Goal: Task Accomplishment & Management: Complete application form

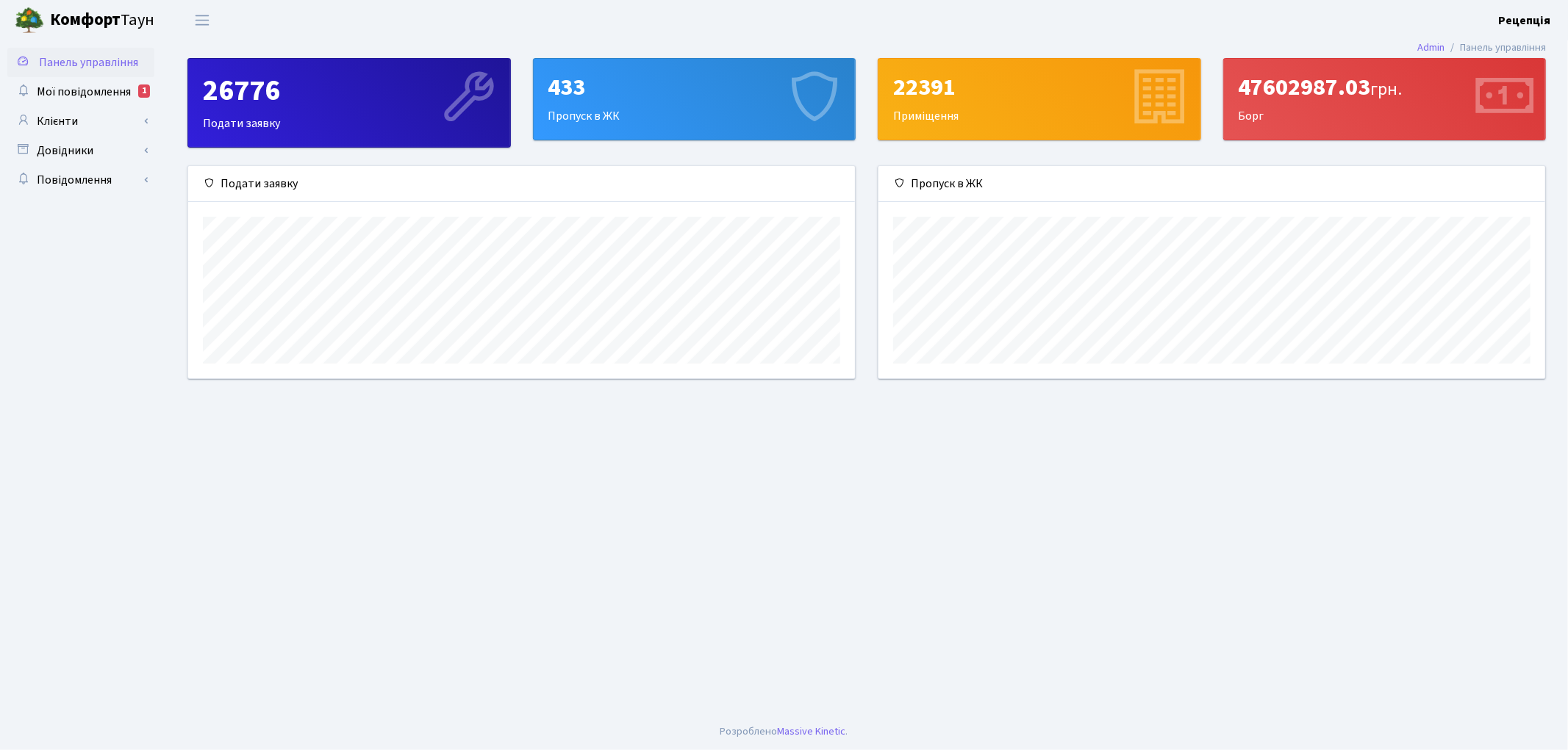
scroll to position [211, 667]
click at [119, 125] on link "Клієнти" at bounding box center [80, 121] width 147 height 30
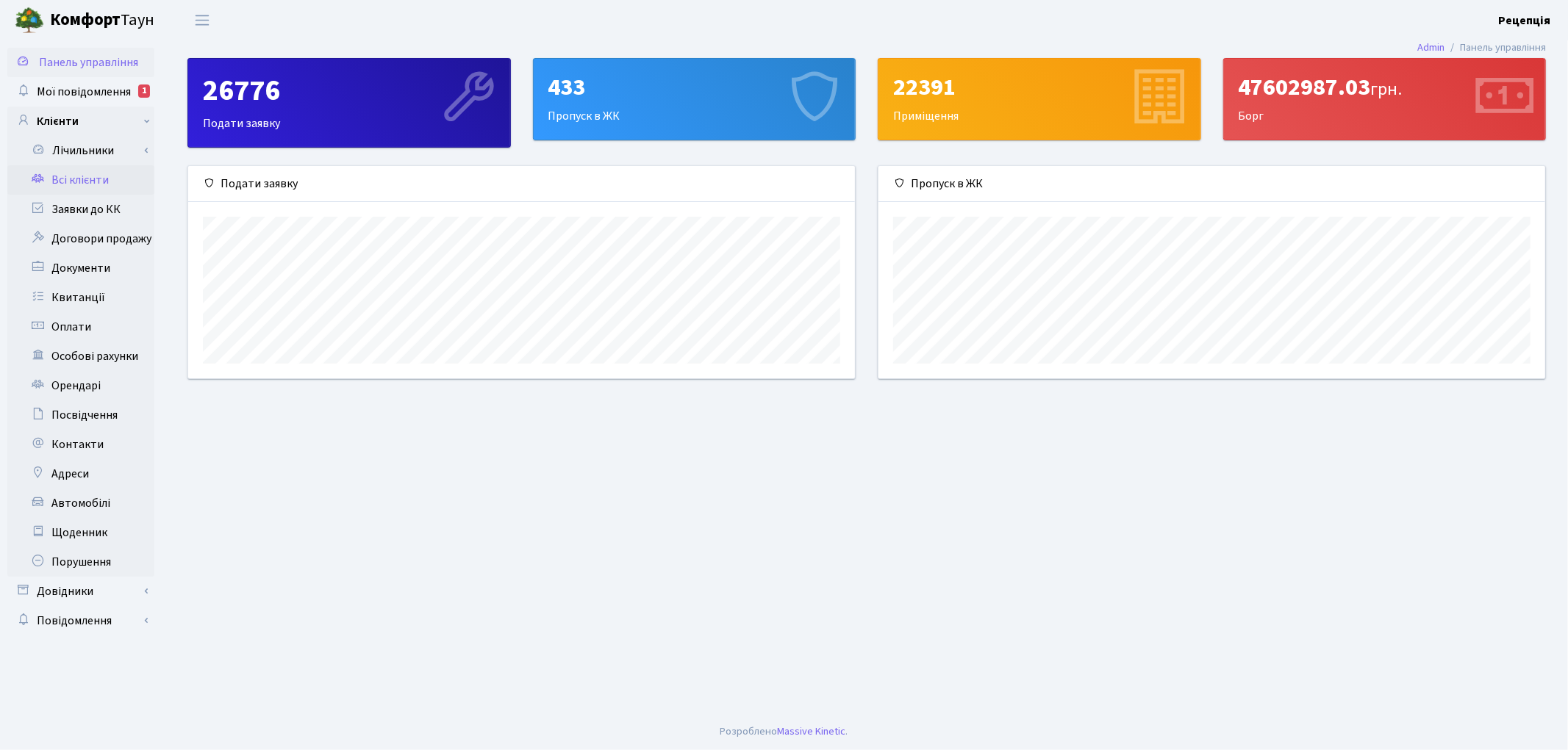
click at [101, 174] on link "Всі клієнти" at bounding box center [80, 180] width 147 height 30
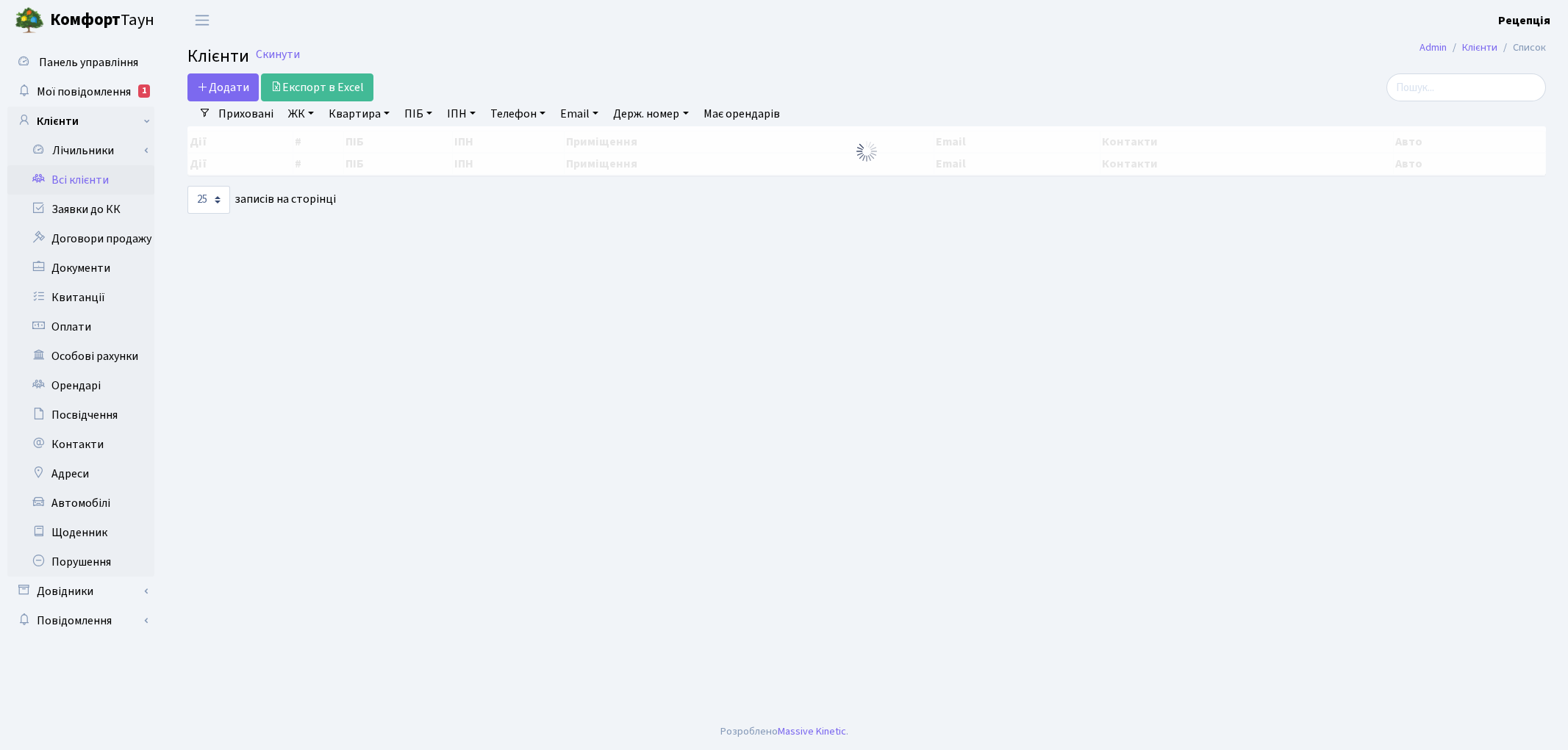
select select "25"
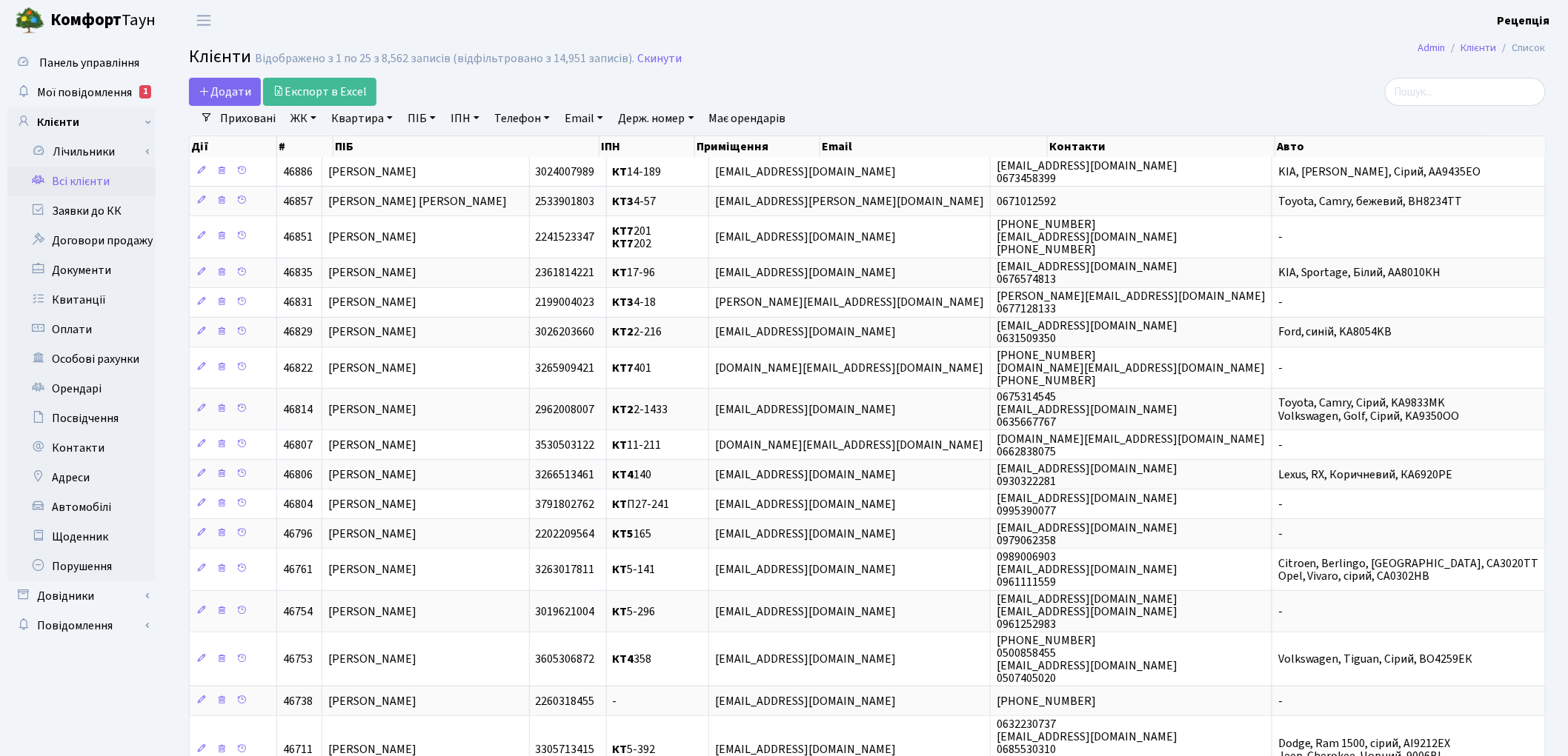
click at [430, 119] on link "ПІБ" at bounding box center [422, 119] width 40 height 25
type input "демченко"
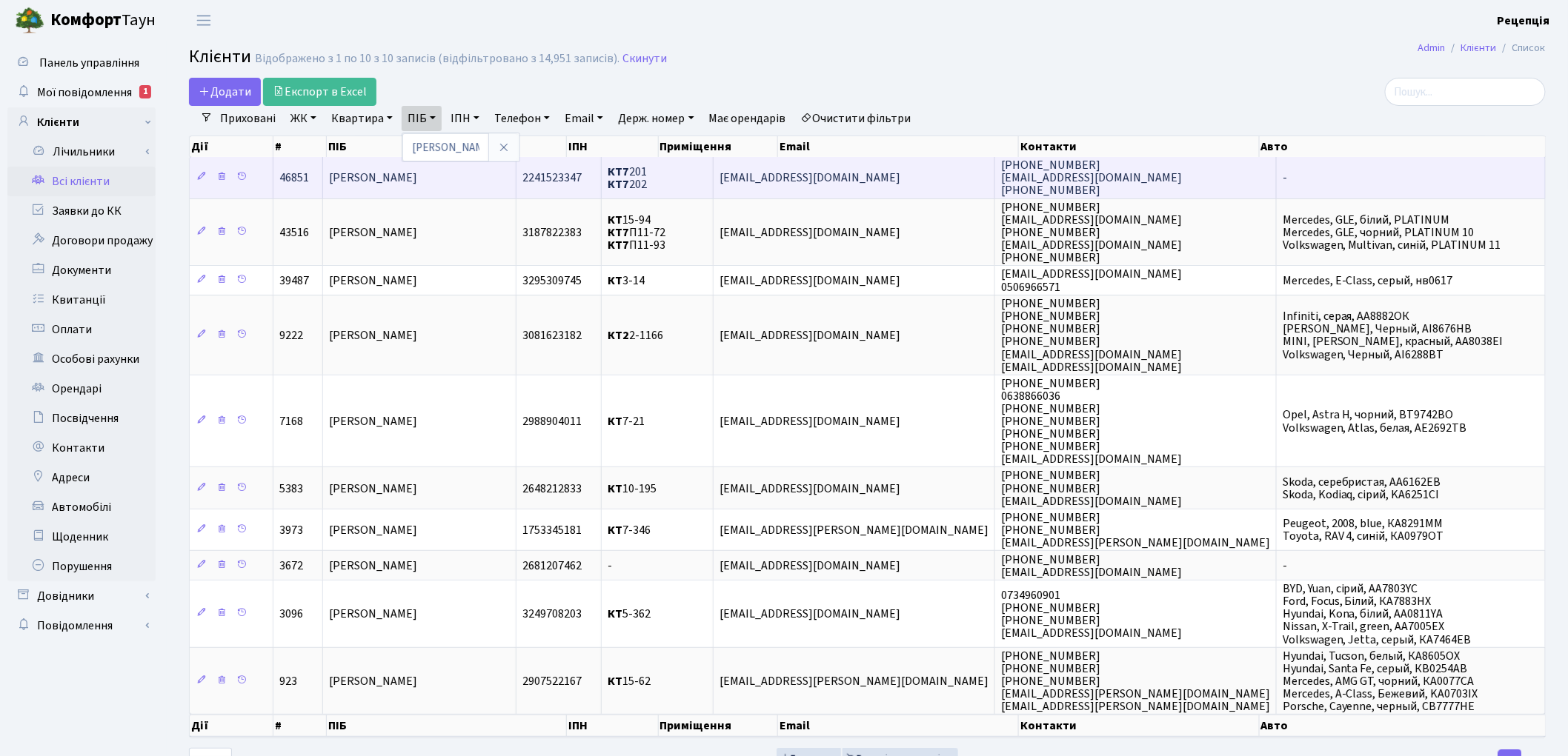
click at [417, 176] on span "[PERSON_NAME]" at bounding box center [373, 178] width 88 height 16
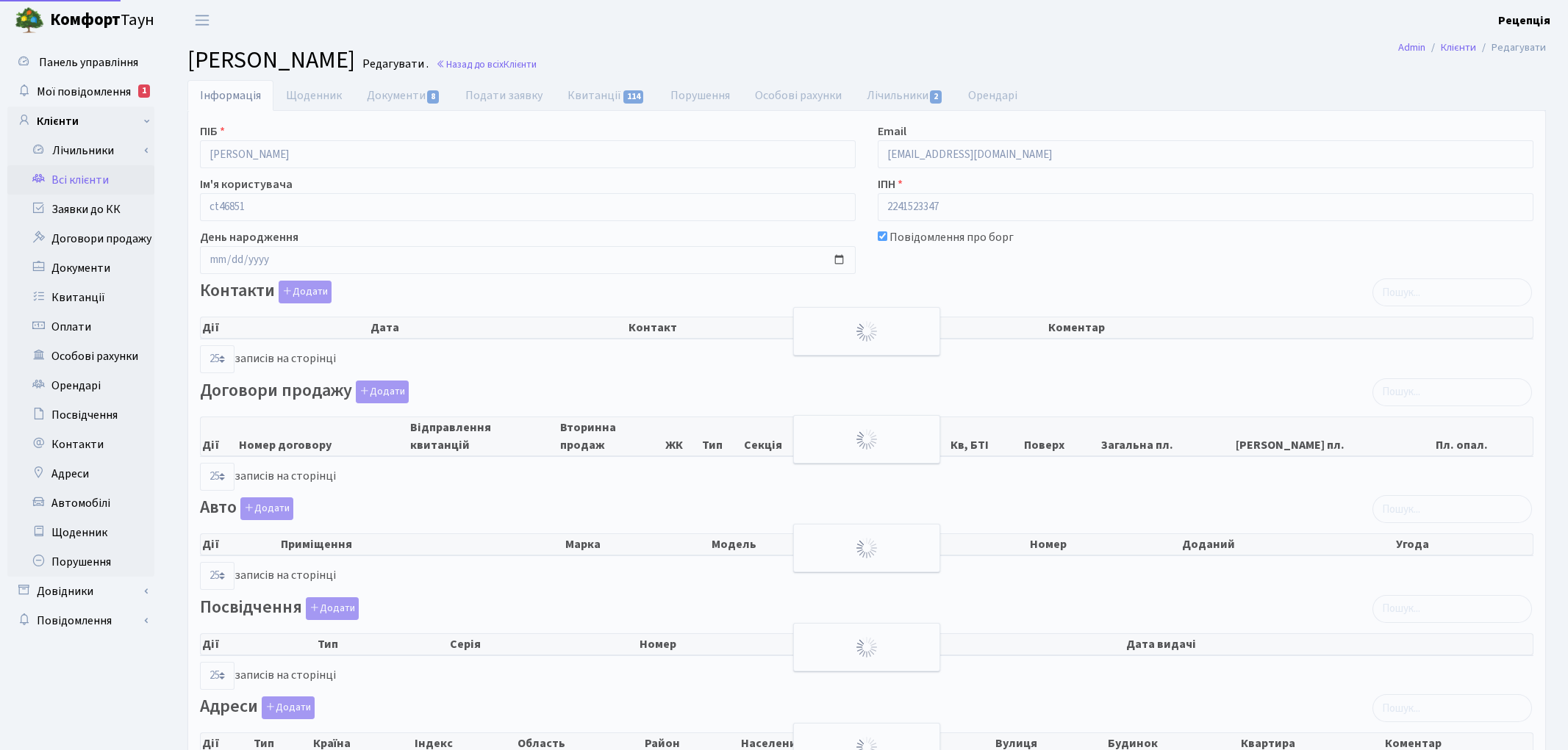
select select "25"
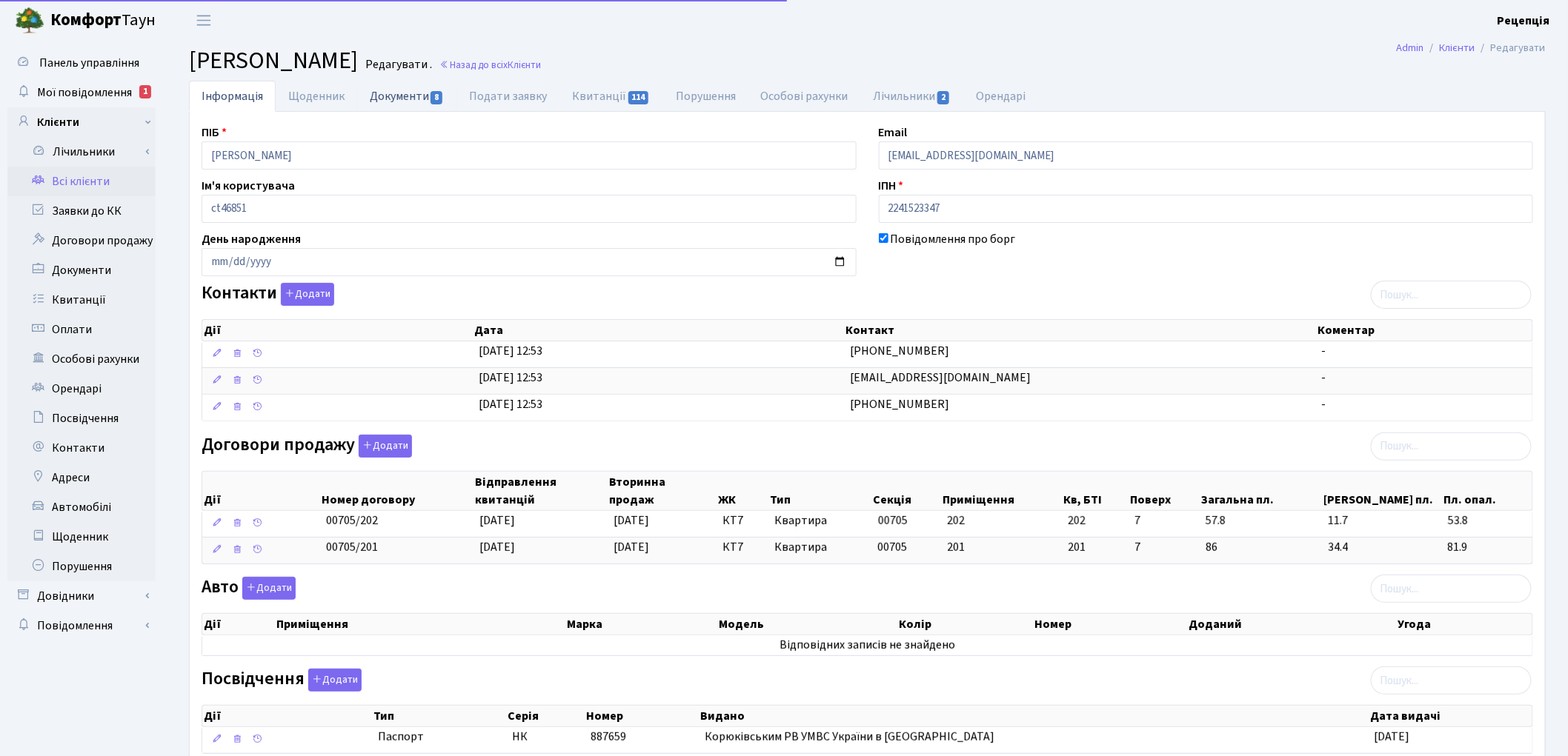
click at [408, 100] on link "Документи 8" at bounding box center [407, 96] width 100 height 31
select select "25"
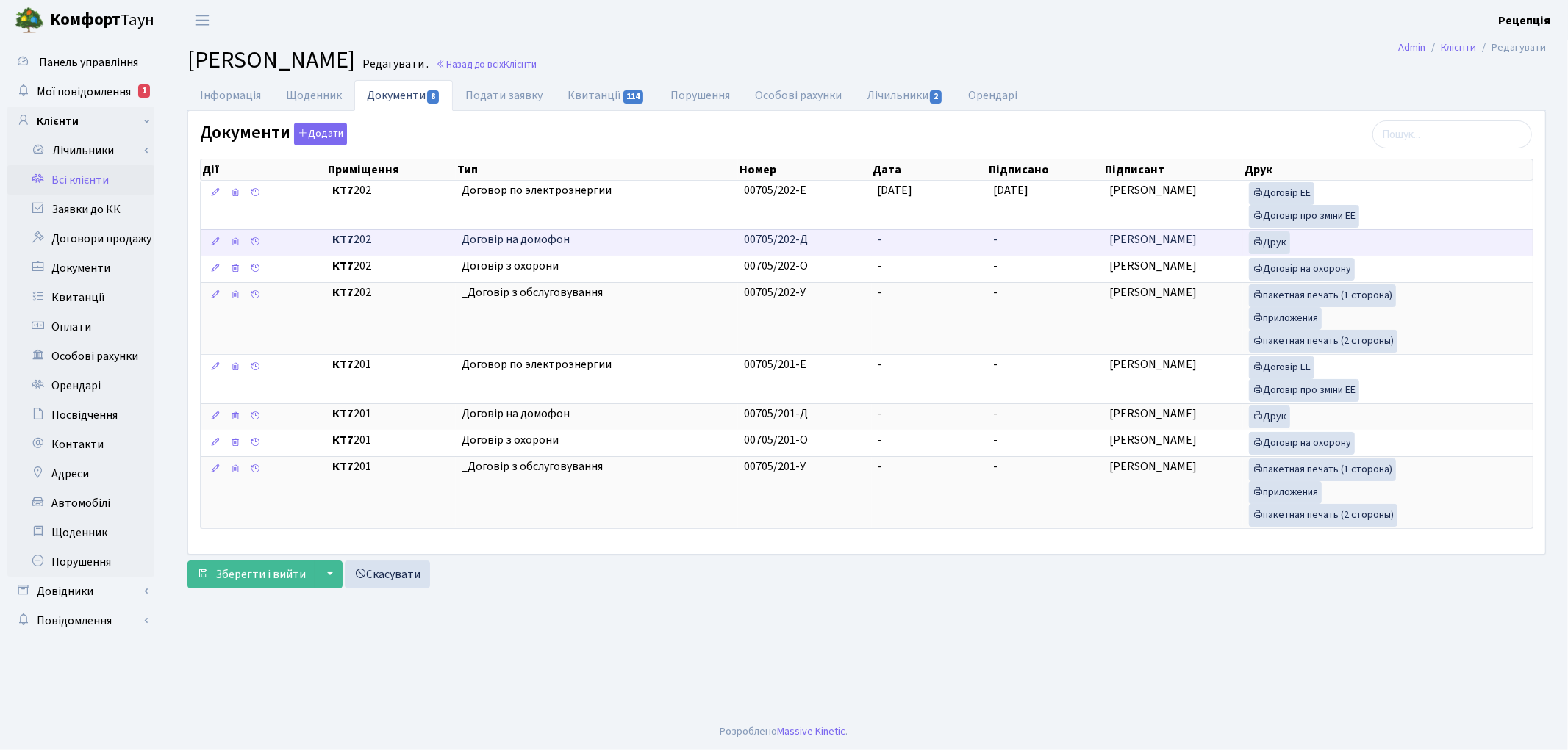
click at [872, 243] on td "-" at bounding box center [929, 242] width 116 height 26
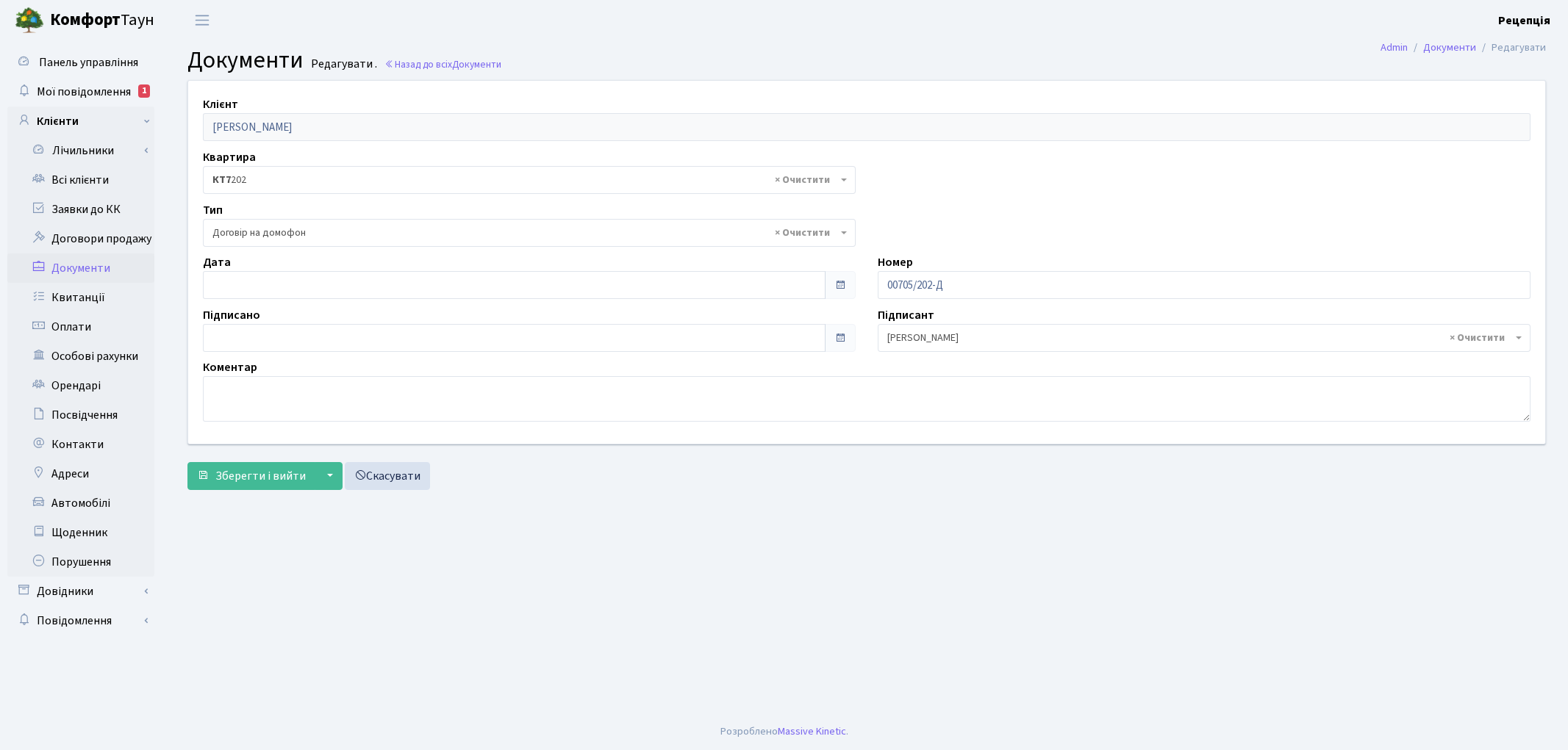
select select "292"
type input "[DATE]"
click at [237, 284] on input "[DATE]" at bounding box center [515, 285] width 623 height 28
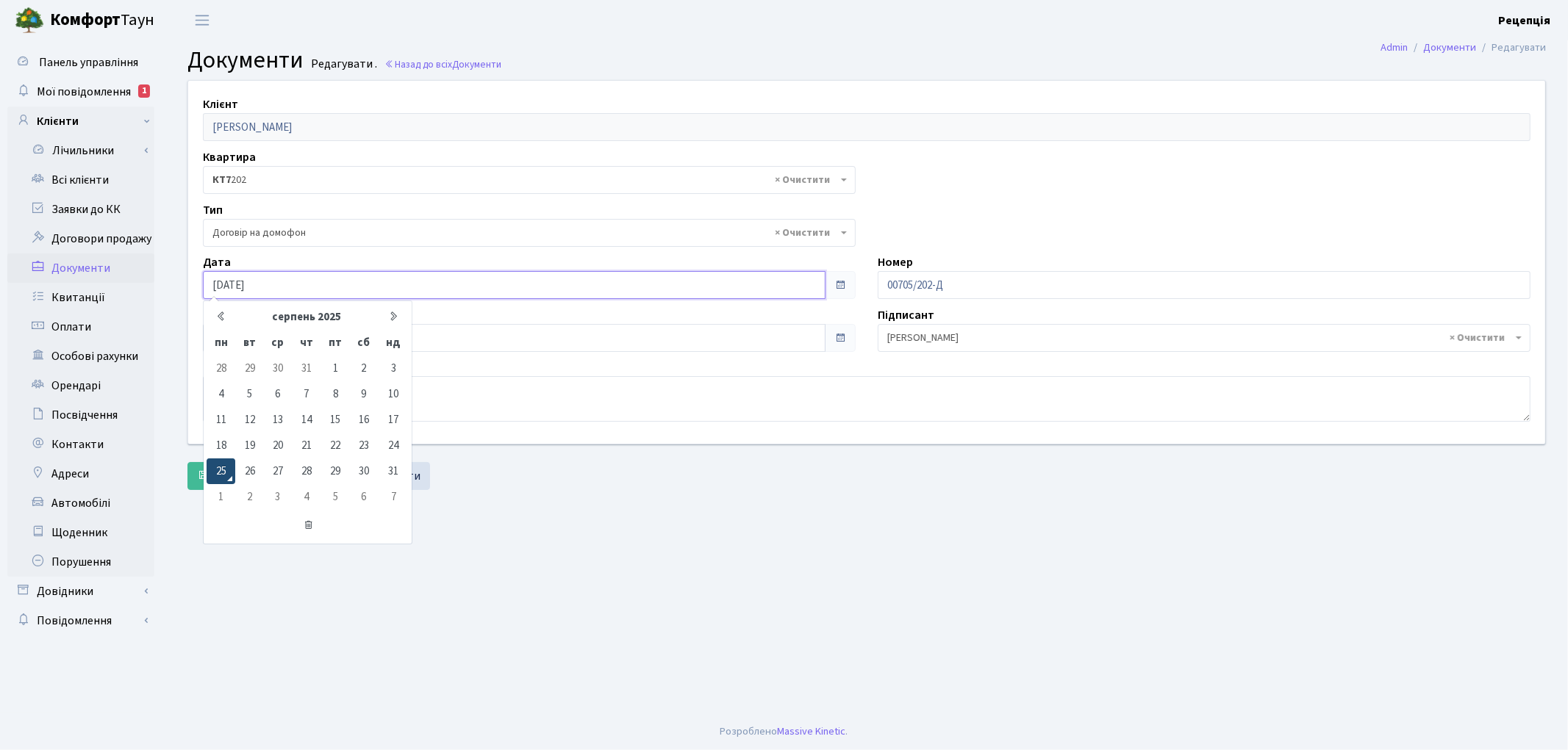
click at [226, 465] on td "25" at bounding box center [221, 471] width 29 height 26
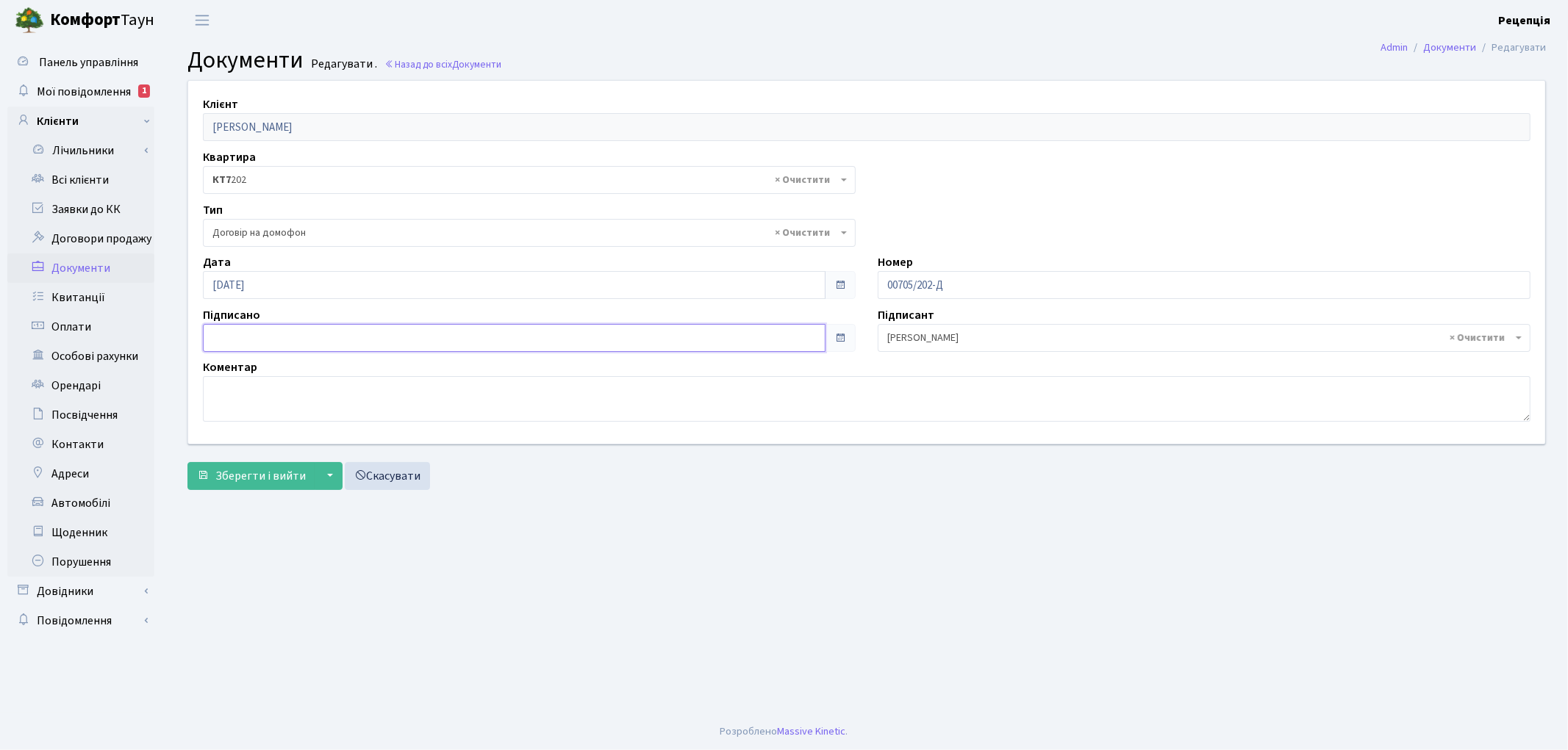
type input "[DATE]"
click at [271, 340] on input "[DATE]" at bounding box center [515, 337] width 623 height 28
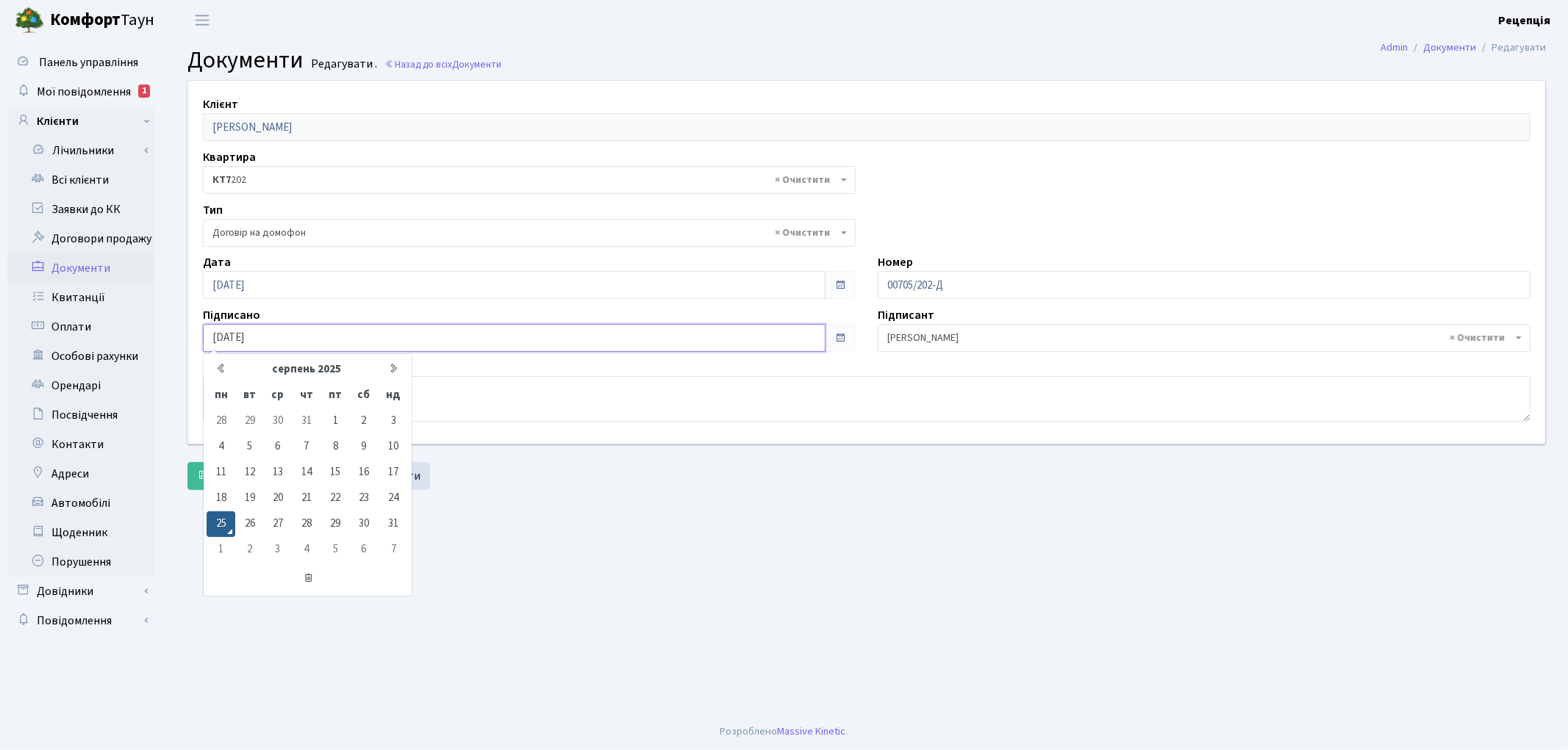
click at [223, 524] on td "25" at bounding box center [221, 524] width 29 height 26
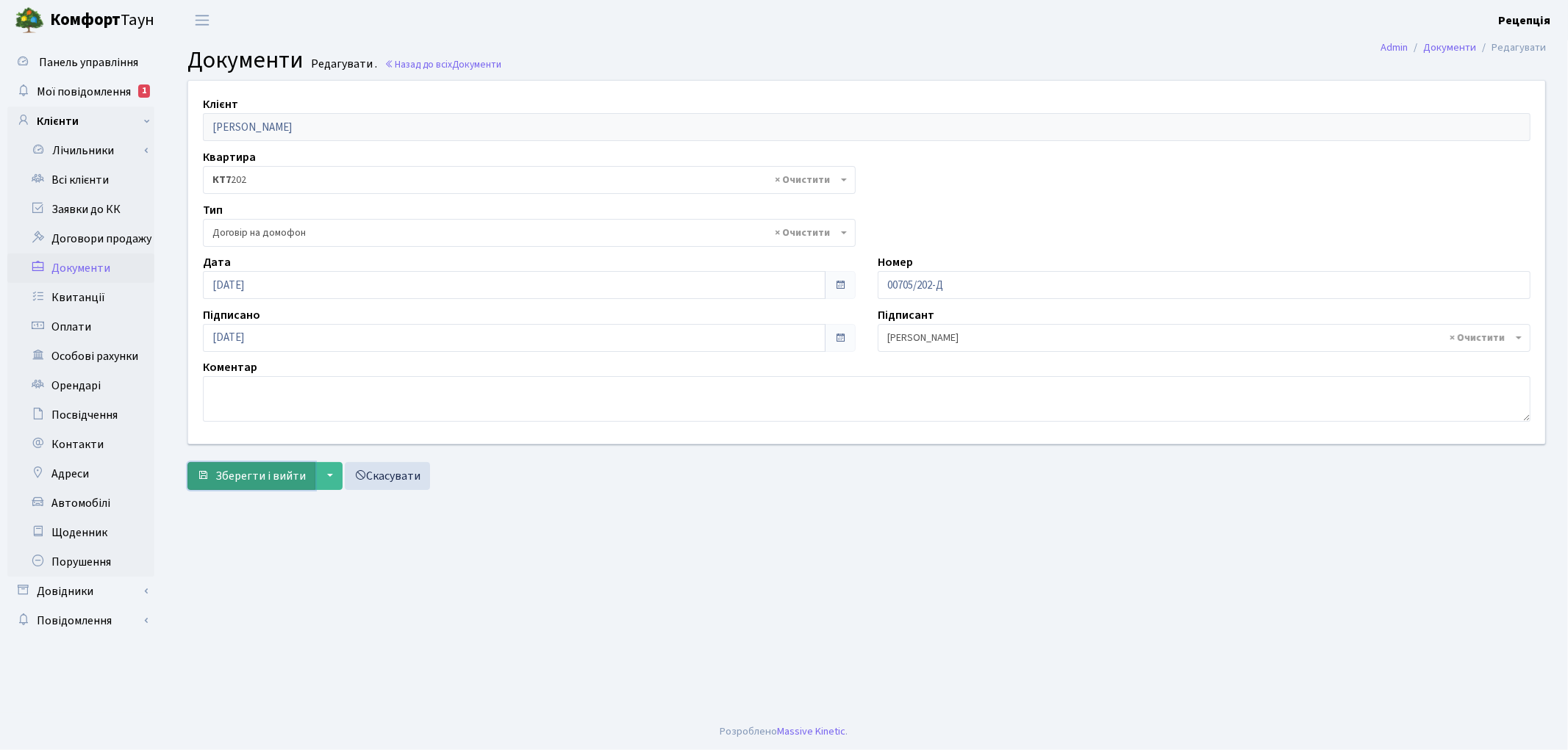
click at [244, 465] on button "Зберегти і вийти" at bounding box center [251, 476] width 128 height 28
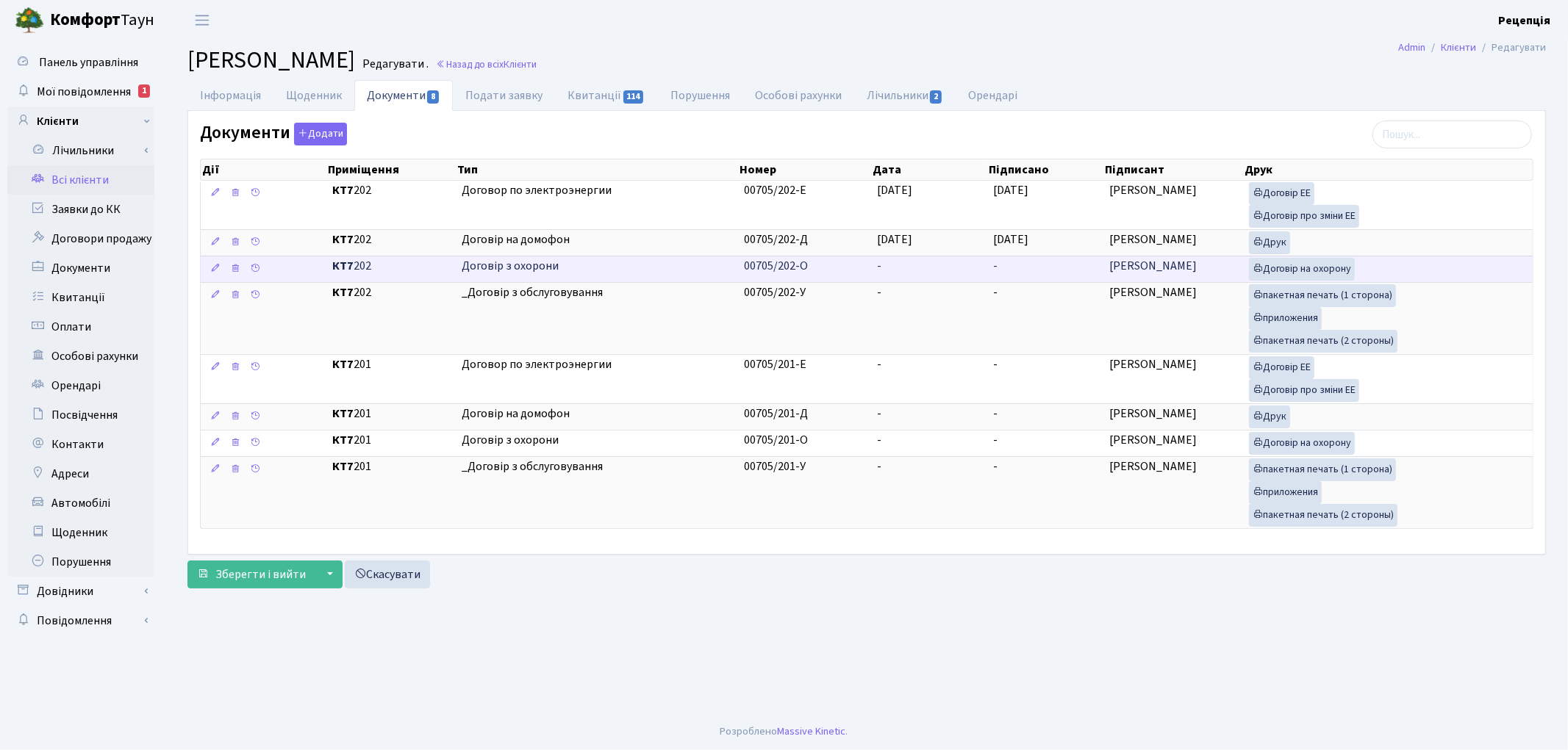
click at [878, 265] on span "-" at bounding box center [880, 266] width 4 height 16
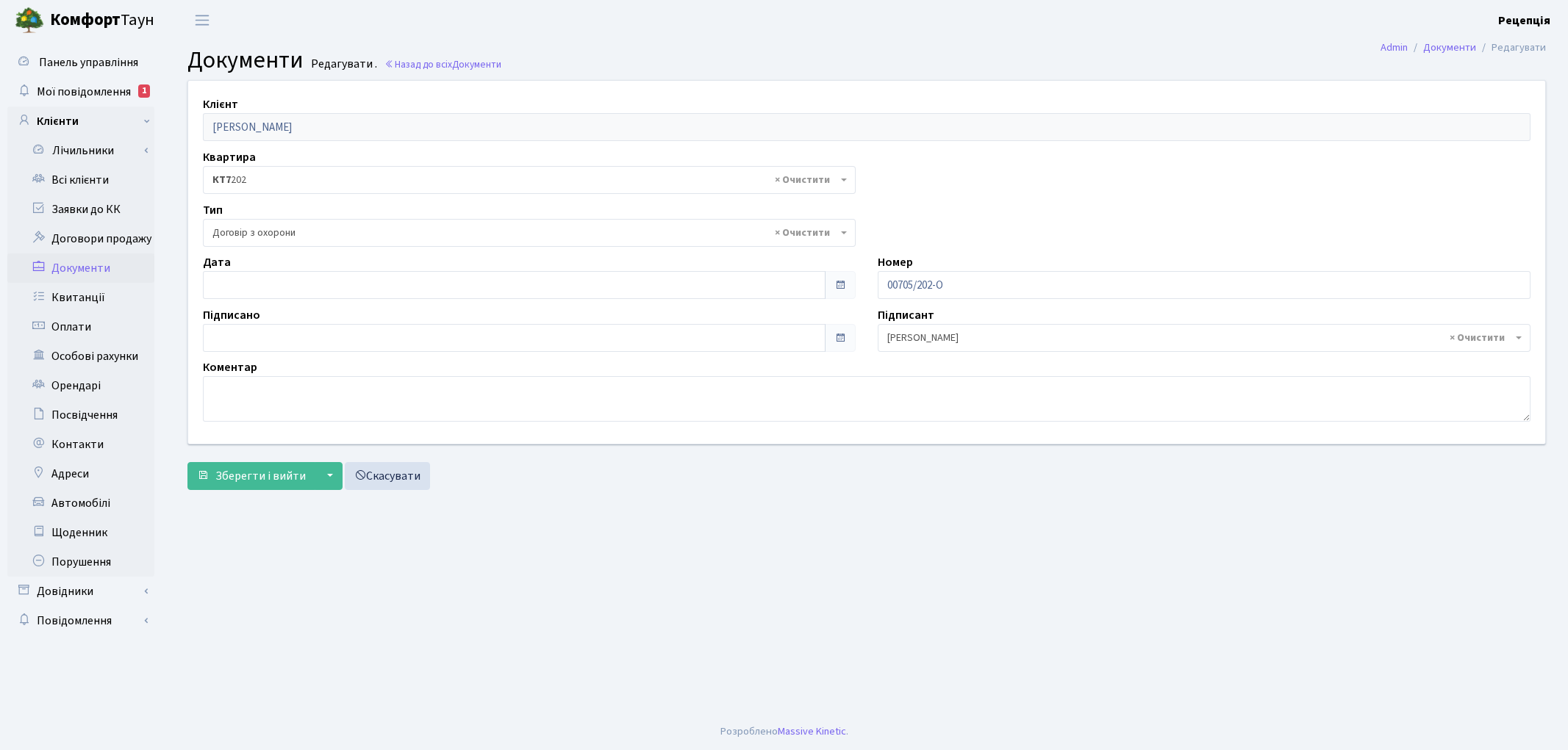
select select "290"
type input "[DATE]"
click at [277, 280] on input "[DATE]" at bounding box center [515, 285] width 623 height 28
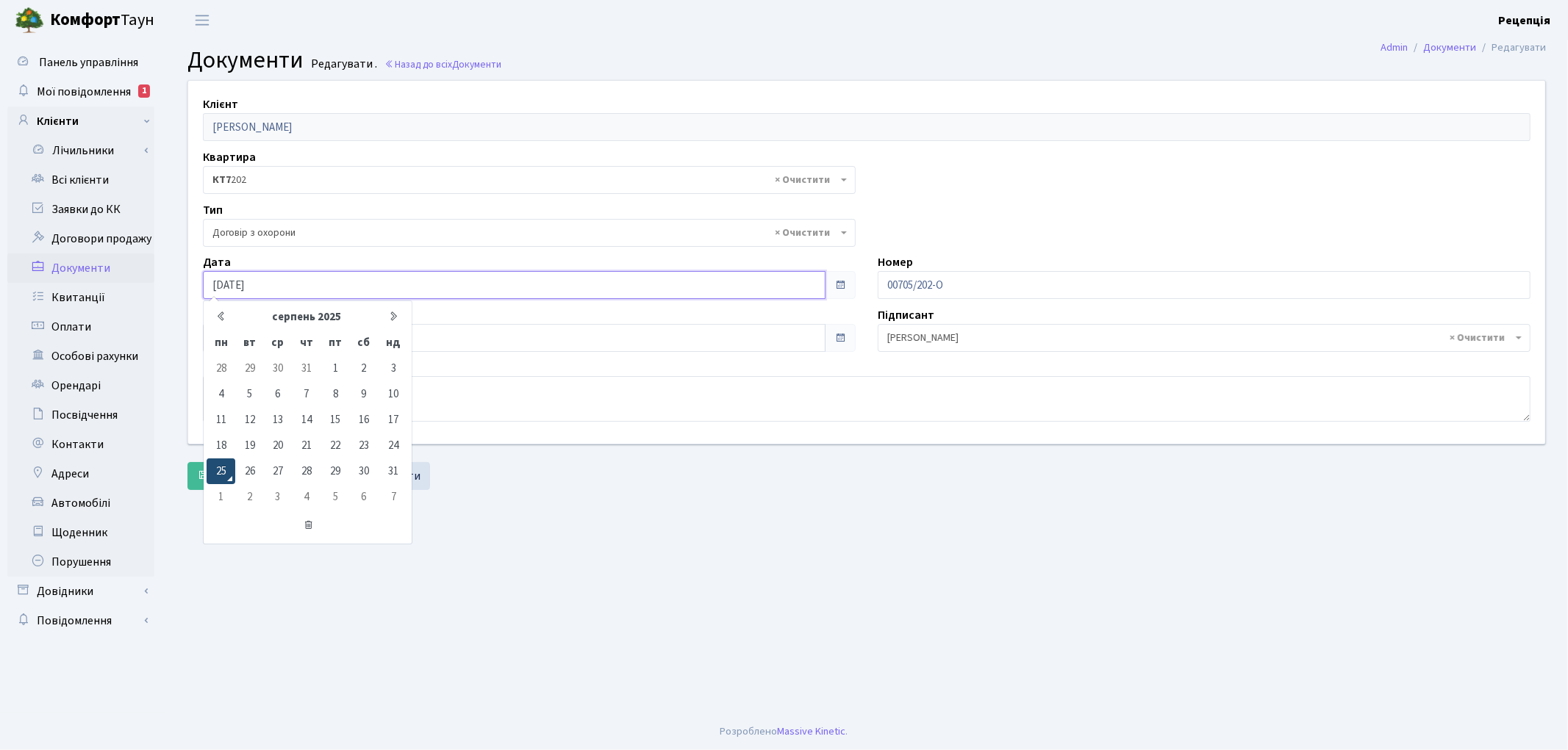
click at [229, 466] on td "25" at bounding box center [221, 471] width 29 height 26
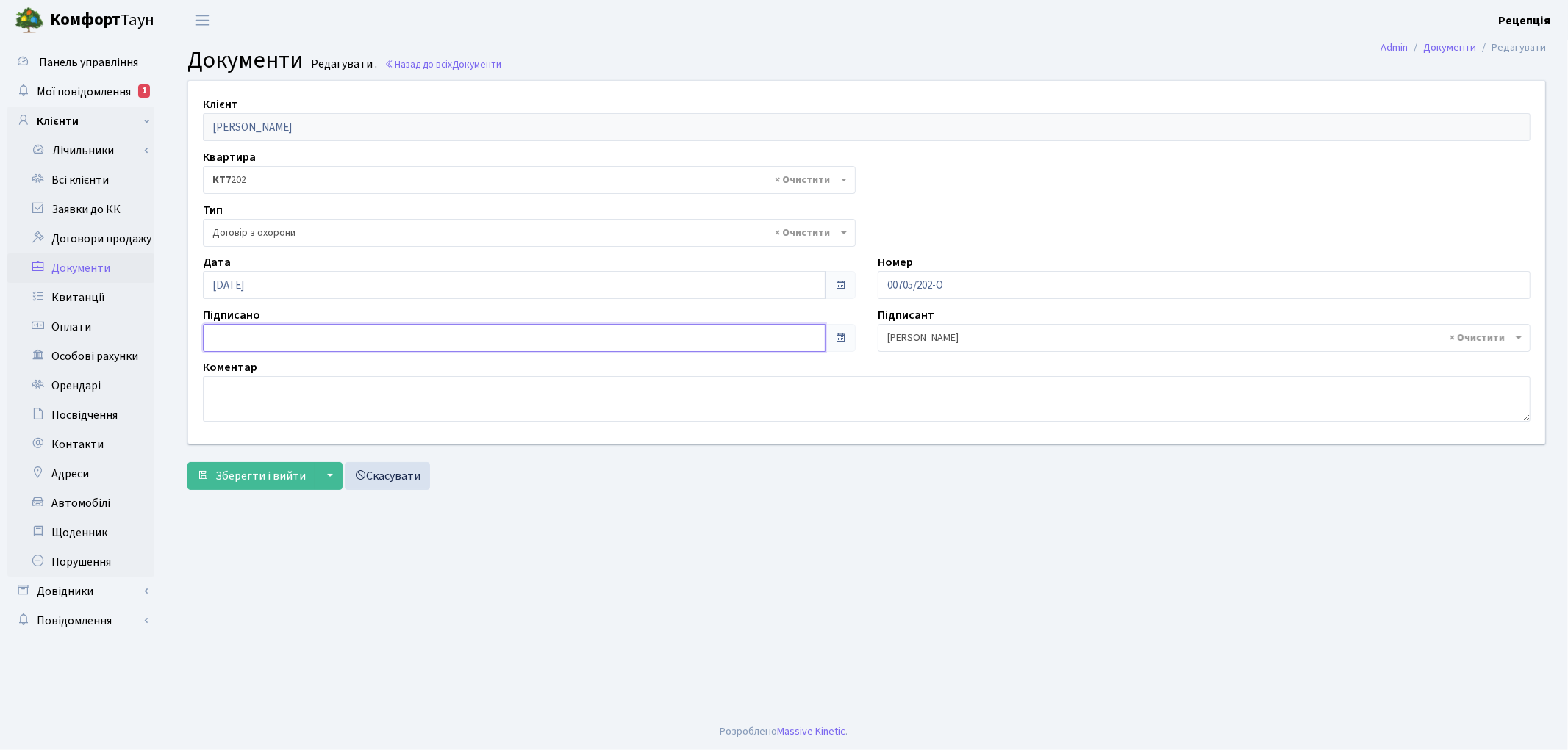
type input "[DATE]"
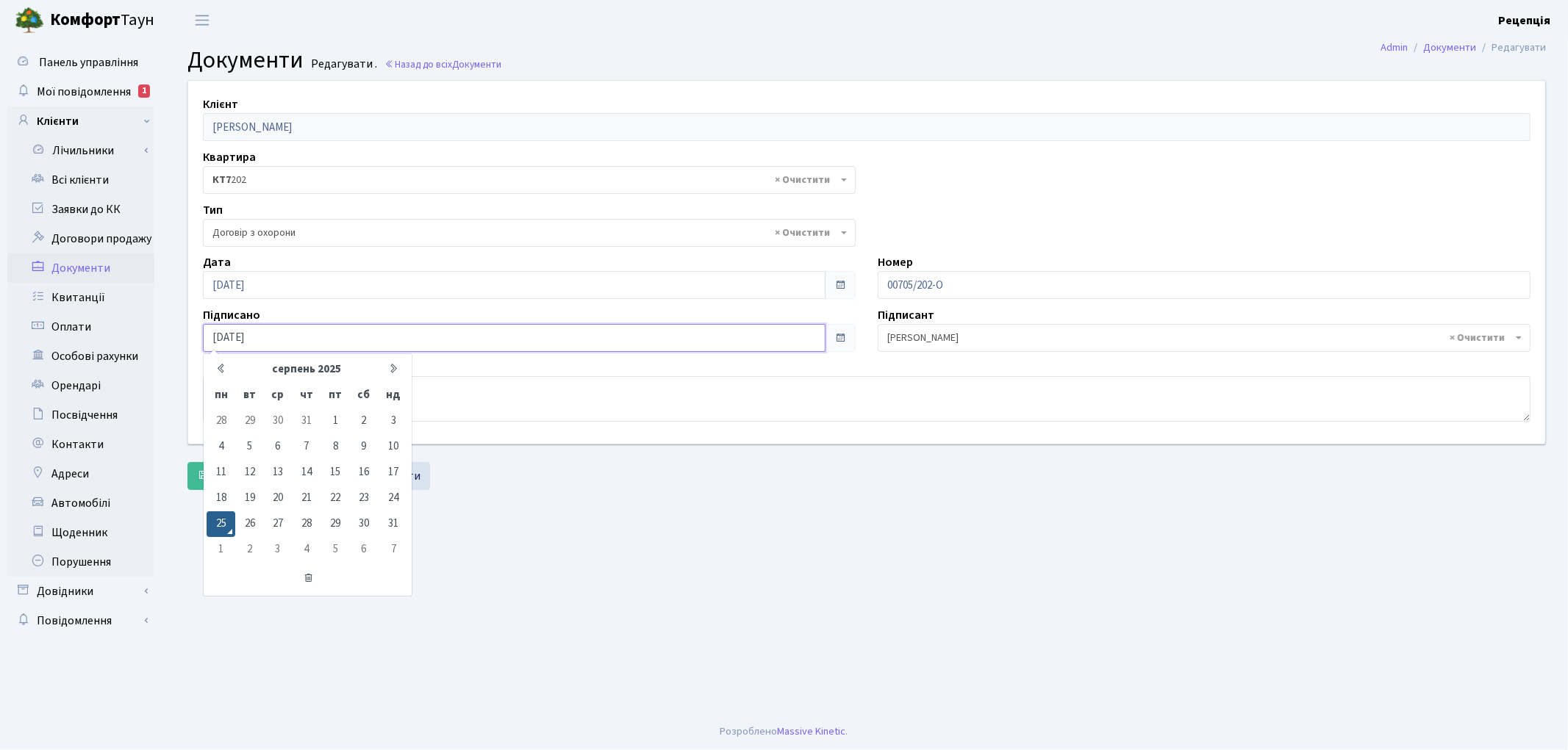
click at [218, 331] on input "[DATE]" at bounding box center [515, 337] width 623 height 28
click at [223, 519] on td "25" at bounding box center [221, 524] width 29 height 26
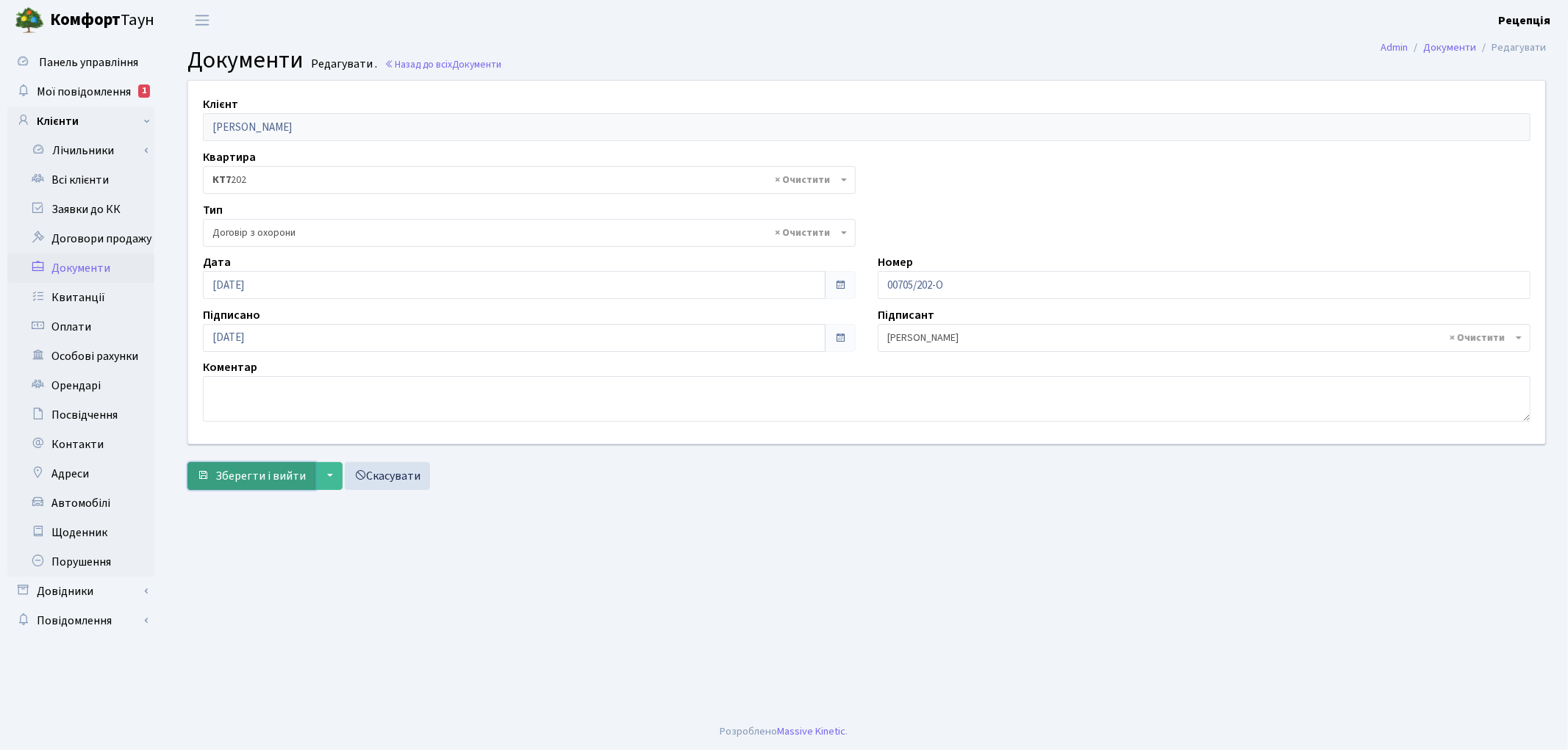
click at [239, 472] on span "Зберегти і вийти" at bounding box center [260, 477] width 91 height 16
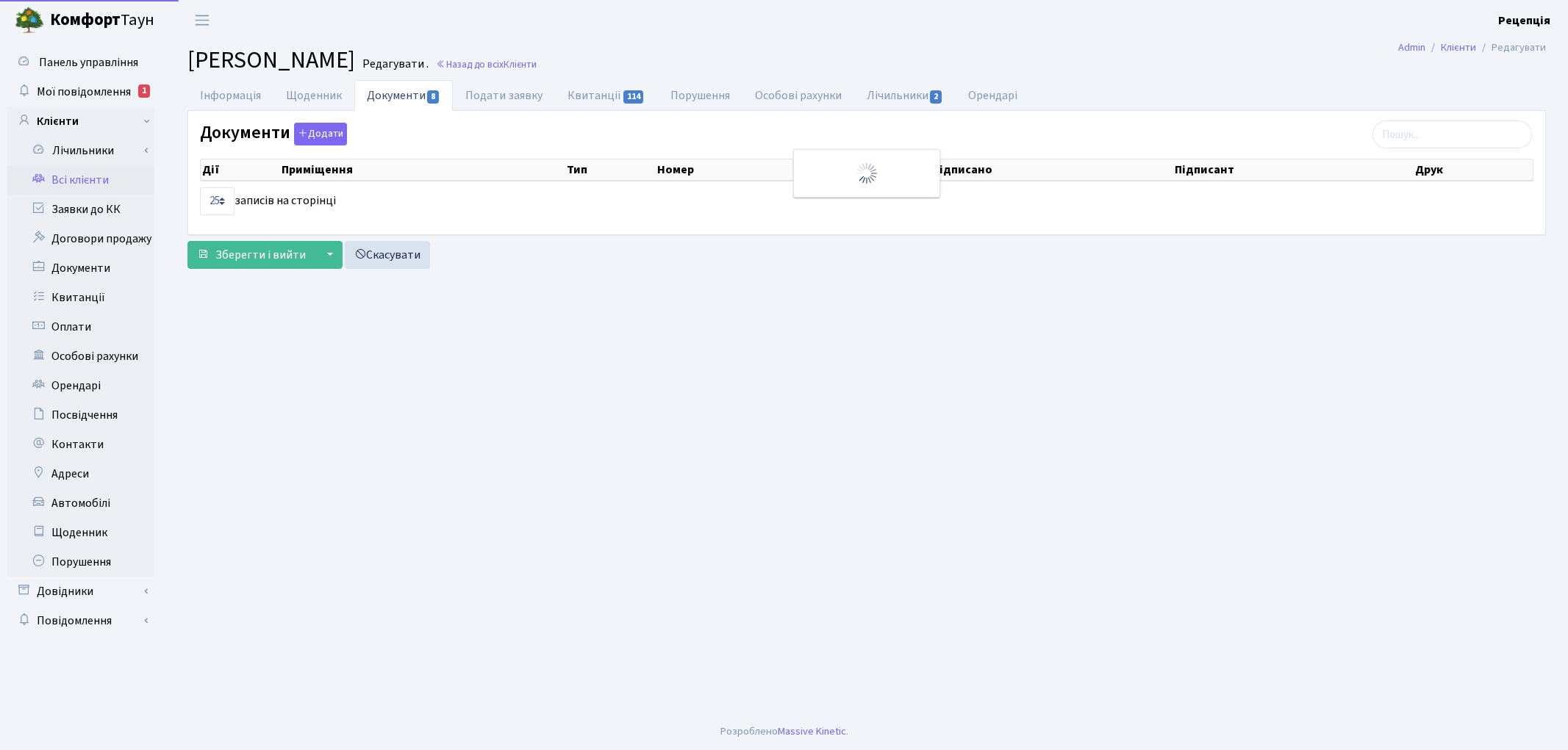
select select "25"
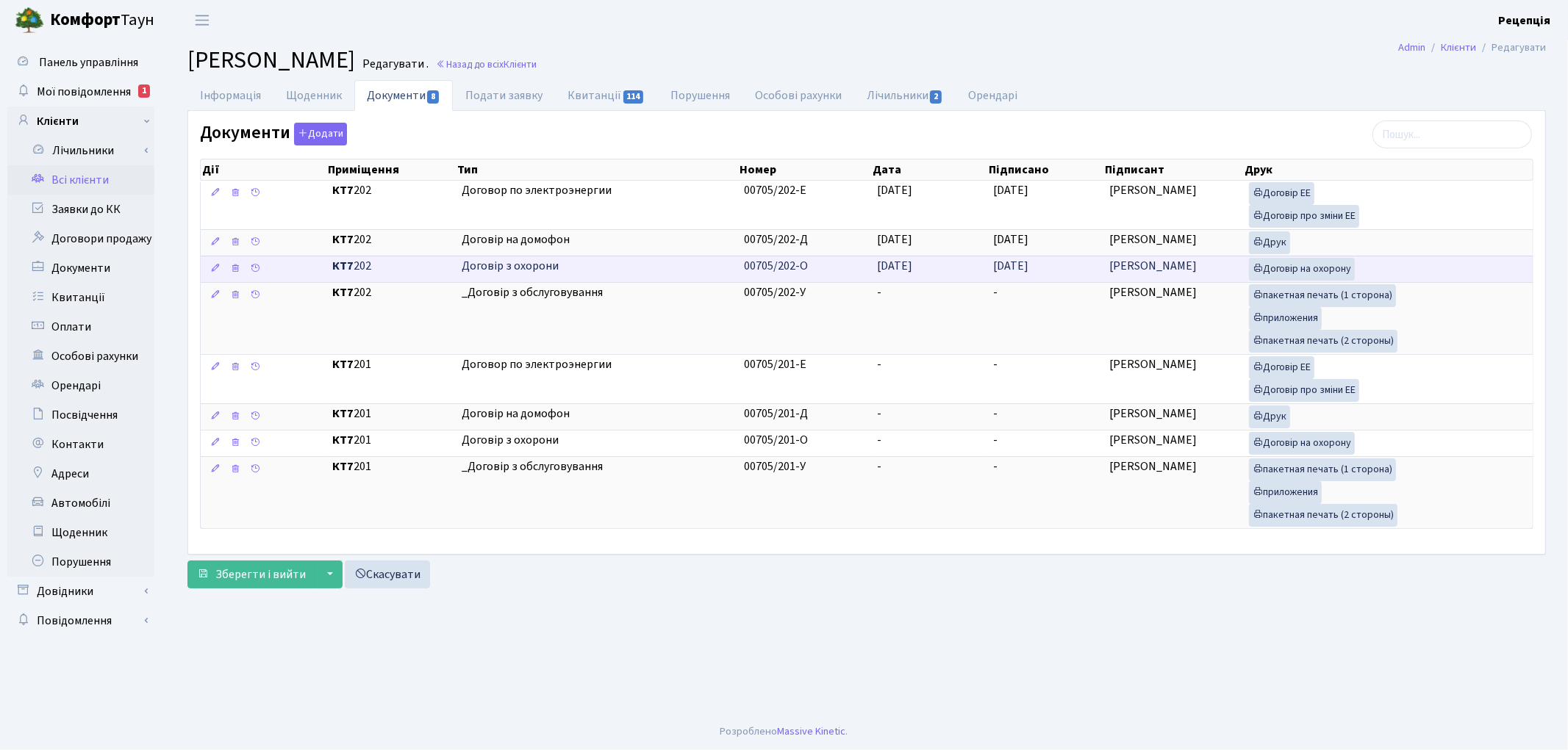
click at [878, 274] on span "[DATE]" at bounding box center [895, 266] width 35 height 16
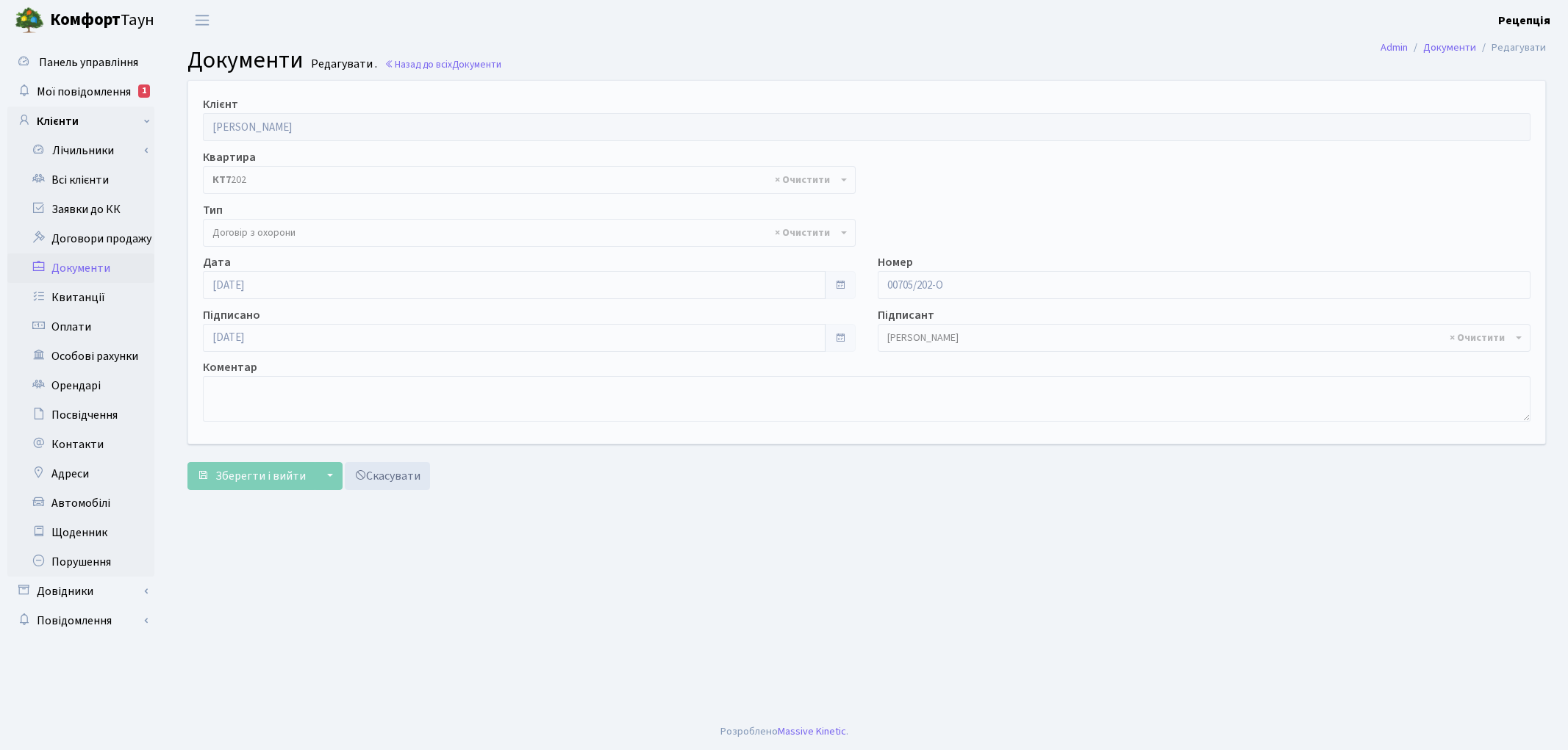
select select "290"
click at [296, 283] on input "[DATE]" at bounding box center [515, 285] width 623 height 28
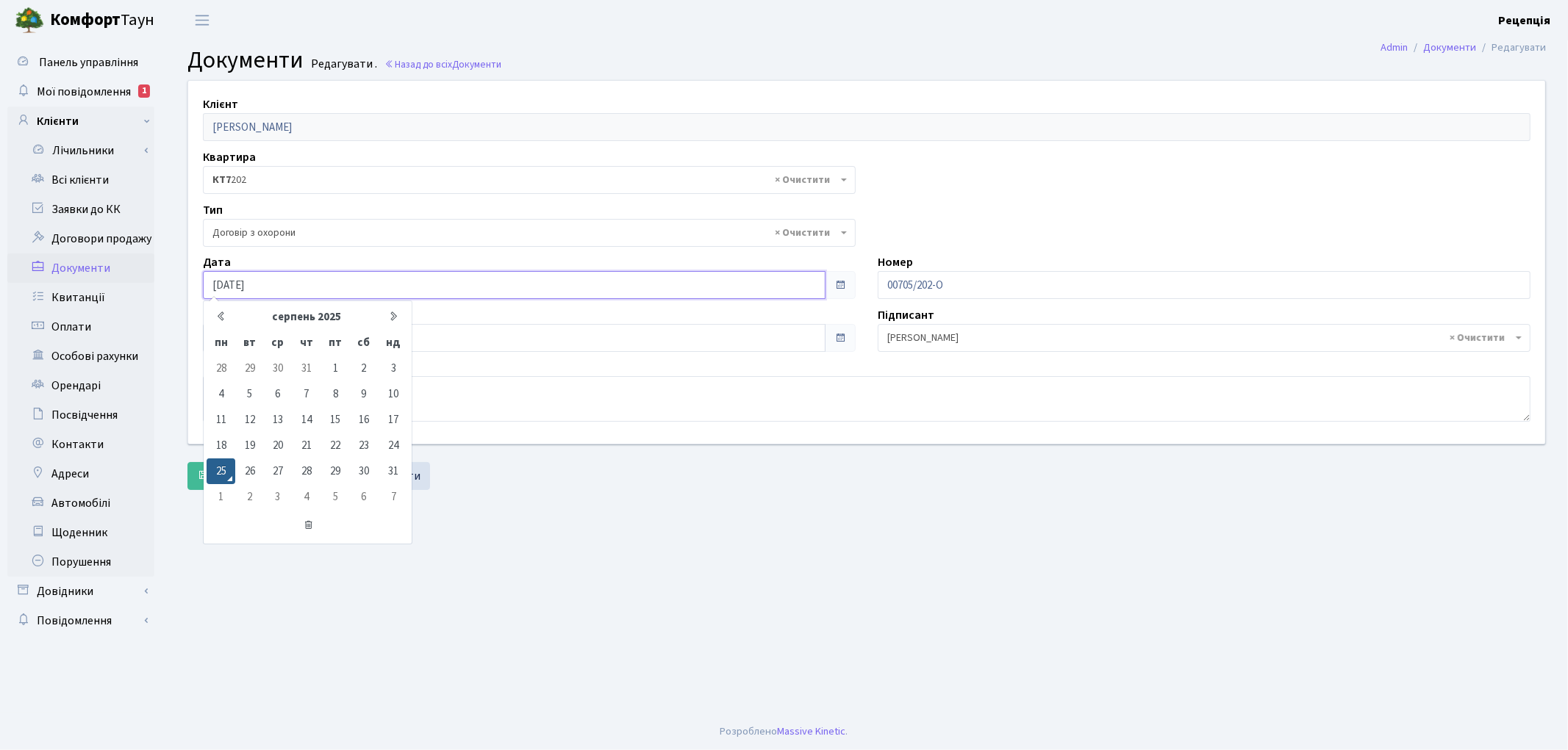
type input "25.08.2020"
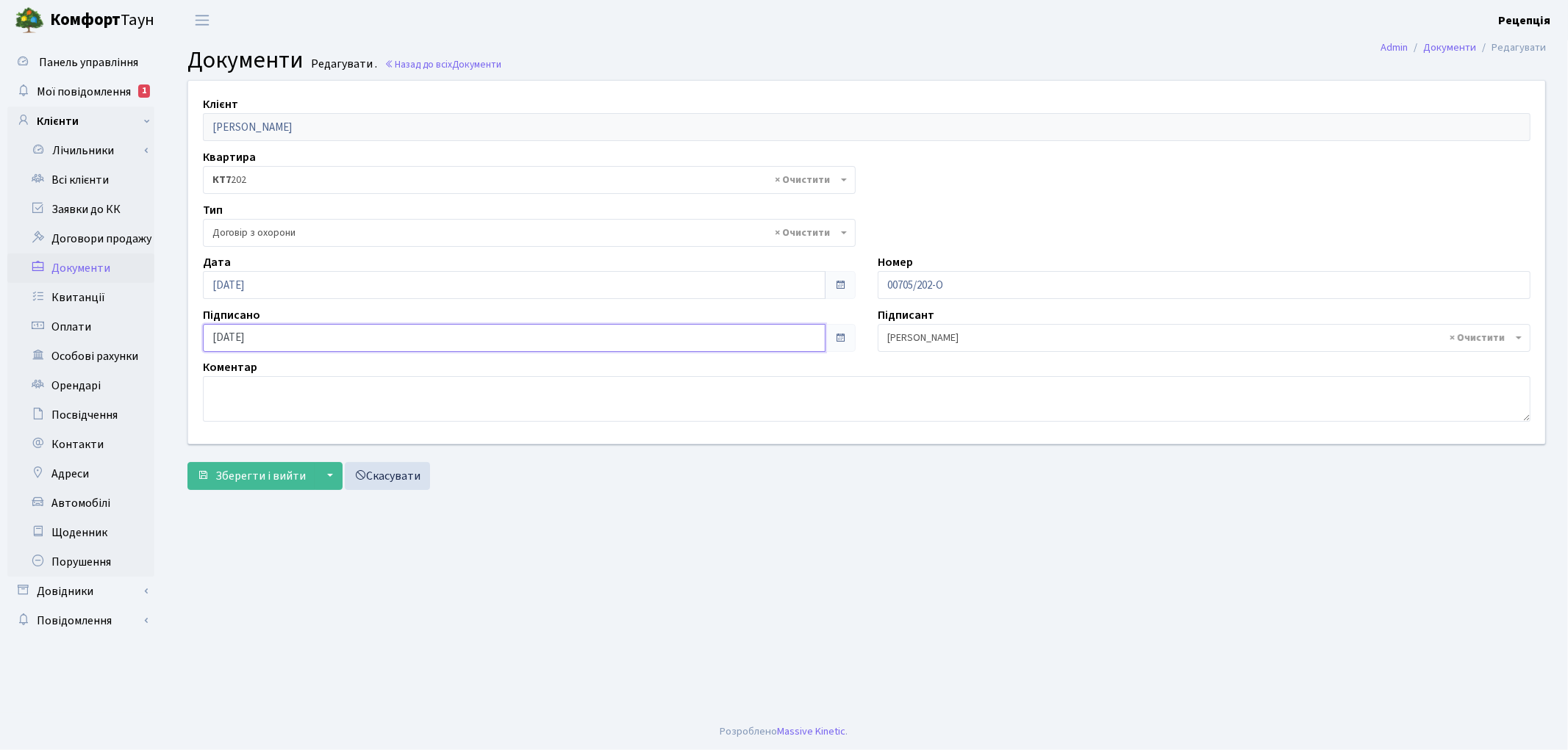
click at [334, 338] on input "[DATE]" at bounding box center [515, 337] width 623 height 28
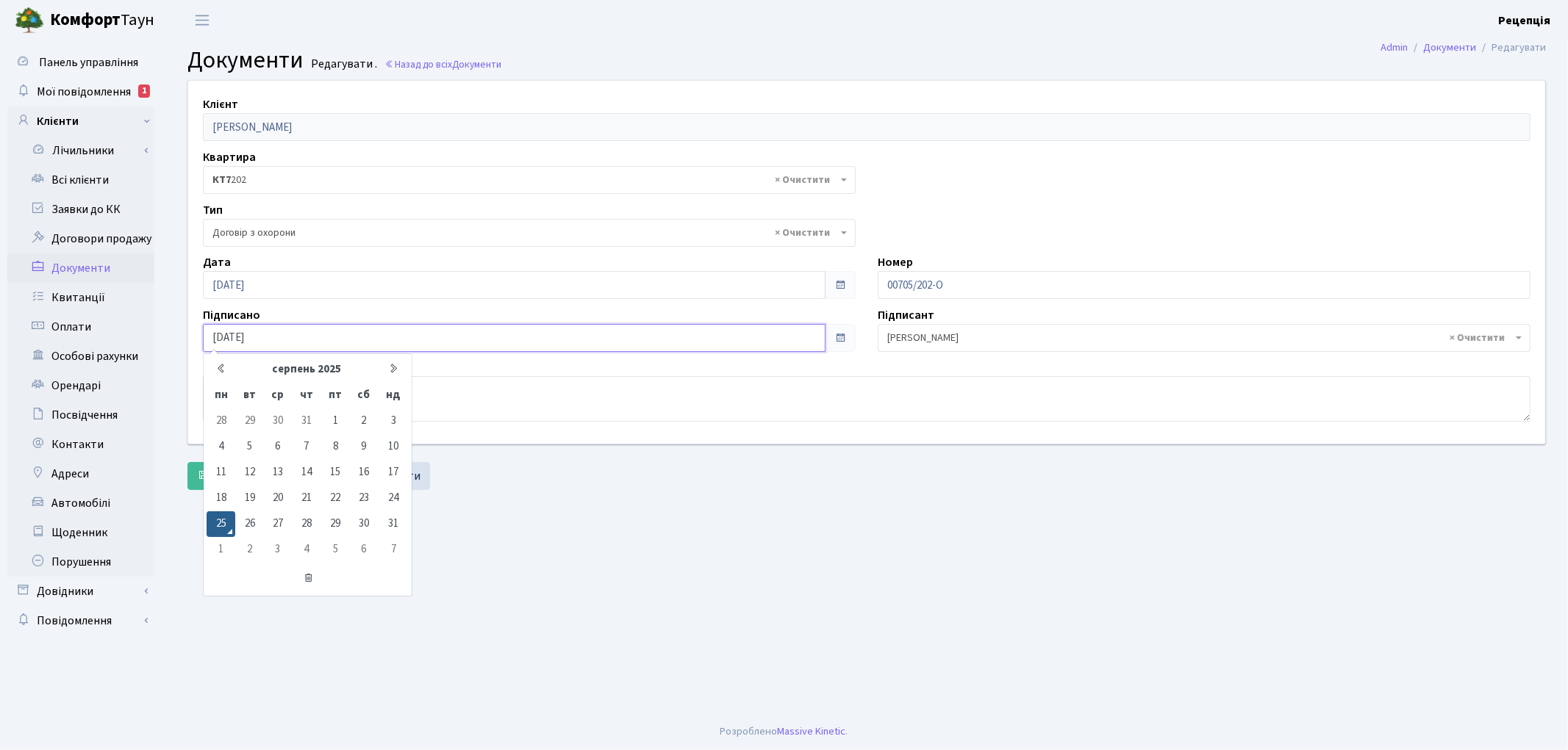
type input "25.08.2020"
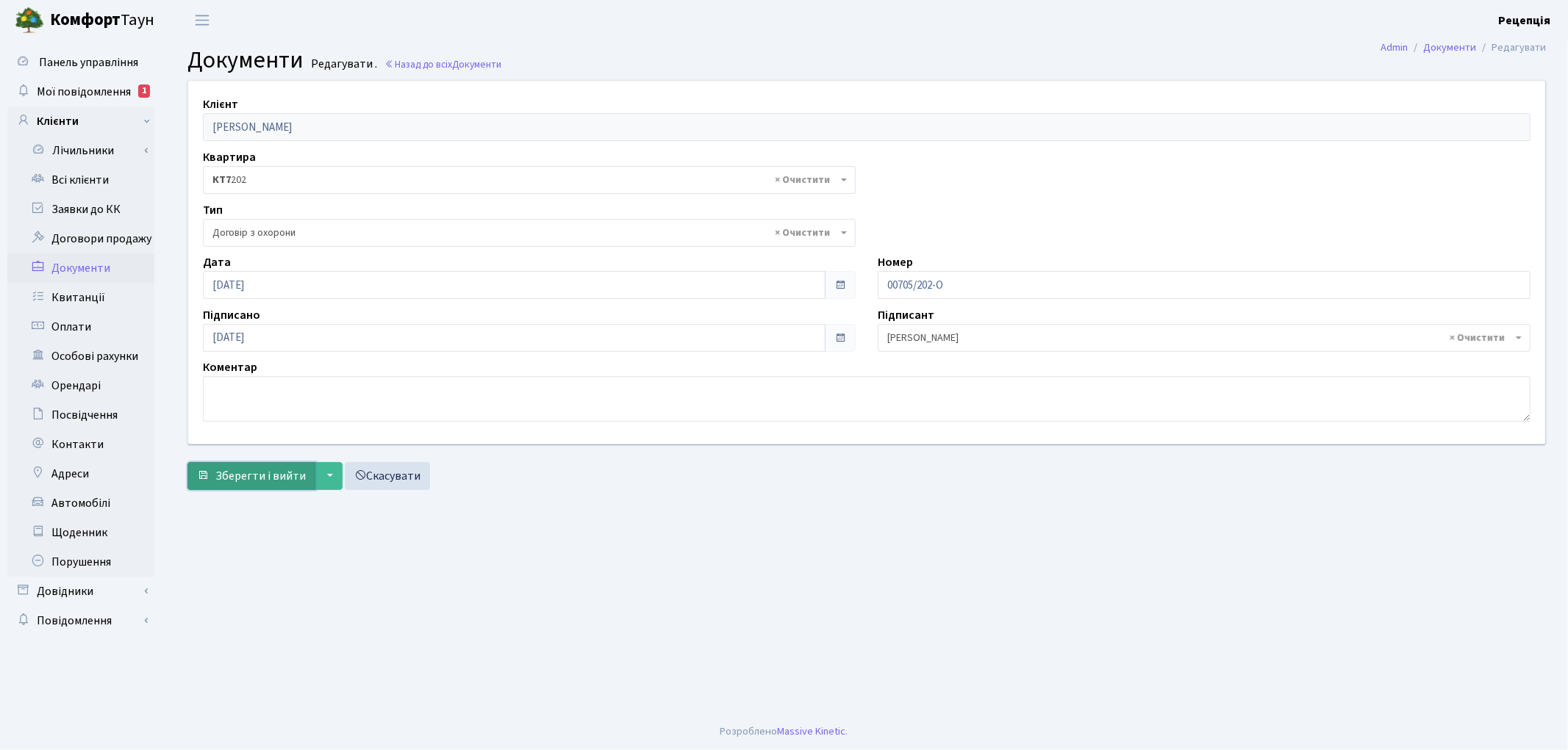
click at [247, 473] on span "Зберегти і вийти" at bounding box center [260, 477] width 91 height 16
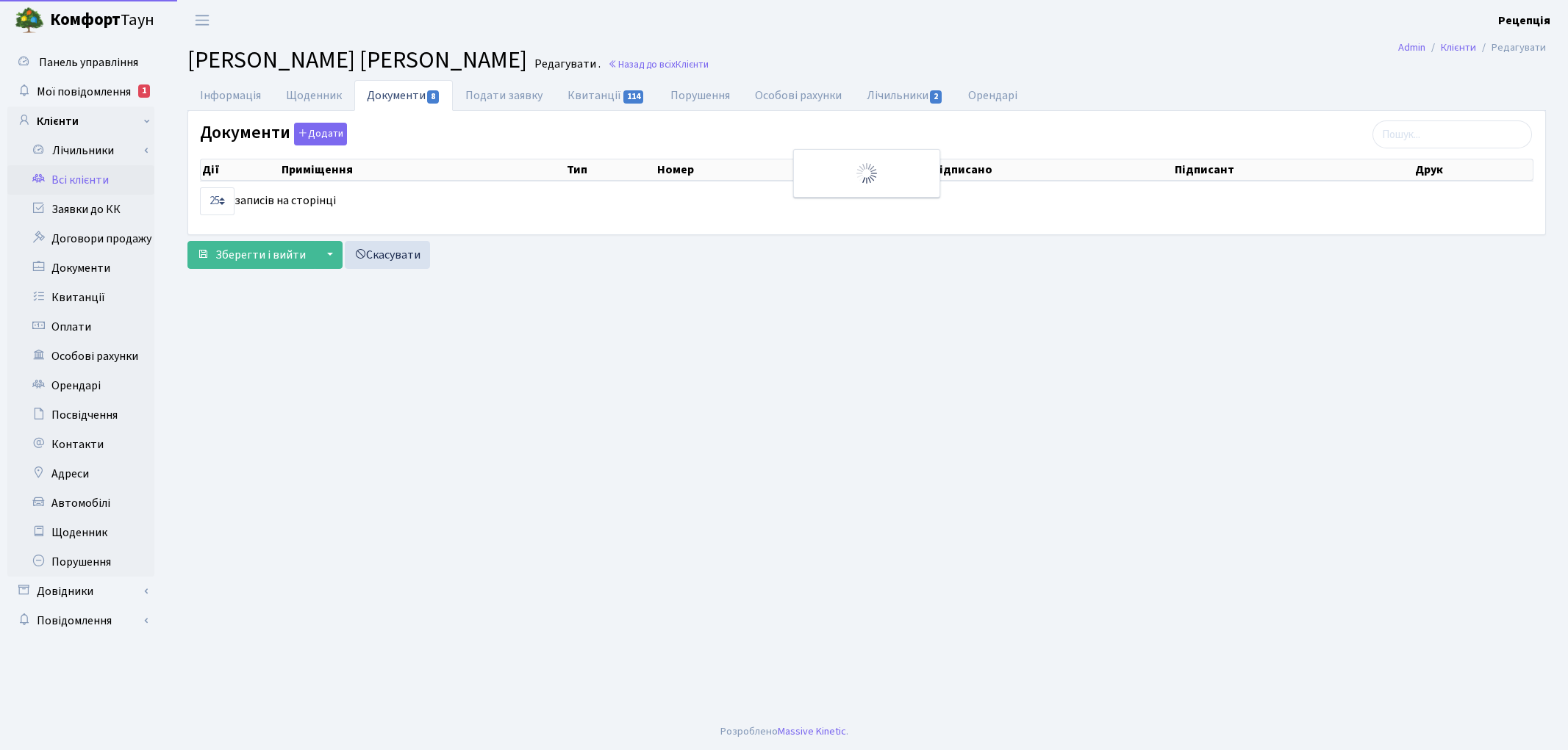
select select "25"
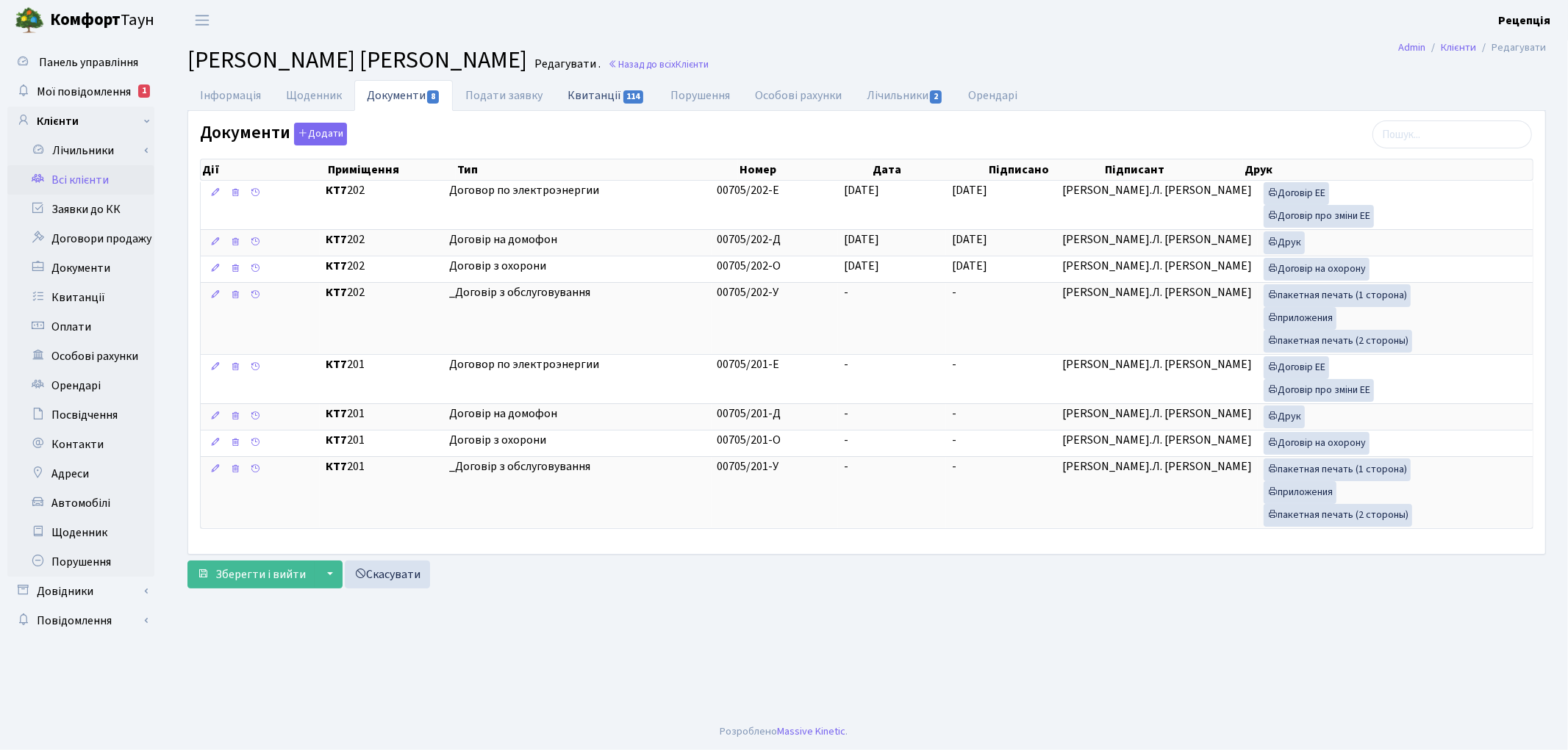
click at [582, 99] on link "Квитанції 114" at bounding box center [606, 95] width 103 height 31
select select "25"
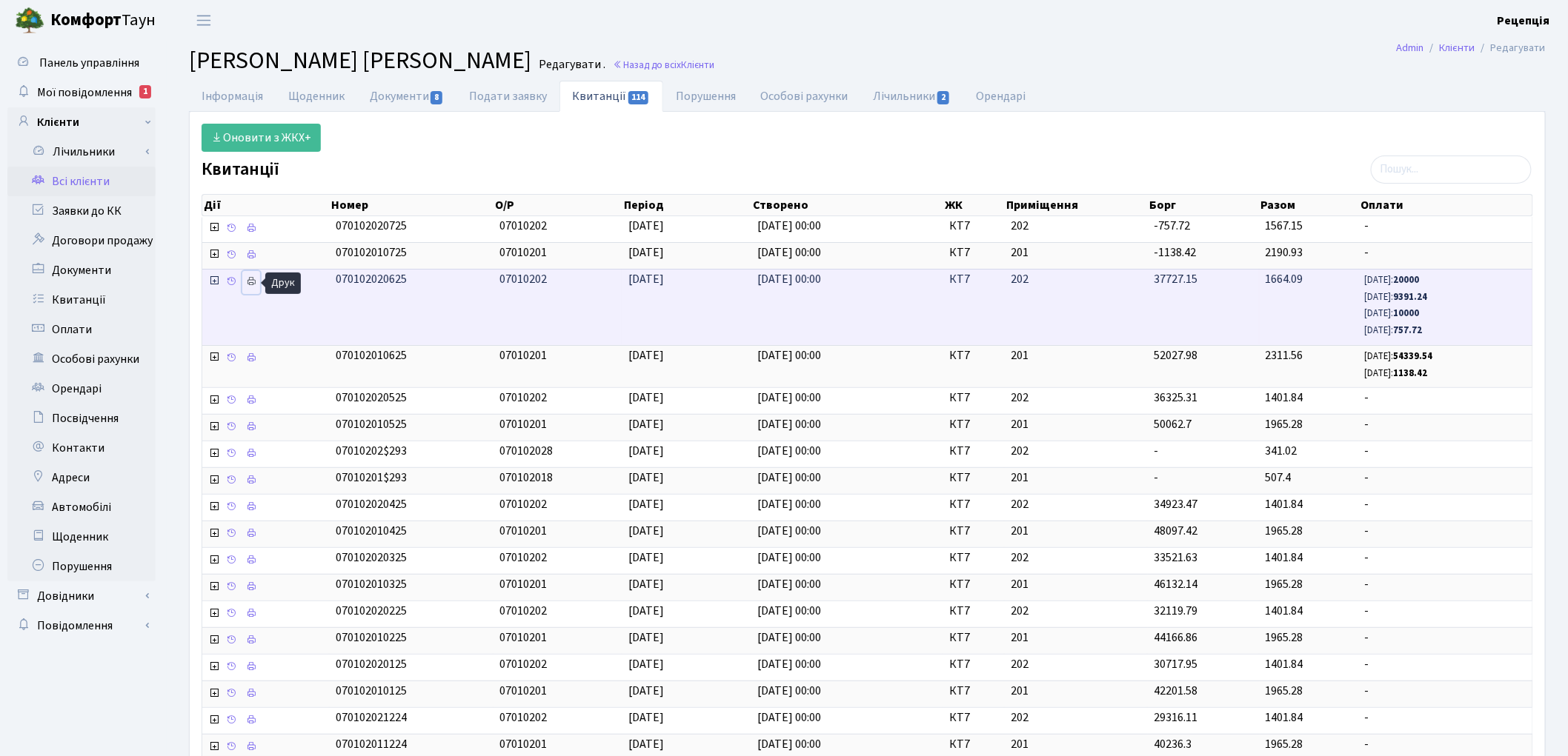
click at [248, 282] on icon at bounding box center [250, 281] width 10 height 10
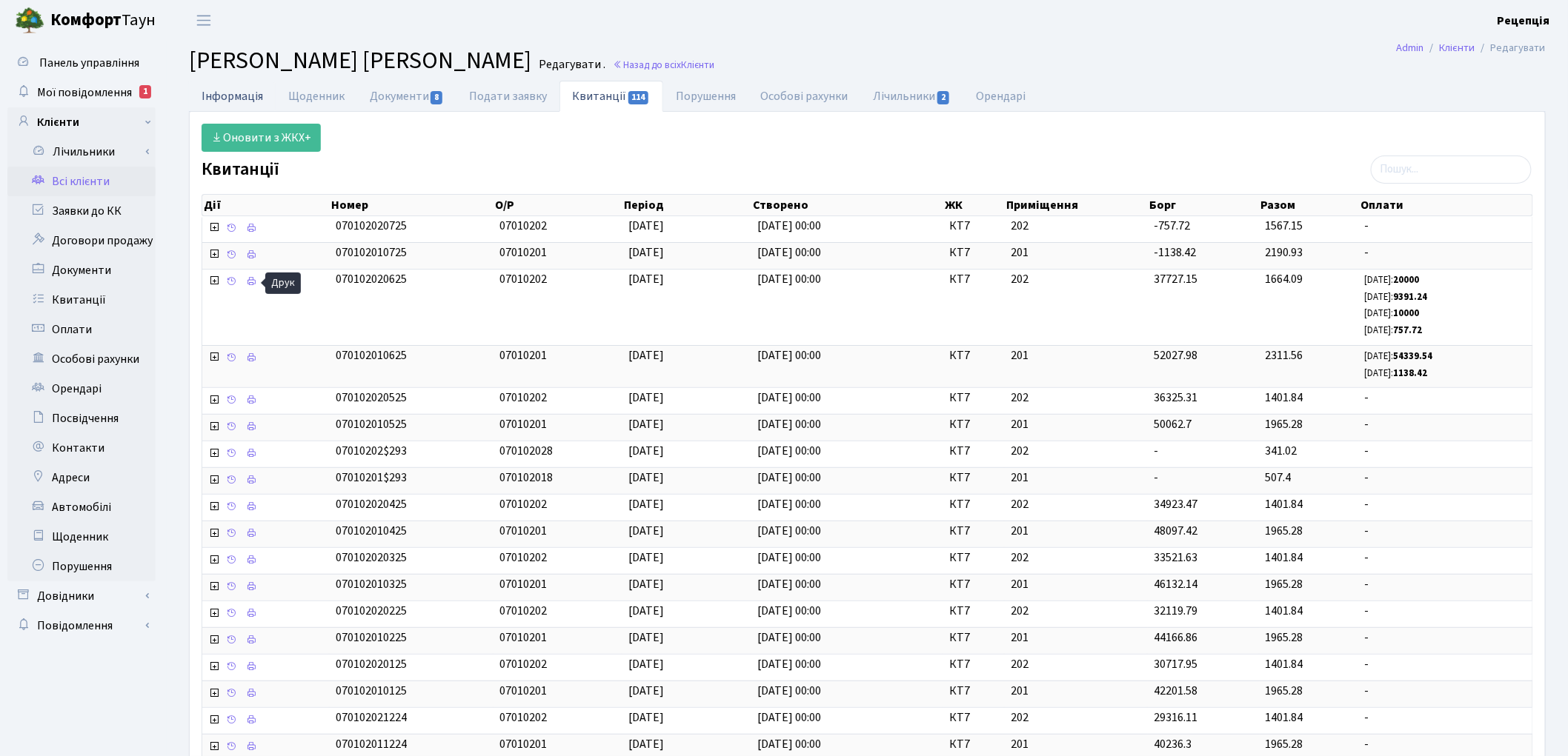
click at [241, 102] on link "Інформація" at bounding box center [232, 96] width 87 height 31
select select "25"
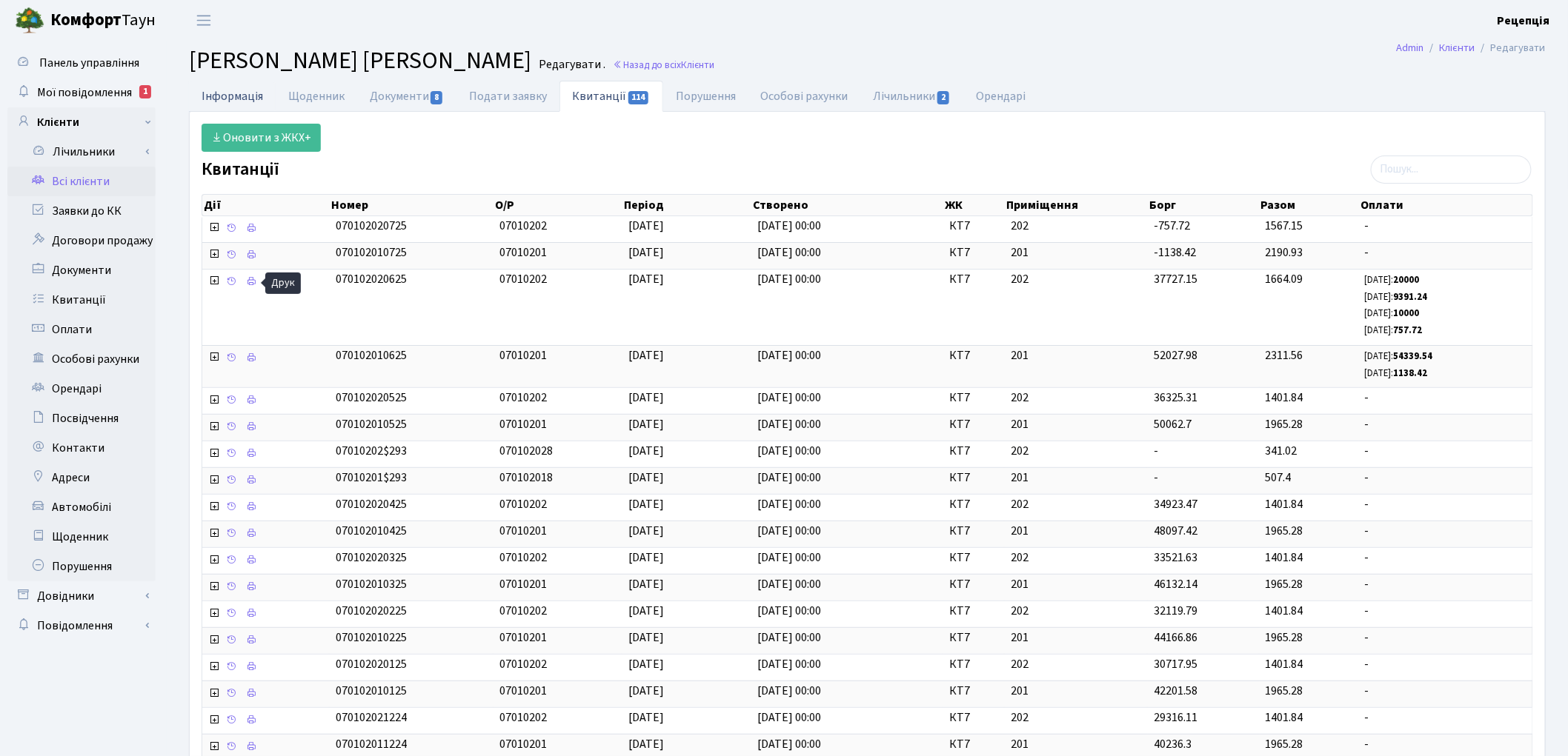
select select "25"
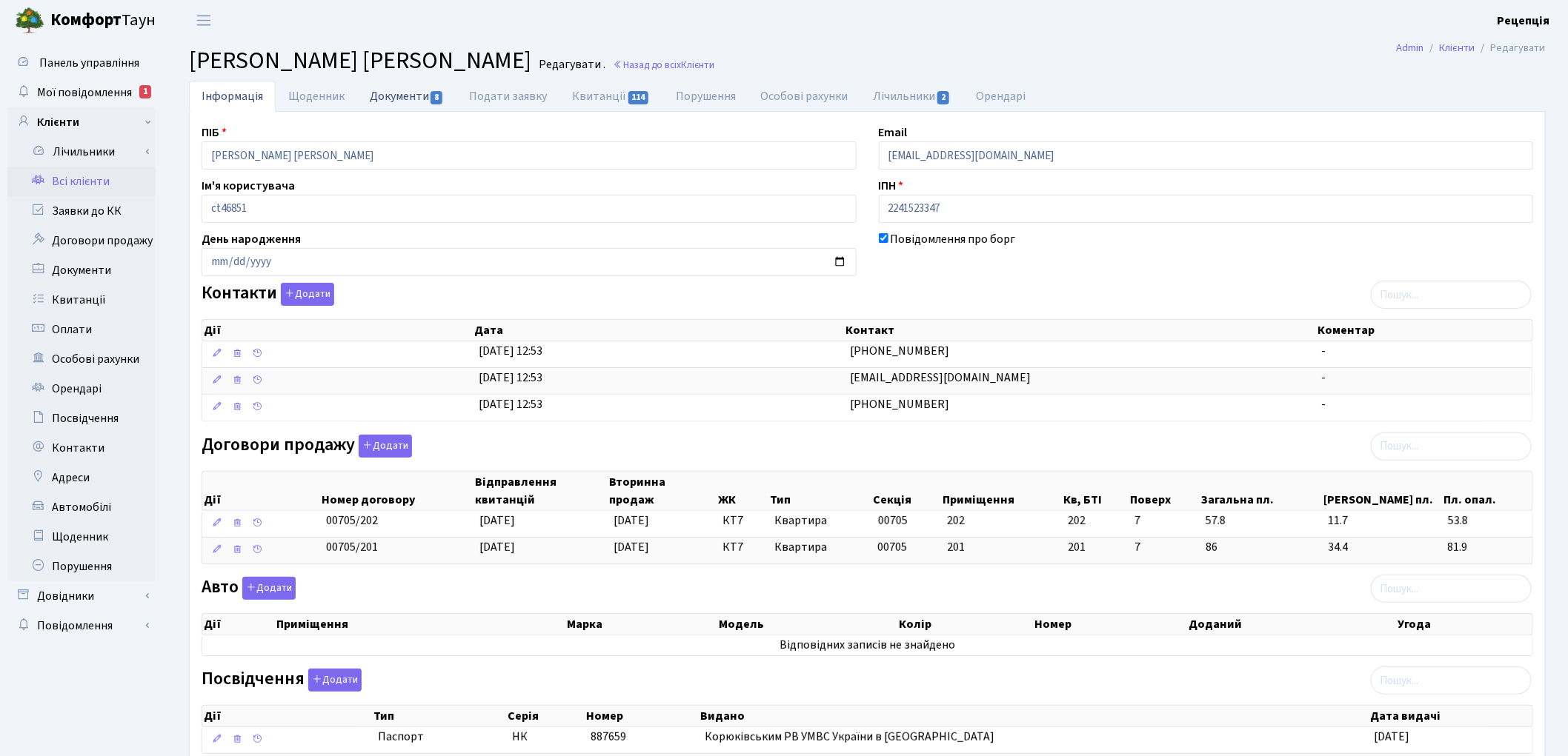
click at [403, 107] on link "Документи 8" at bounding box center [407, 96] width 100 height 31
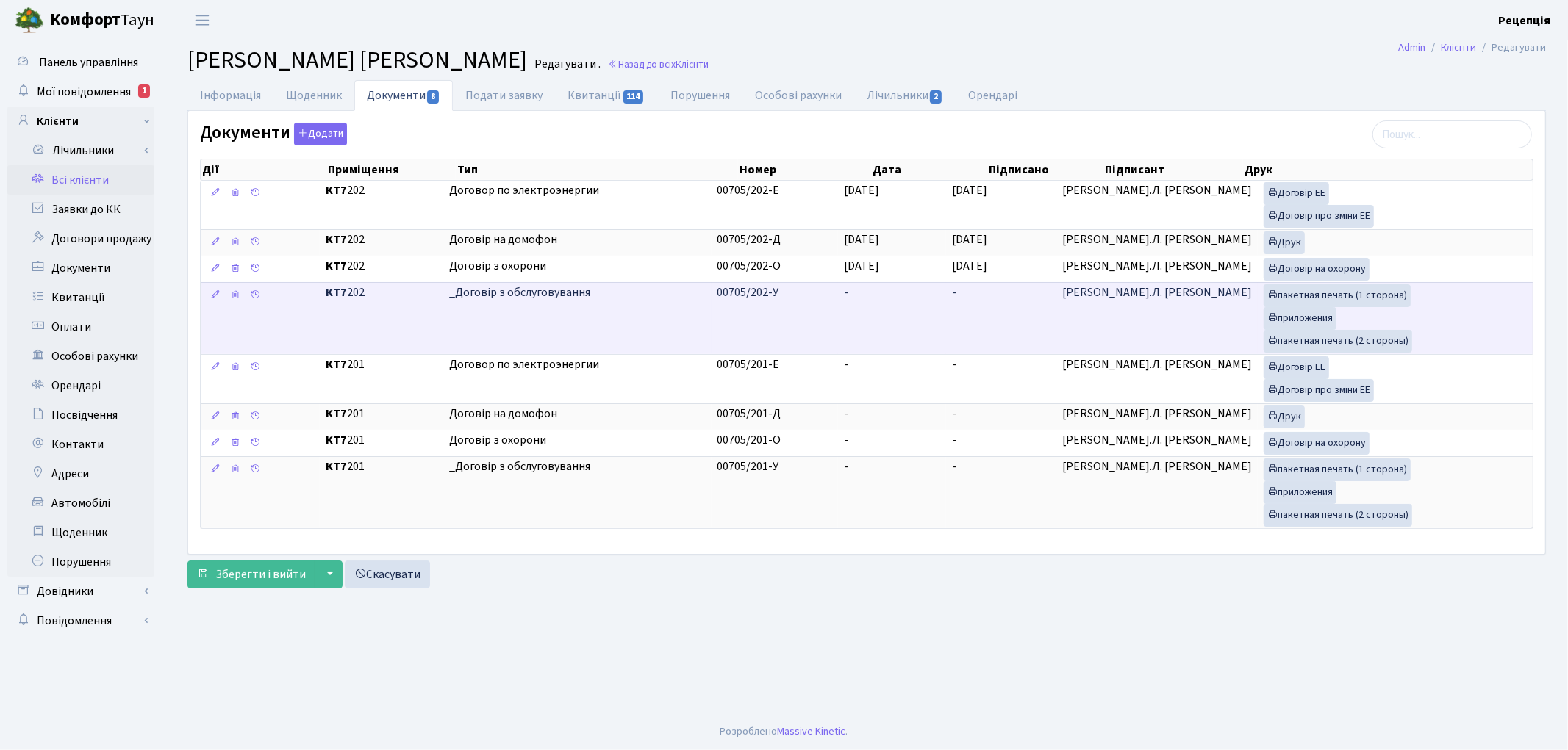
click at [879, 319] on td "-" at bounding box center [892, 318] width 108 height 72
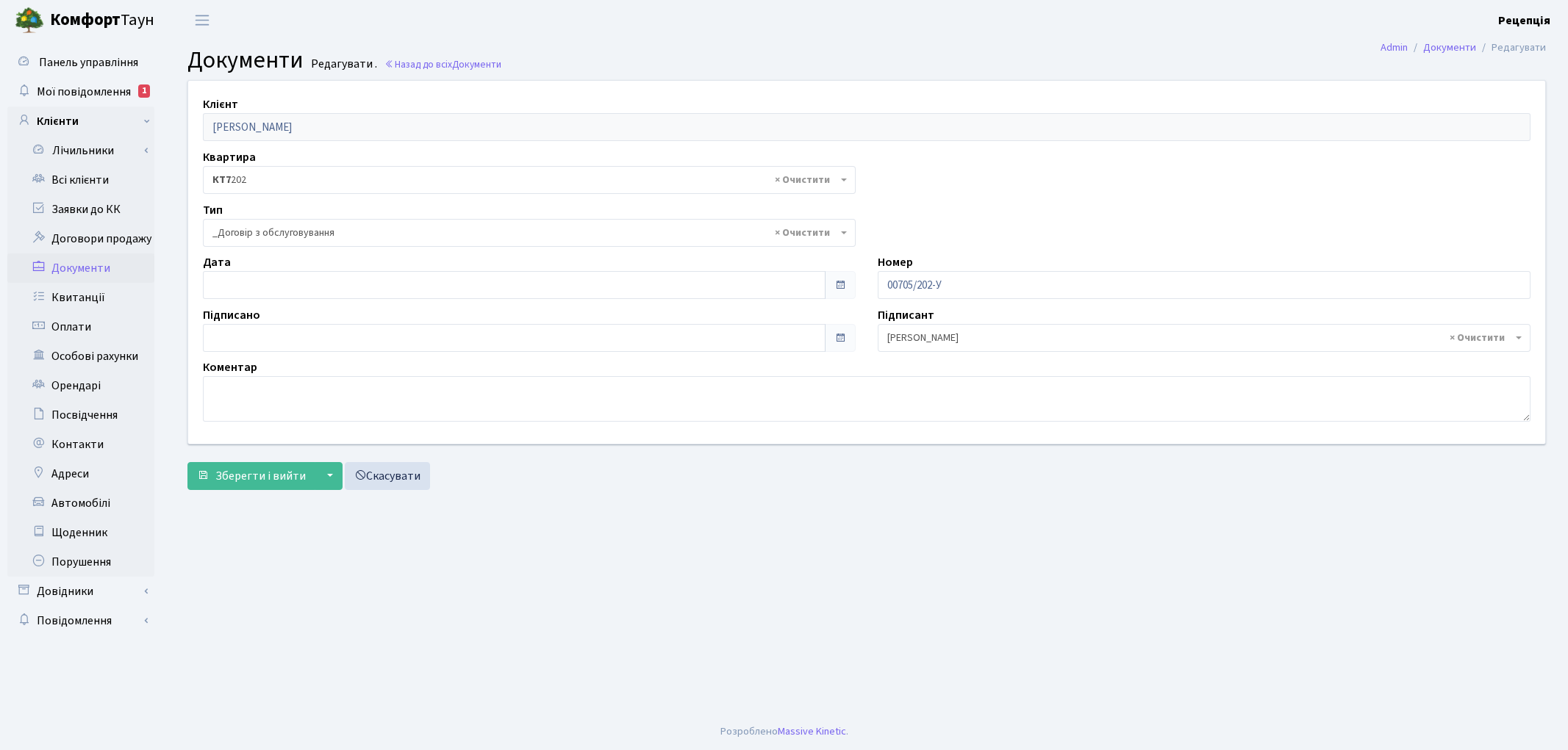
select select "289"
type input "[DATE]"
click at [251, 284] on input "[DATE]" at bounding box center [515, 285] width 623 height 28
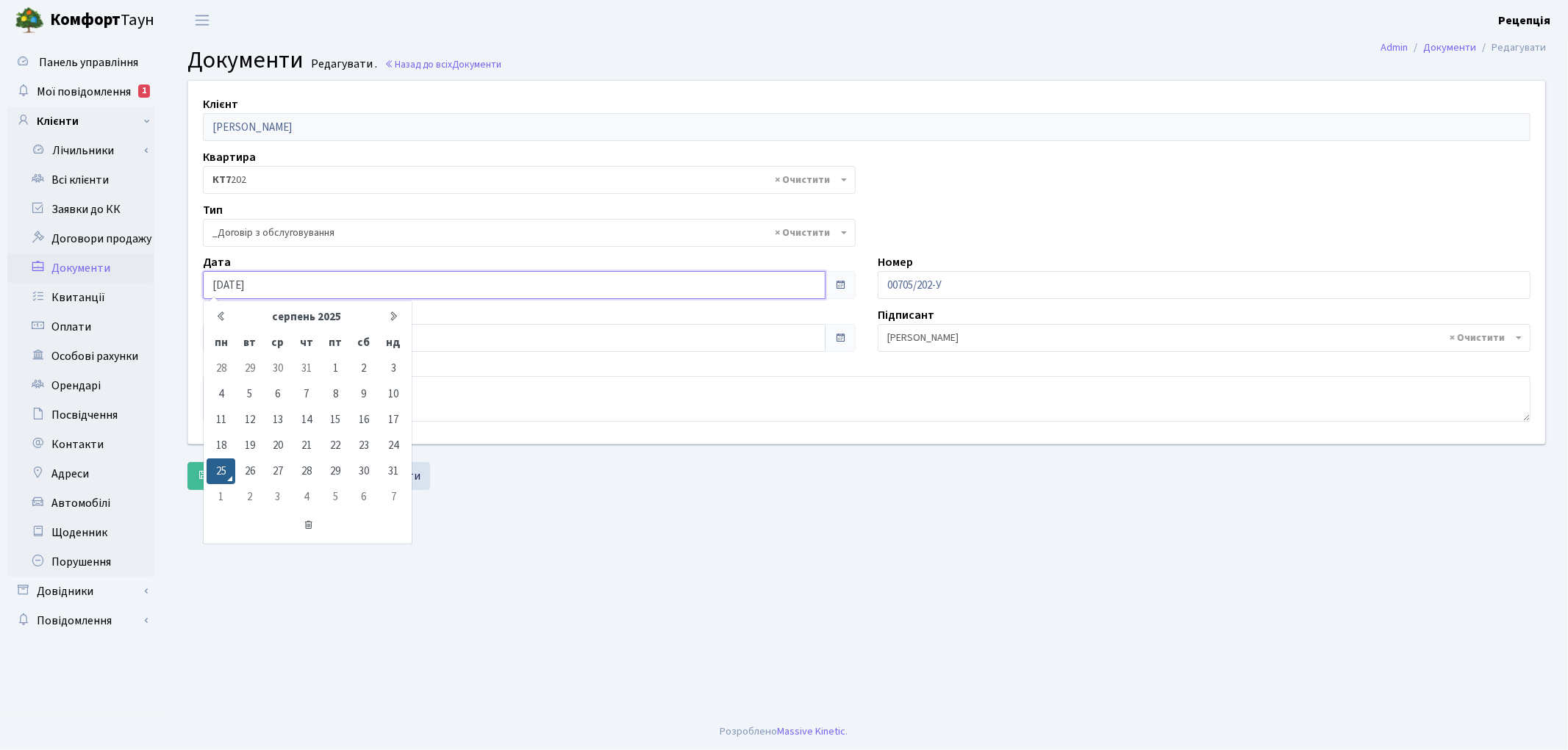
drag, startPoint x: 226, startPoint y: 465, endPoint x: 223, endPoint y: 451, distance: 14.3
click at [226, 467] on td "25" at bounding box center [221, 471] width 29 height 26
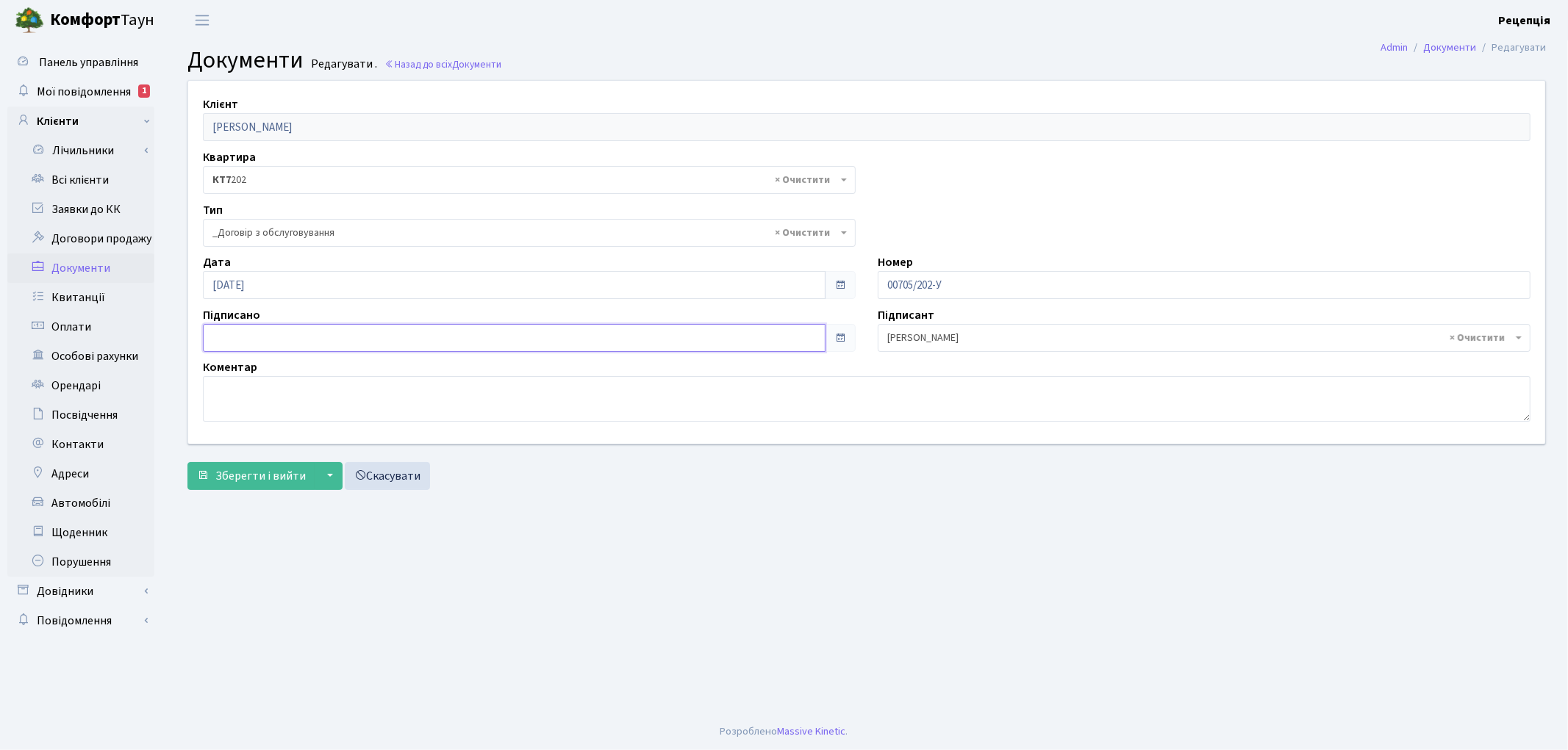
type input "[DATE]"
click at [244, 339] on input "[DATE]" at bounding box center [515, 337] width 623 height 28
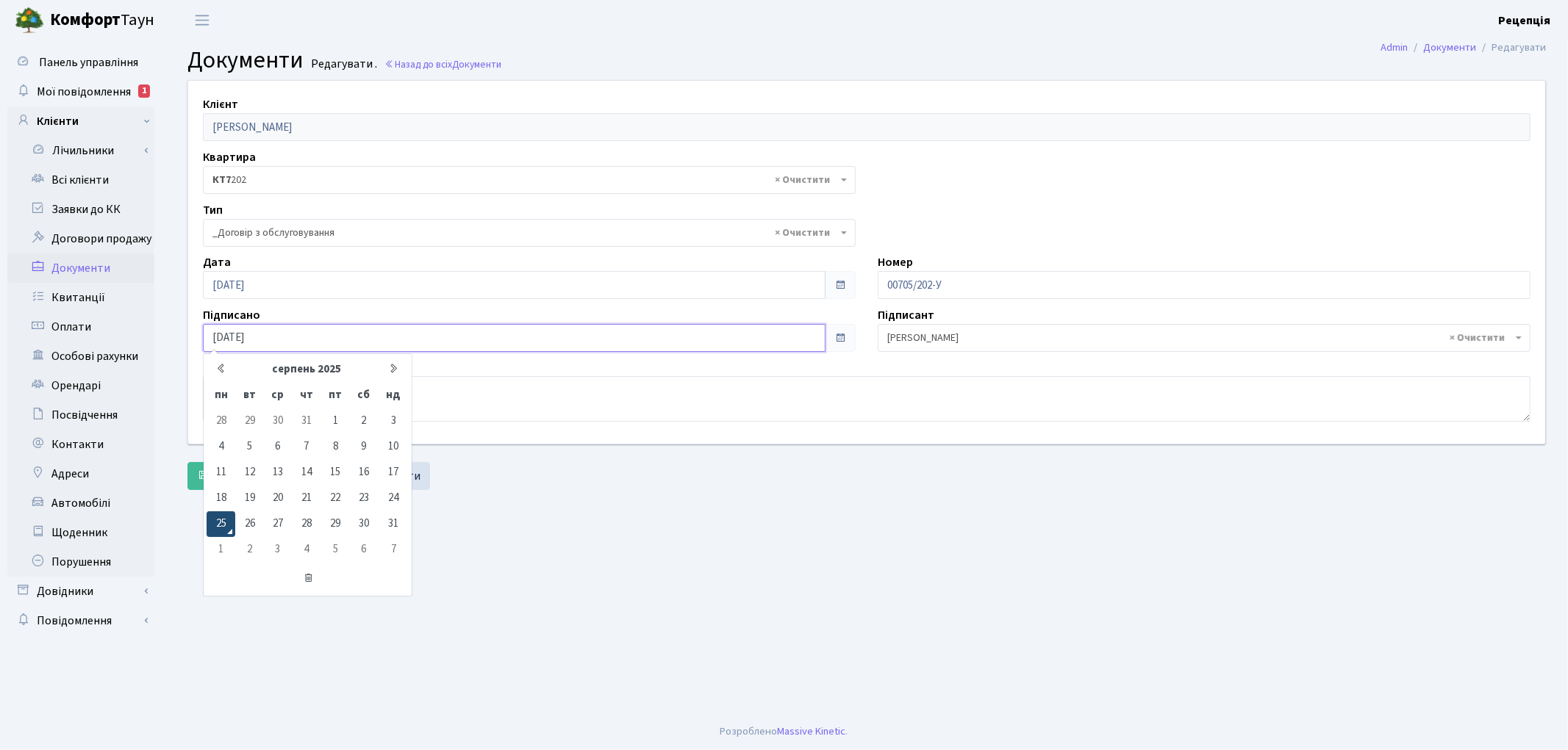
click at [220, 524] on td "25" at bounding box center [221, 524] width 29 height 26
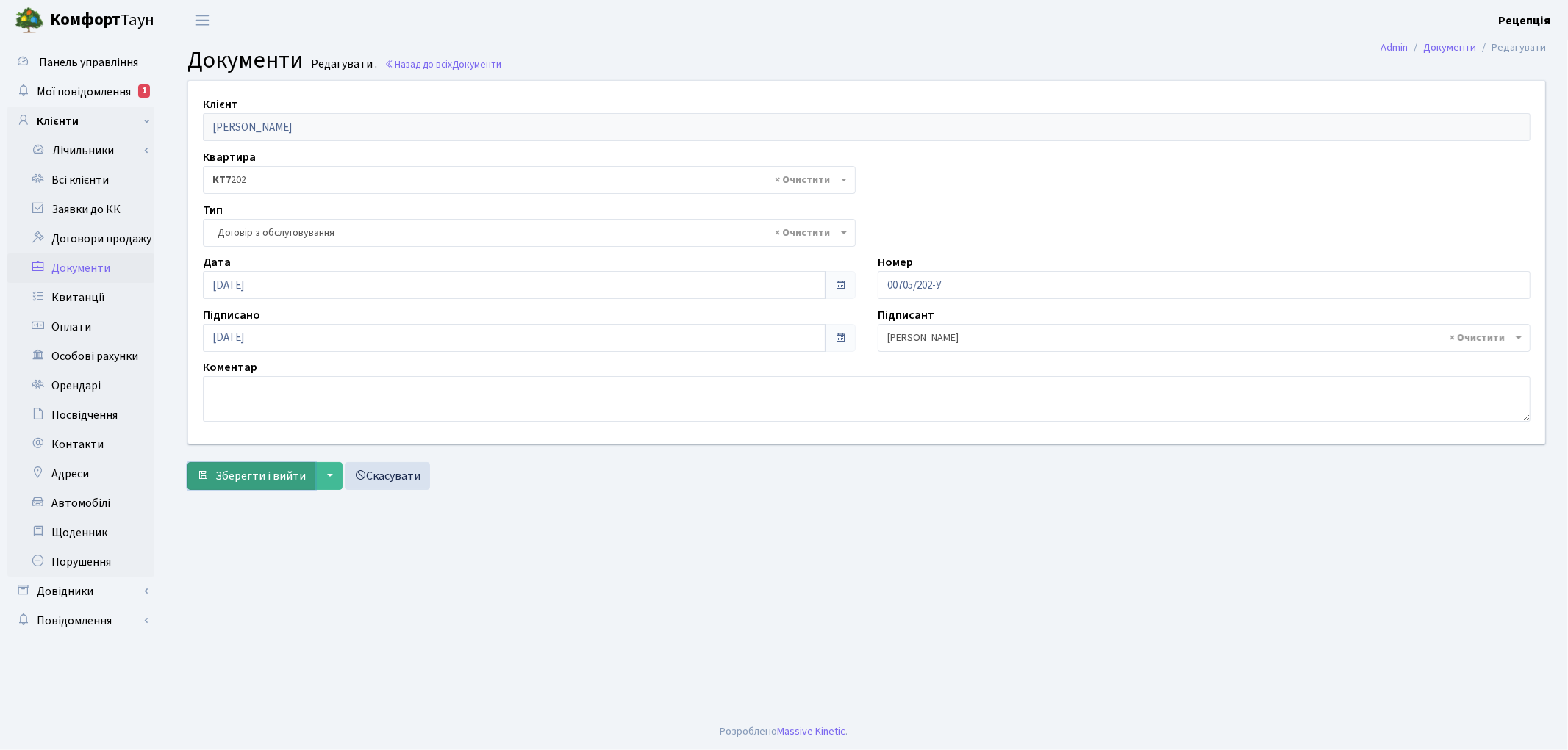
click at [241, 464] on button "Зберегти і вийти" at bounding box center [251, 476] width 128 height 28
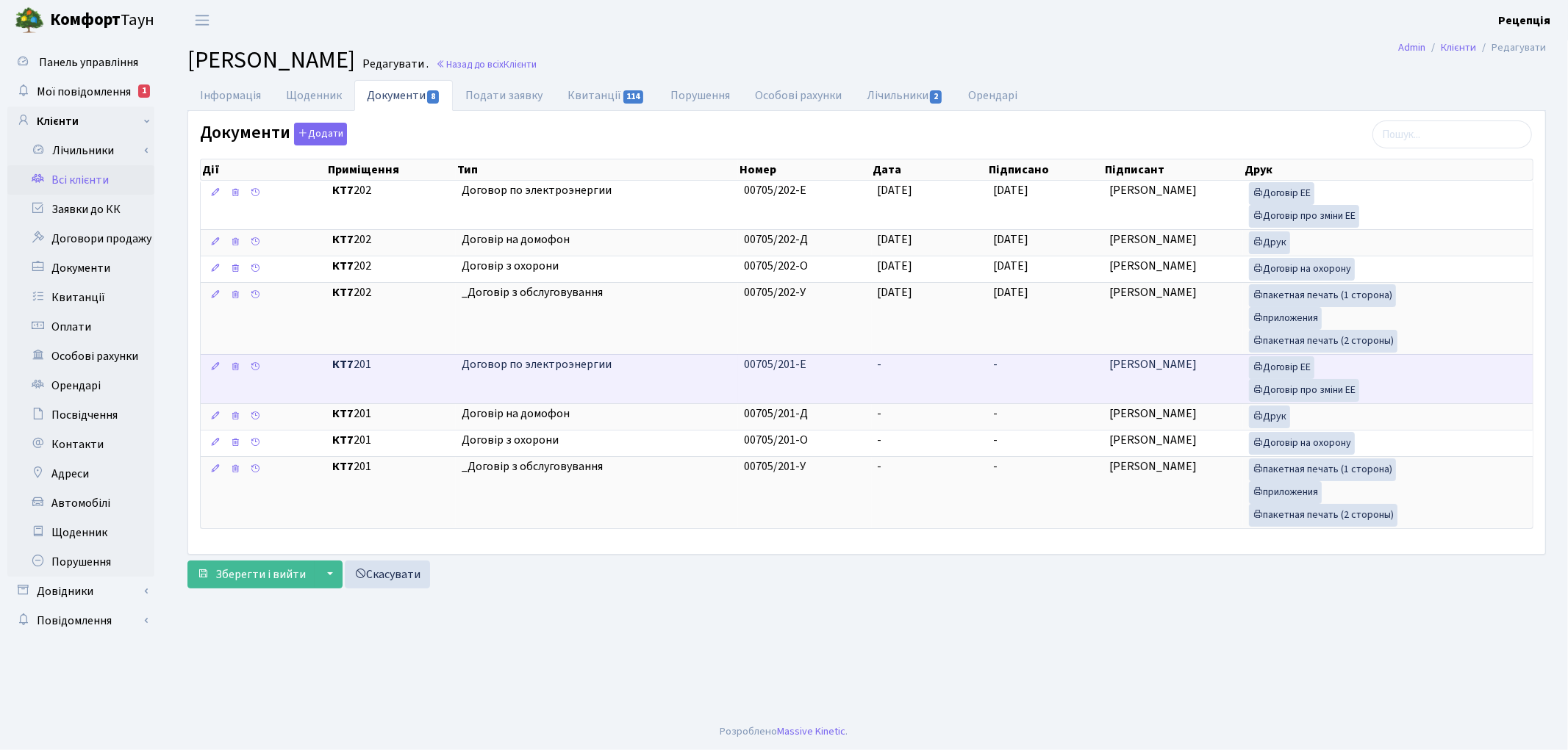
click at [865, 376] on td "00705/201-Е" at bounding box center [804, 379] width 134 height 49
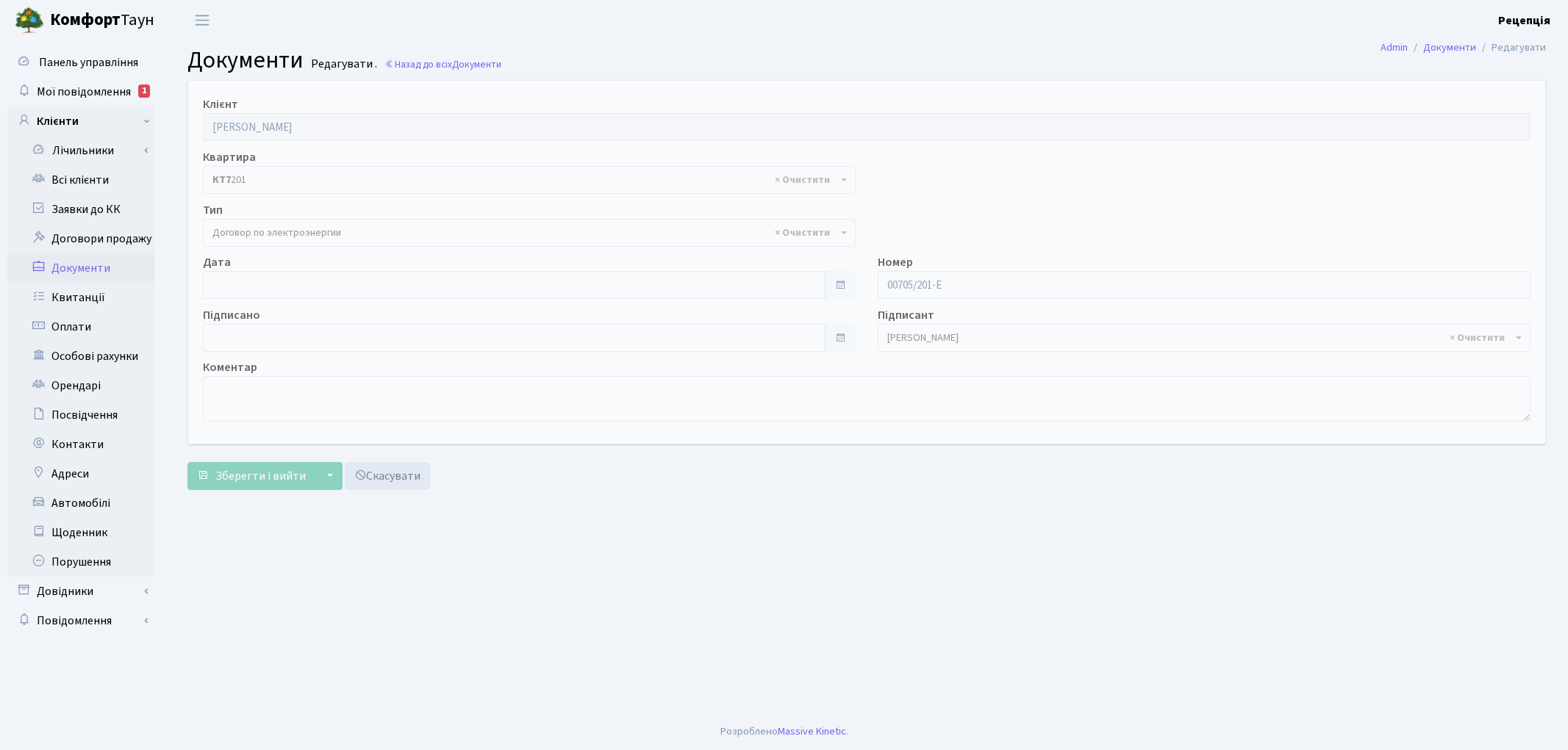
select select "294"
type input "[DATE]"
click at [233, 288] on input "[DATE]" at bounding box center [515, 285] width 623 height 28
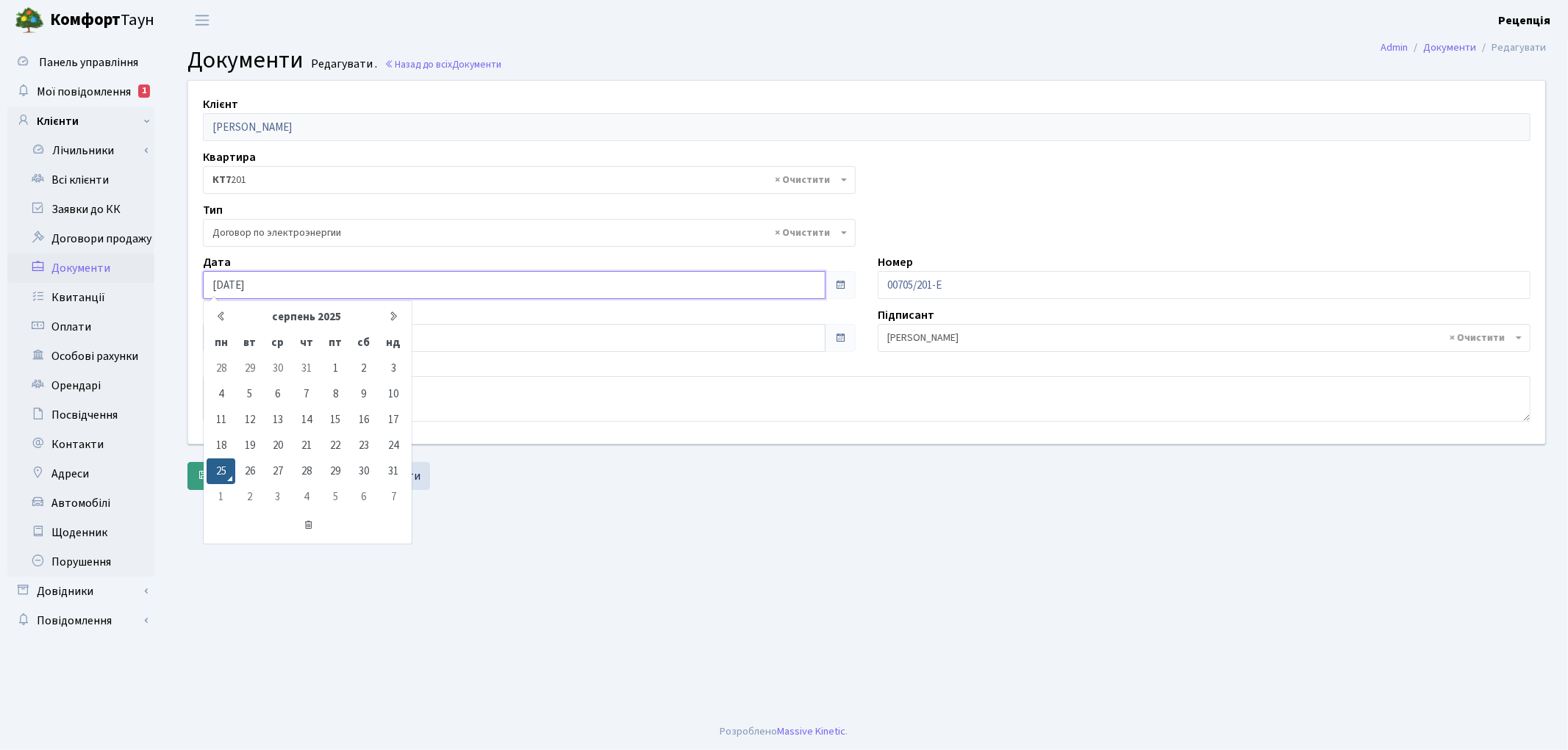
click at [224, 472] on td "25" at bounding box center [221, 471] width 29 height 26
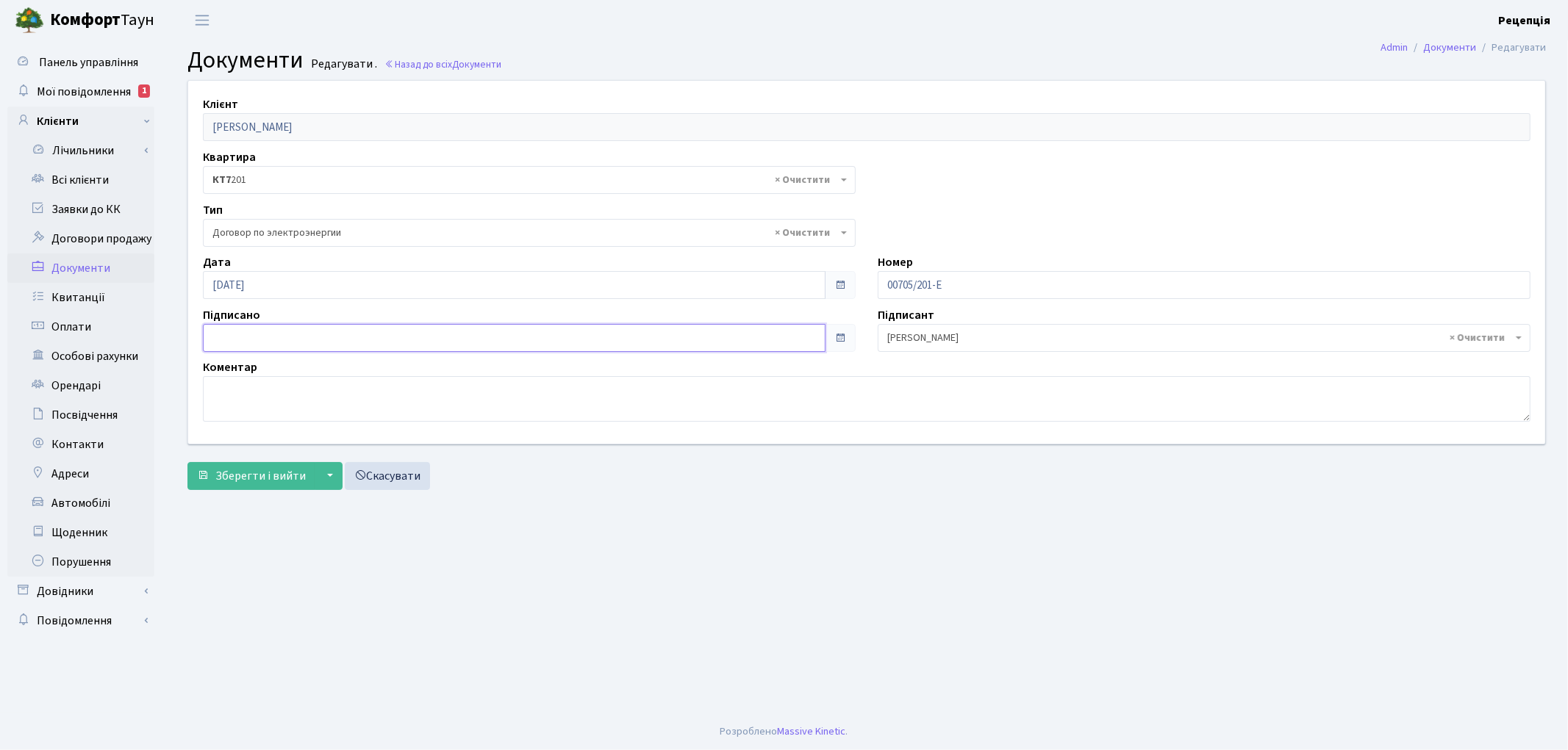
type input "[DATE]"
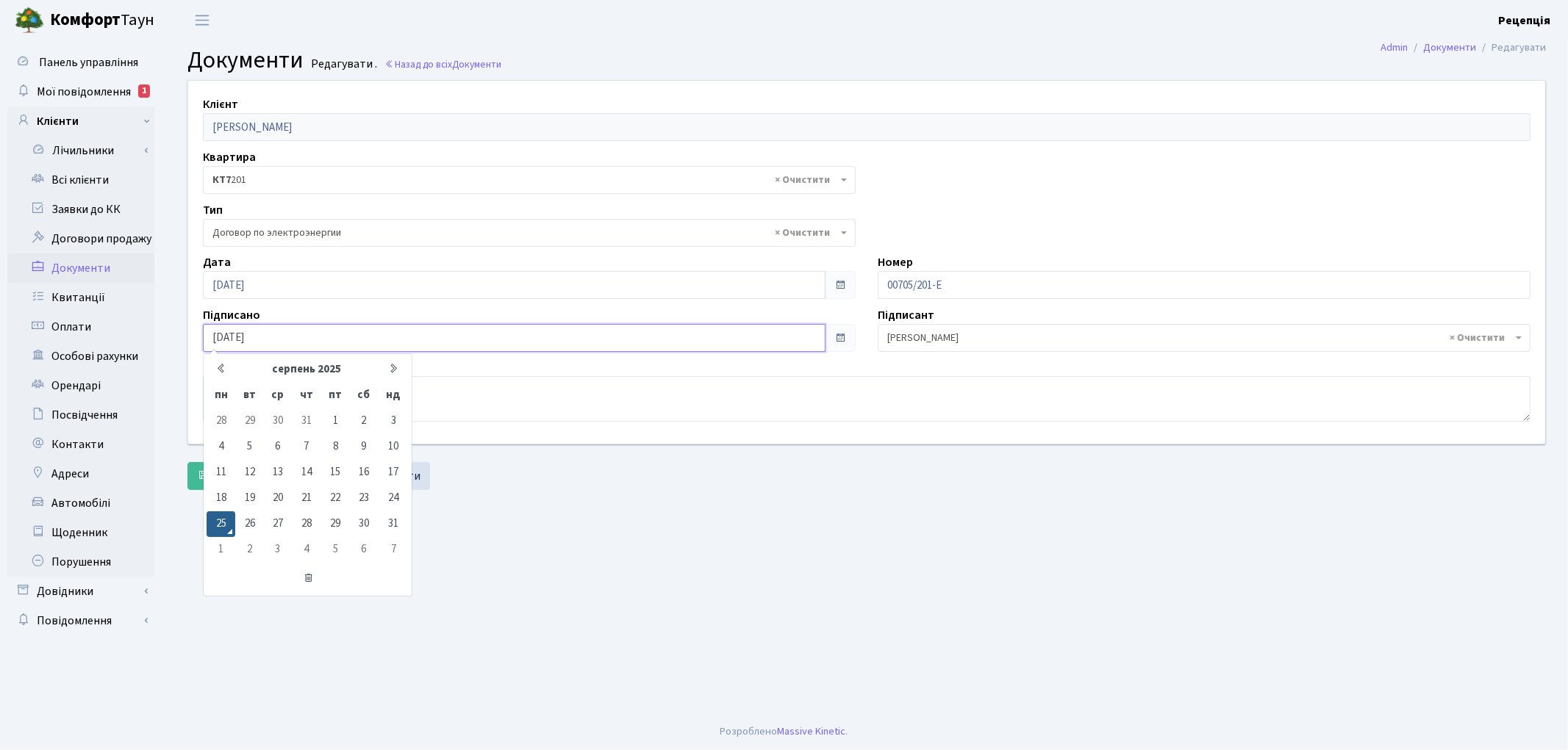
click at [250, 339] on input "[DATE]" at bounding box center [515, 337] width 623 height 28
click at [220, 524] on td "25" at bounding box center [221, 524] width 29 height 26
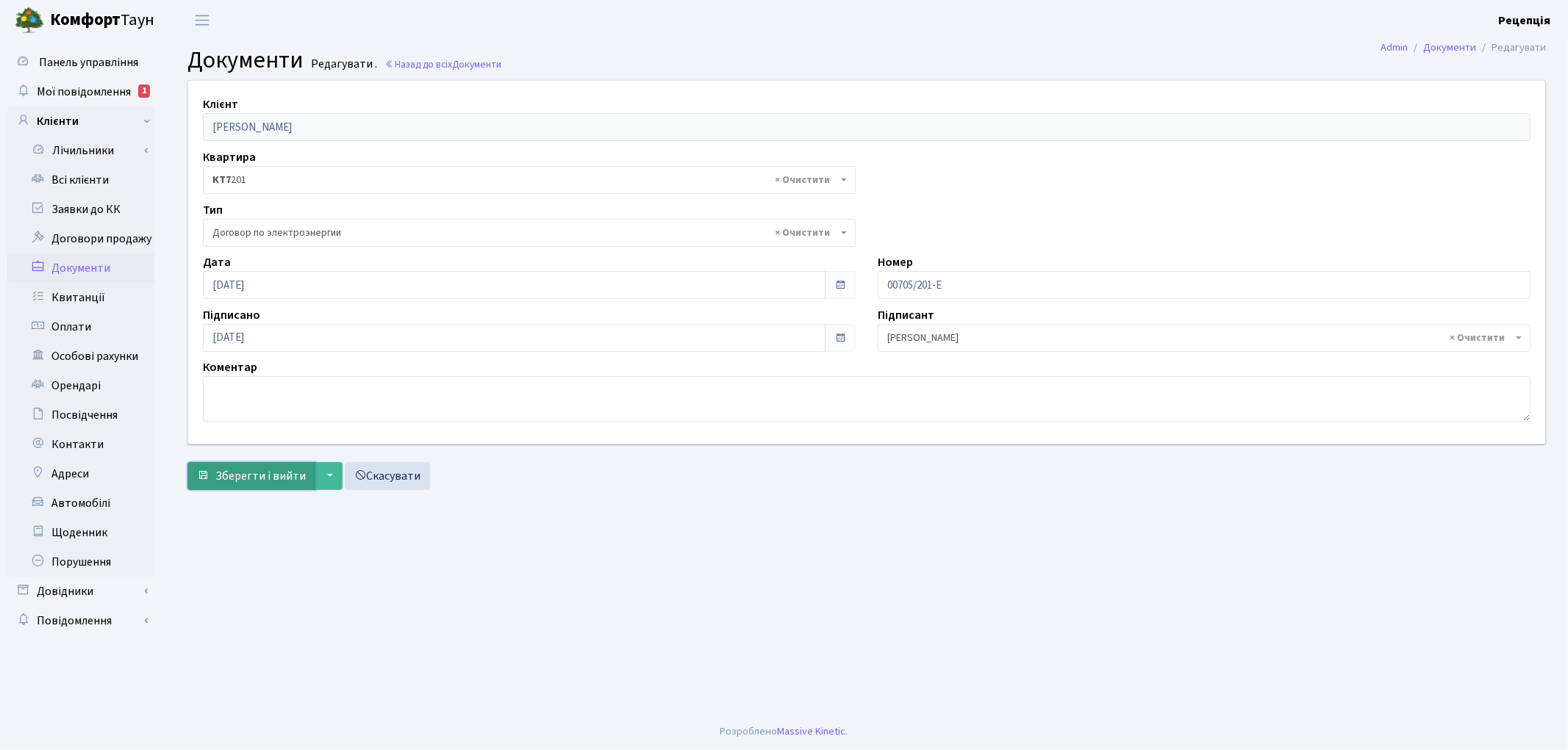
click at [246, 472] on span "Зберегти і вийти" at bounding box center [260, 477] width 91 height 16
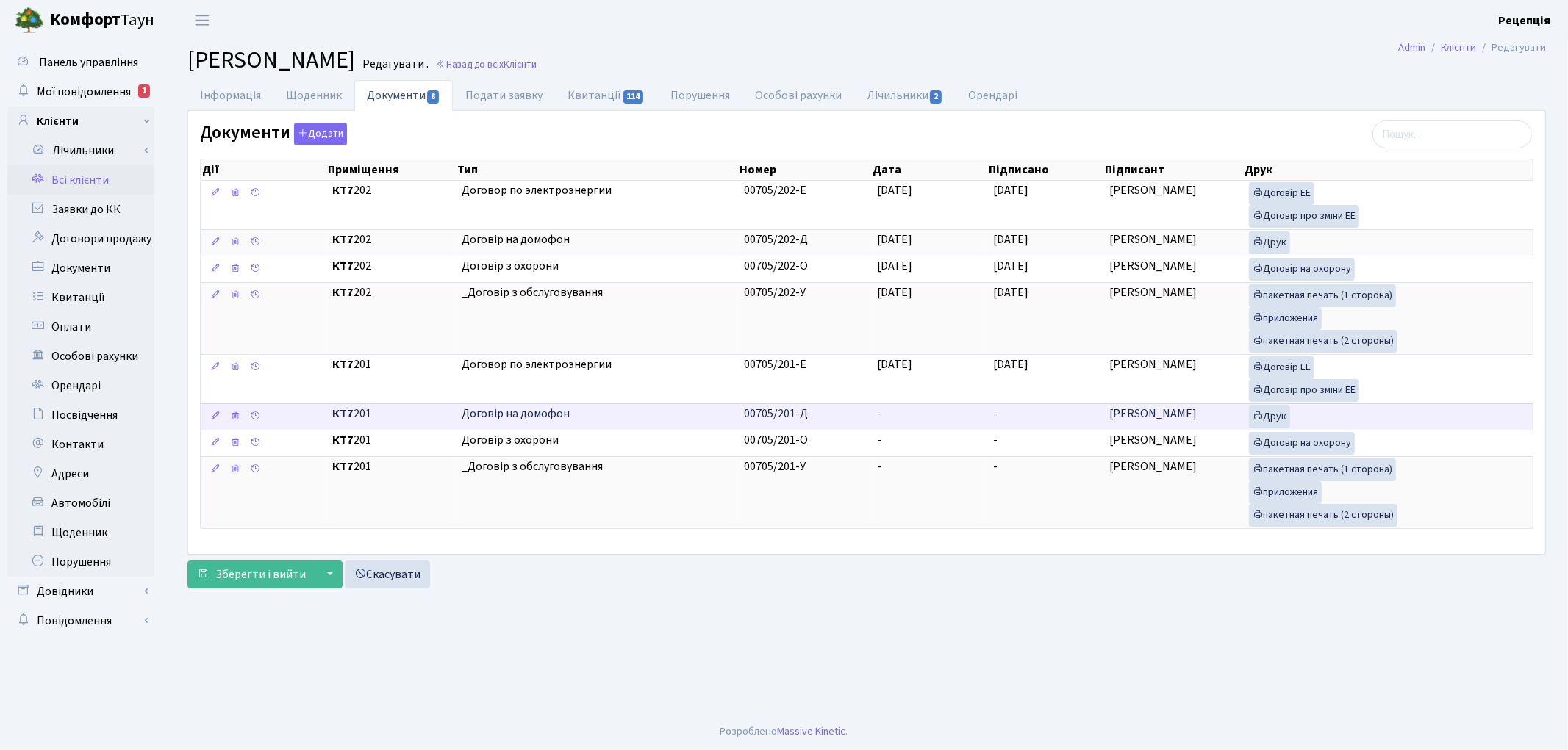
click at [866, 421] on td "00705/201-Д" at bounding box center [804, 416] width 134 height 26
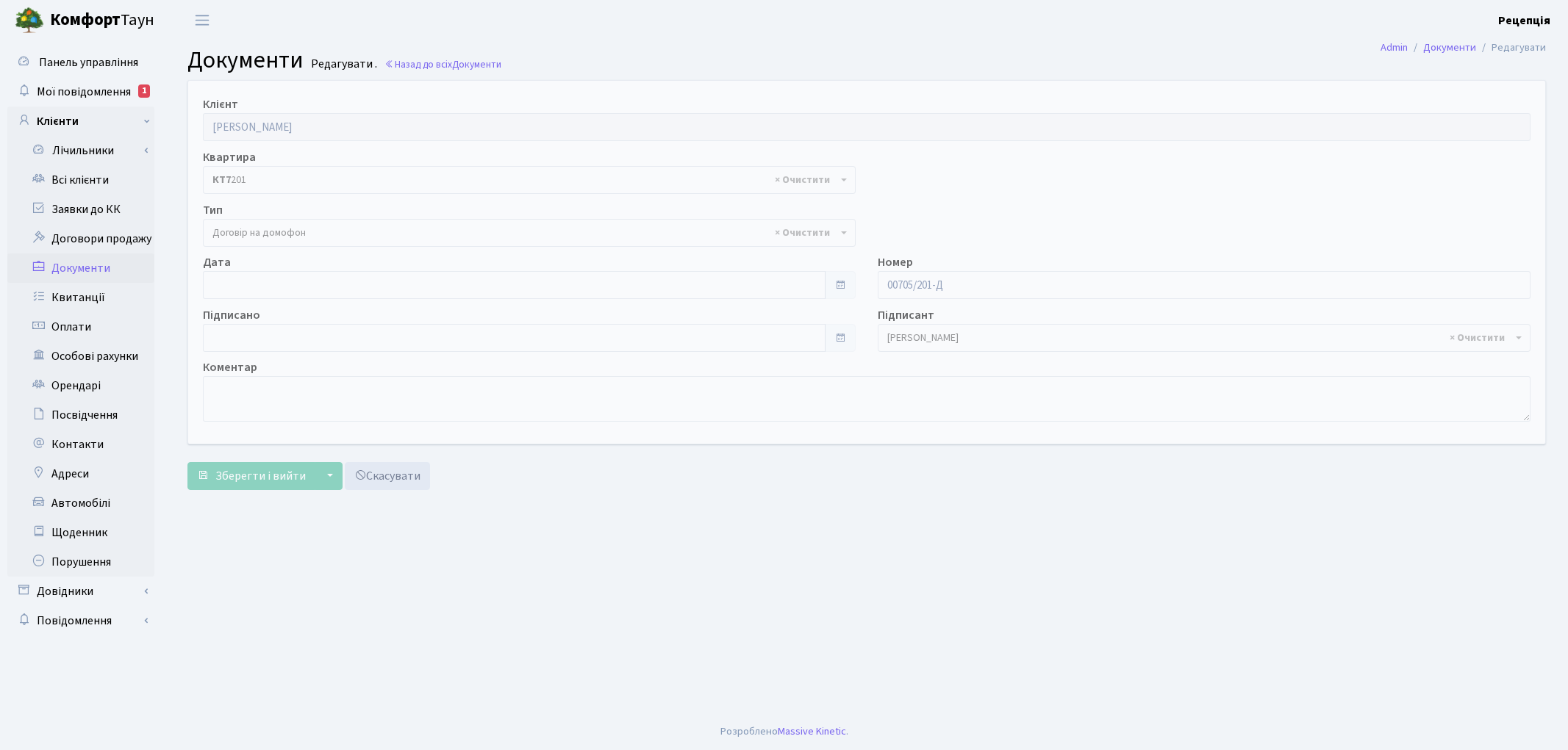
select select "292"
type input "[DATE]"
click at [255, 288] on input "[DATE]" at bounding box center [515, 285] width 623 height 28
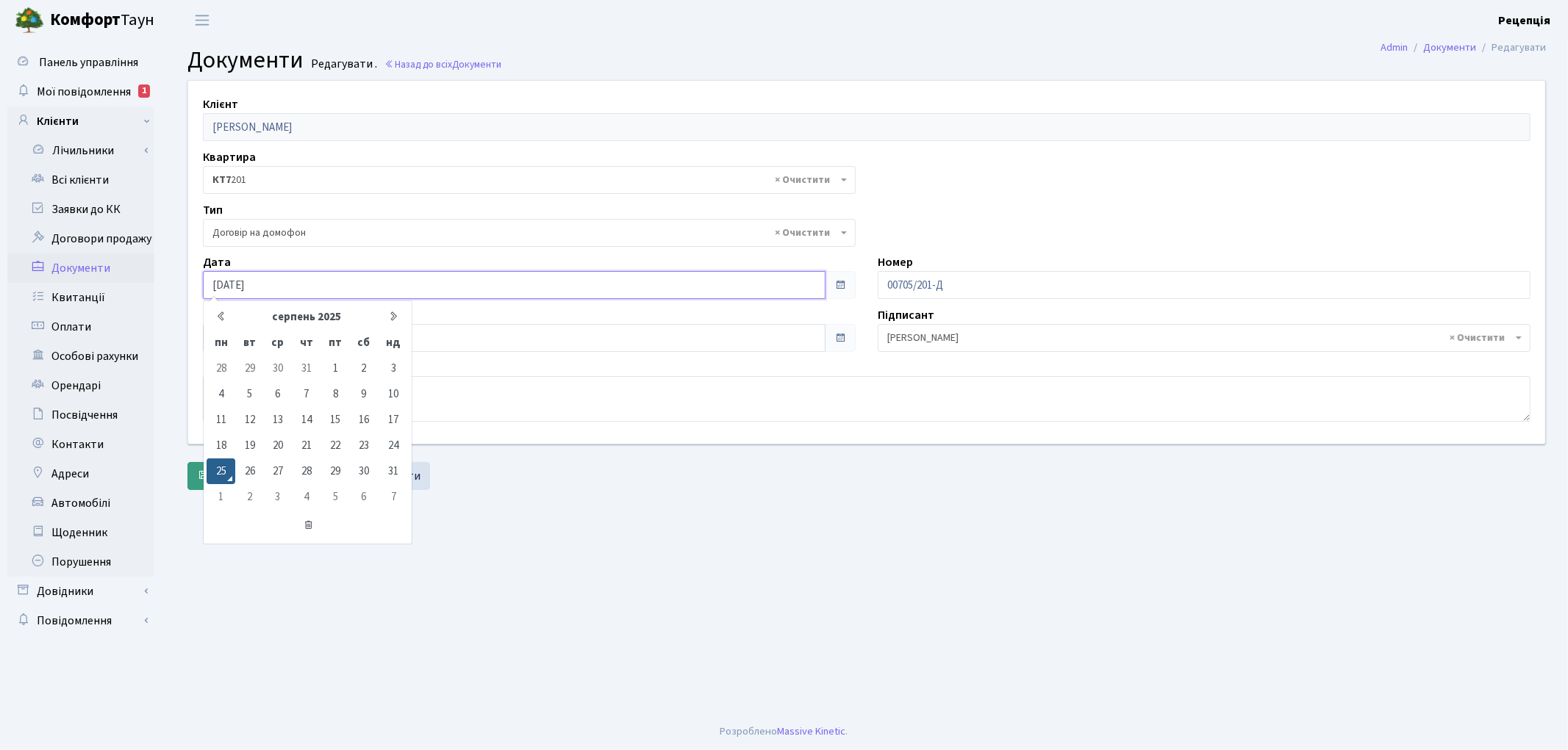
click at [229, 470] on td "25" at bounding box center [221, 471] width 29 height 26
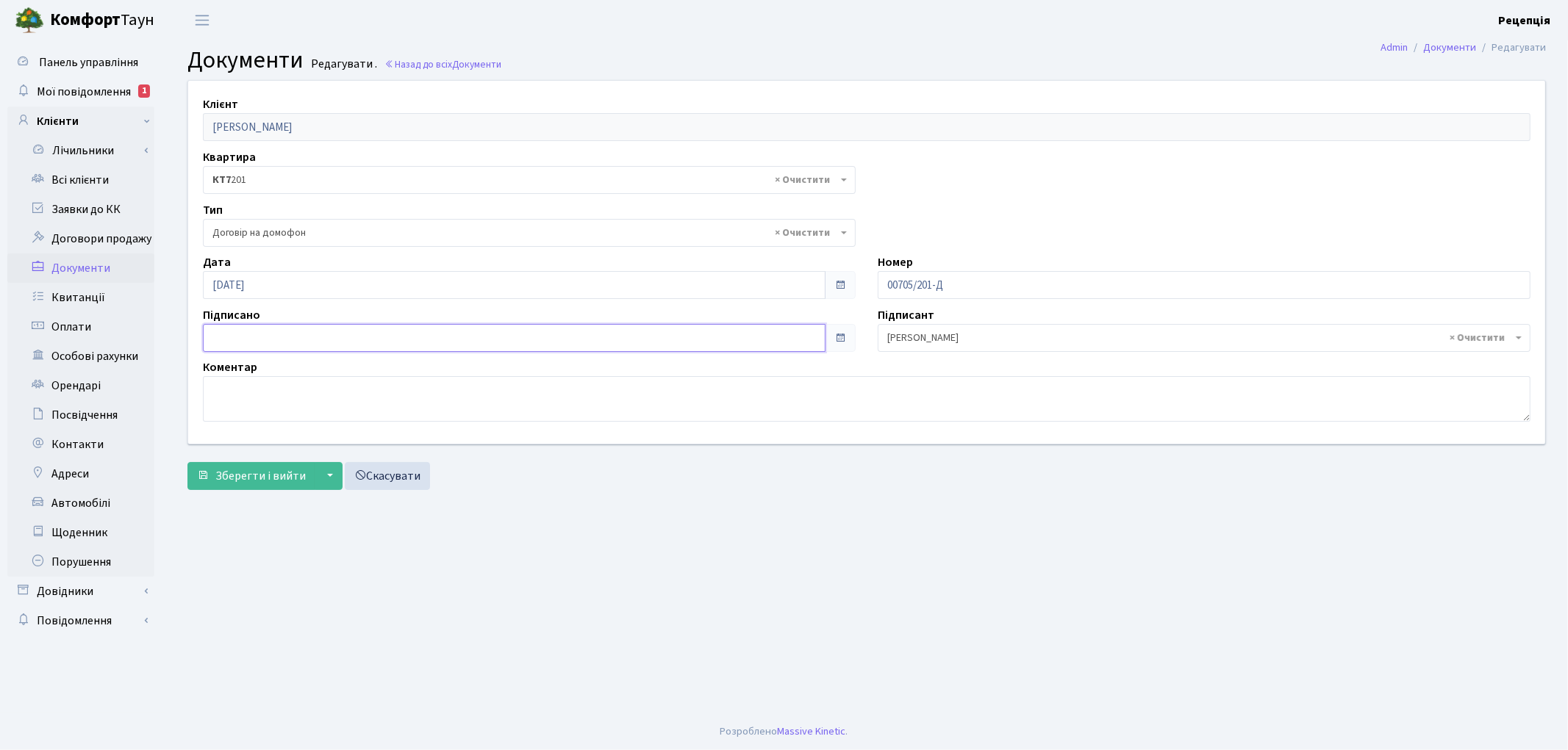
type input "[DATE]"
click at [236, 336] on input "[DATE]" at bounding box center [515, 337] width 623 height 28
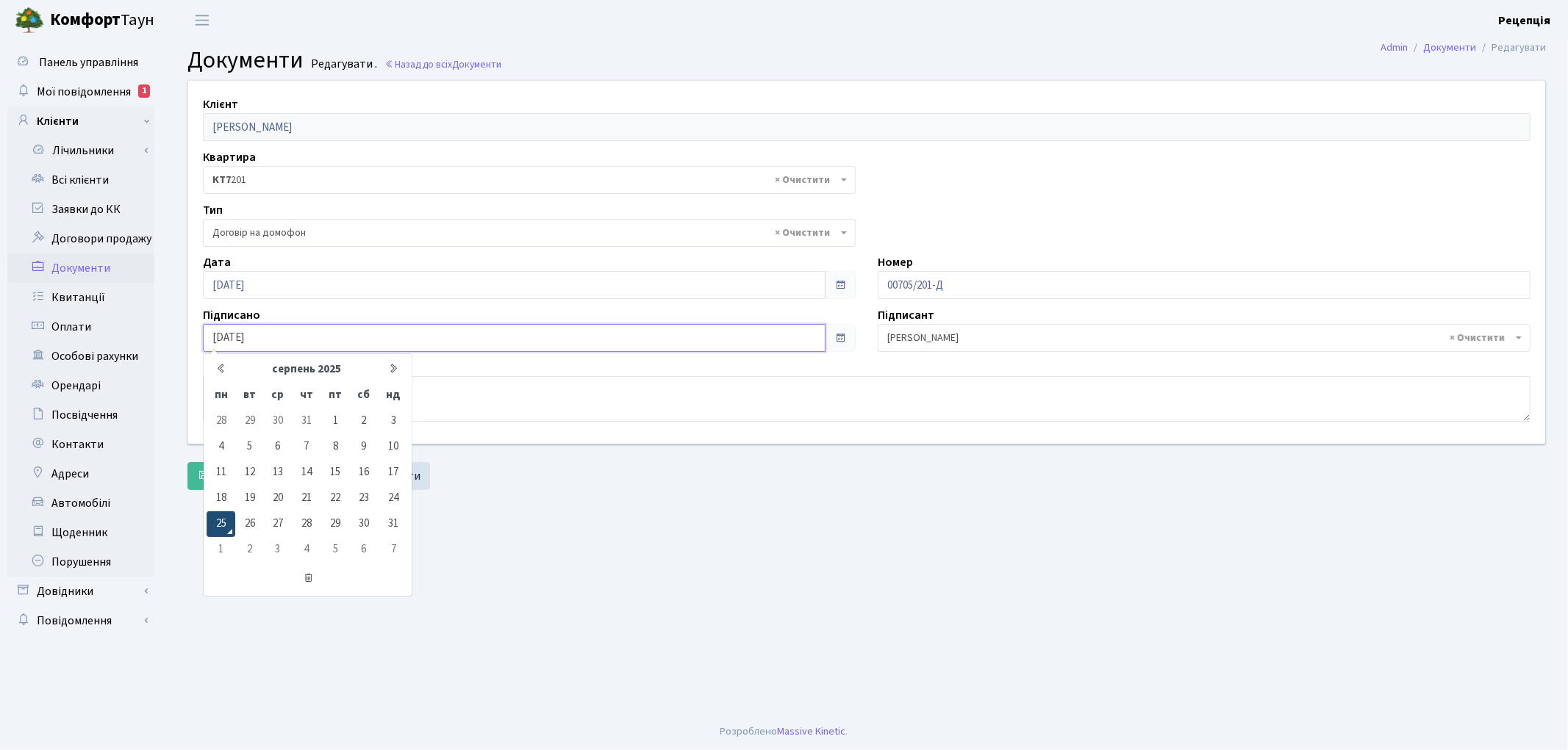
click at [220, 522] on td "25" at bounding box center [221, 524] width 29 height 26
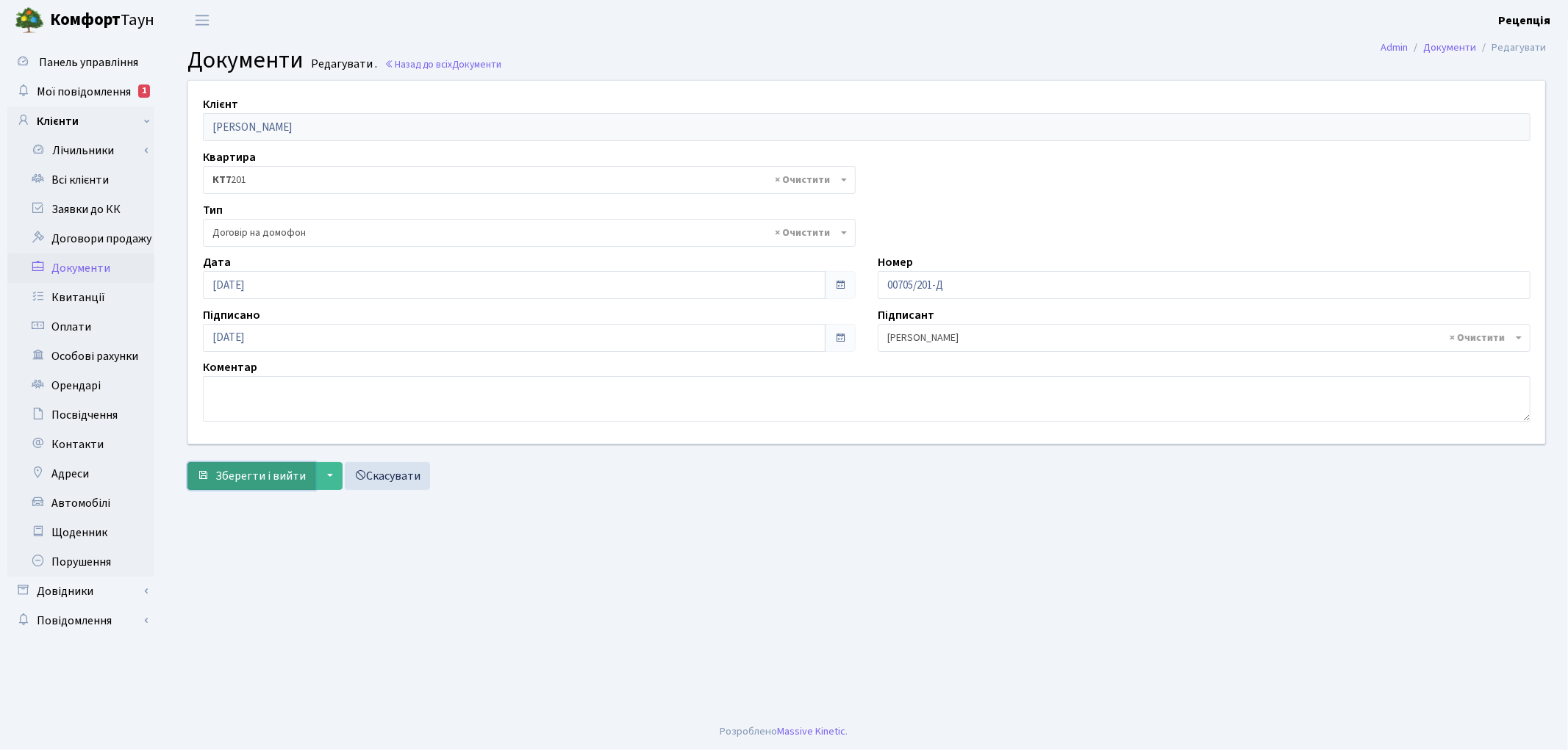
click at [240, 469] on button "Зберегти і вийти" at bounding box center [251, 476] width 128 height 28
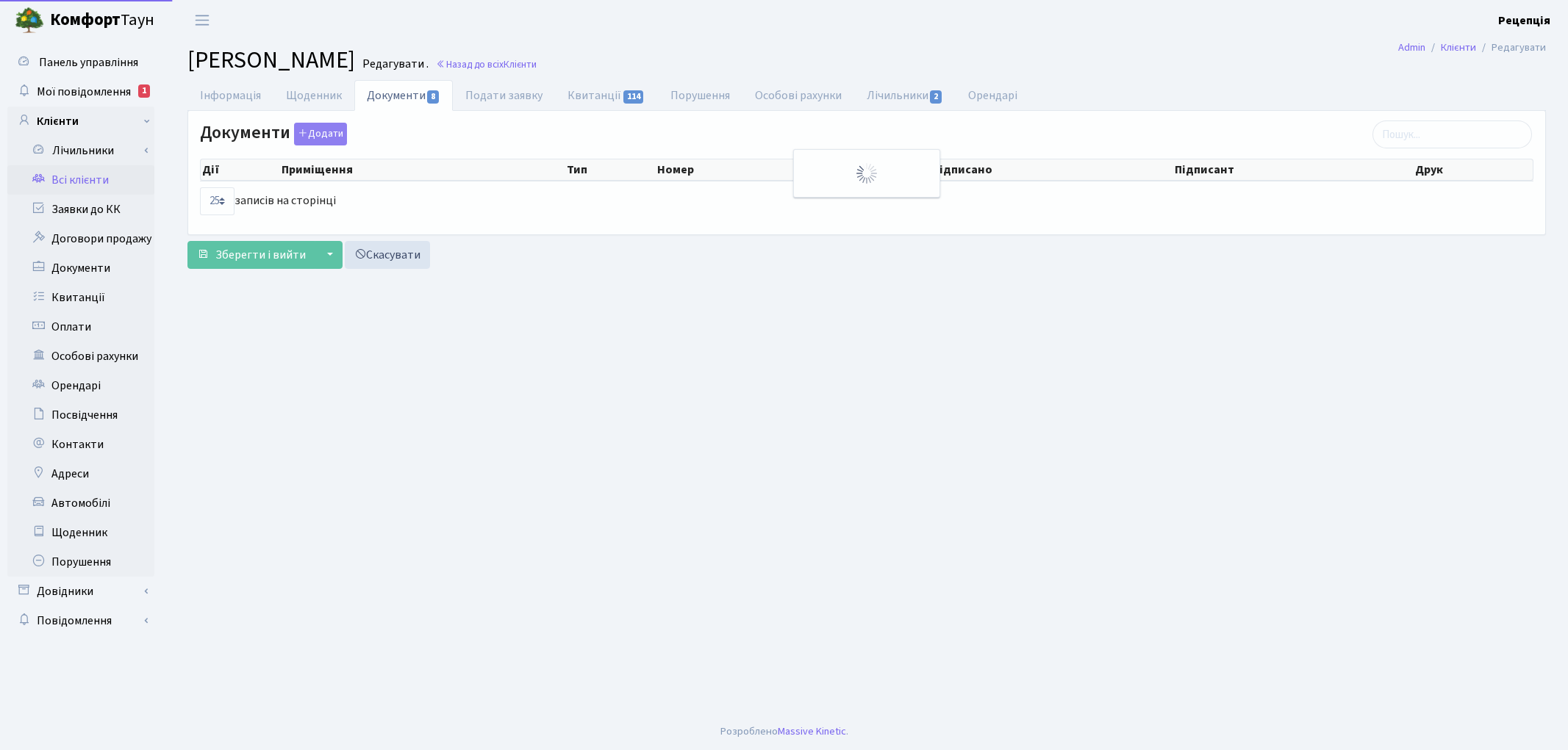
select select "25"
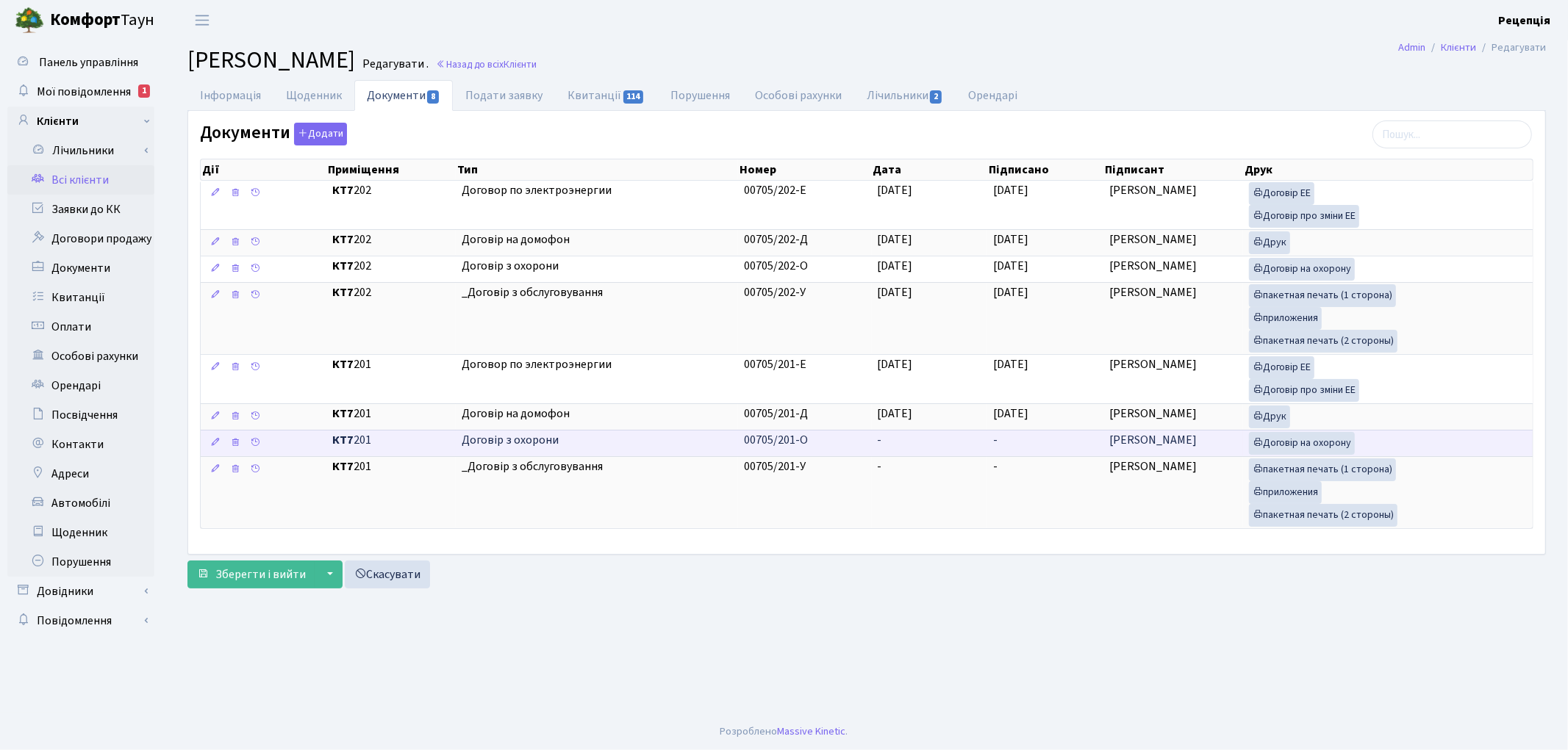
click at [915, 446] on td "-" at bounding box center [929, 442] width 116 height 26
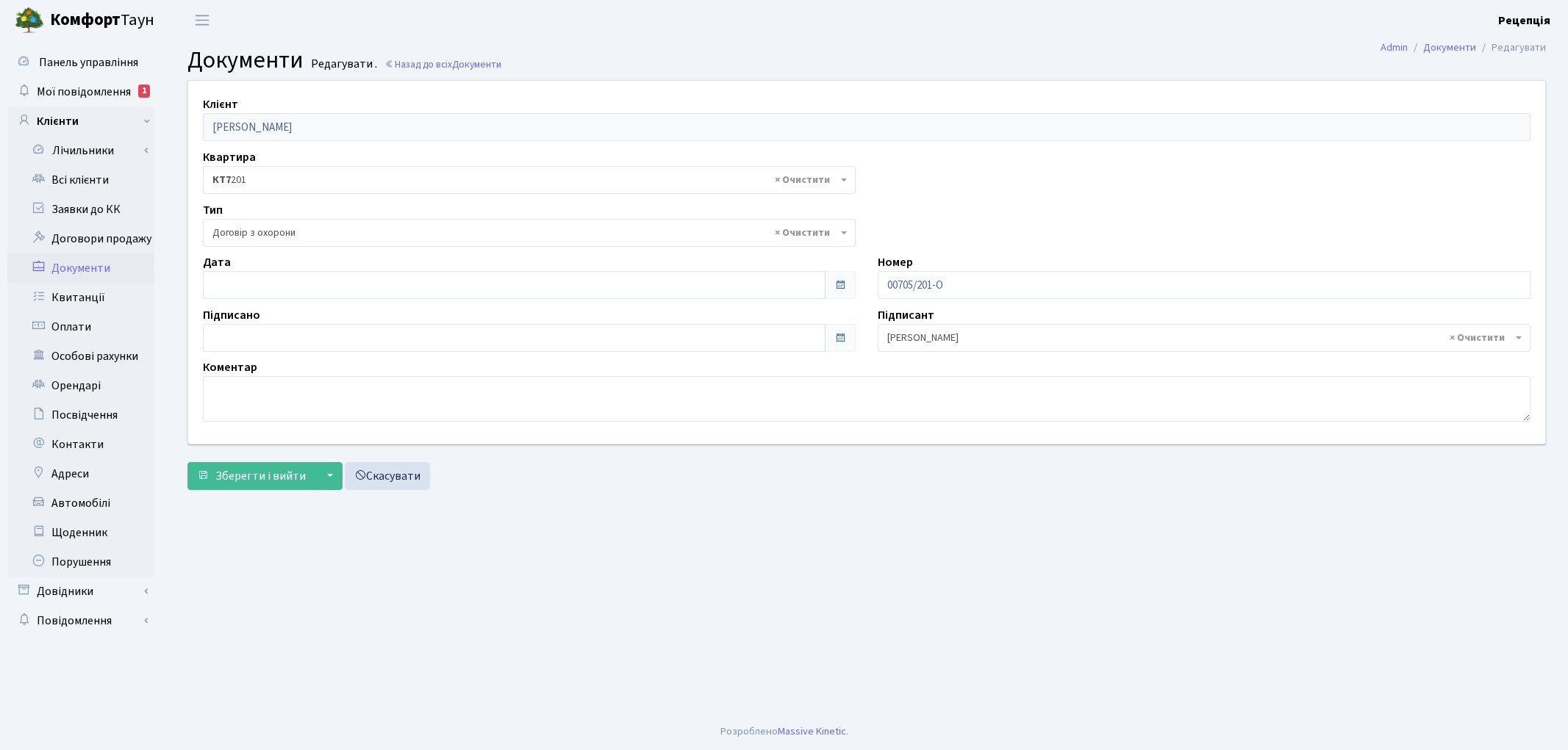
select select "290"
type input "[DATE]"
click at [255, 290] on input "[DATE]" at bounding box center [515, 285] width 623 height 28
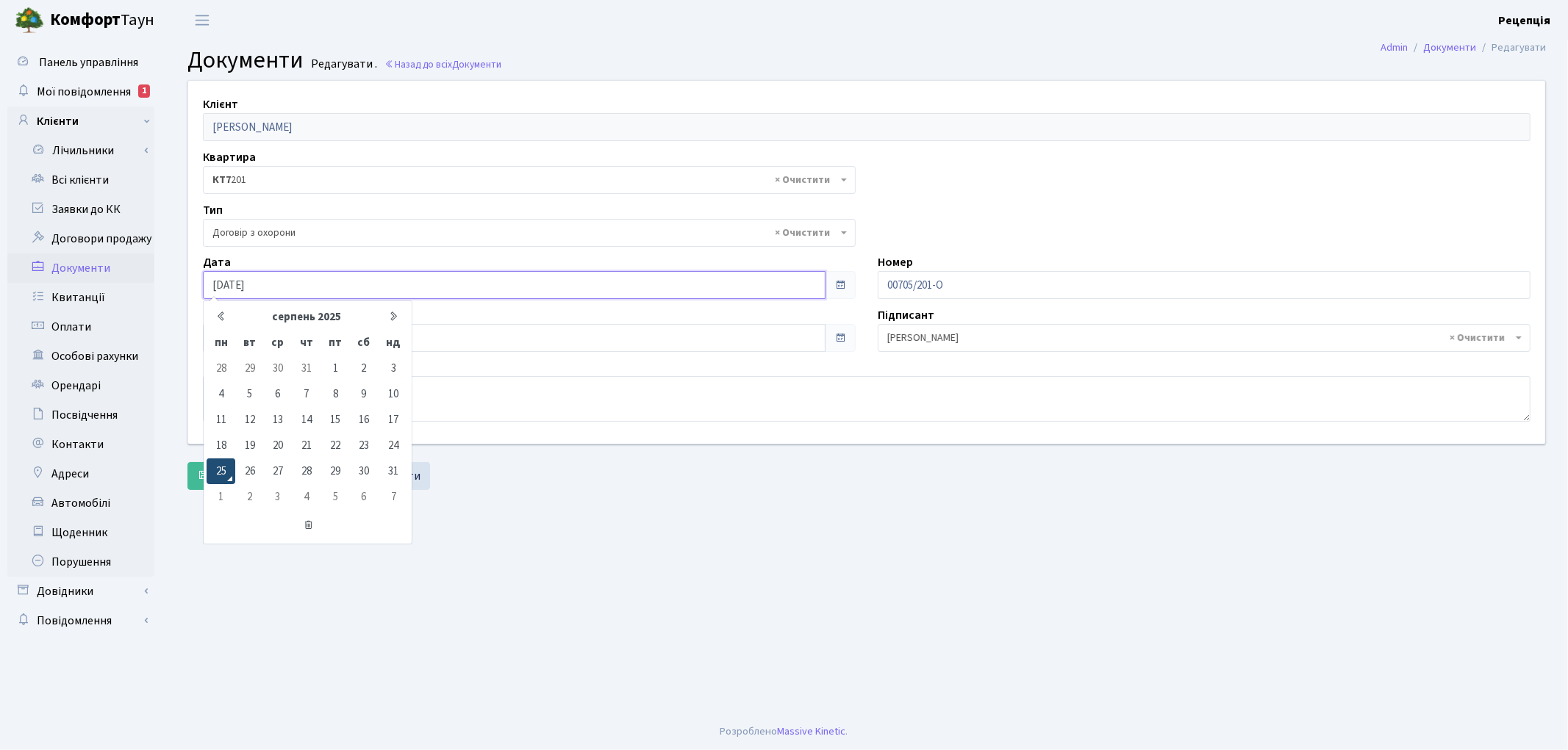
click at [224, 464] on td "25" at bounding box center [221, 471] width 29 height 26
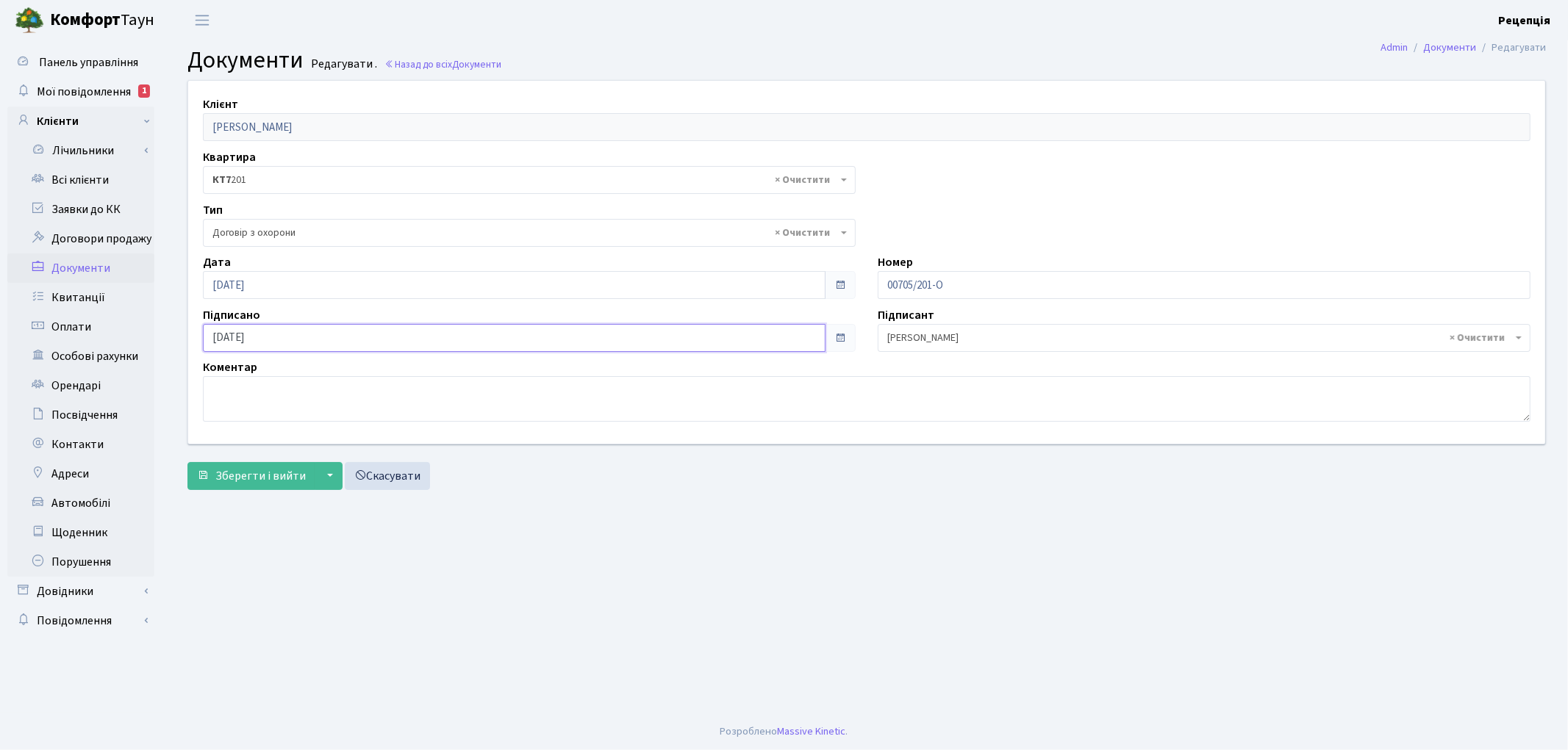
click at [267, 333] on input "[DATE]" at bounding box center [515, 337] width 623 height 28
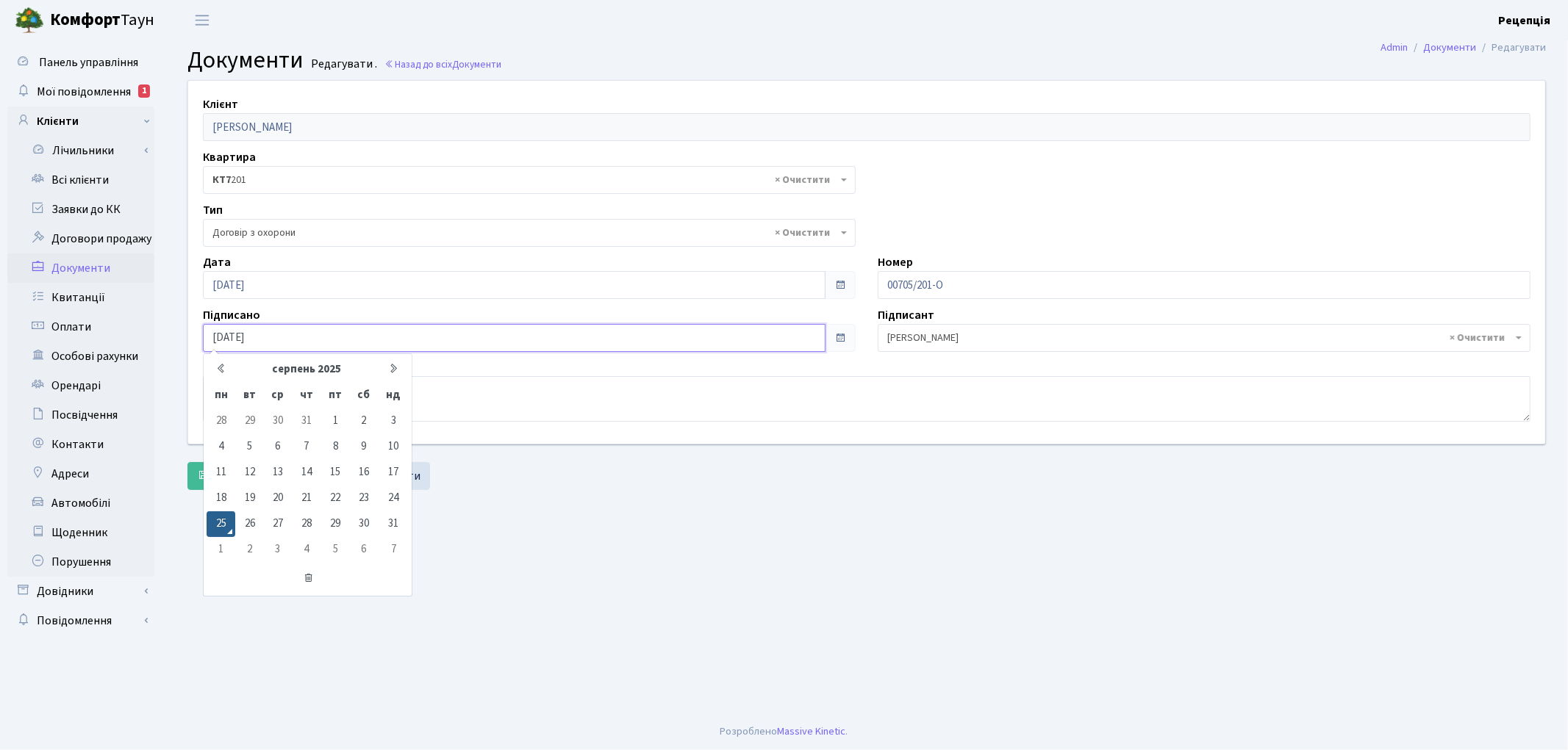
type input "25.08.2020"
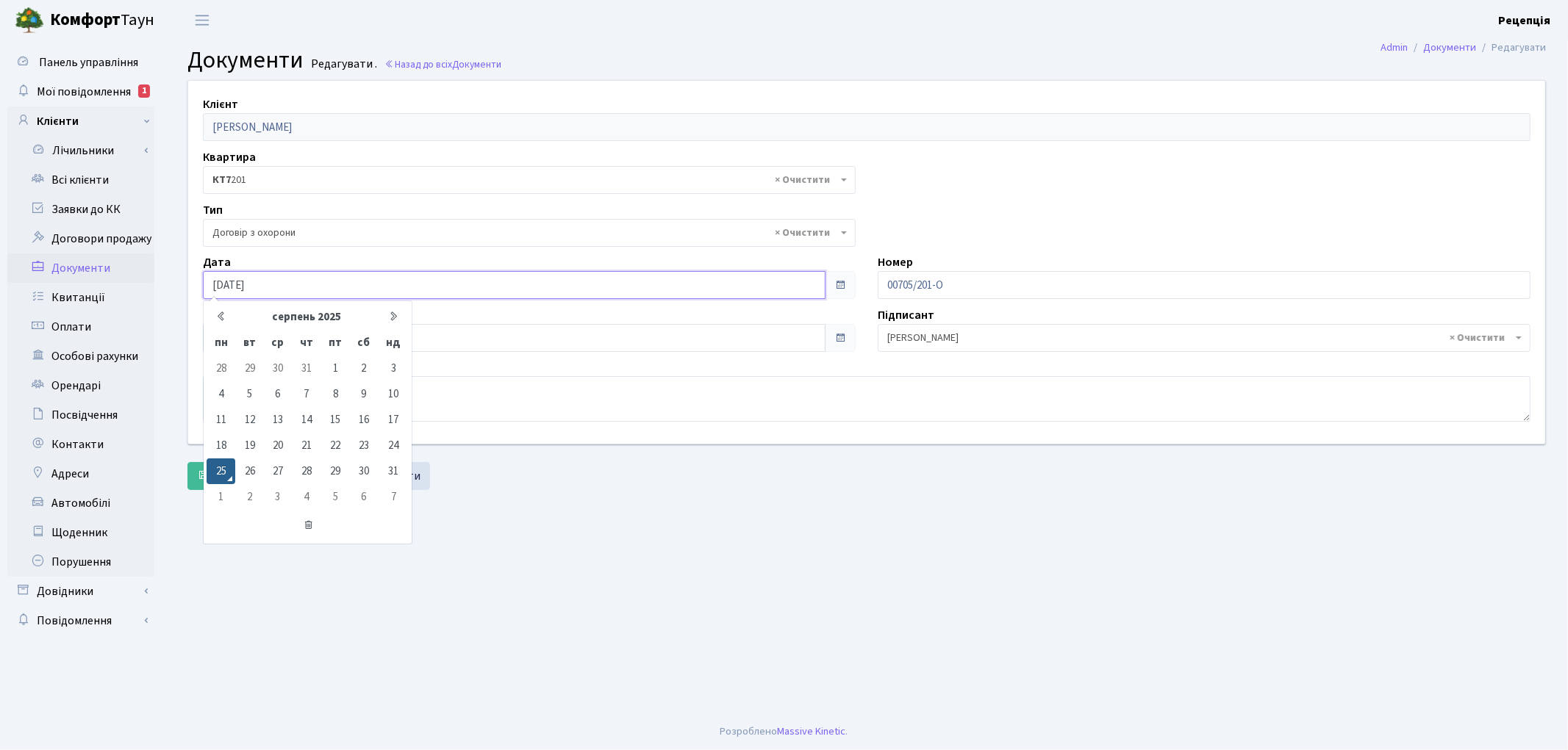
click at [295, 281] on input "[DATE]" at bounding box center [515, 285] width 623 height 28
type input "25.08.2020"
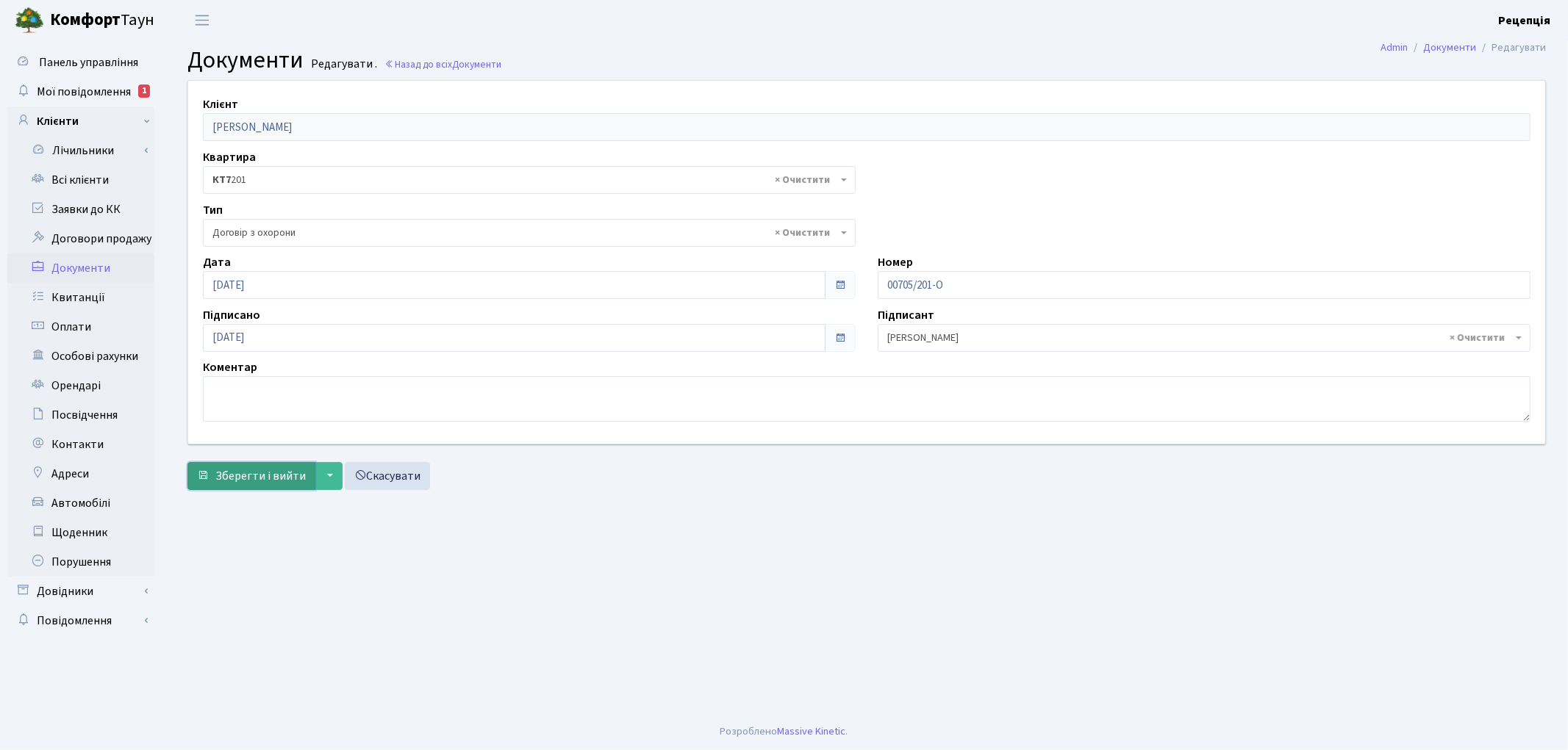
click at [246, 469] on span "Зберегти і вийти" at bounding box center [260, 477] width 91 height 16
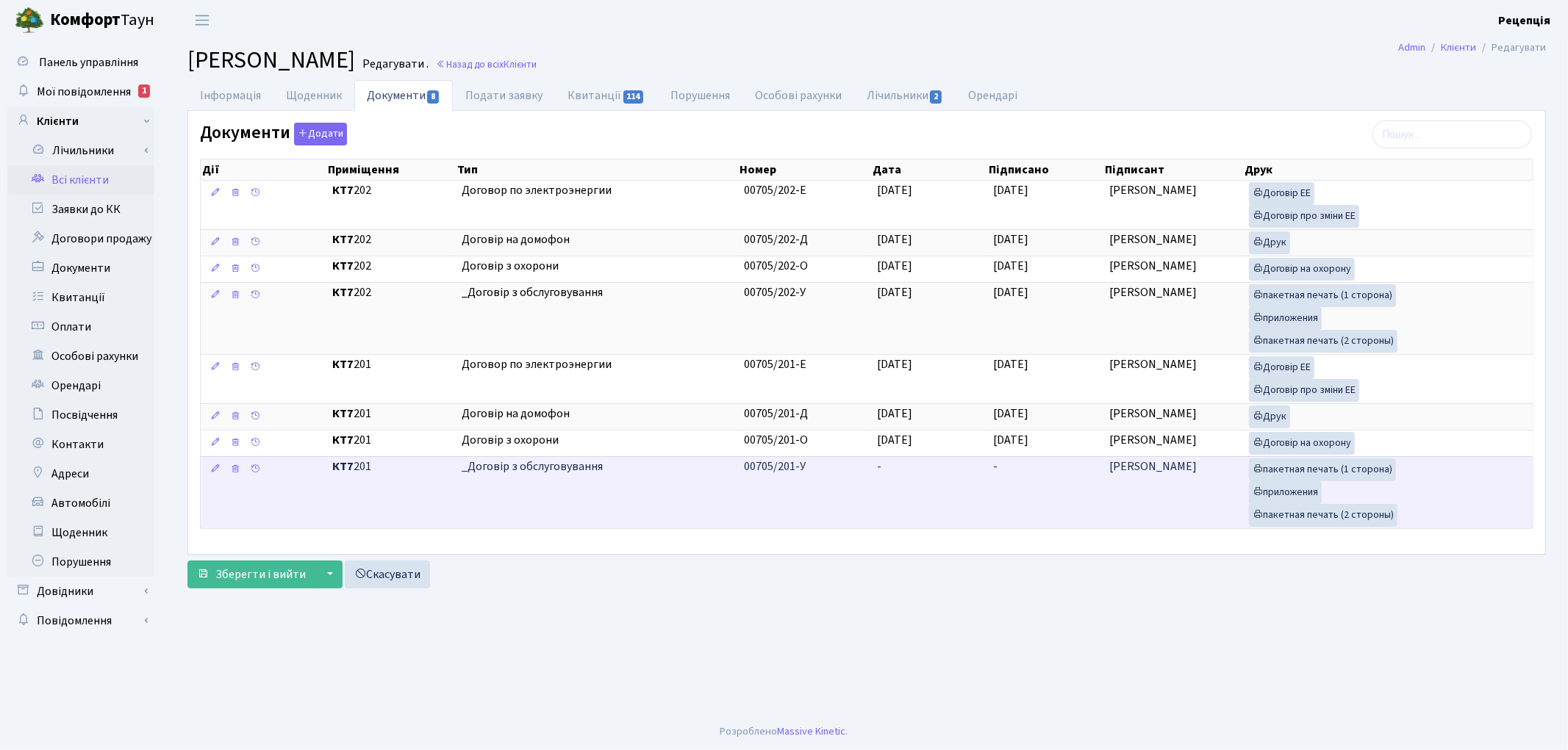
click at [909, 477] on td "-" at bounding box center [929, 492] width 116 height 72
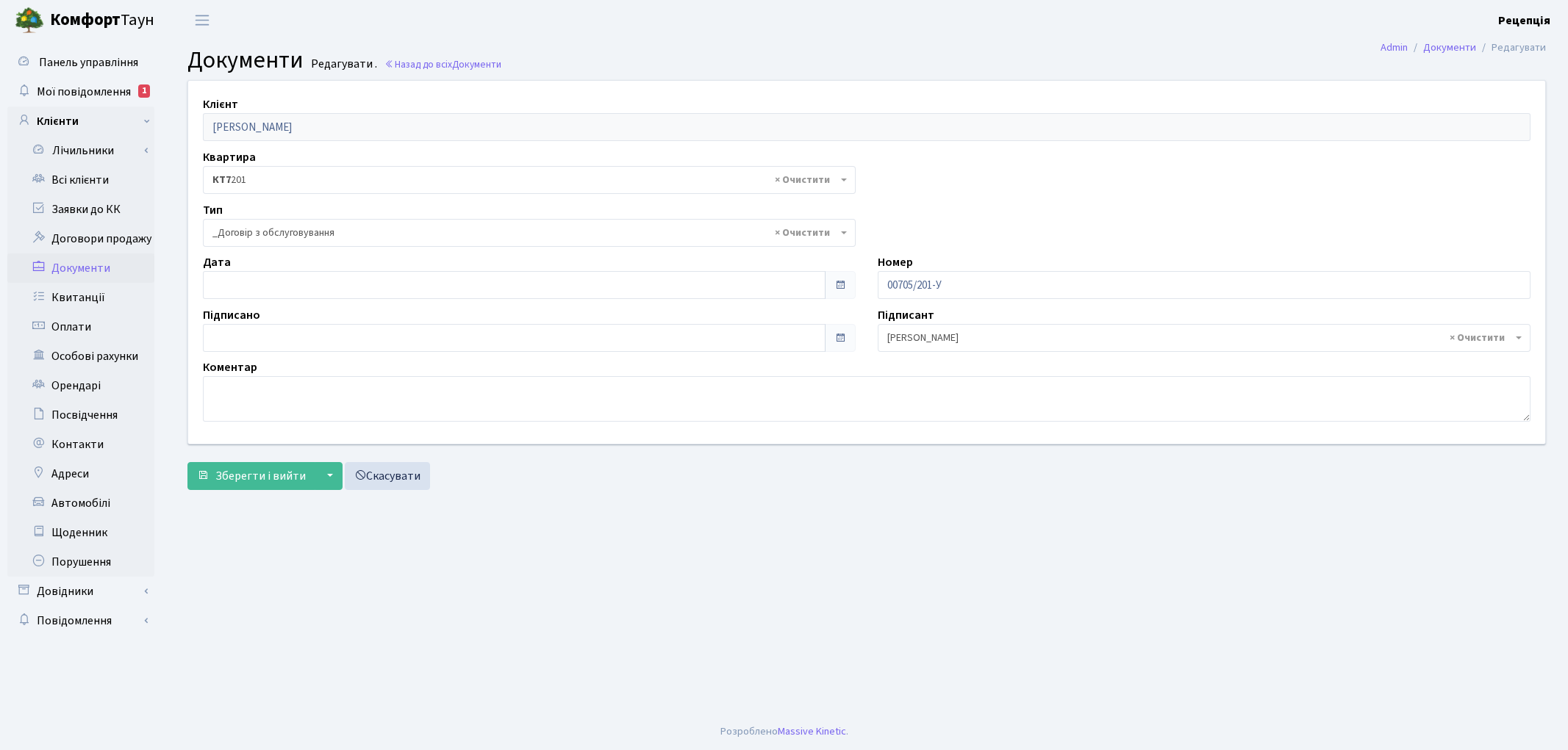
select select "289"
type input "[DATE]"
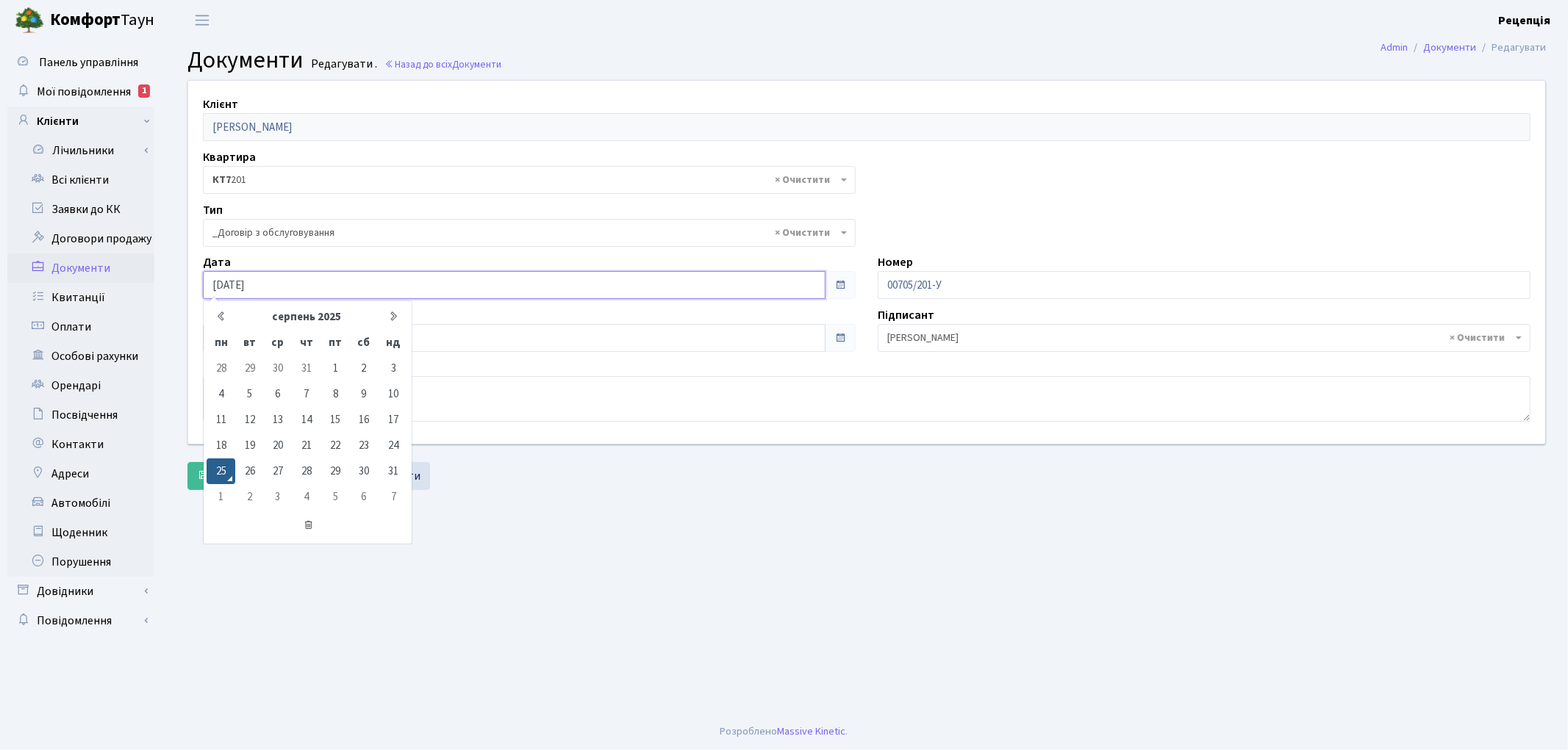
click at [246, 276] on input "[DATE]" at bounding box center [515, 285] width 623 height 28
click at [221, 473] on td "25" at bounding box center [221, 471] width 29 height 26
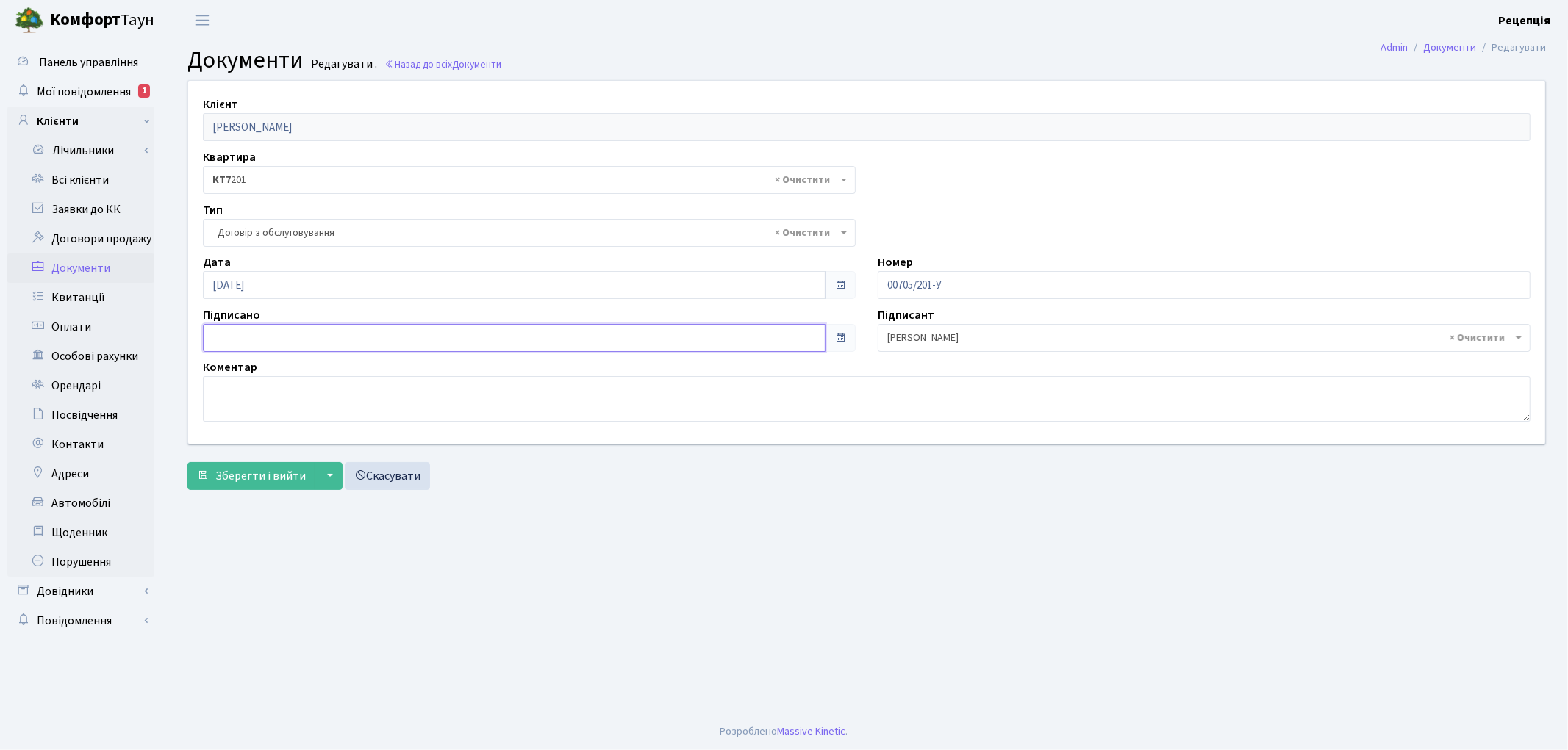
type input "[DATE]"
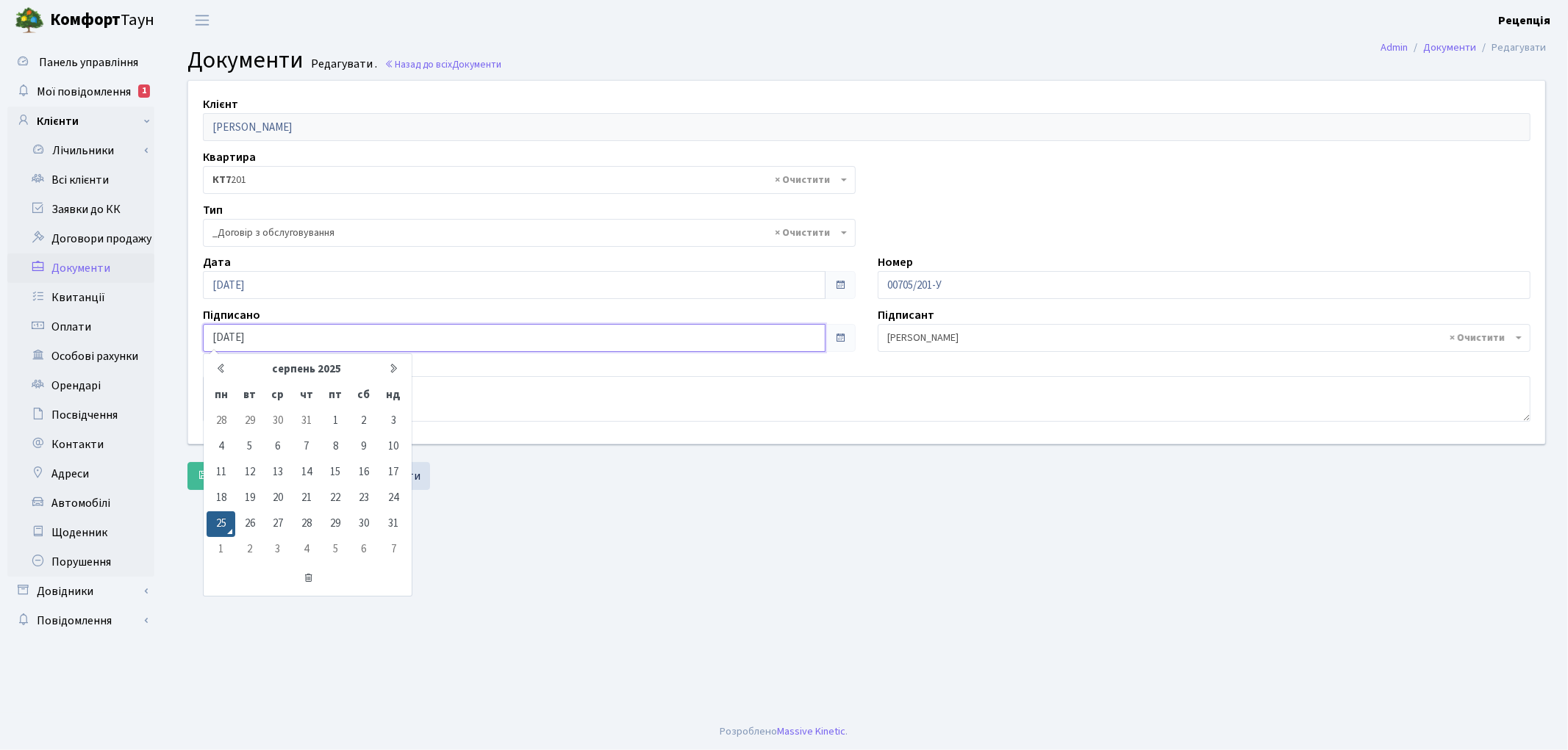
click at [236, 326] on input "[DATE]" at bounding box center [515, 337] width 623 height 28
click at [220, 520] on td "25" at bounding box center [221, 524] width 29 height 26
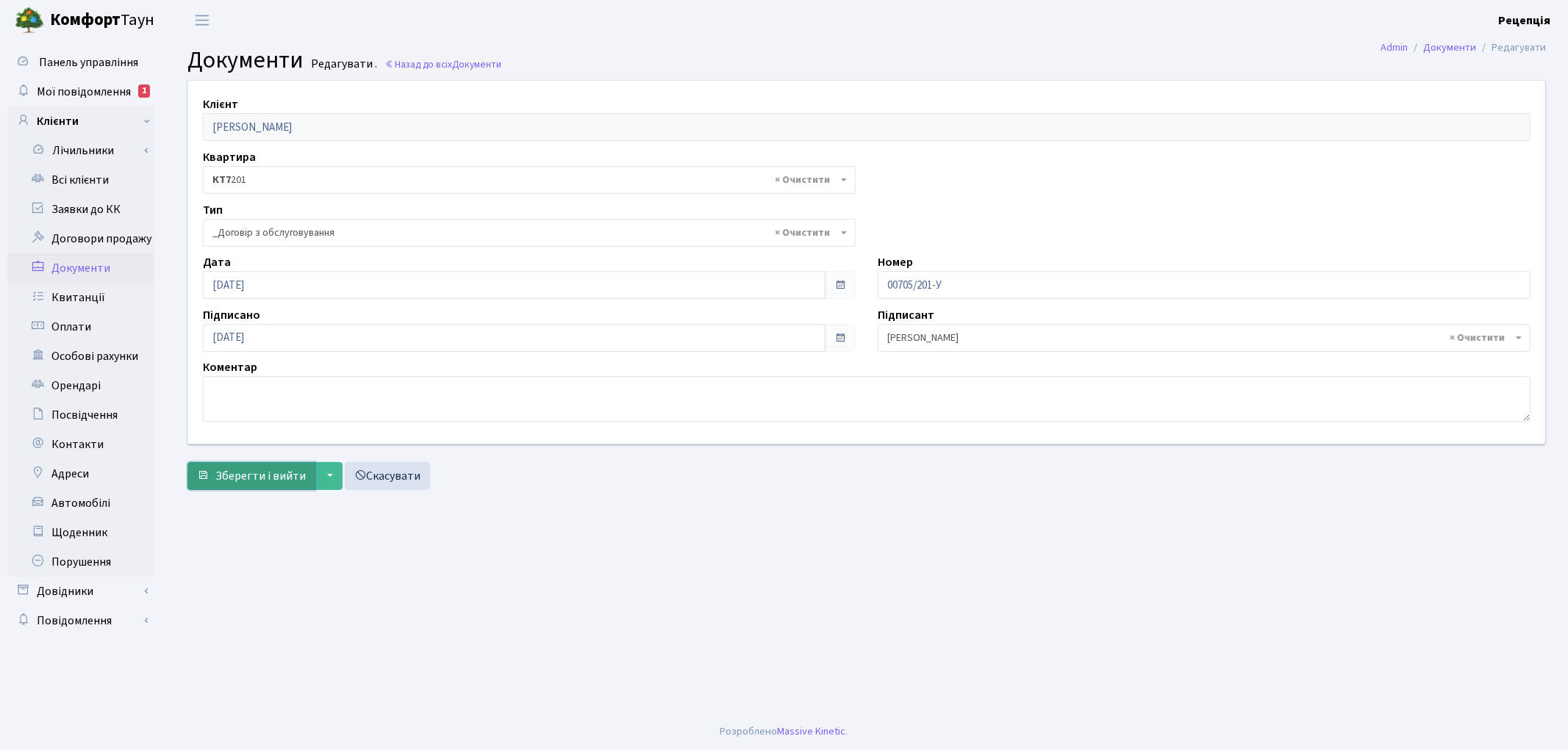
click at [239, 478] on span "Зберегти і вийти" at bounding box center [260, 477] width 91 height 16
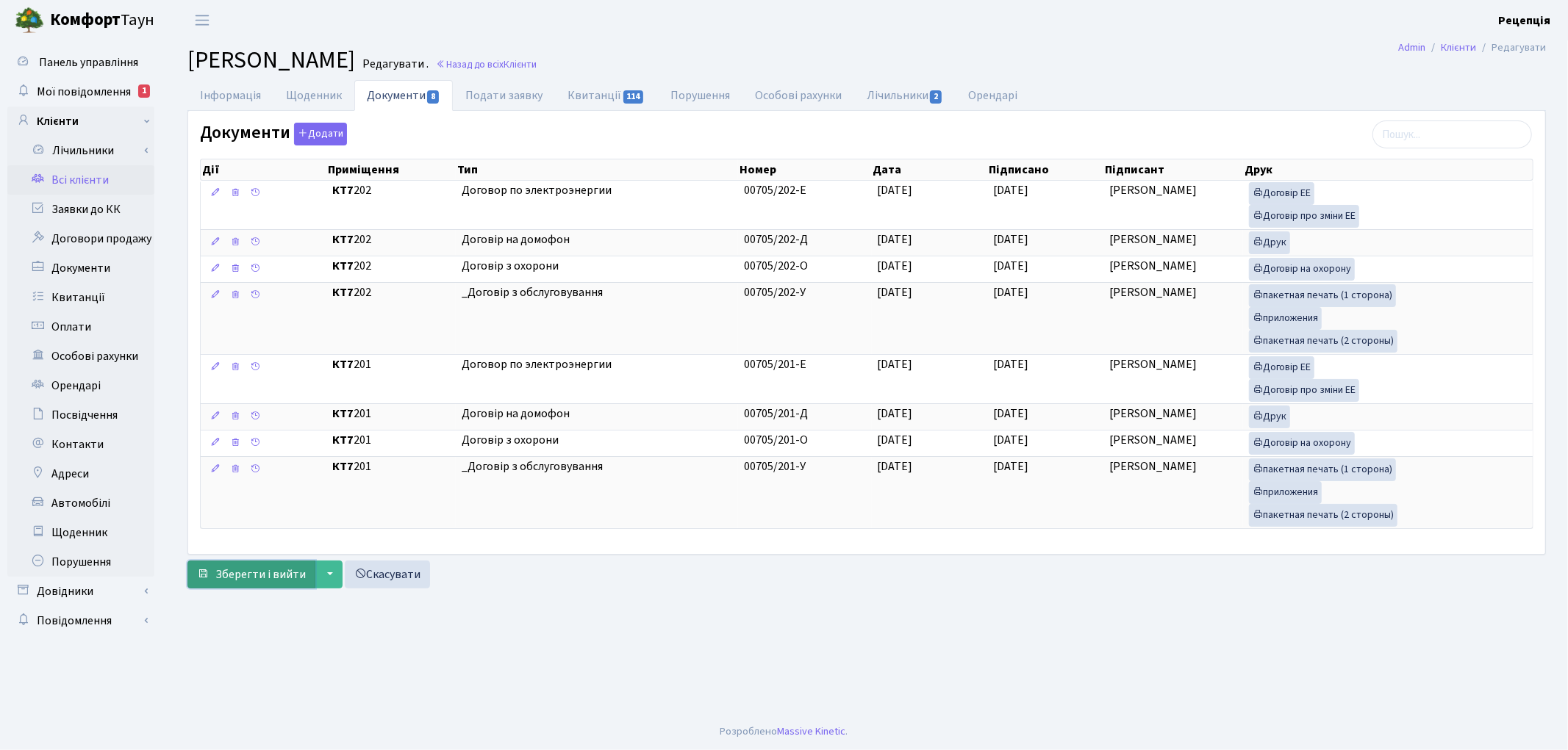
click at [243, 583] on span "Зберегти і вийти" at bounding box center [260, 575] width 91 height 16
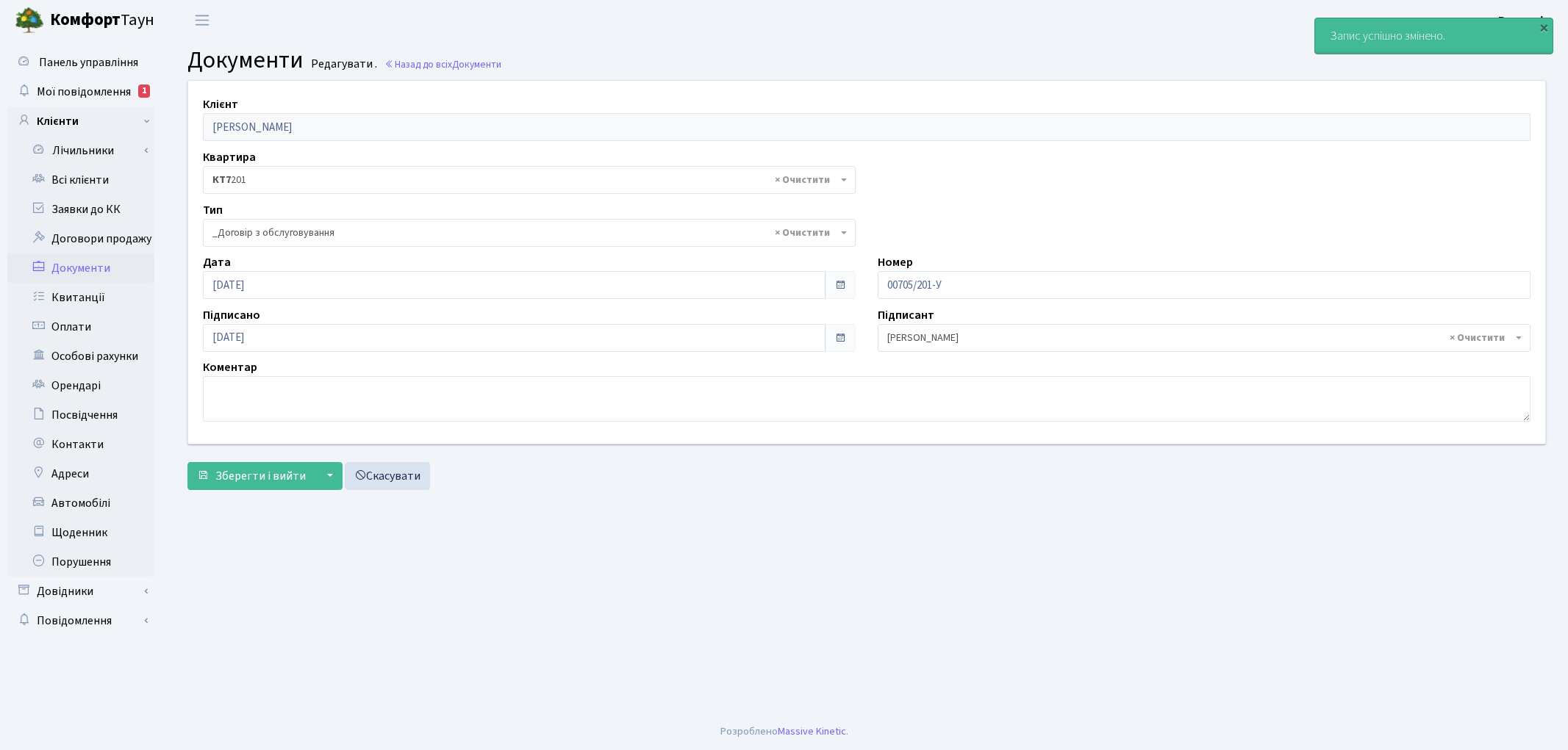
select select "289"
click at [83, 166] on link "Всі клієнти" at bounding box center [80, 180] width 147 height 30
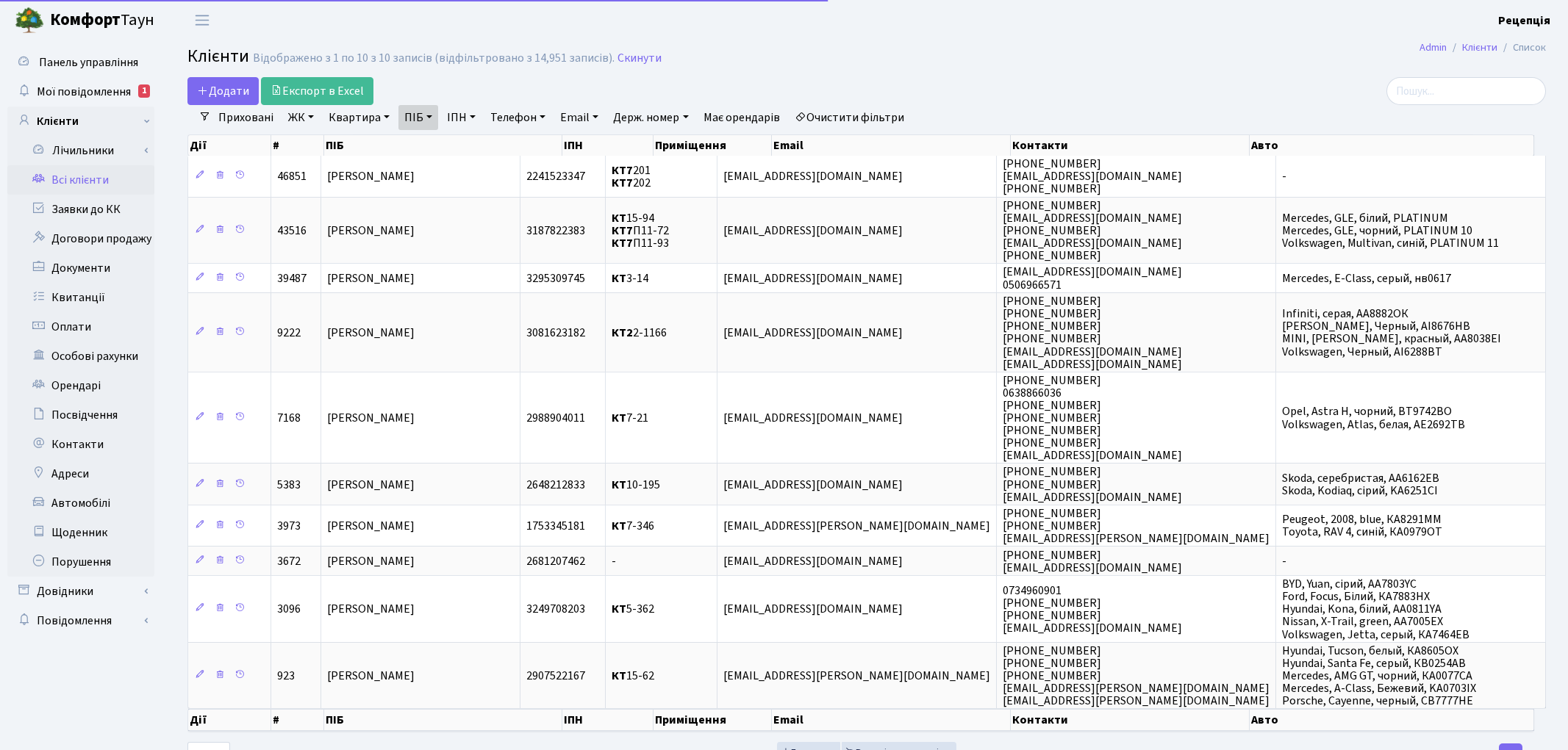
select select "25"
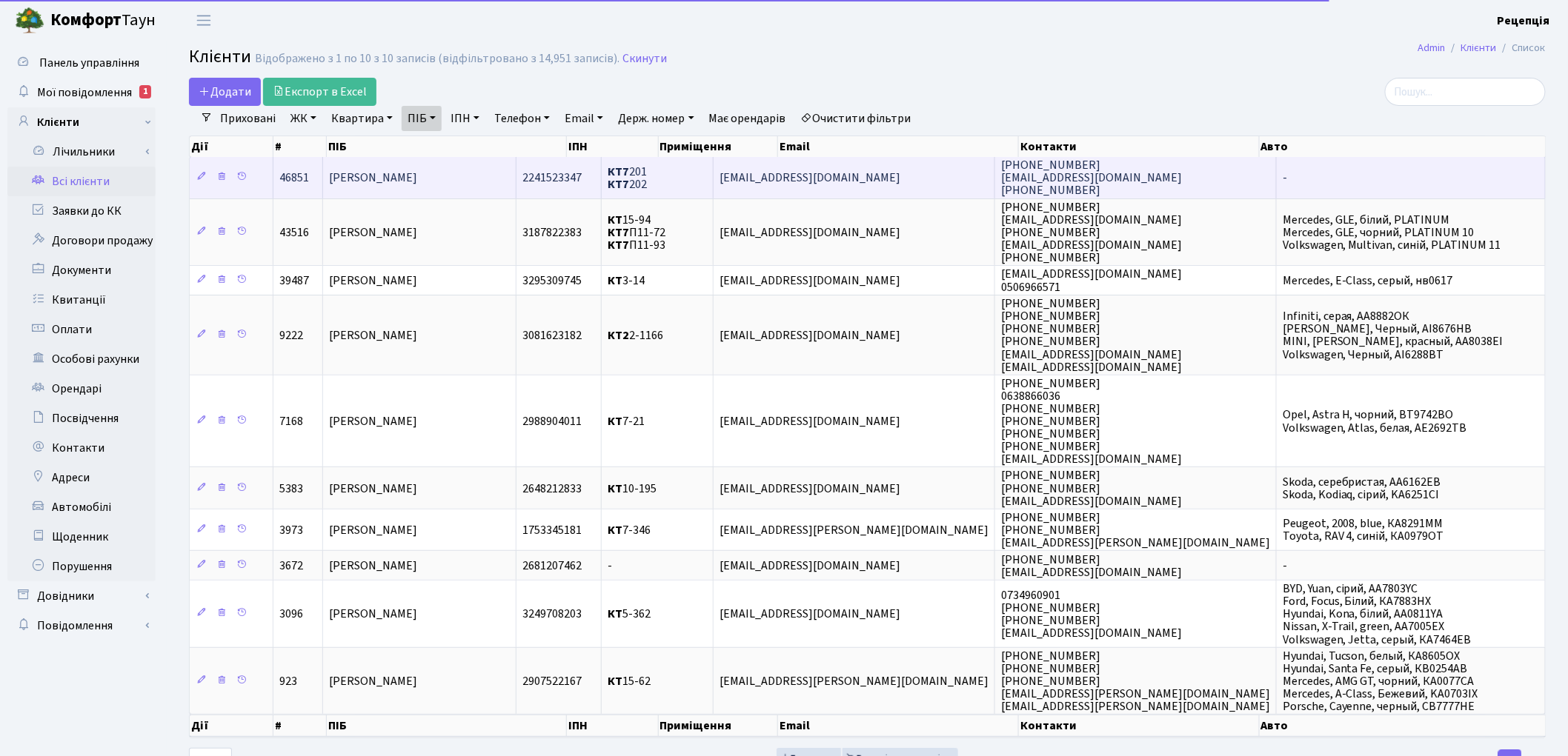
click at [465, 173] on td "[PERSON_NAME]" at bounding box center [419, 177] width 193 height 41
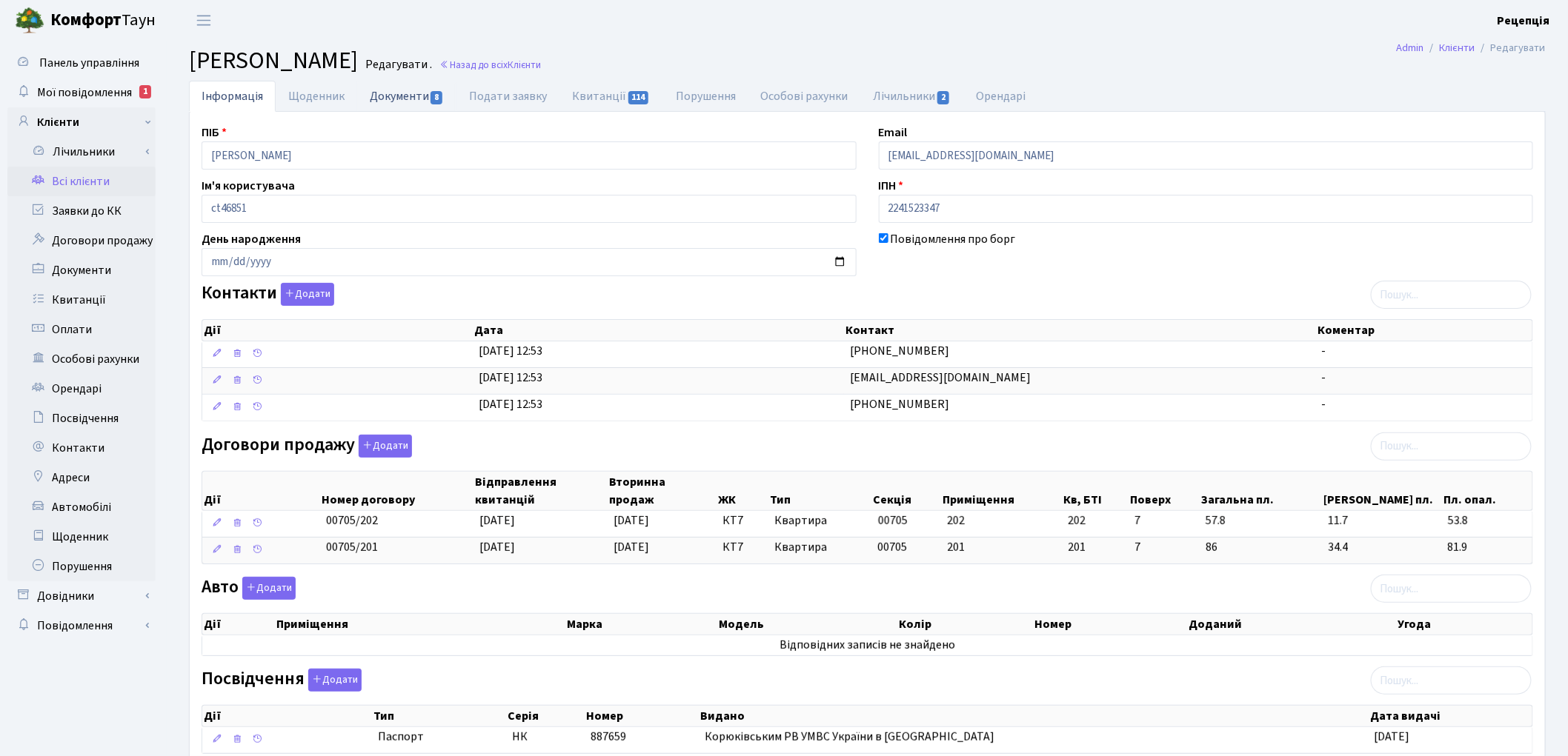
click at [393, 94] on link "Документи 8" at bounding box center [407, 96] width 100 height 31
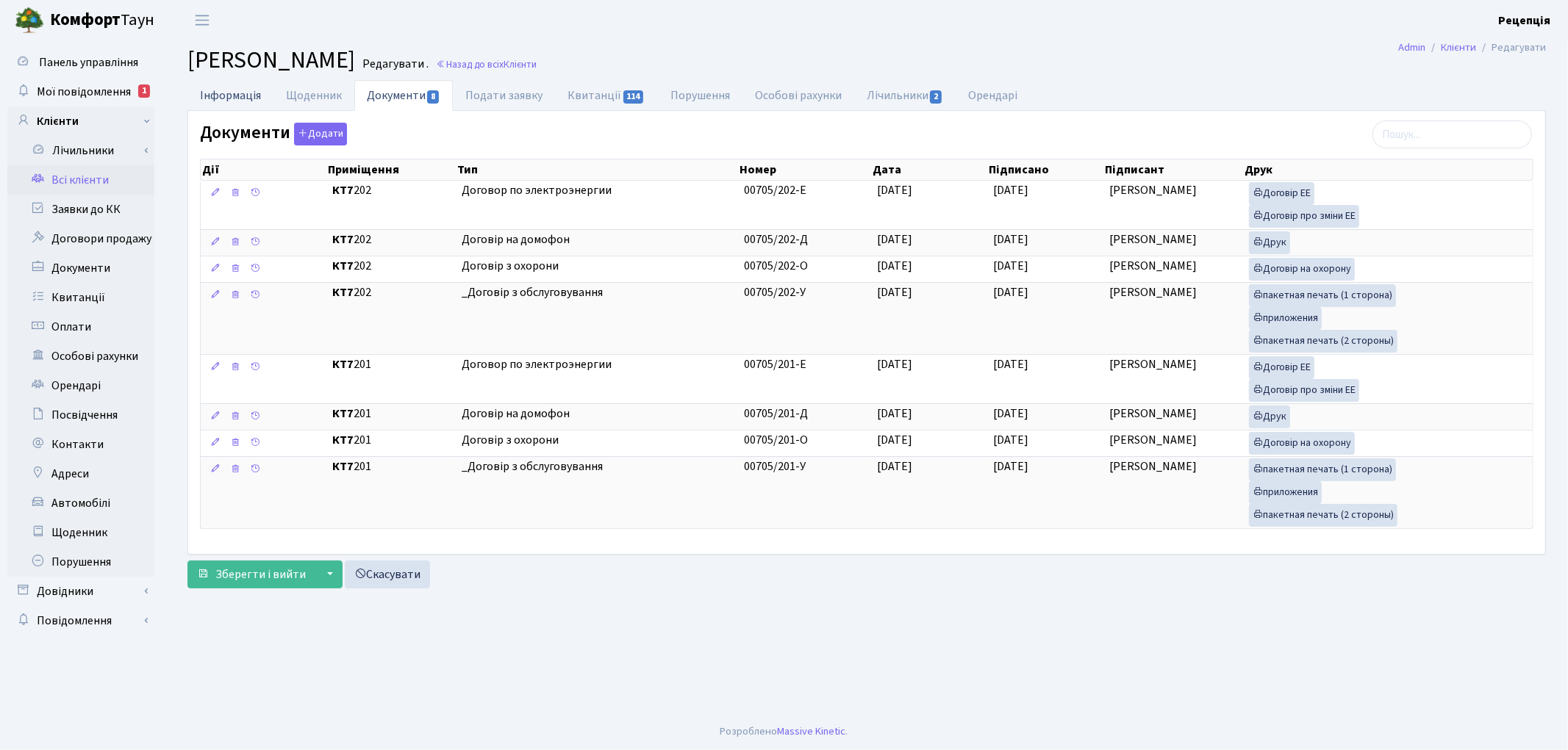
click at [255, 90] on link "Інформація" at bounding box center [230, 95] width 86 height 31
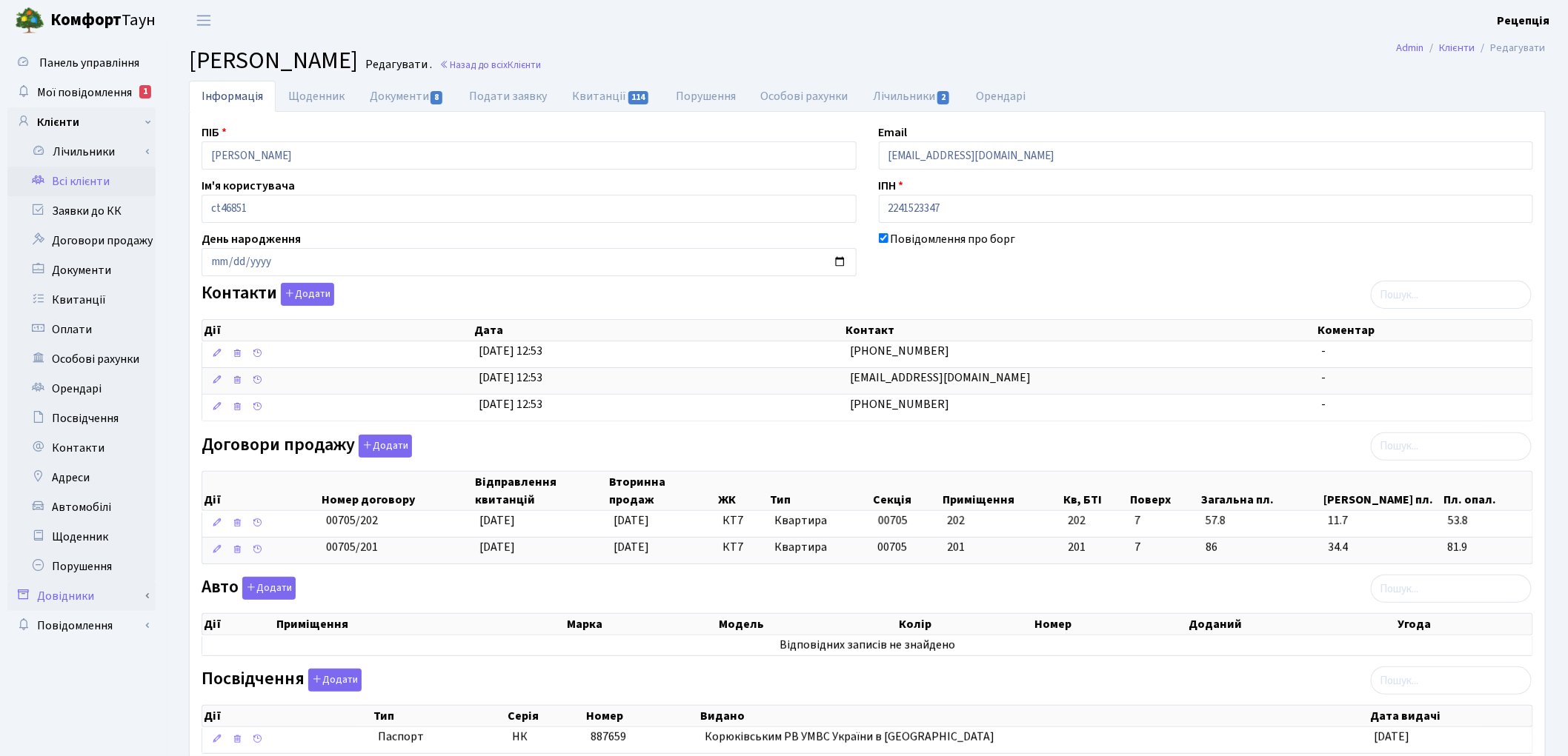
click at [106, 591] on link "Довідники" at bounding box center [81, 596] width 148 height 30
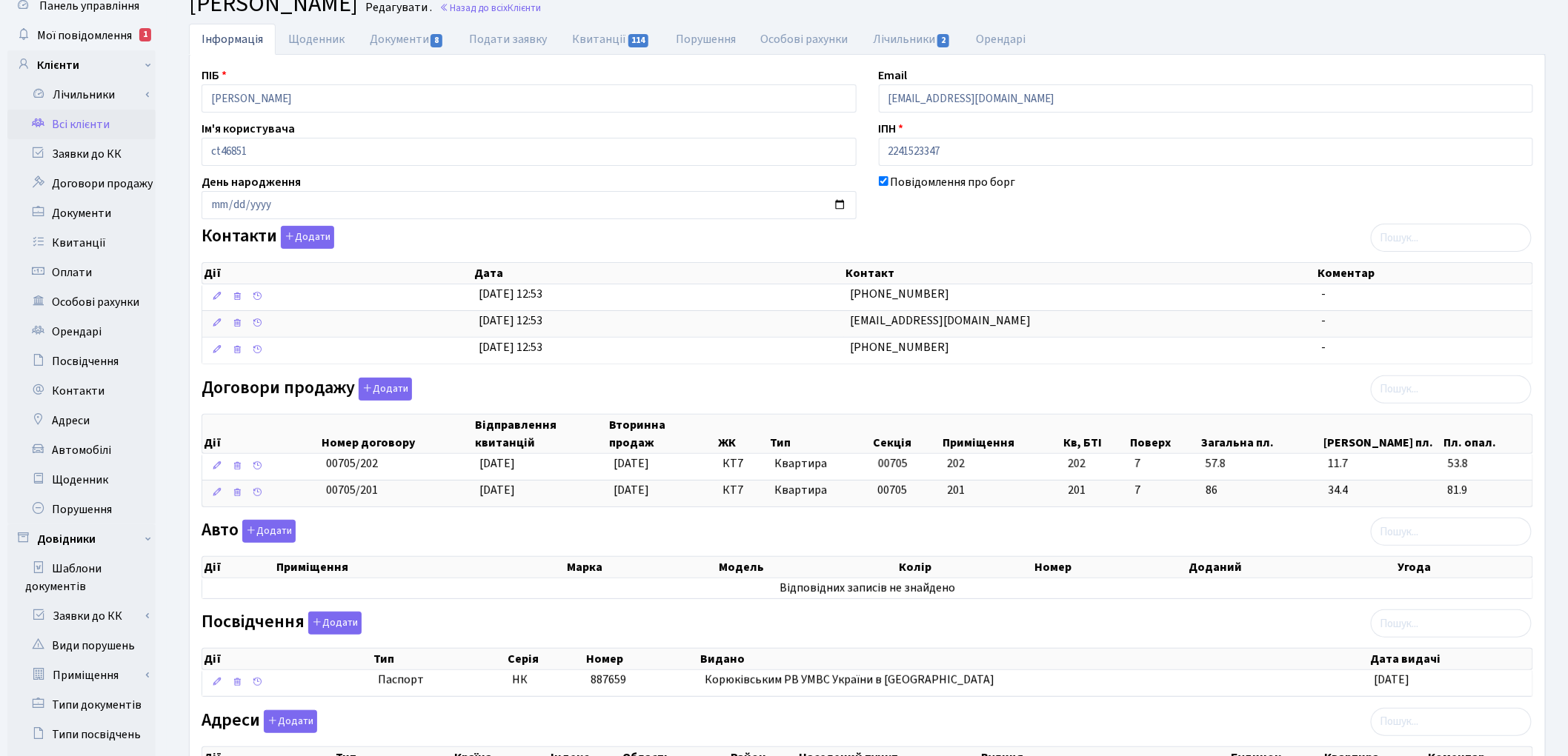
scroll to position [203, 0]
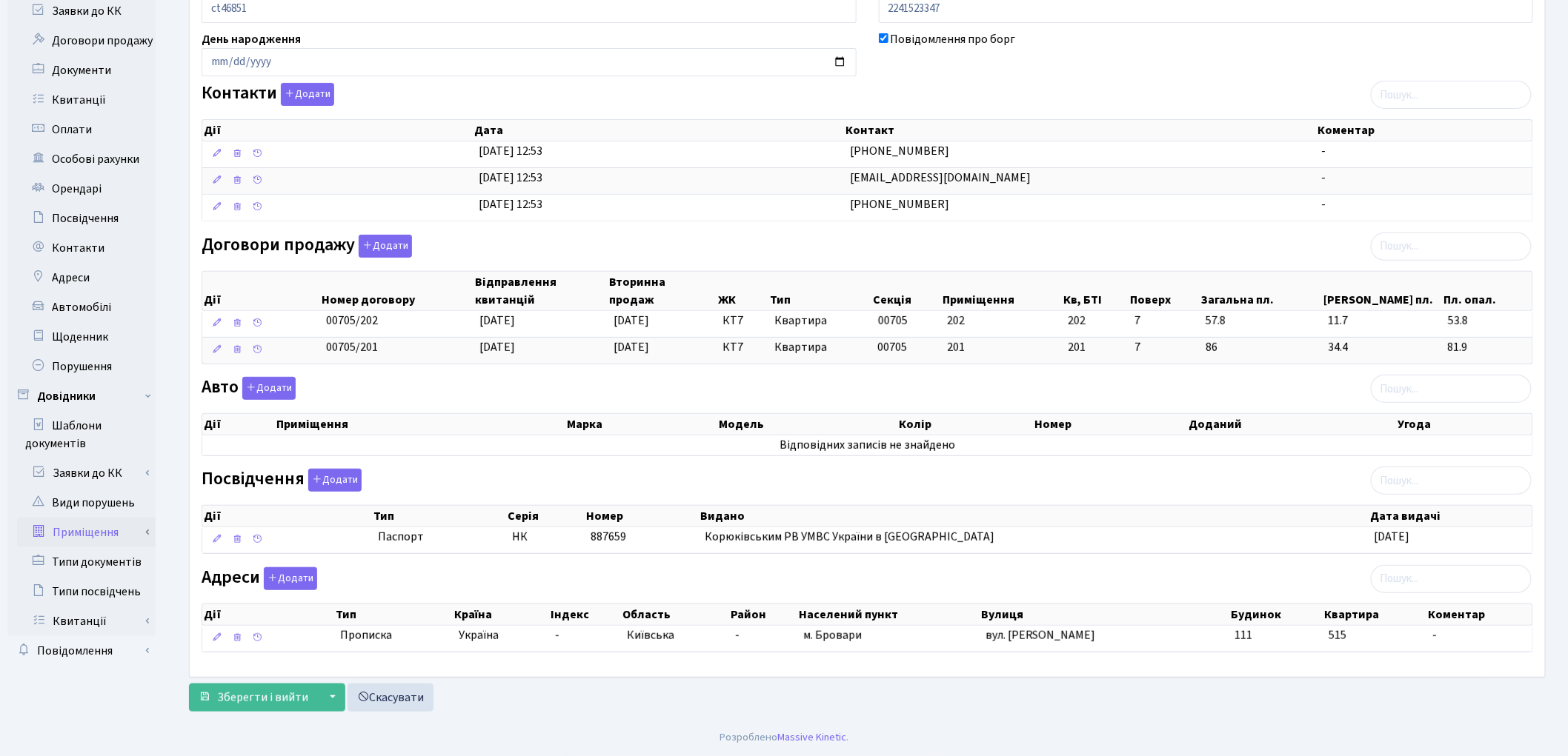
click at [102, 522] on link "Приміщення" at bounding box center [86, 532] width 139 height 30
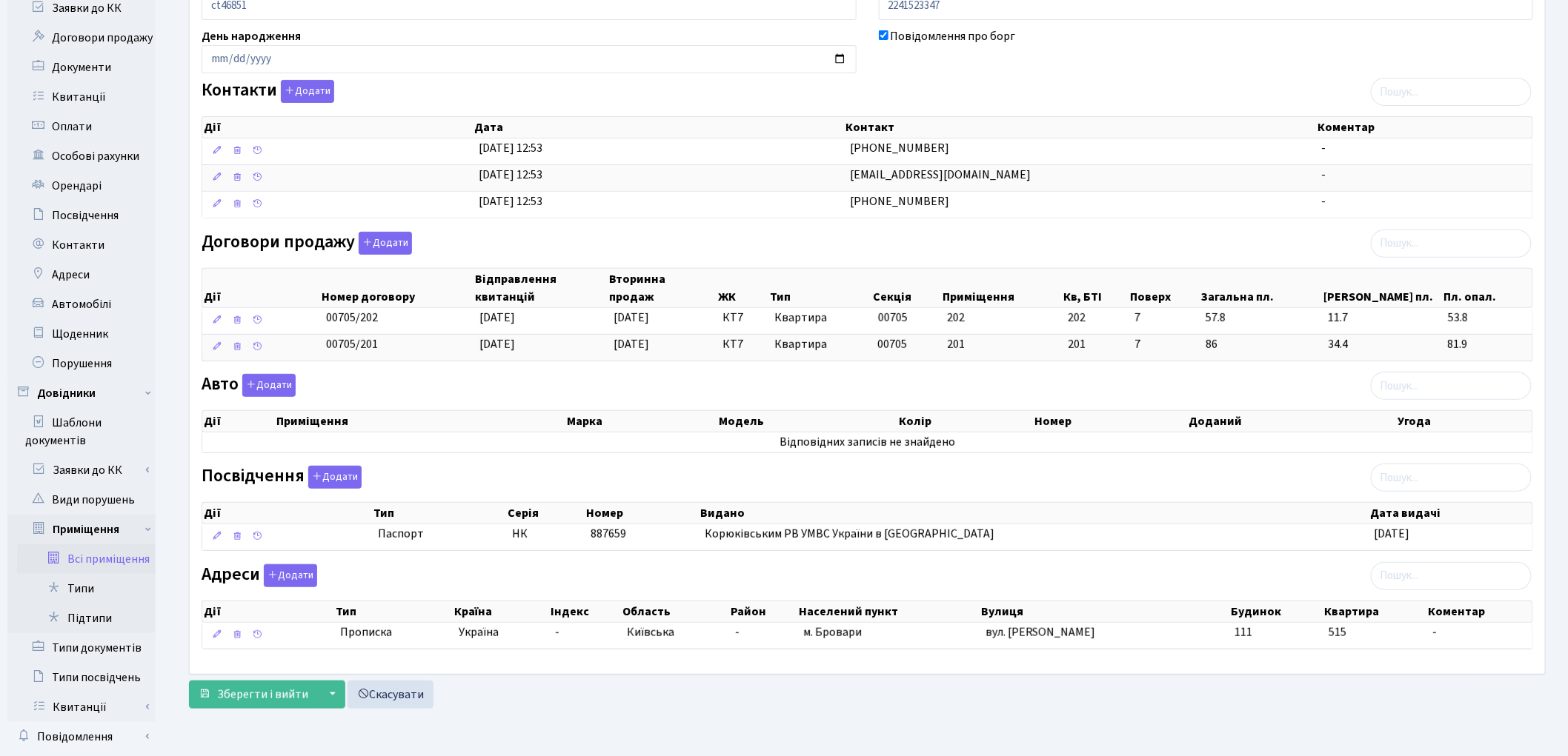
click at [108, 559] on link "Всі приміщення" at bounding box center [86, 559] width 139 height 30
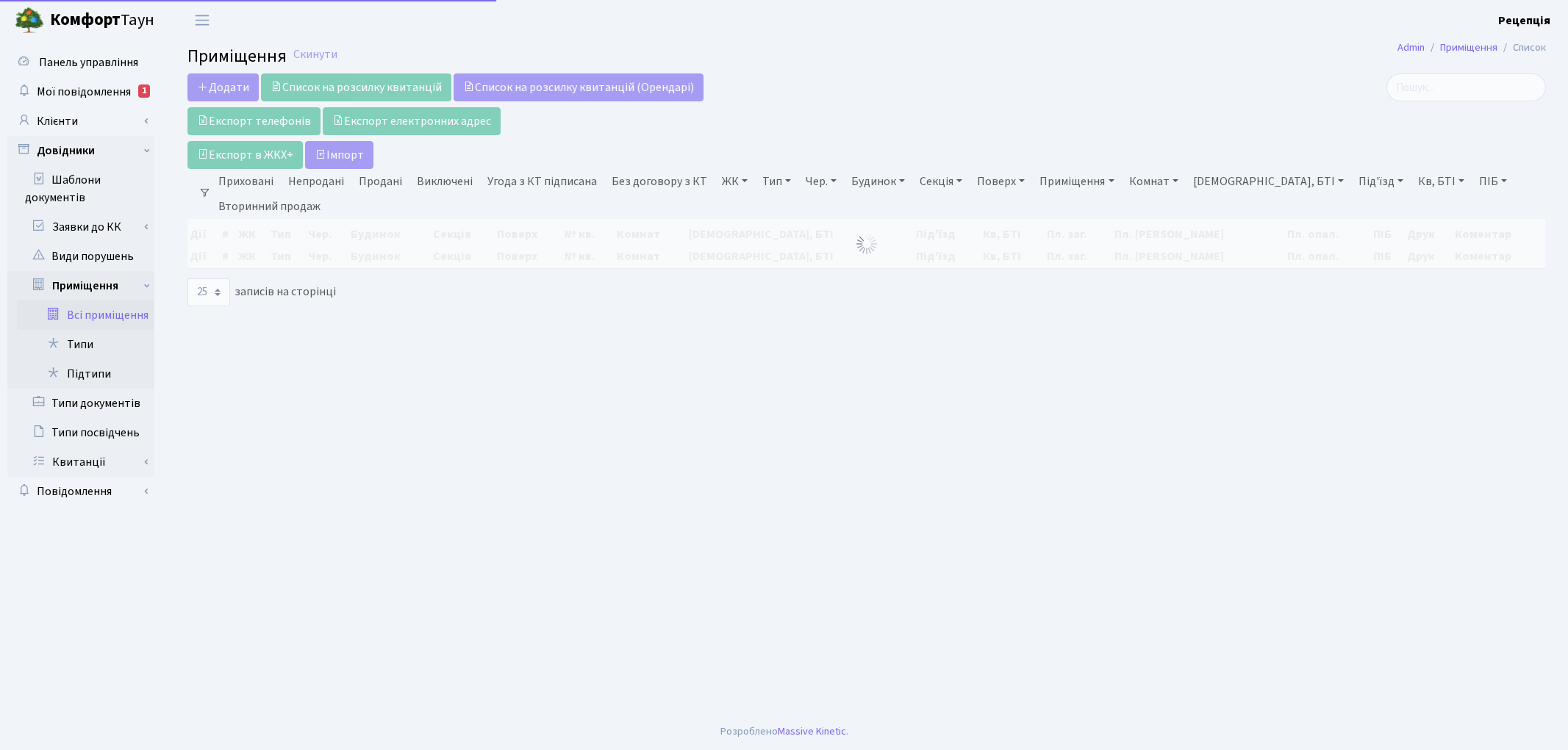
select select
select select "25"
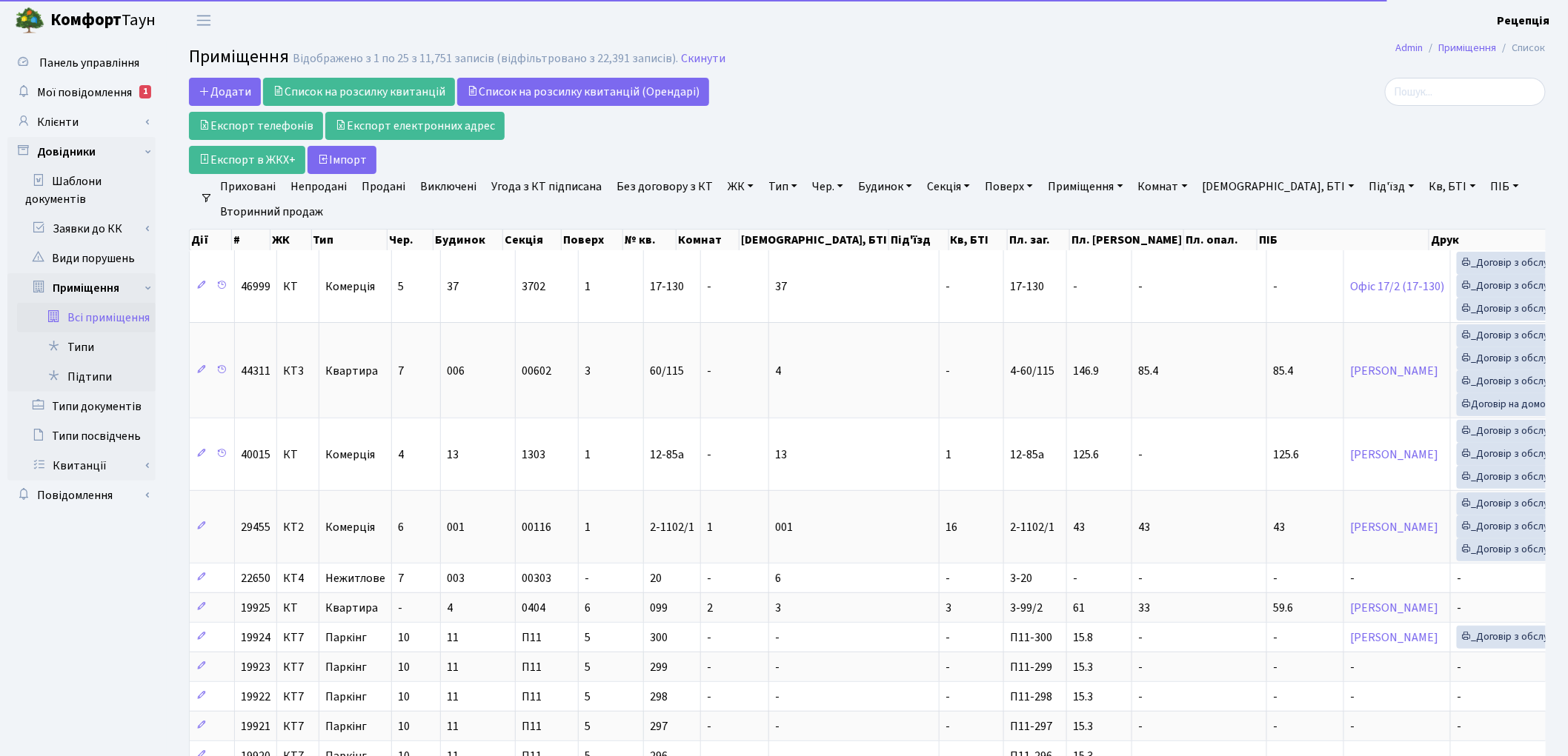
click at [734, 189] on link "ЖК" at bounding box center [741, 187] width 38 height 25
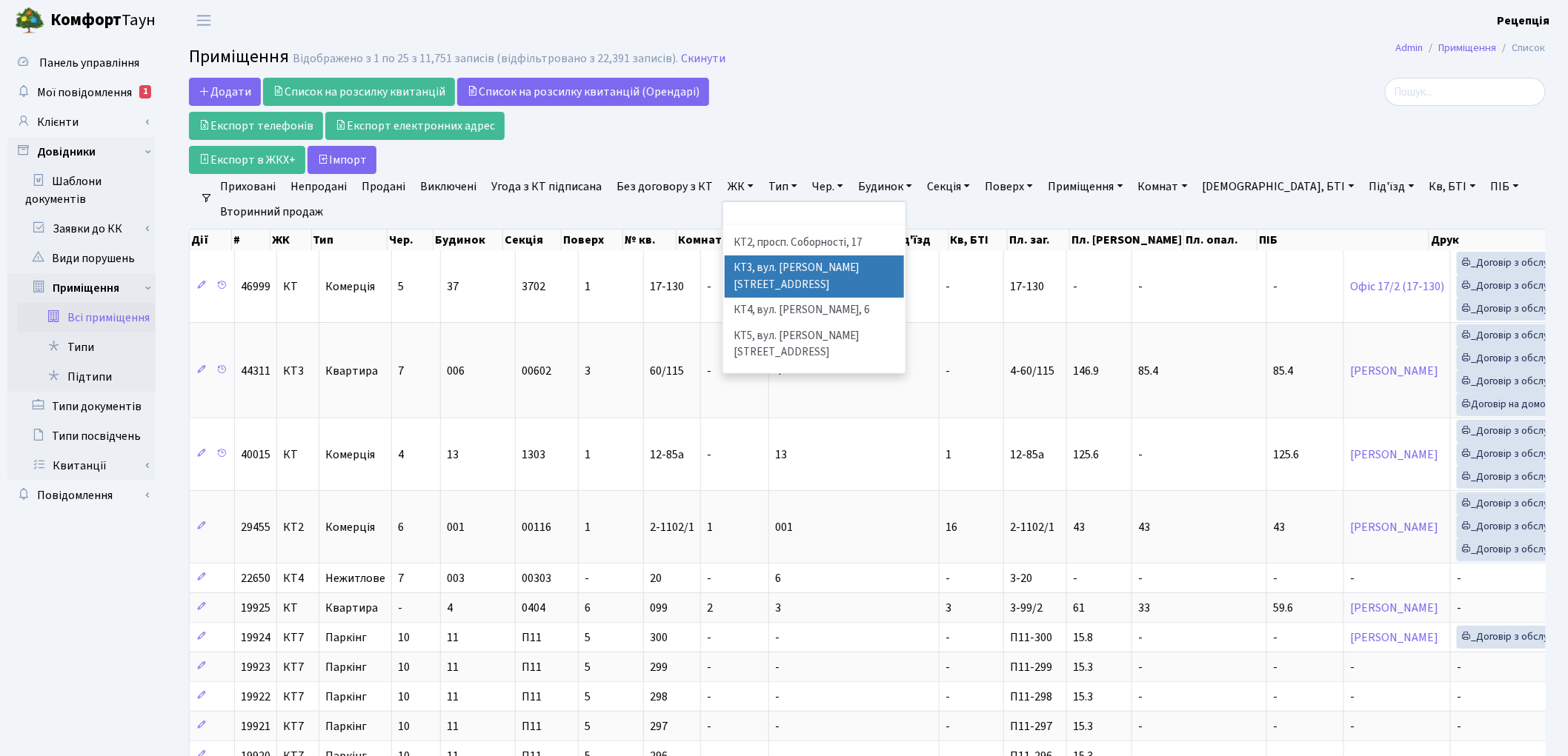
scroll to position [31, 0]
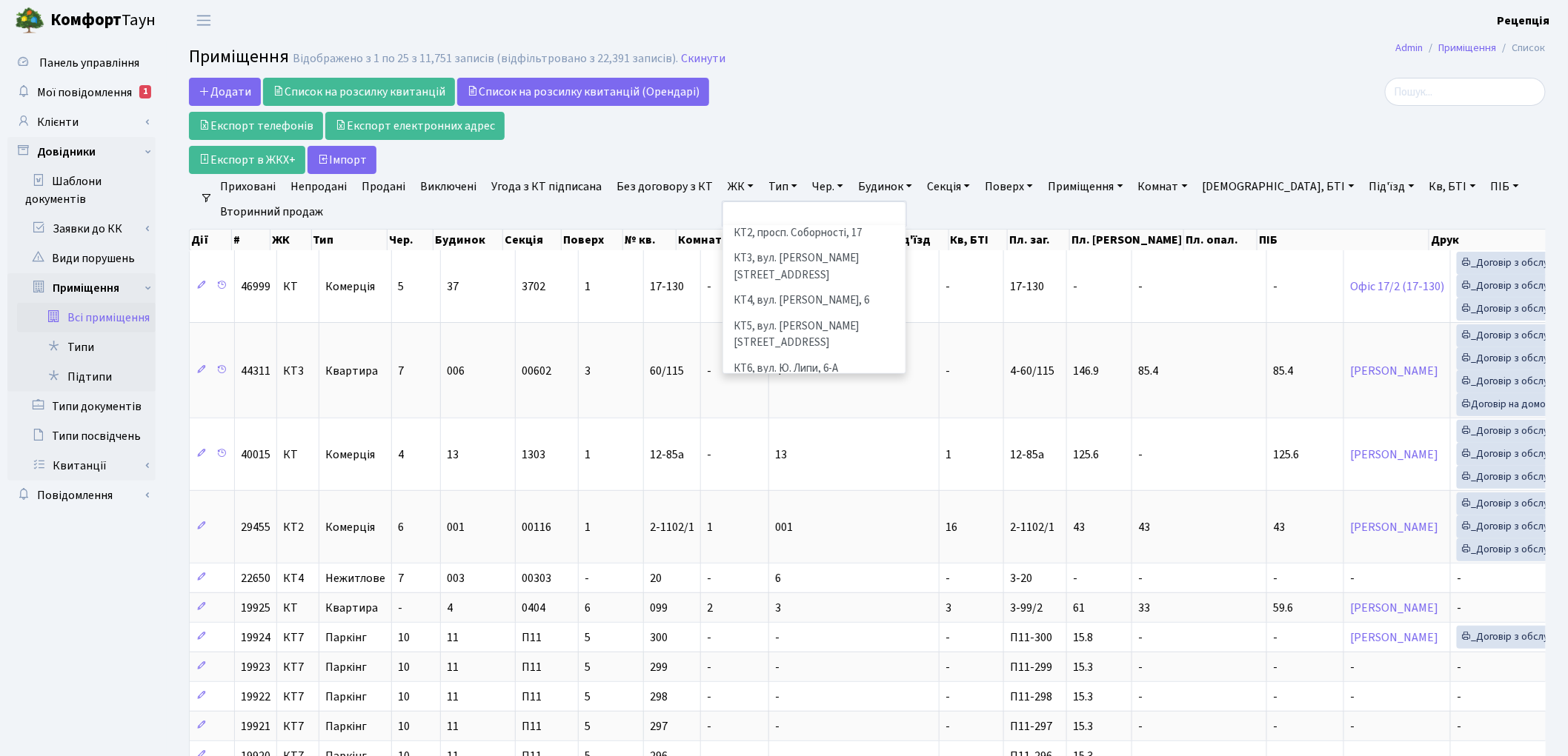
click at [825, 382] on li "КТ7, вул. Березнева, 12" at bounding box center [814, 402] width 180 height 43
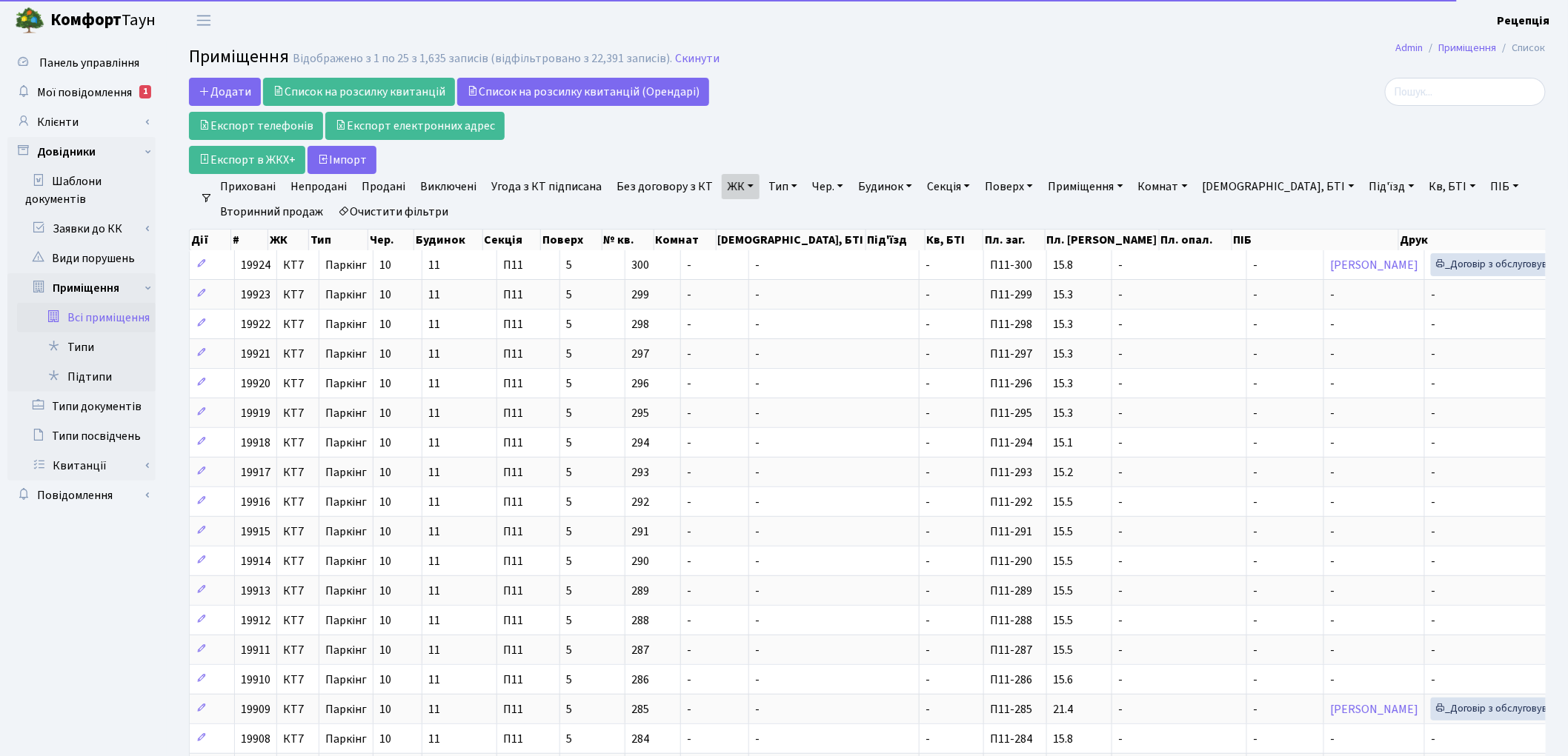
click at [1424, 189] on link "Кв, БТІ" at bounding box center [1453, 187] width 59 height 25
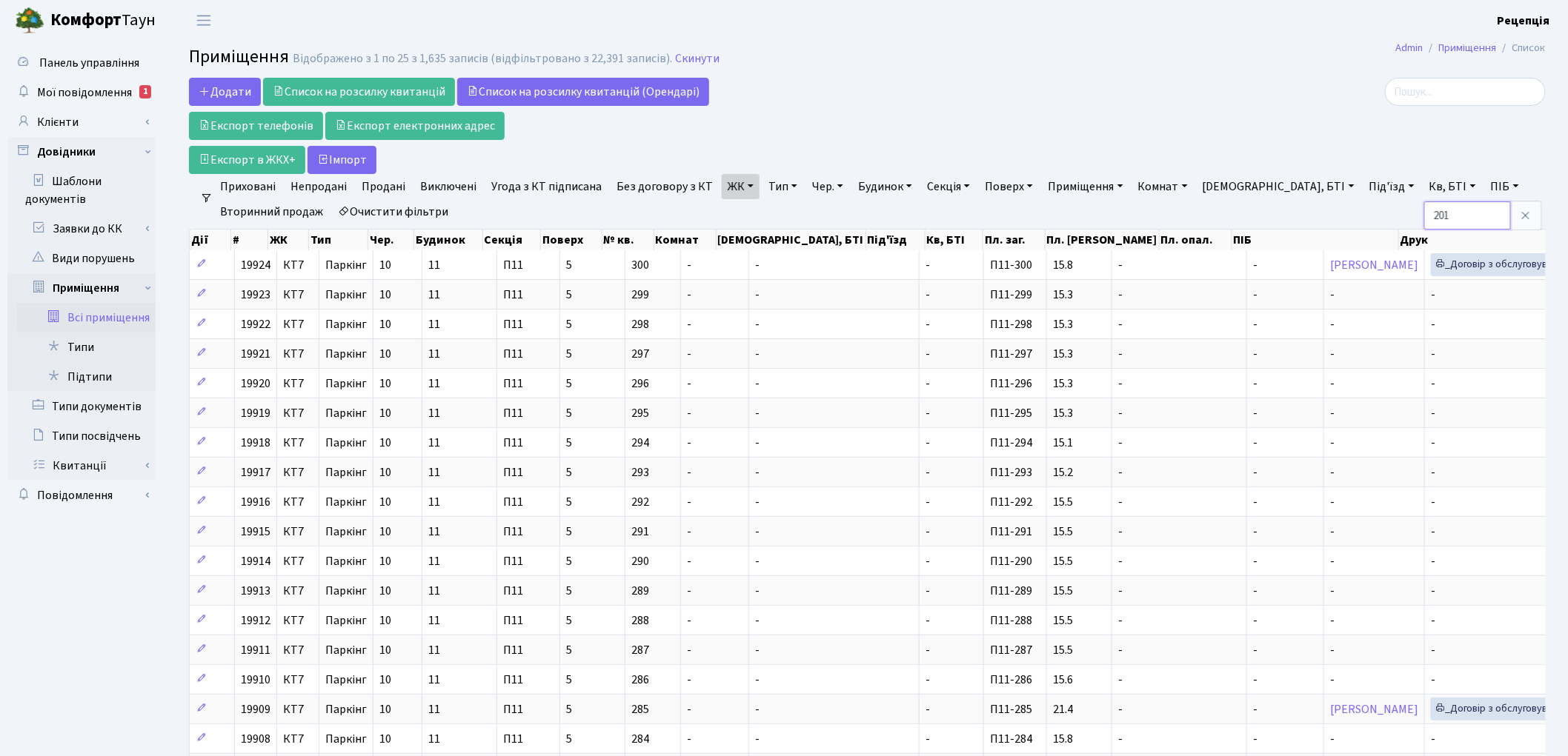
type input "201"
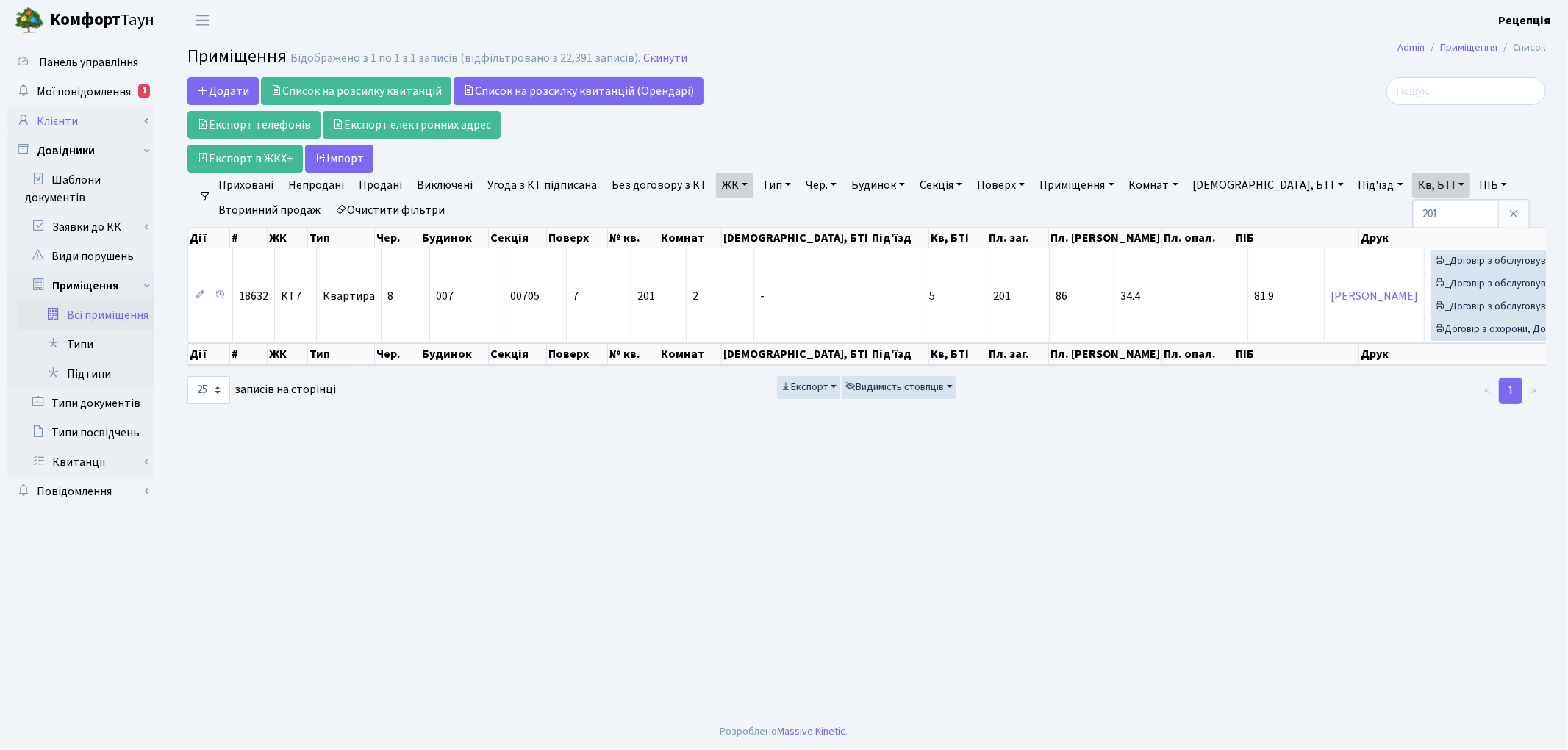
click at [78, 125] on link "Клієнти" at bounding box center [80, 121] width 147 height 30
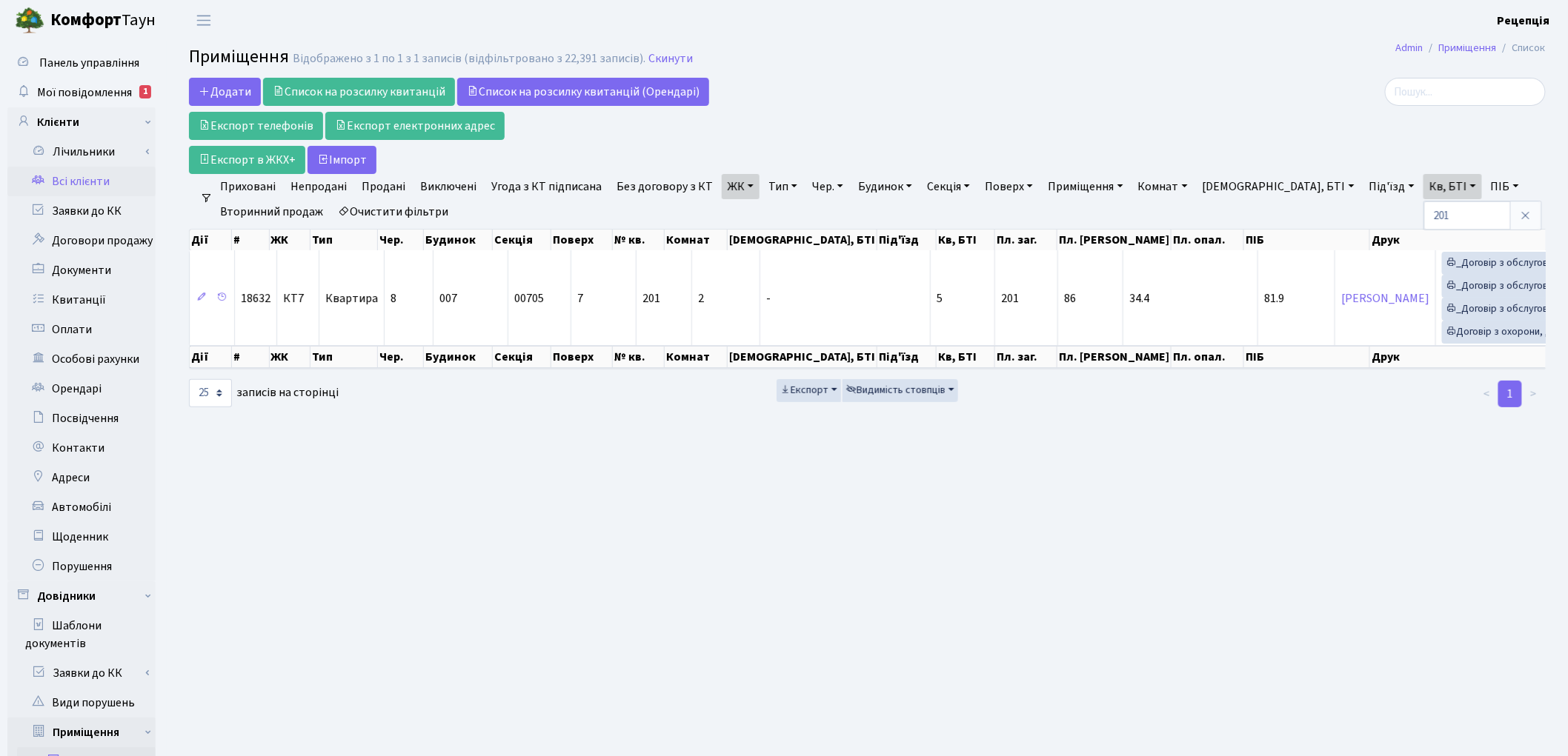
click at [92, 179] on link "Всі клієнти" at bounding box center [81, 181] width 148 height 30
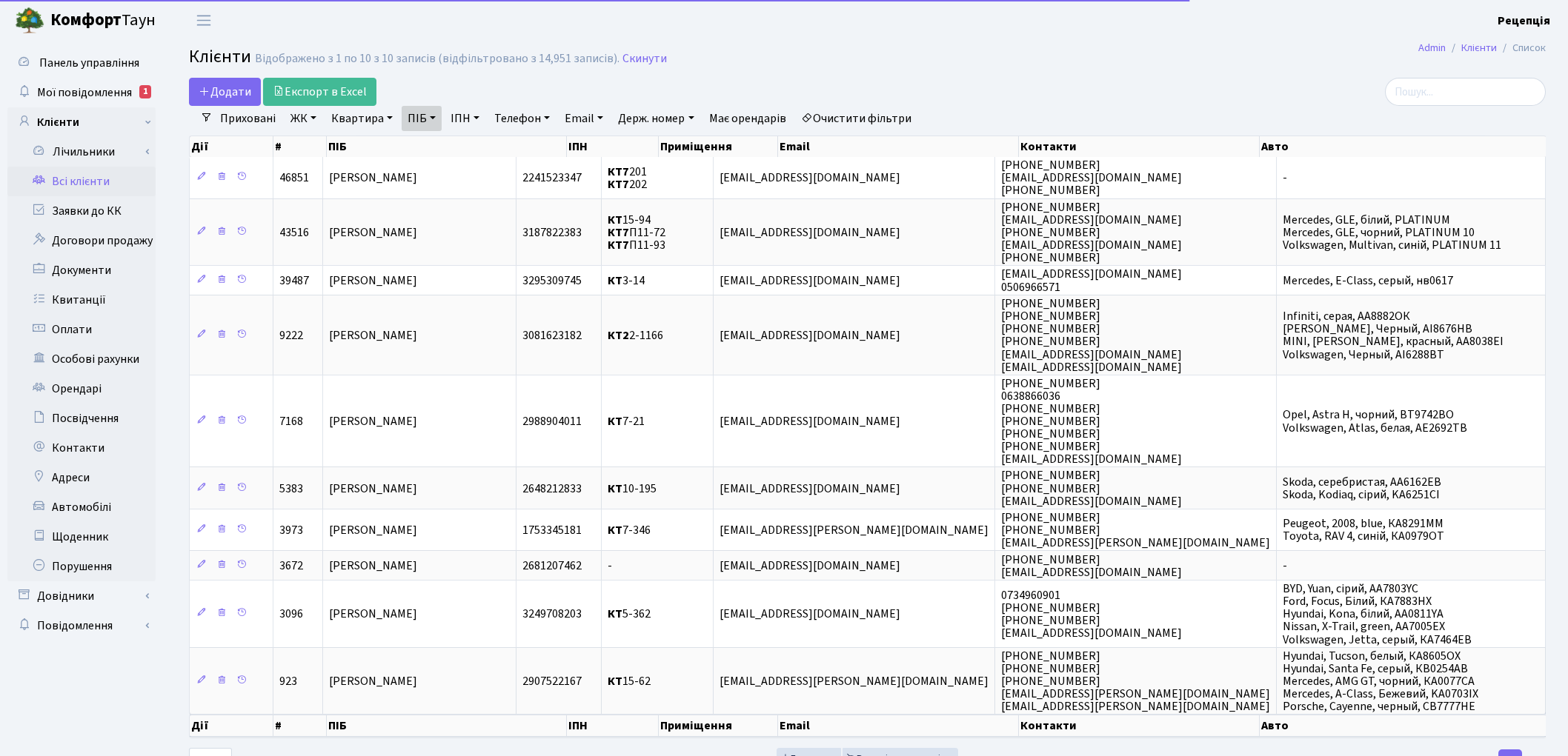
select select "25"
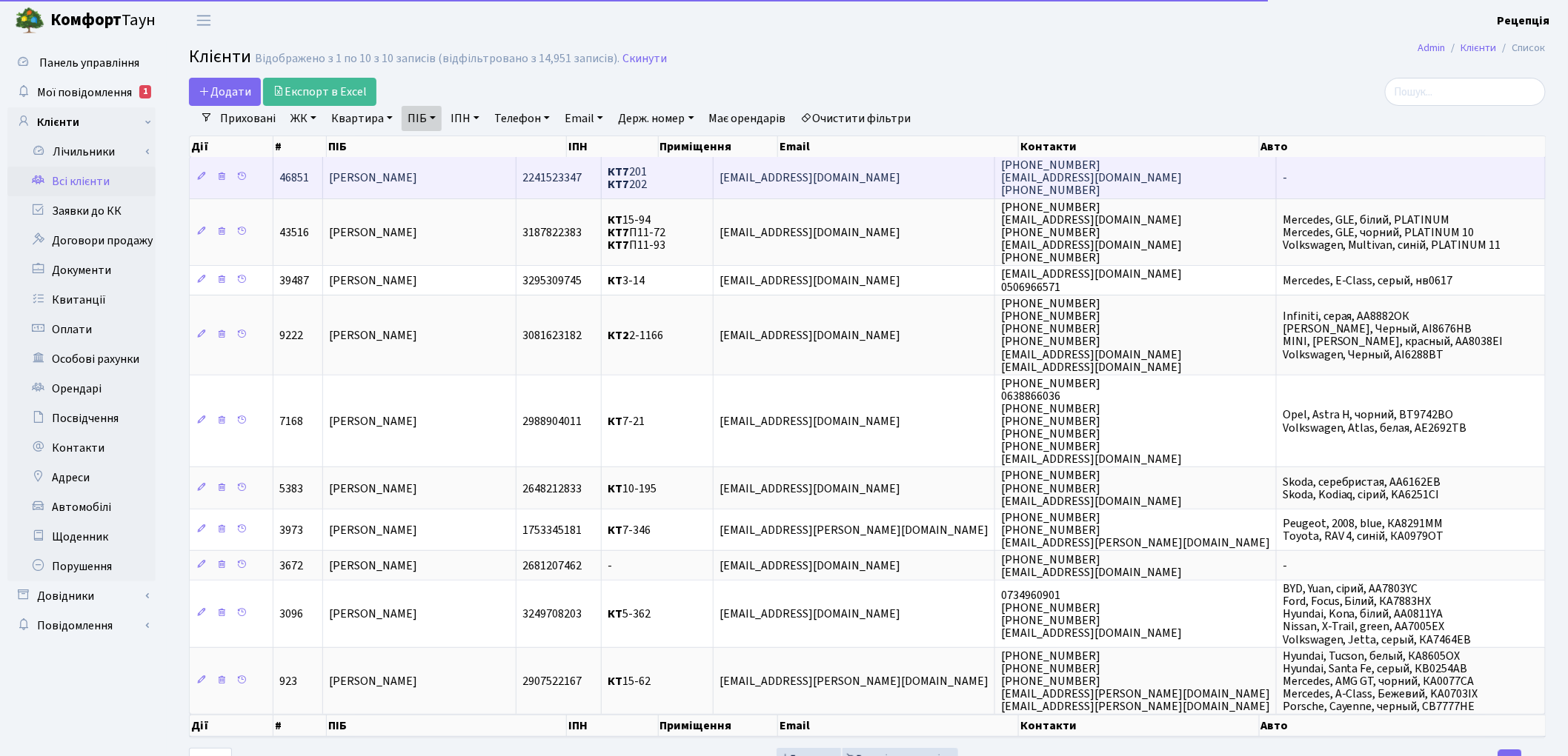
click at [488, 176] on td "[PERSON_NAME]" at bounding box center [419, 177] width 193 height 41
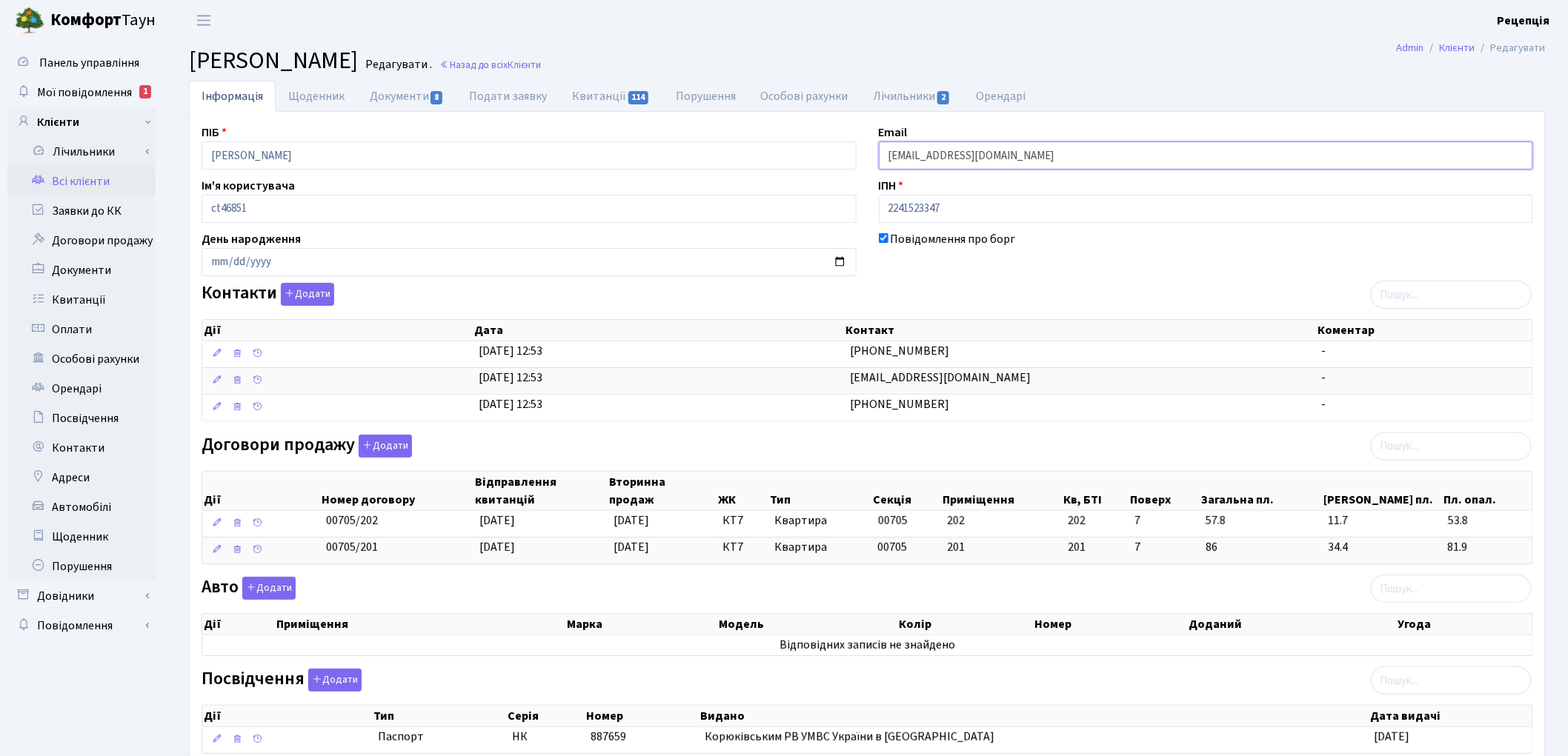
drag, startPoint x: 1017, startPoint y: 157, endPoint x: 837, endPoint y: 163, distance: 180.1
click at [837, 163] on div "ПІБ [PERSON_NAME] Email [EMAIL_ADDRESS][DOMAIN_NAME] Ім'я користувача ct46851 І…" at bounding box center [867, 494] width 1354 height 741
click at [93, 92] on span "Мої повідомлення" at bounding box center [84, 92] width 95 height 16
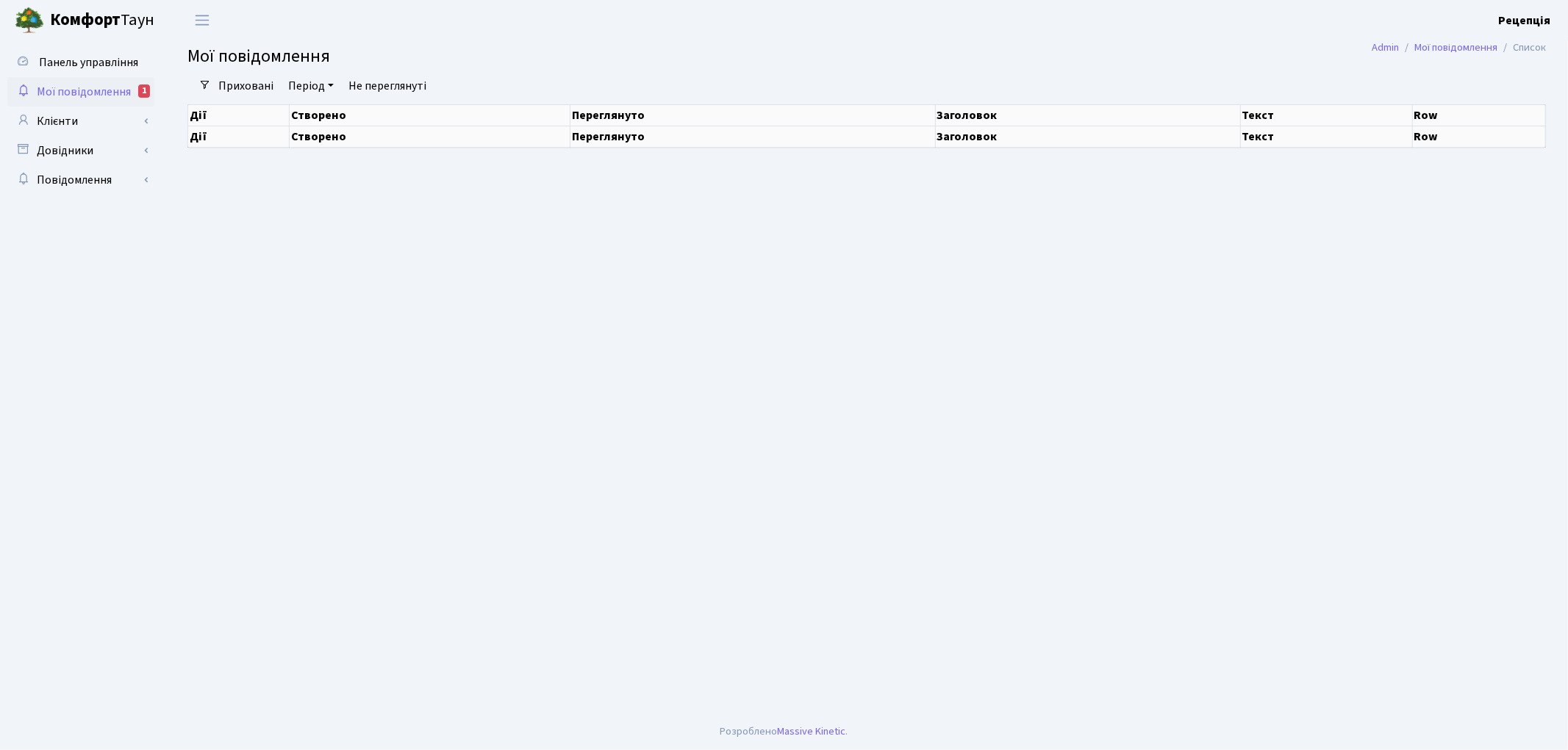
select select "25"
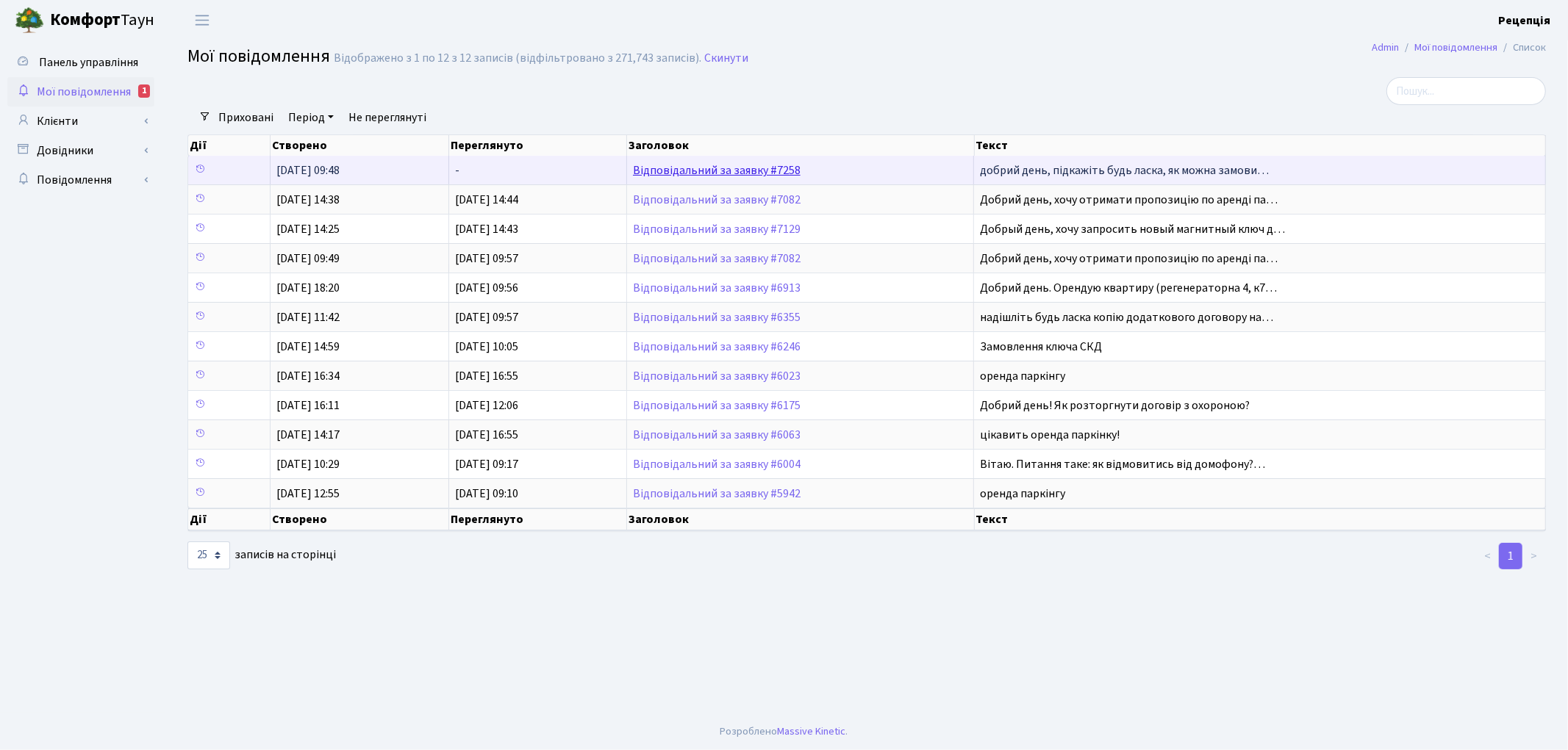
click at [730, 166] on link "Відповідальний за заявку #7258" at bounding box center [717, 171] width 167 height 16
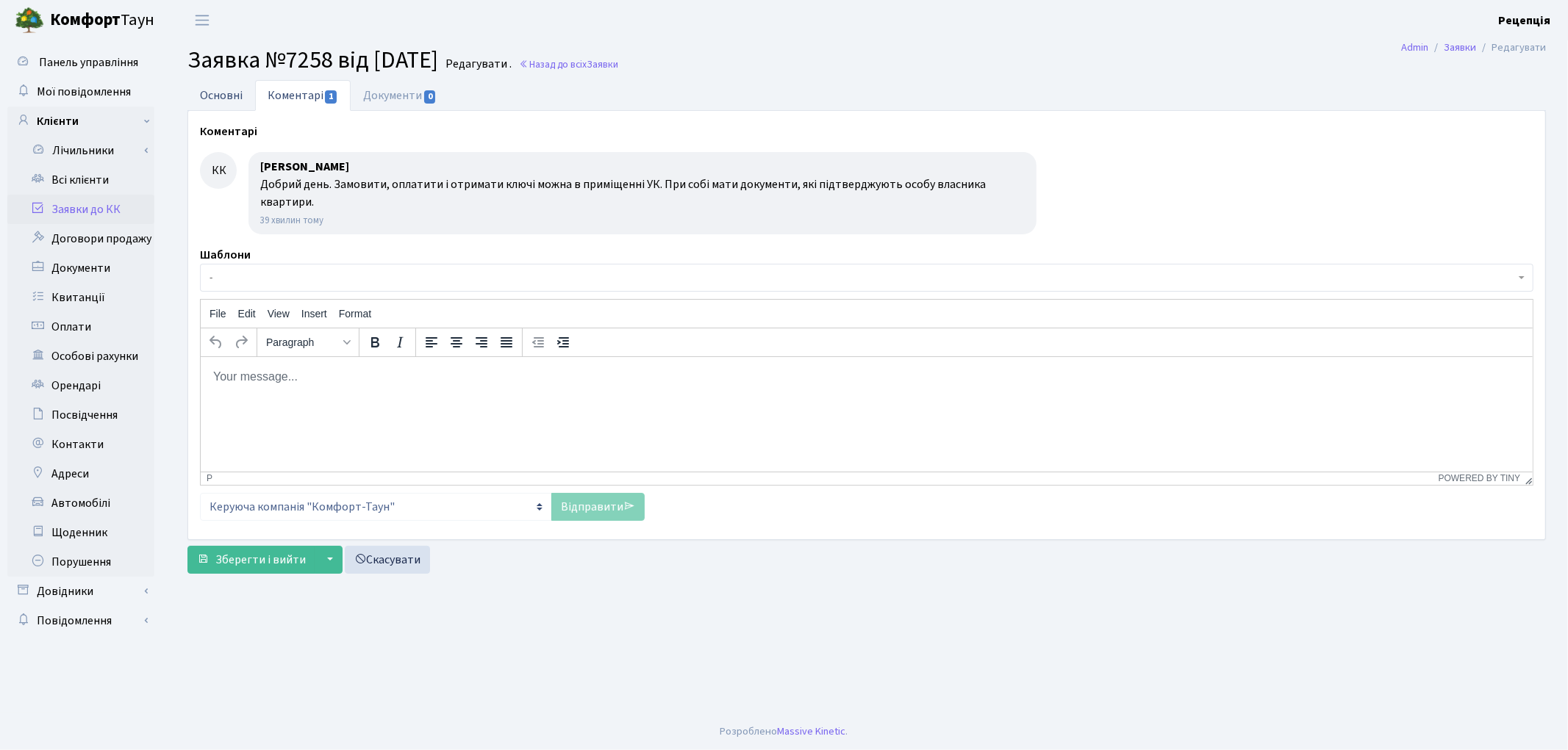
click at [229, 92] on link "Основні" at bounding box center [220, 95] width 67 height 31
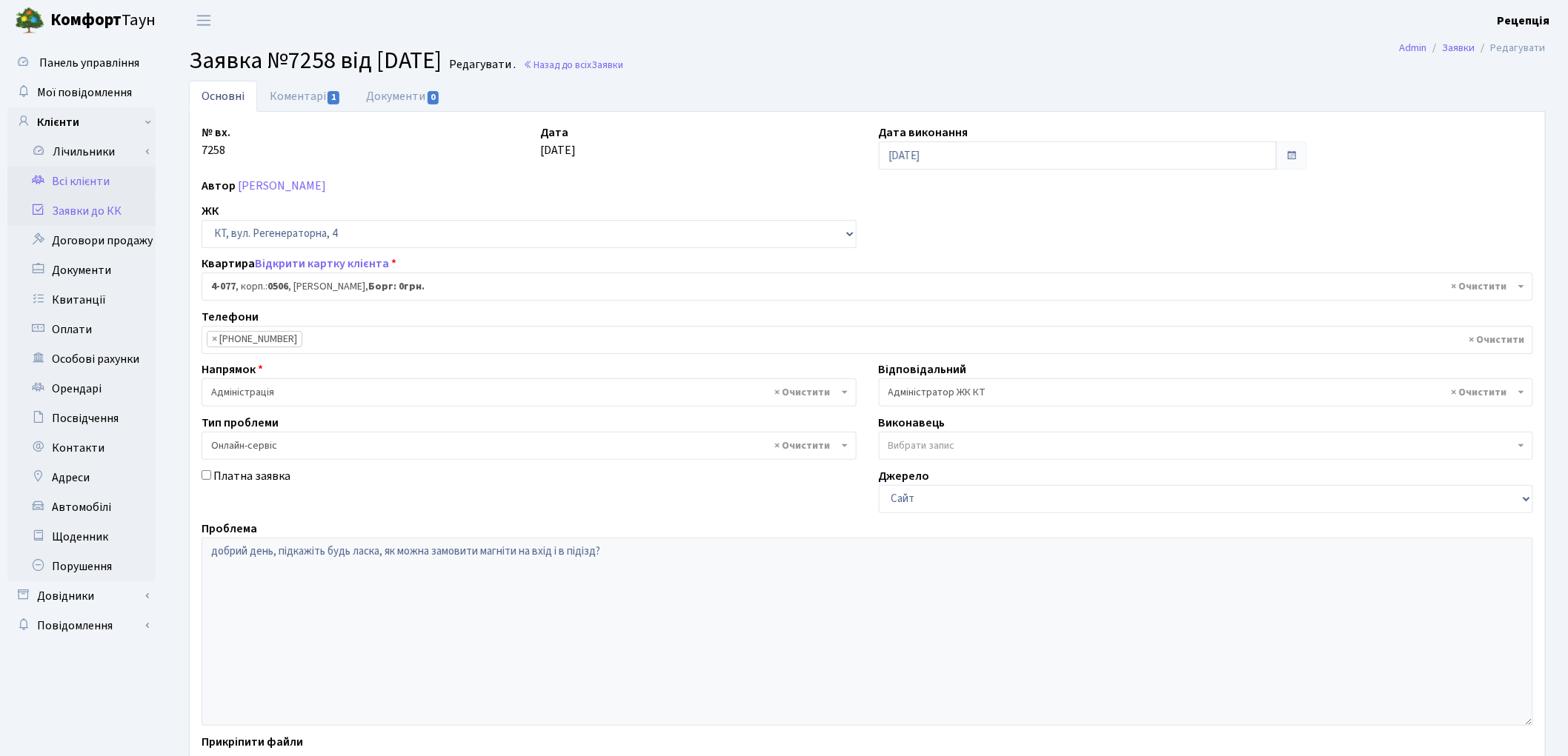
click at [120, 174] on link "Всі клієнти" at bounding box center [81, 181] width 148 height 30
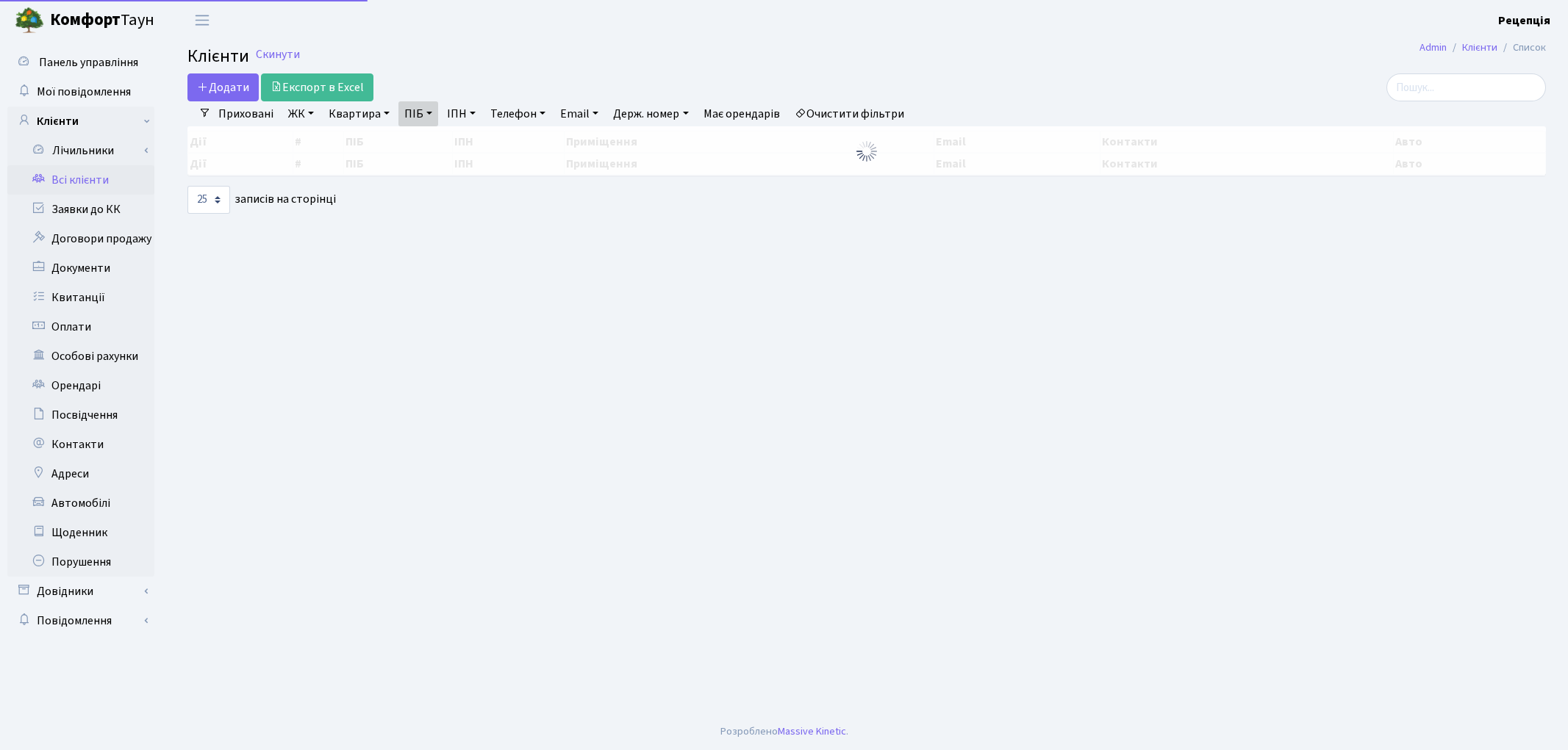
select select "25"
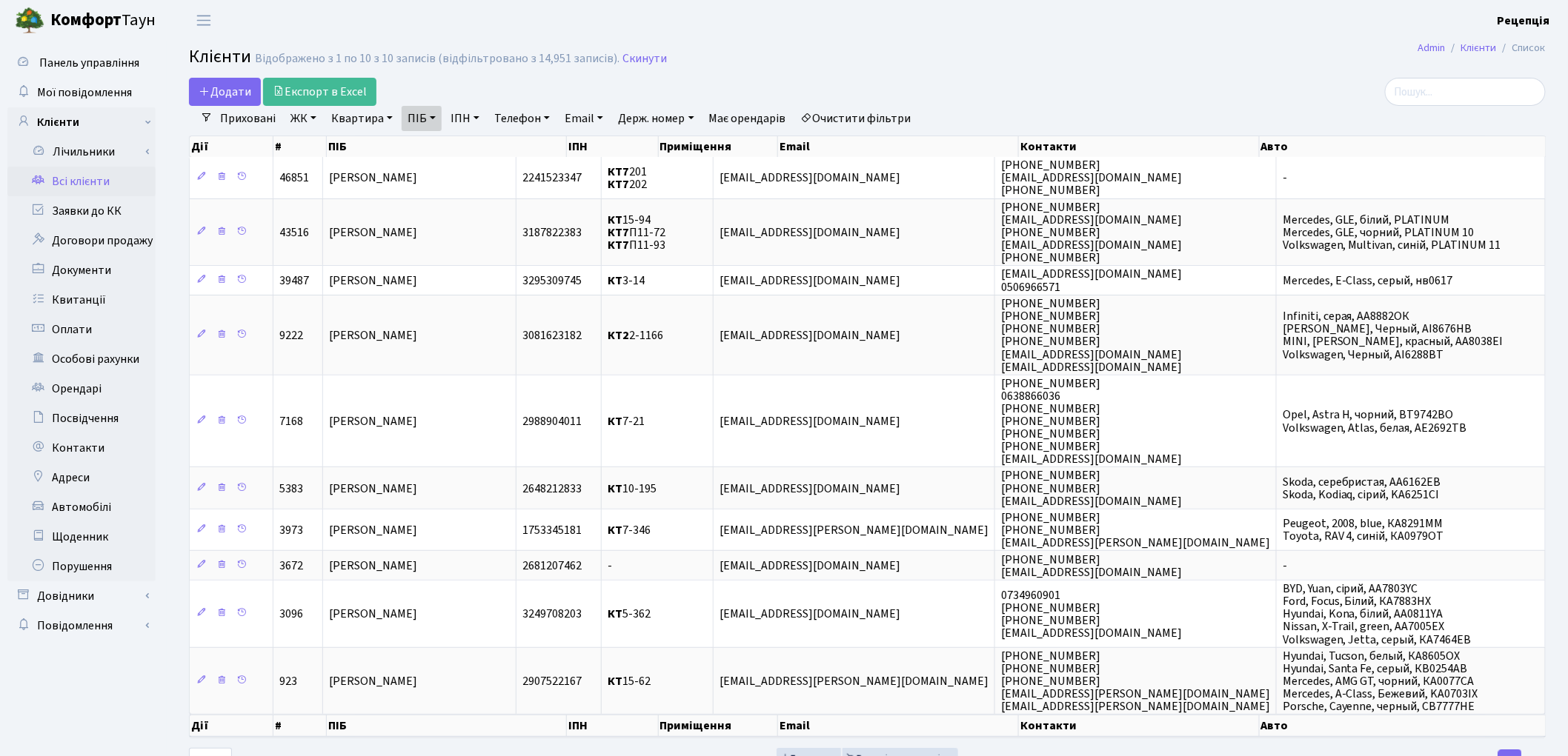
click at [842, 120] on link "Очистити фільтри" at bounding box center [856, 119] width 122 height 25
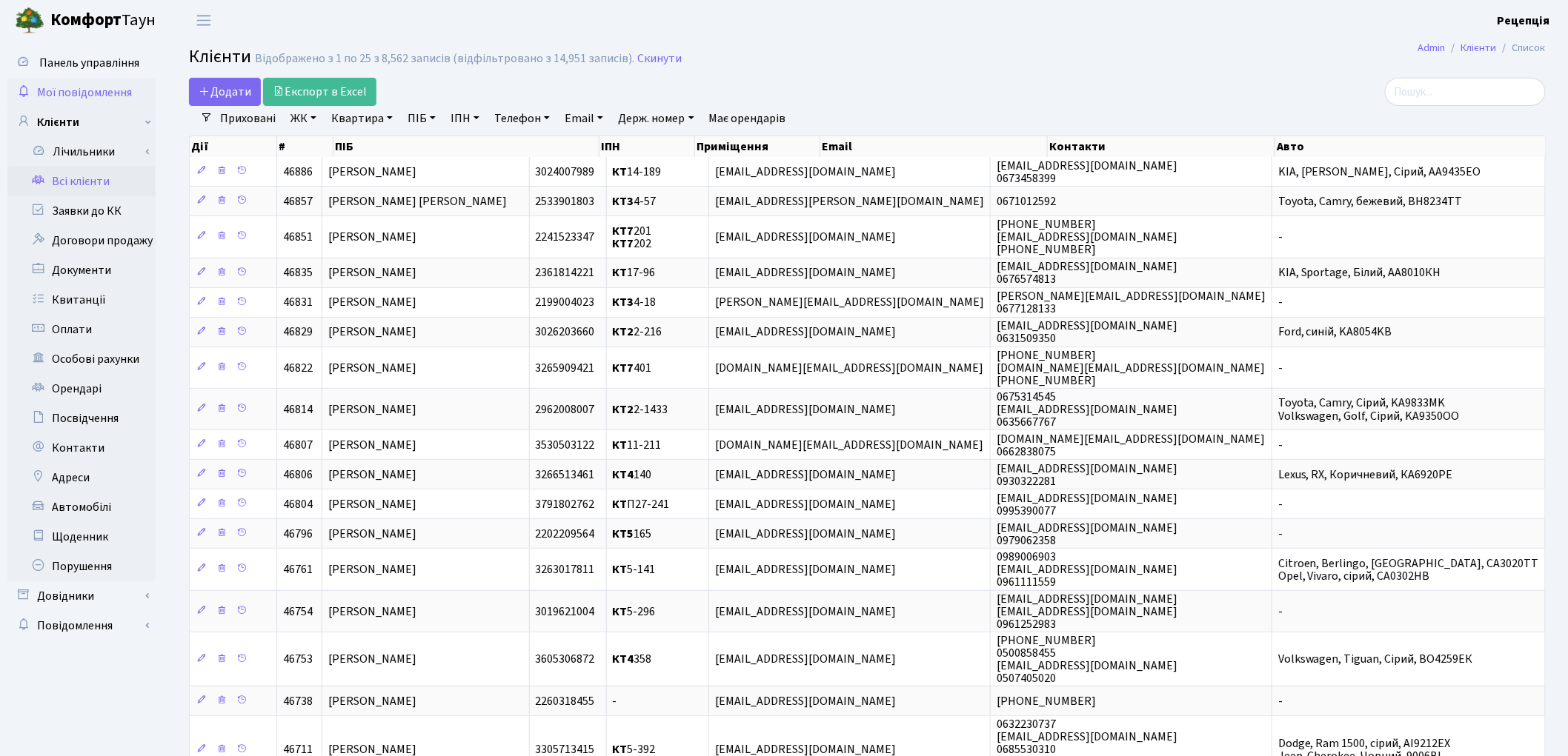
click at [107, 87] on span "Мої повідомлення" at bounding box center [84, 92] width 95 height 16
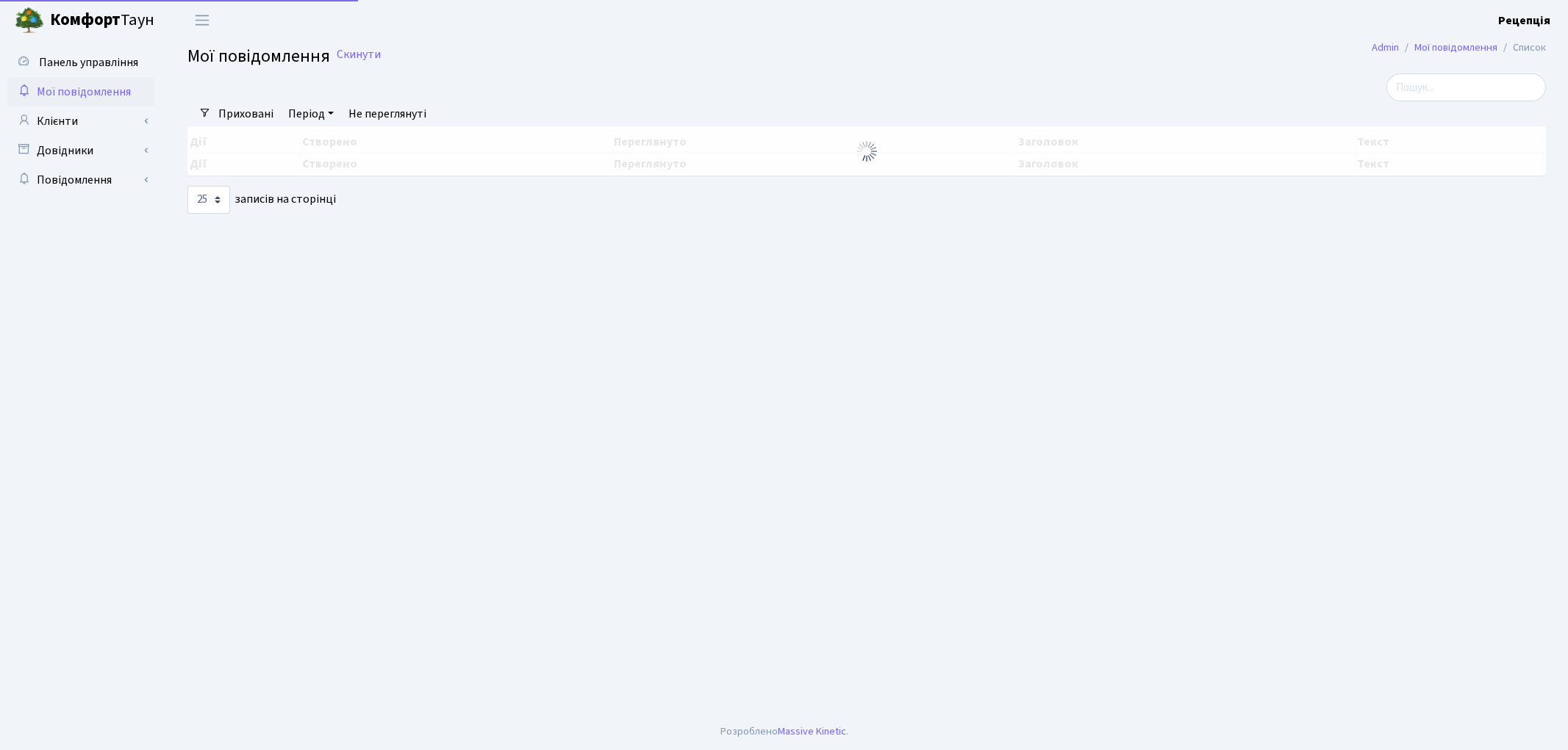
select select "25"
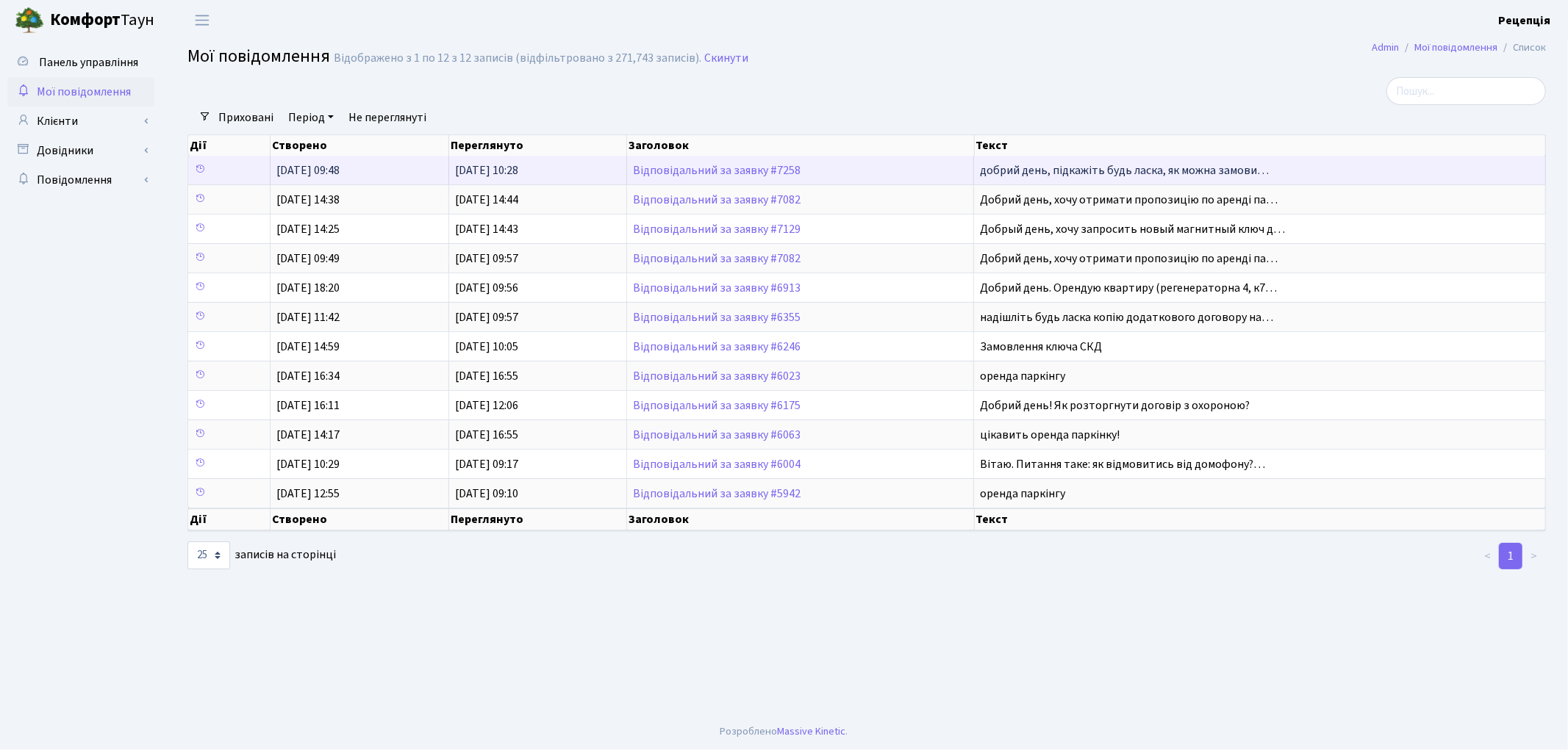
click at [578, 169] on td "[DATE] 10:28" at bounding box center [538, 170] width 178 height 29
click at [674, 170] on link "Відповідальний за заявку #7258" at bounding box center [717, 171] width 167 height 16
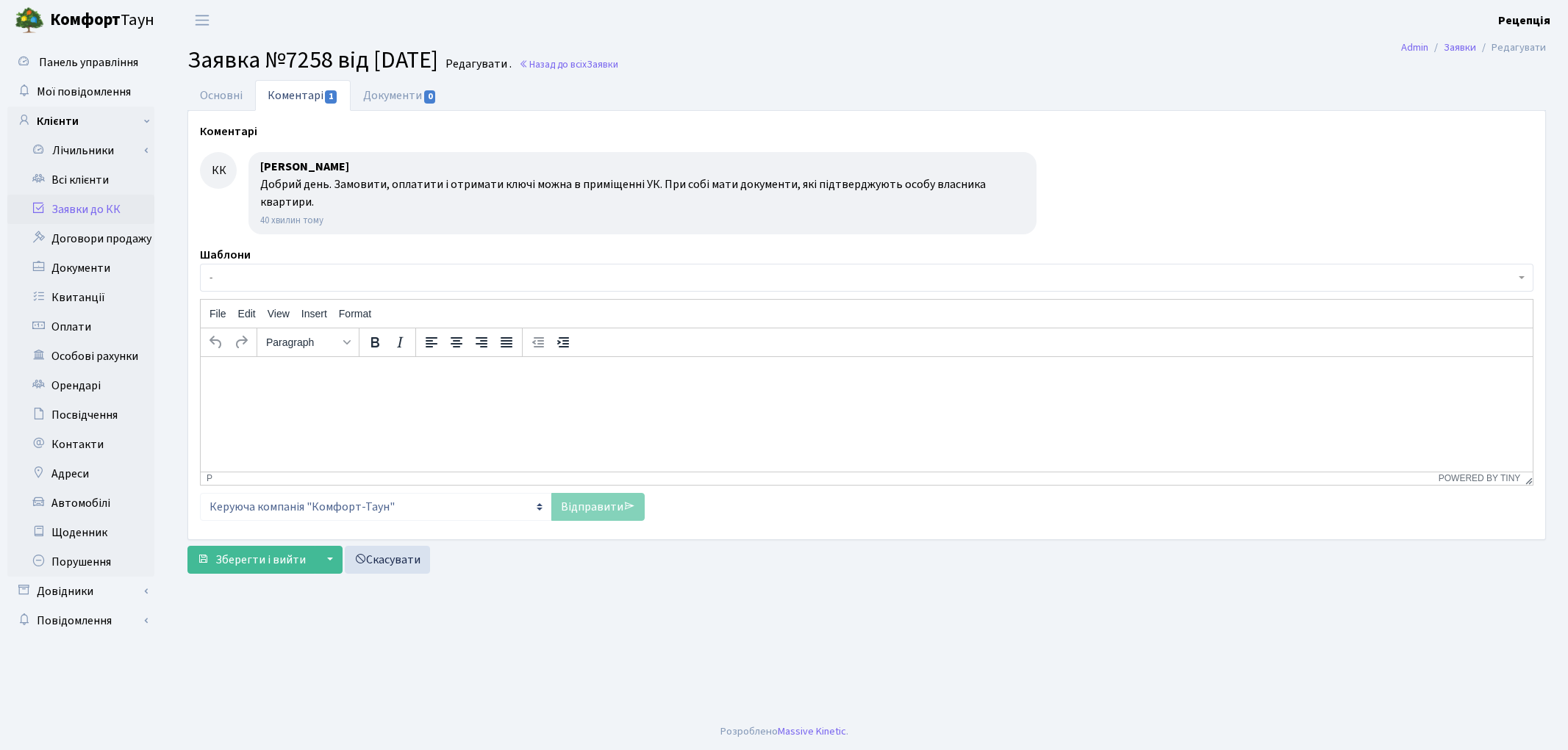
select select "1234"
select select "68"
click at [239, 94] on link "Основні" at bounding box center [220, 95] width 67 height 31
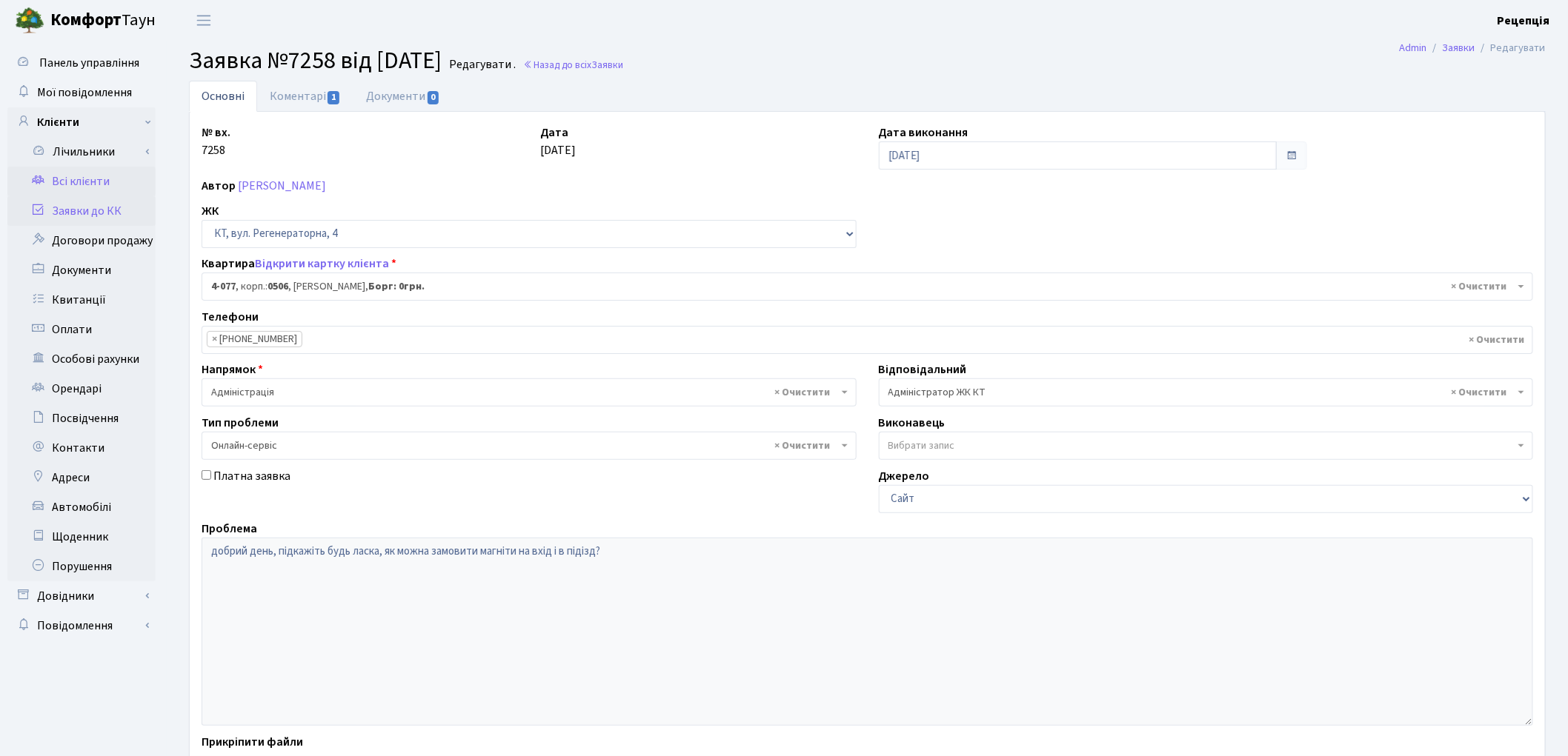
click at [87, 174] on link "Всі клієнти" at bounding box center [81, 181] width 148 height 30
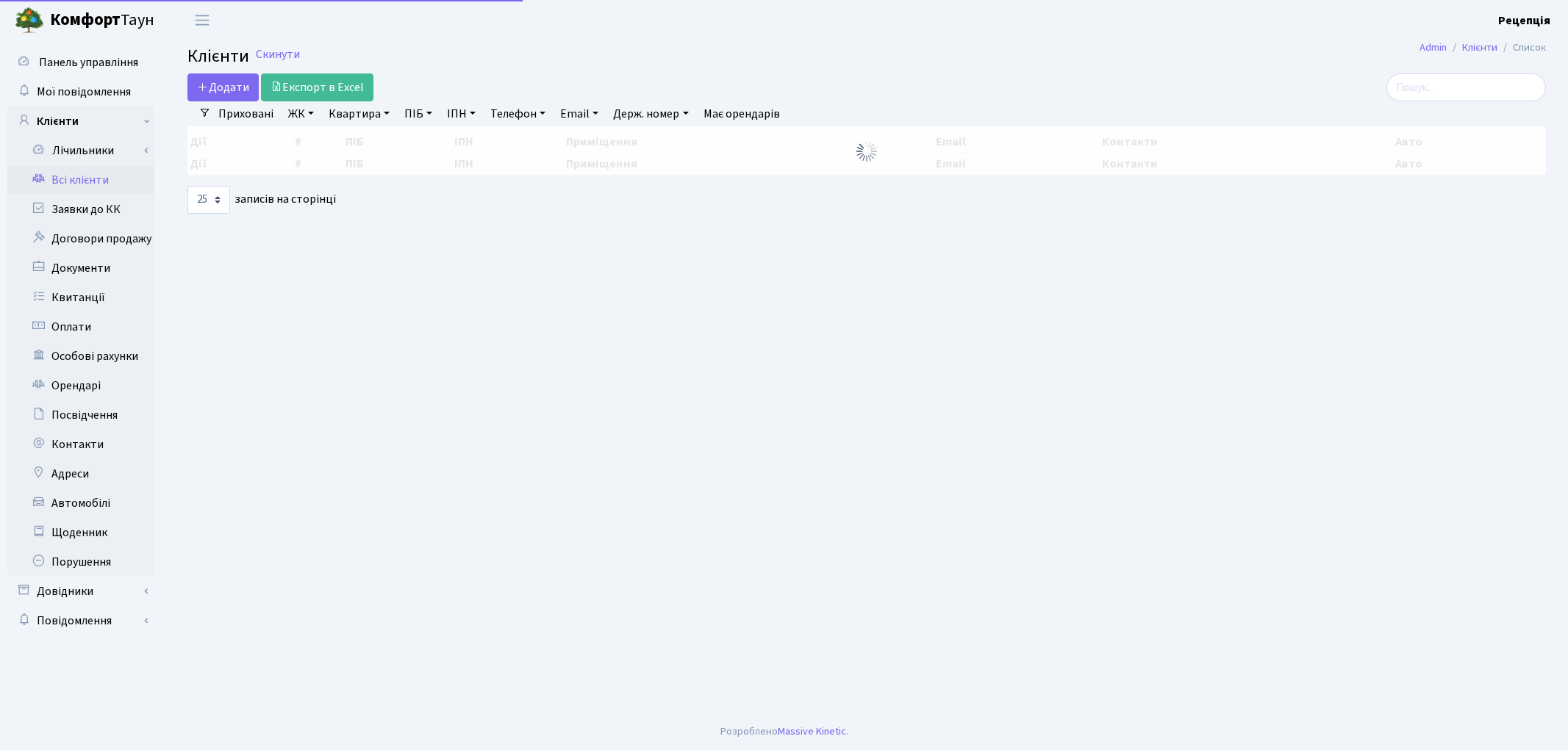
select select "25"
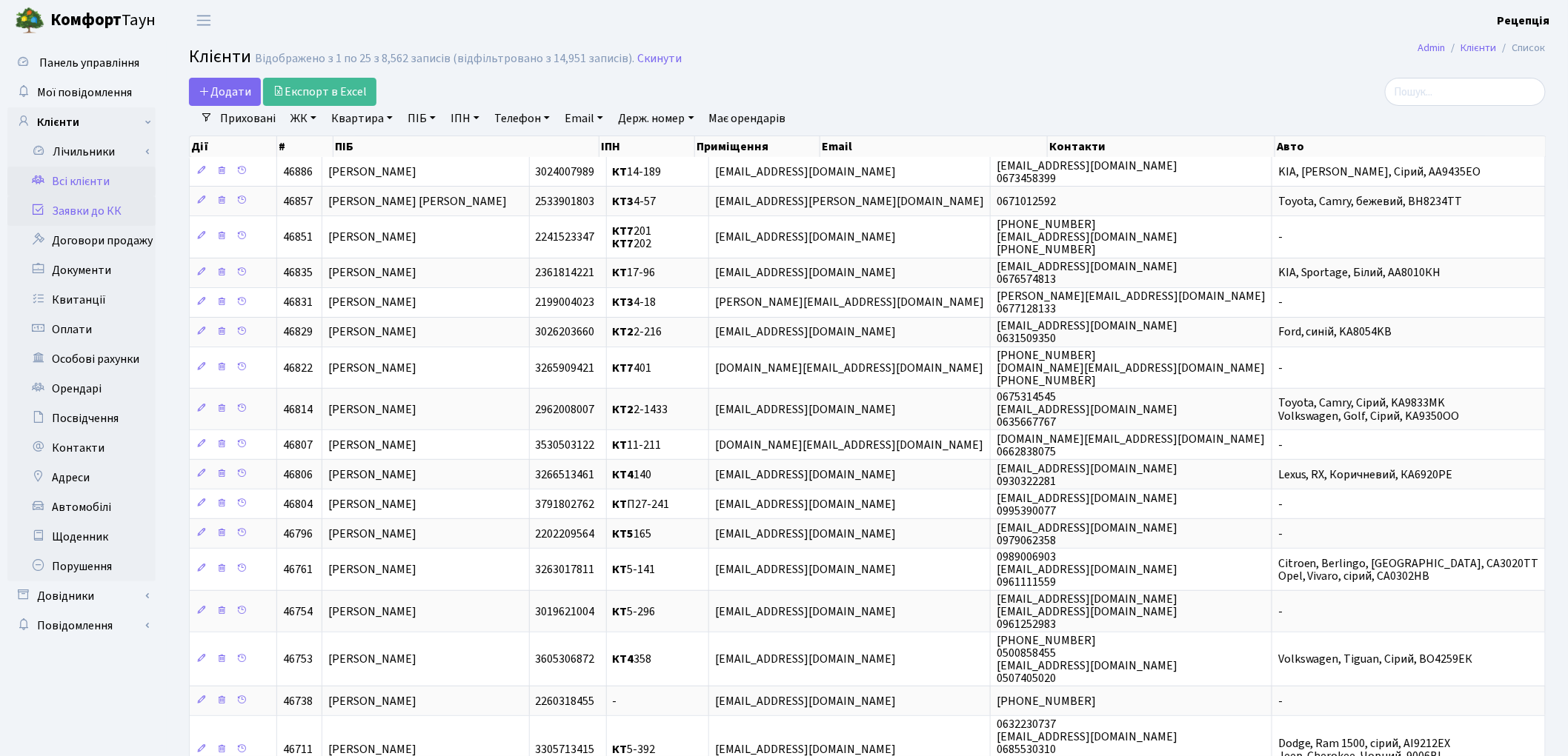
click at [115, 202] on link "Заявки до КК" at bounding box center [81, 211] width 148 height 30
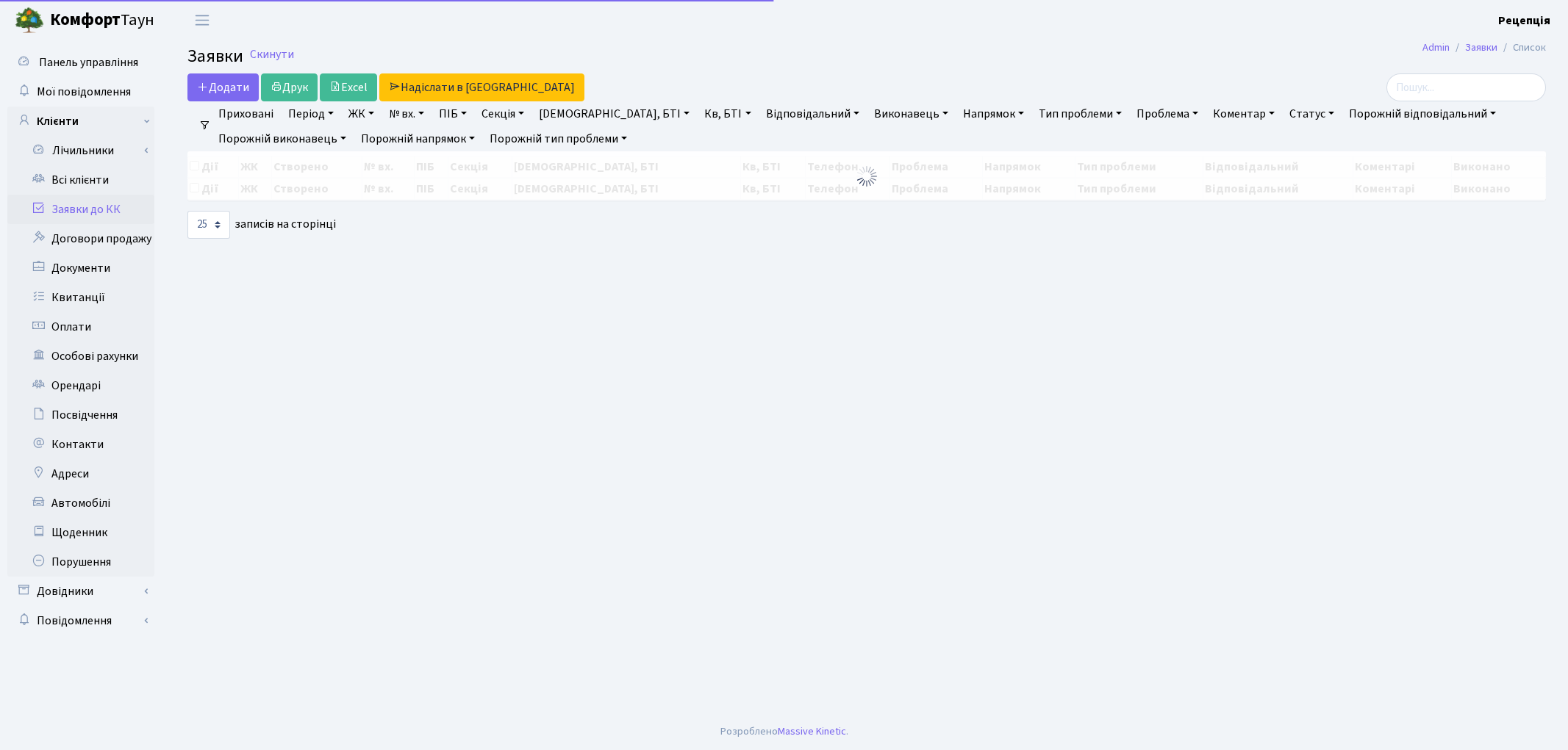
select select "25"
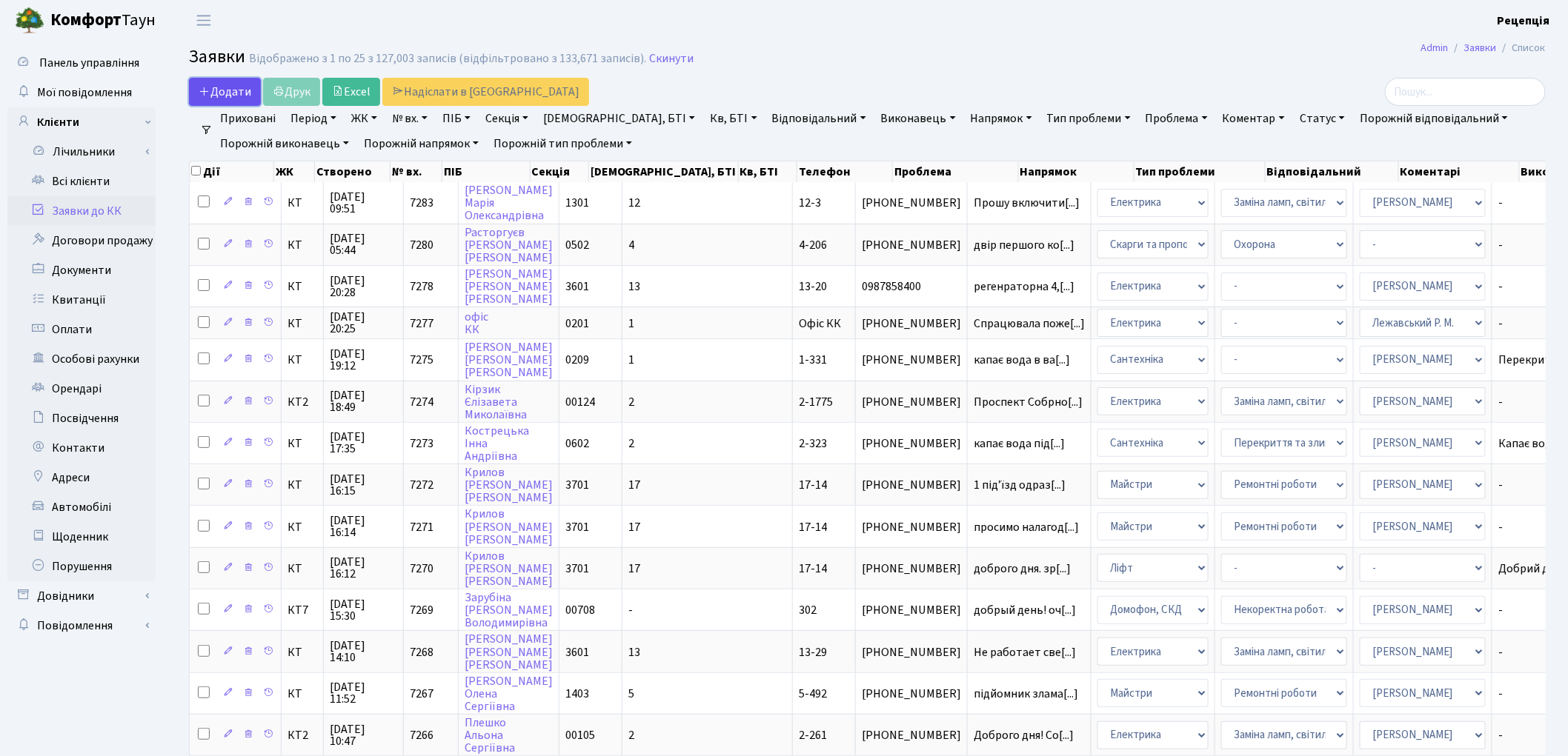
click at [210, 91] on span "Додати" at bounding box center [225, 92] width 53 height 16
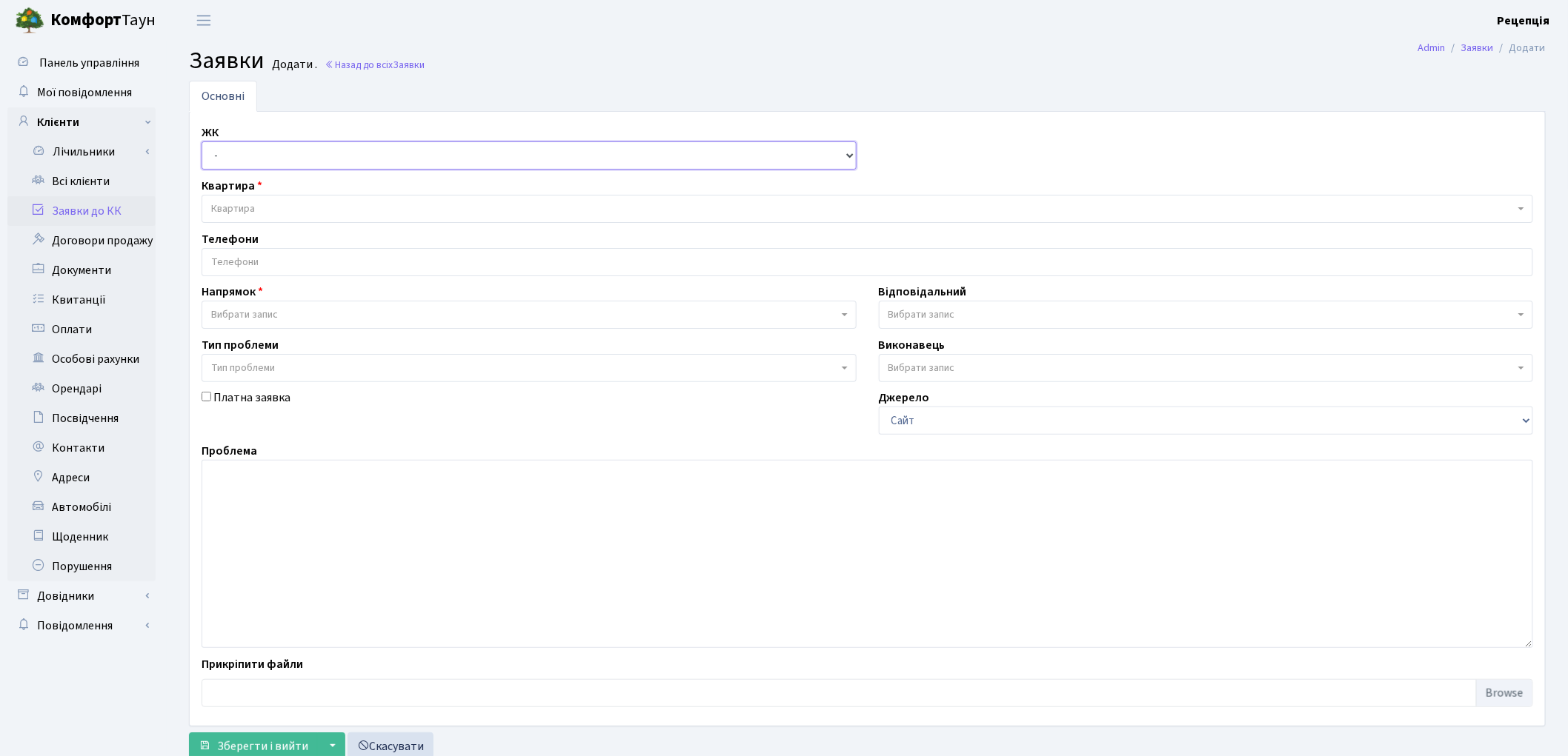
click at [256, 160] on select "- КТ, вул. Регенераторна, 4 КТ2, просп. [STREET_ADDRESS] [STREET_ADDRESS] [PERS…" at bounding box center [529, 155] width 655 height 28
select select "271"
click at [201, 141] on select "- КТ, вул. Регенераторна, 4 КТ2, просп. [STREET_ADDRESS] [STREET_ADDRESS] [PERS…" at bounding box center [529, 155] width 655 height 28
select select
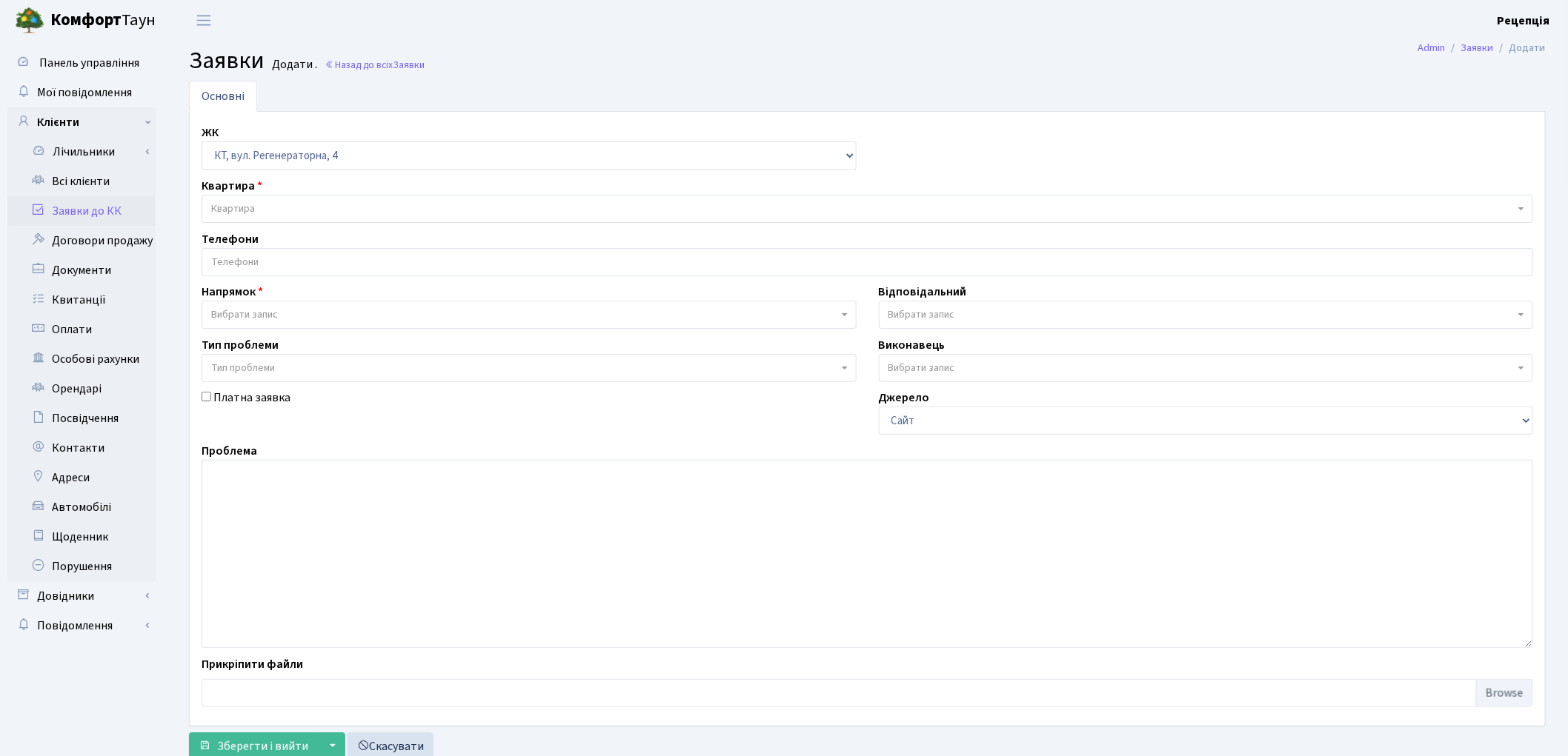
click at [270, 212] on span "Квартира" at bounding box center [862, 208] width 1303 height 15
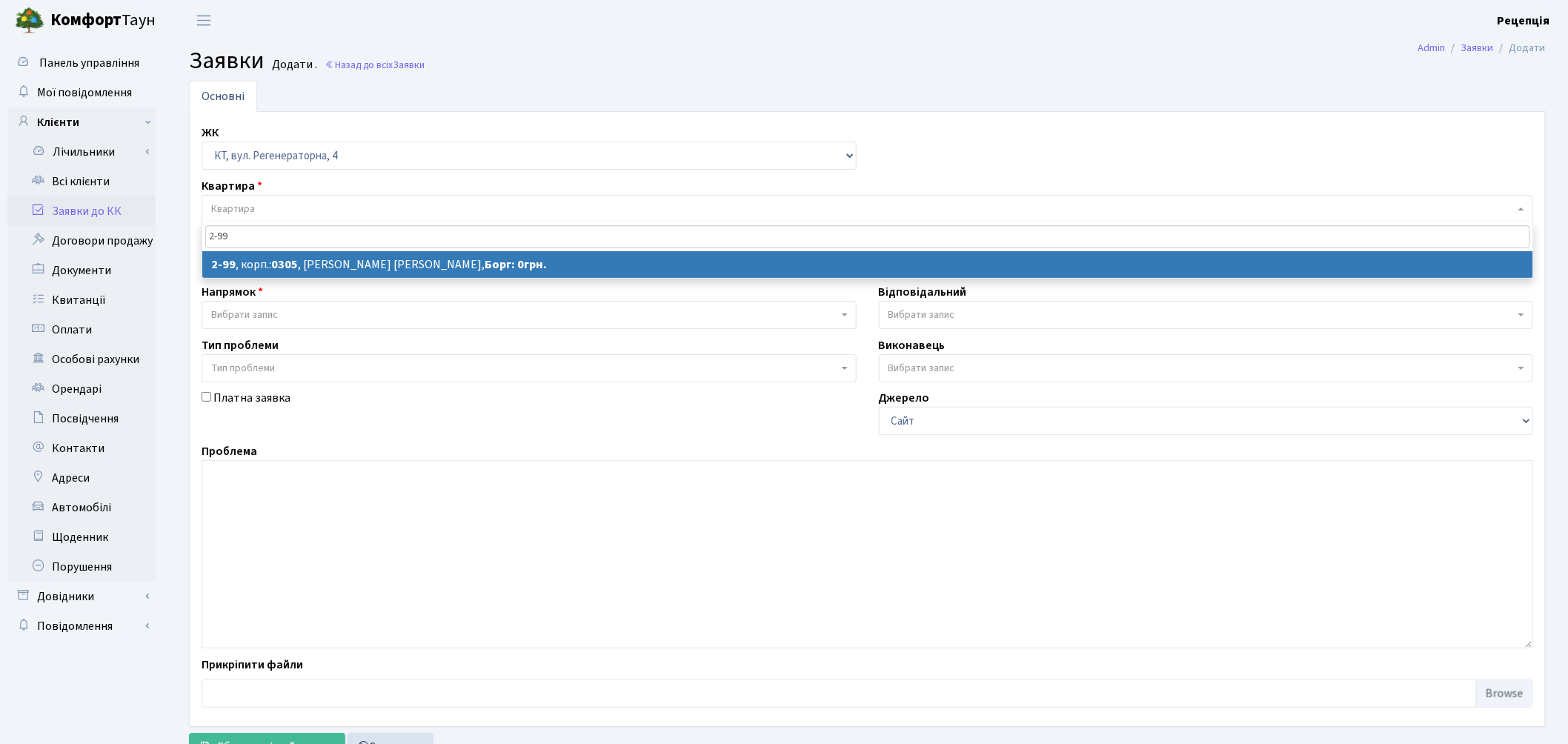
type input "2-99"
select select
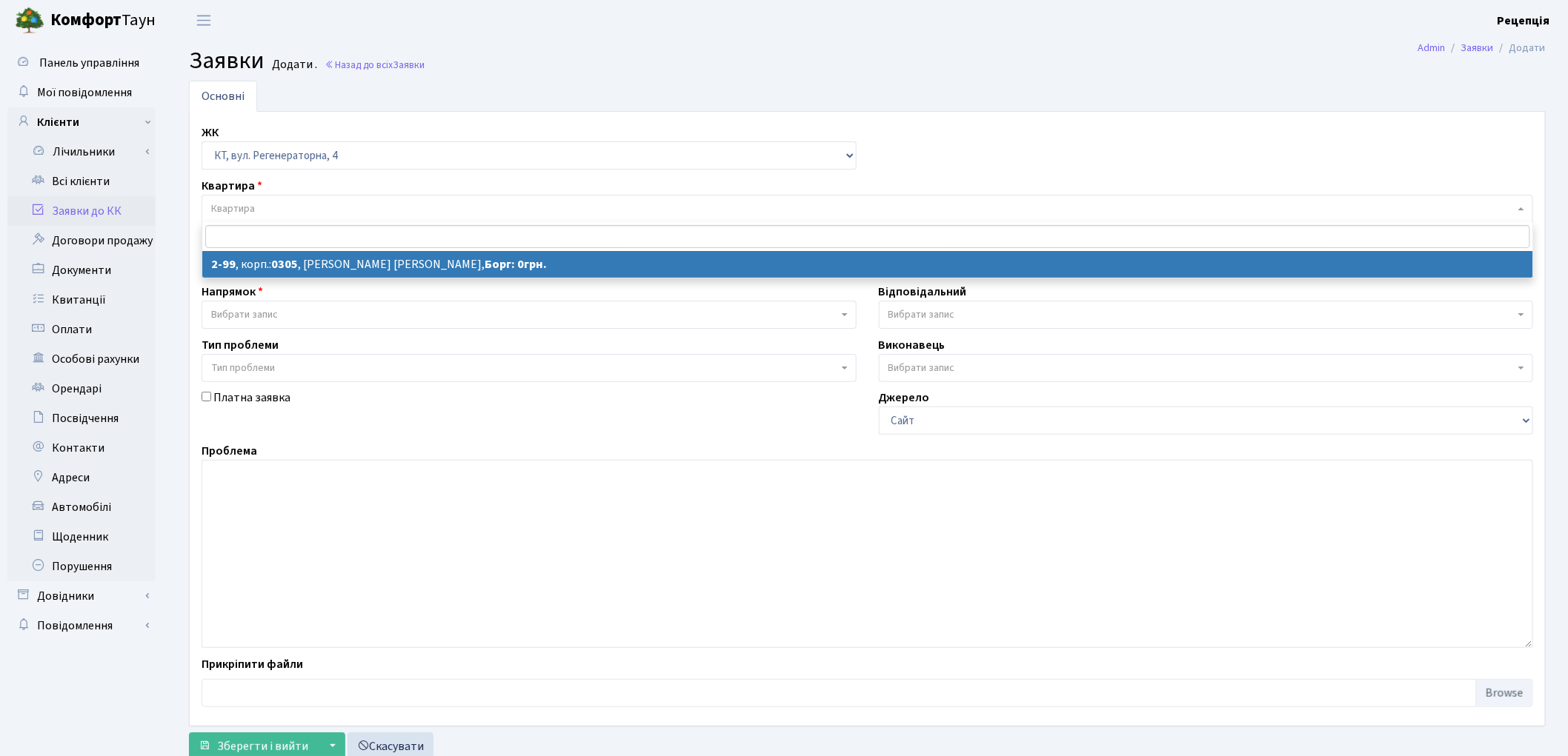
select select "668"
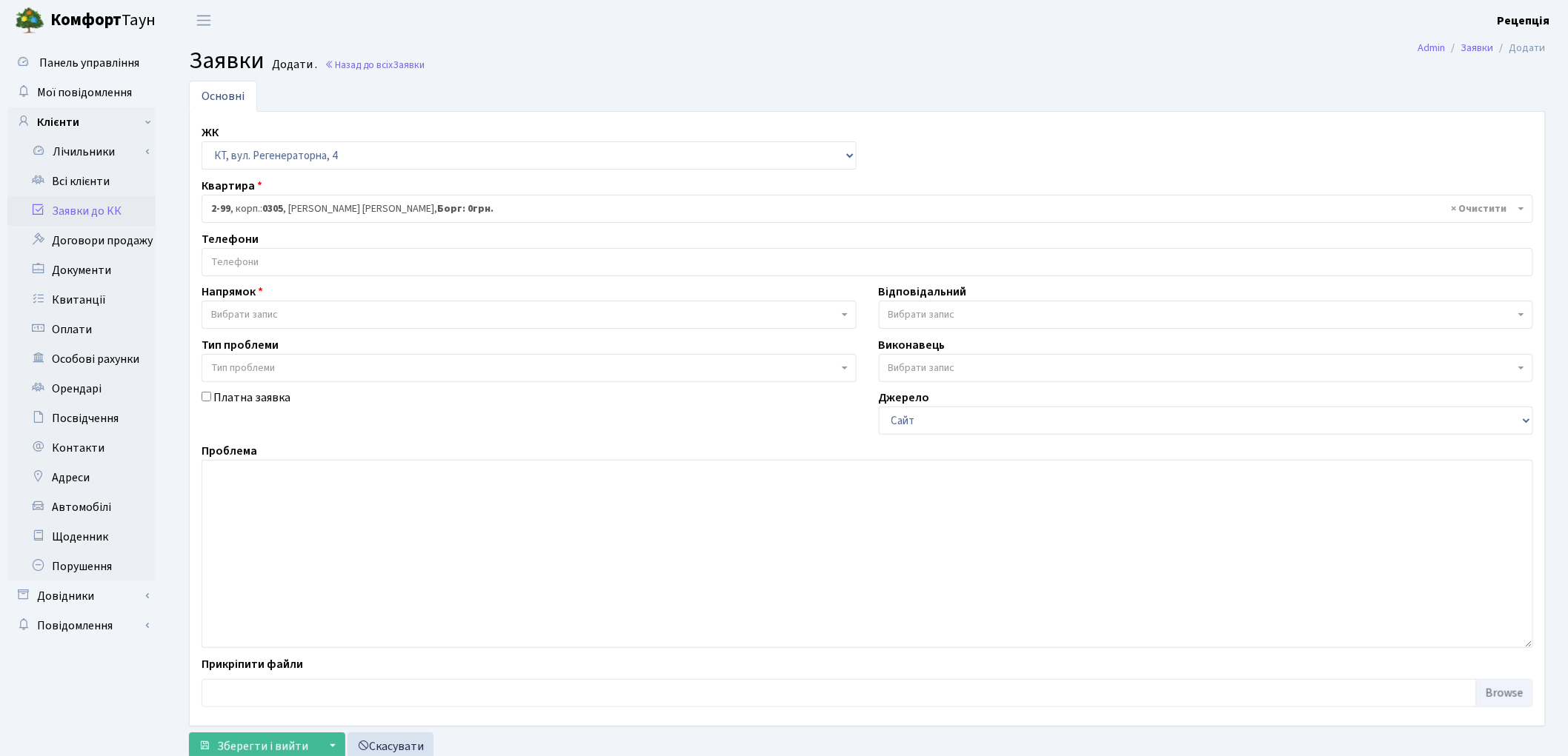
click at [270, 267] on input "search" at bounding box center [867, 262] width 1330 height 26
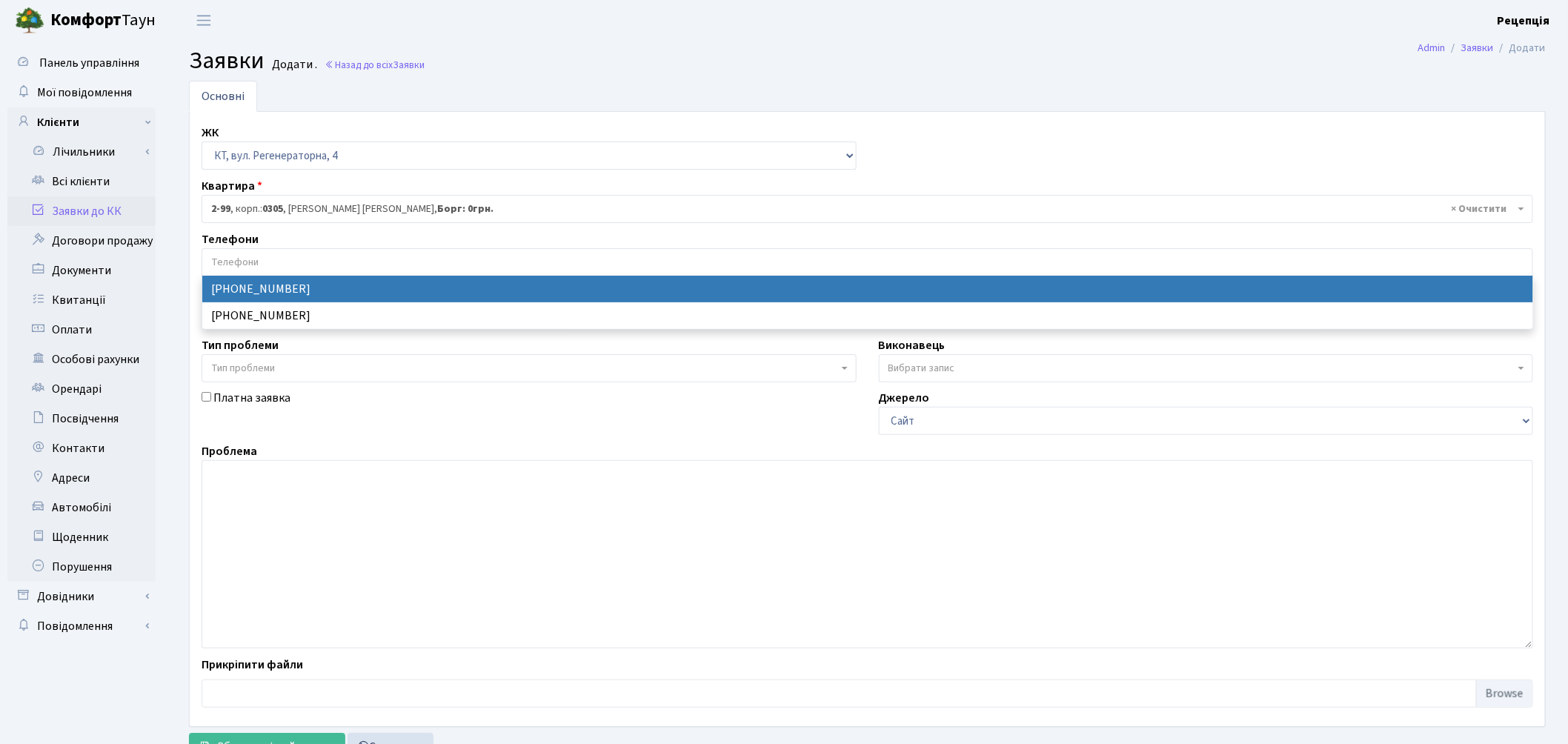
select select "11933"
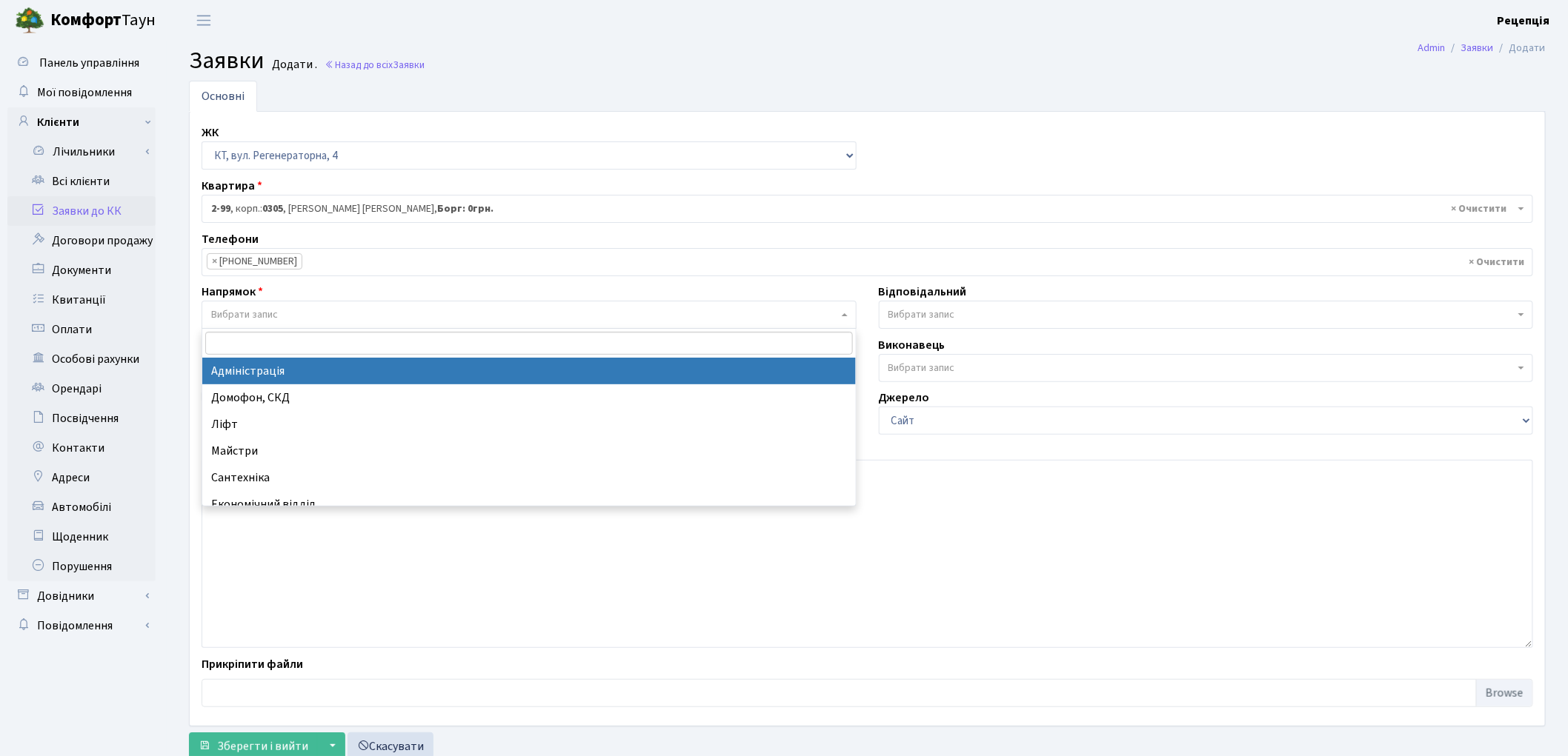
click at [275, 313] on span "Вибрати запис" at bounding box center [245, 315] width 67 height 15
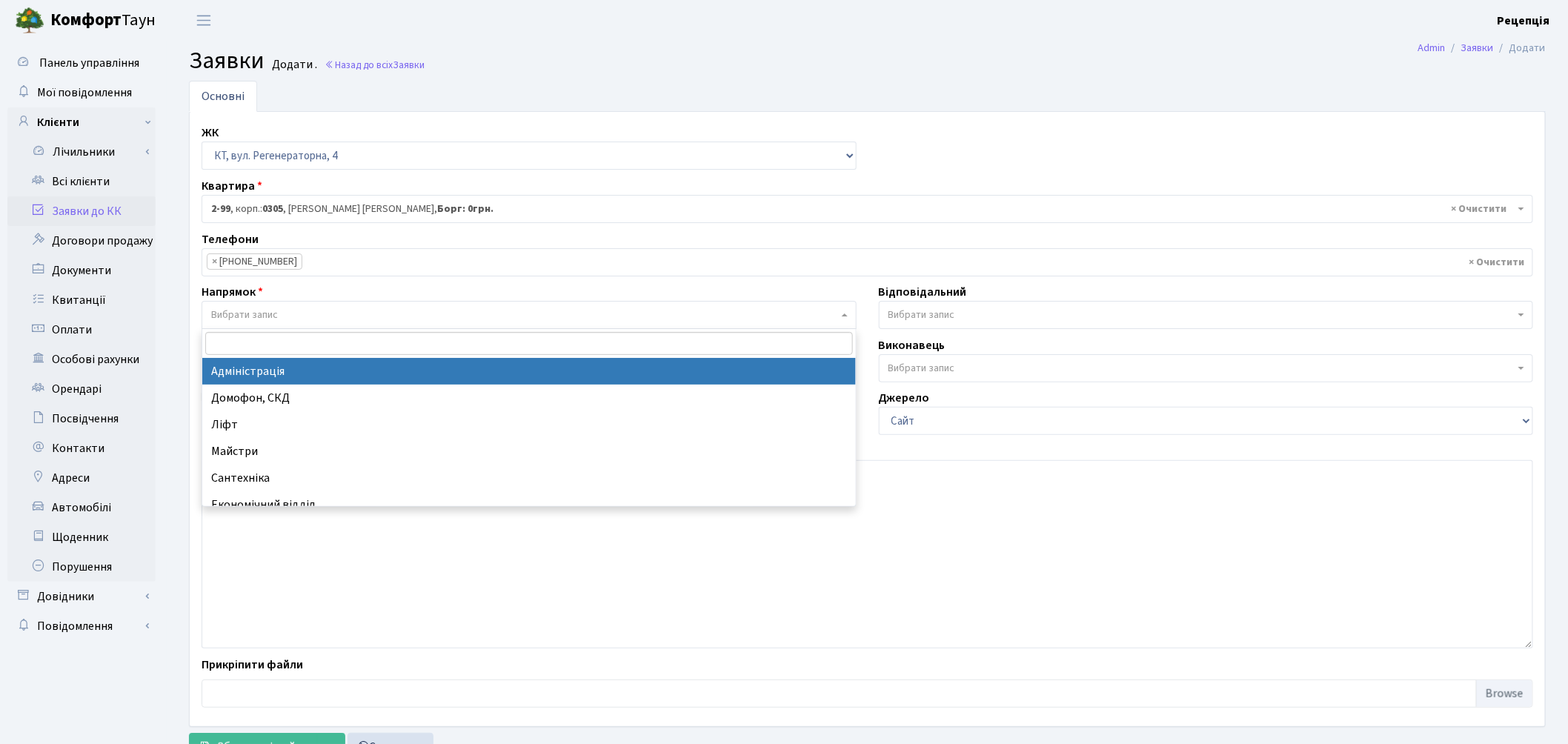
select select "5"
select select
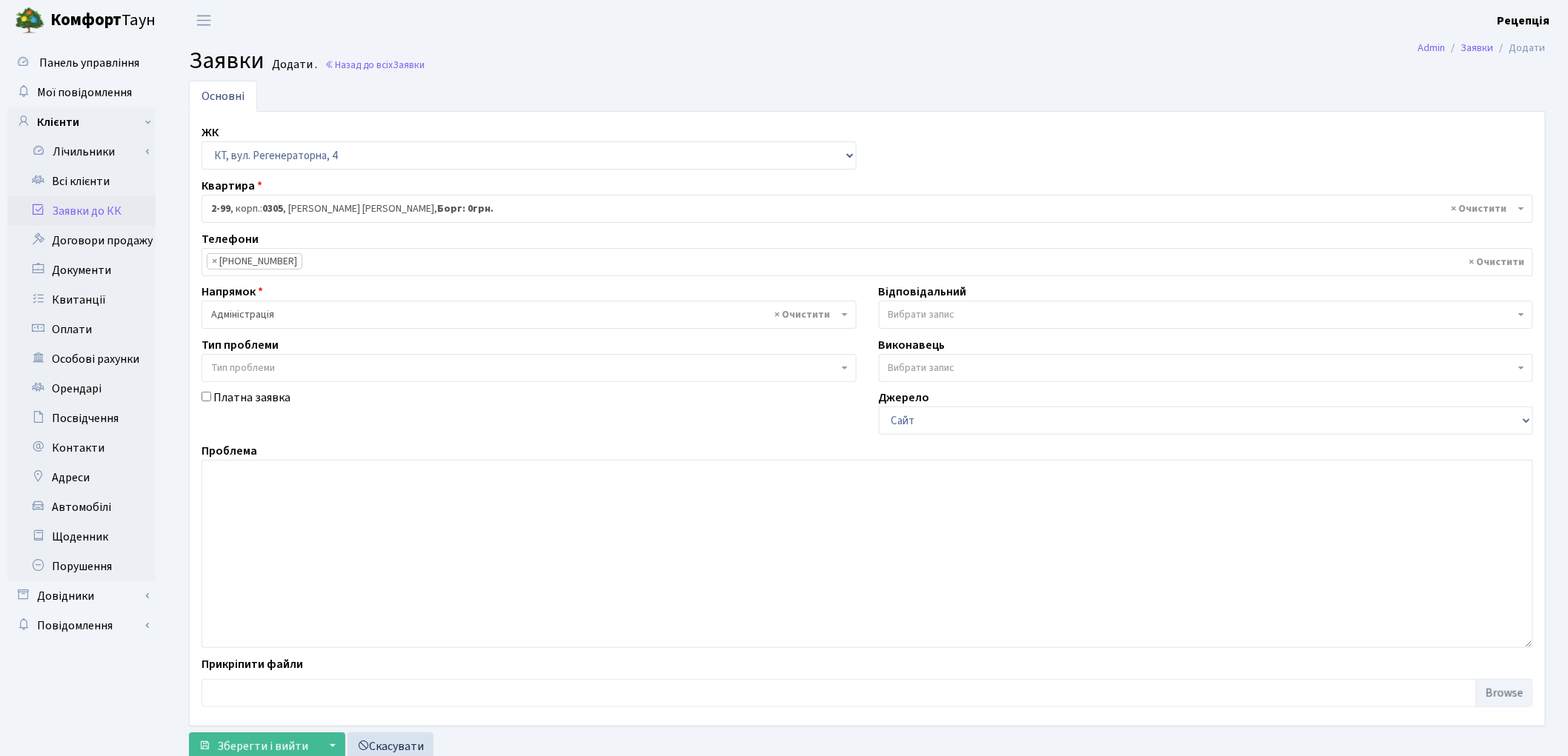
click at [261, 308] on span "× Адміністрація" at bounding box center [524, 315] width 627 height 15
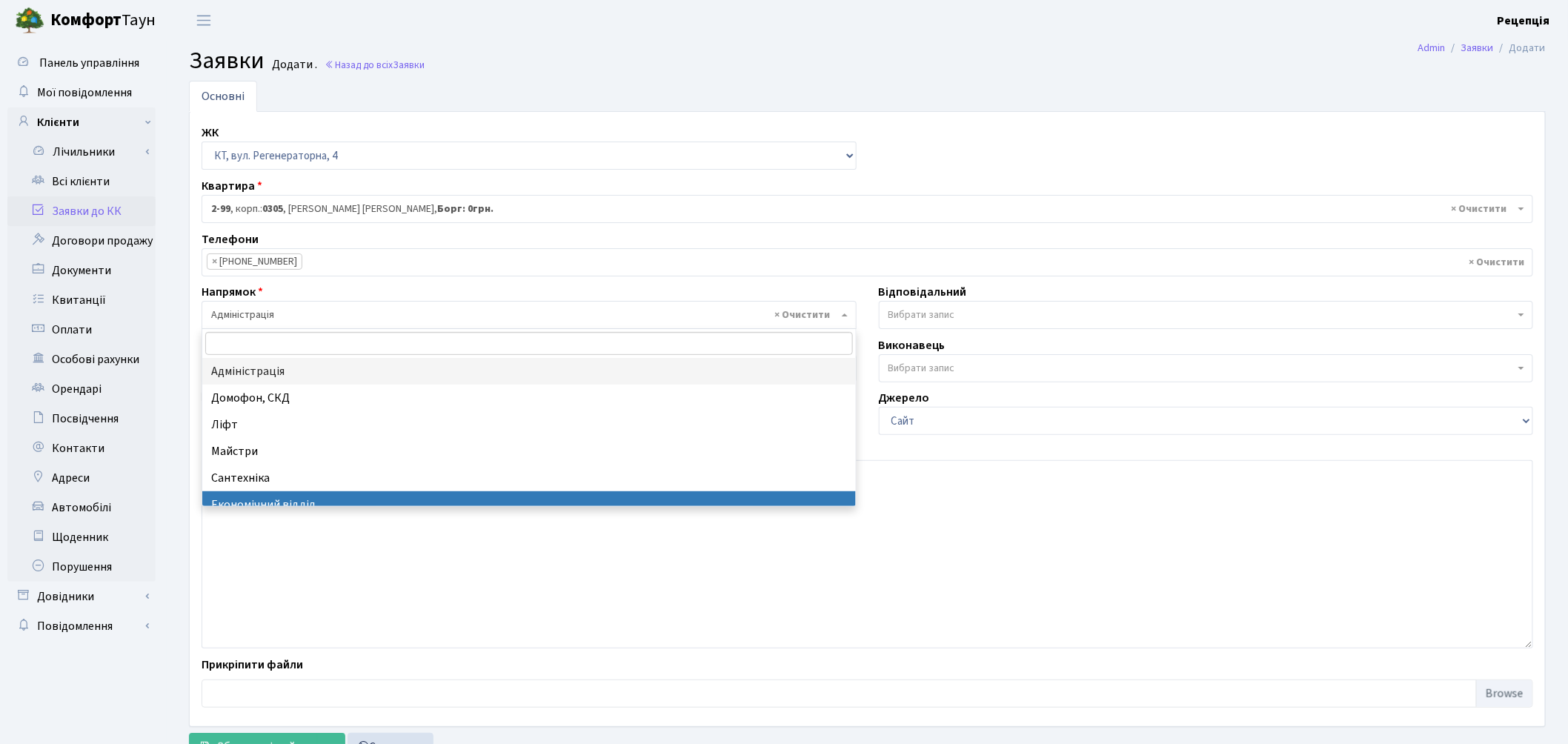
select select "9"
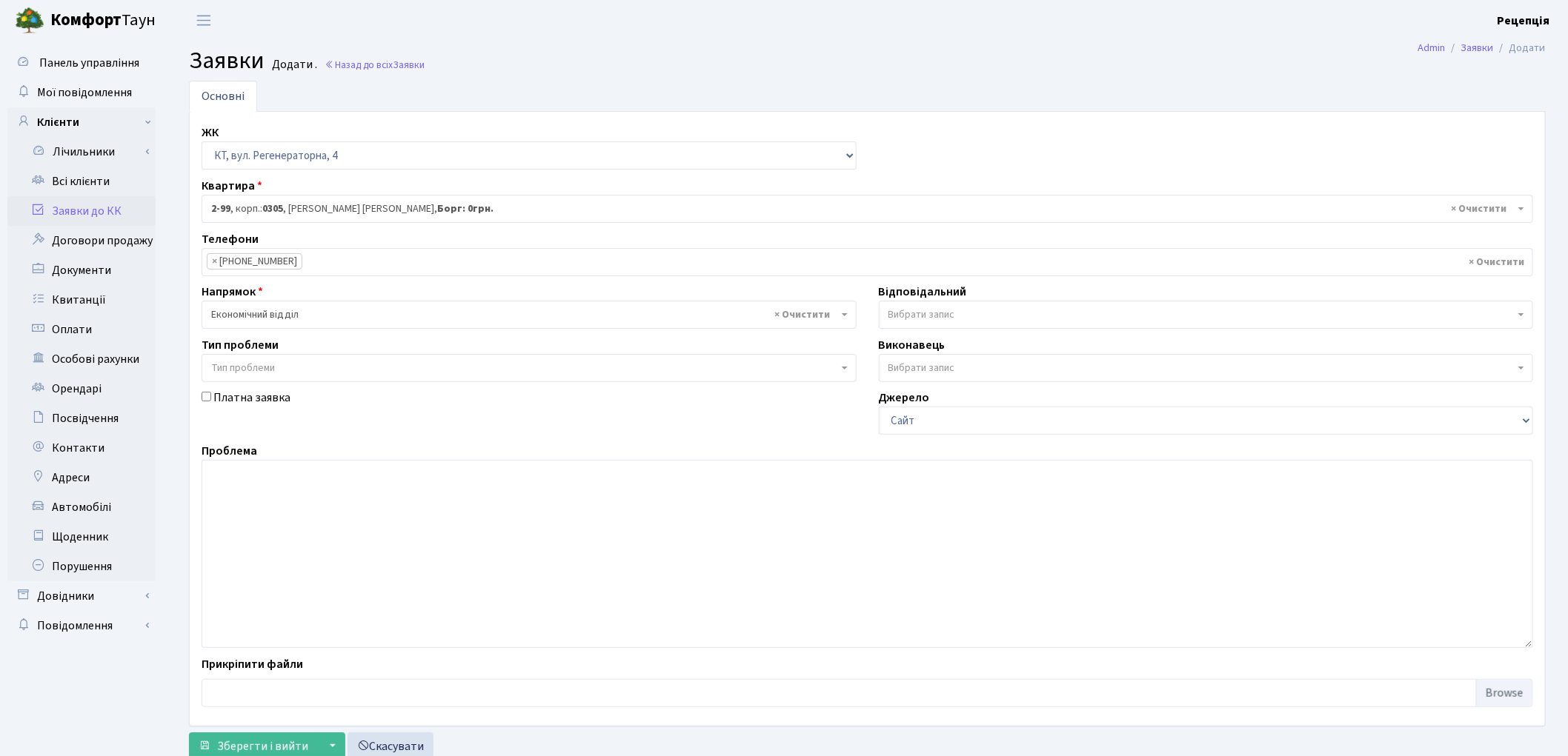
click at [243, 358] on span "Тип проблеми" at bounding box center [529, 368] width 655 height 28
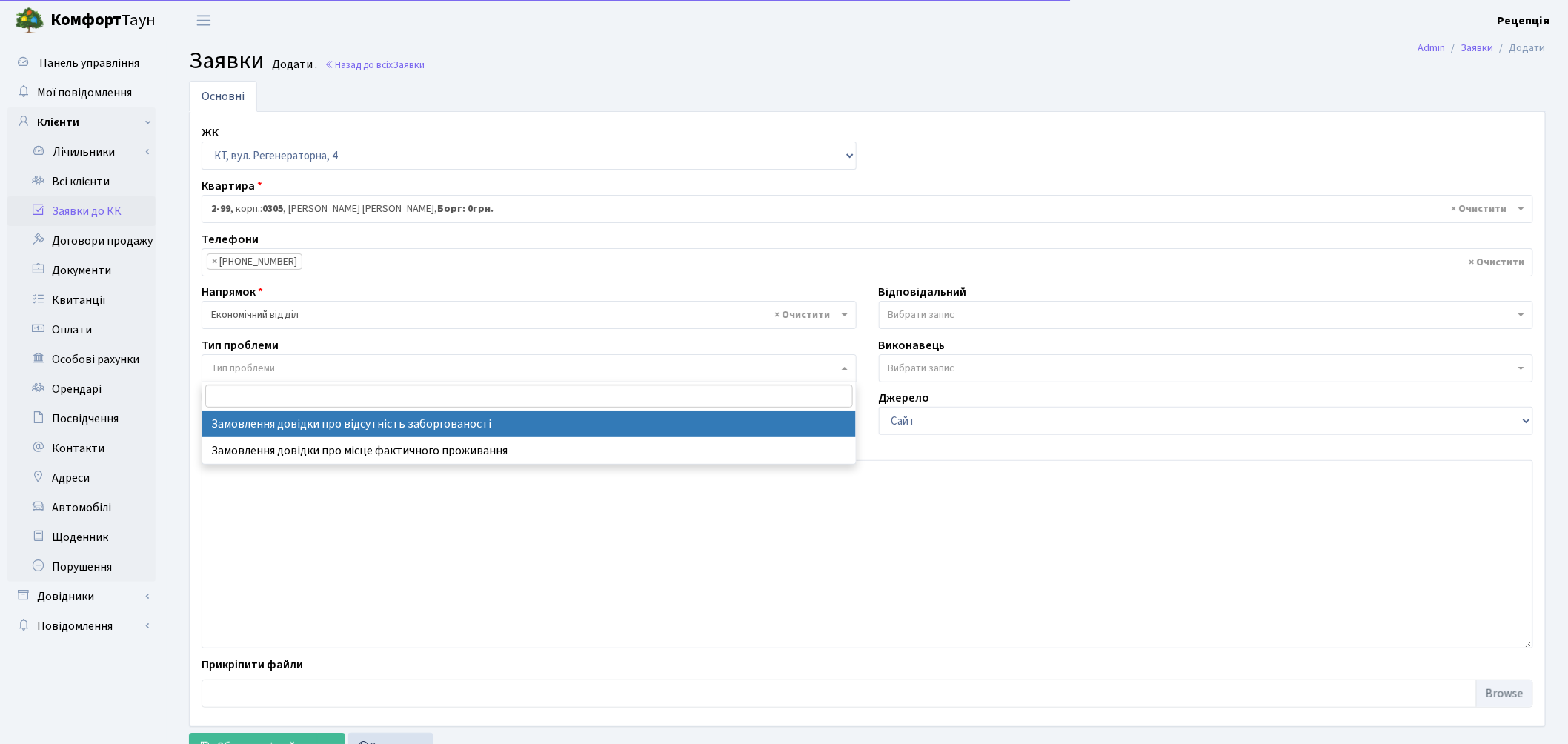
select select "35"
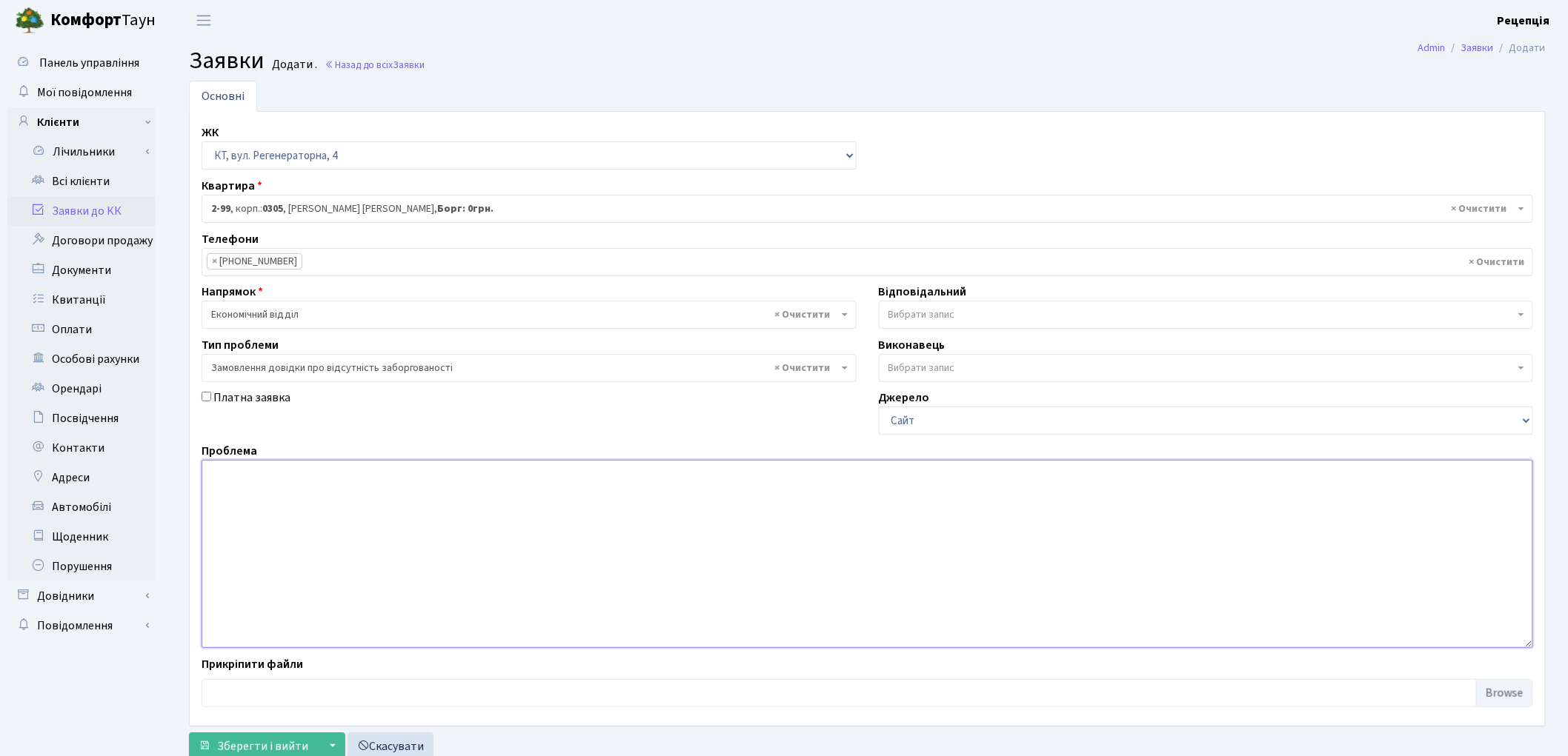
click at [315, 502] on textarea at bounding box center [867, 554] width 1332 height 189
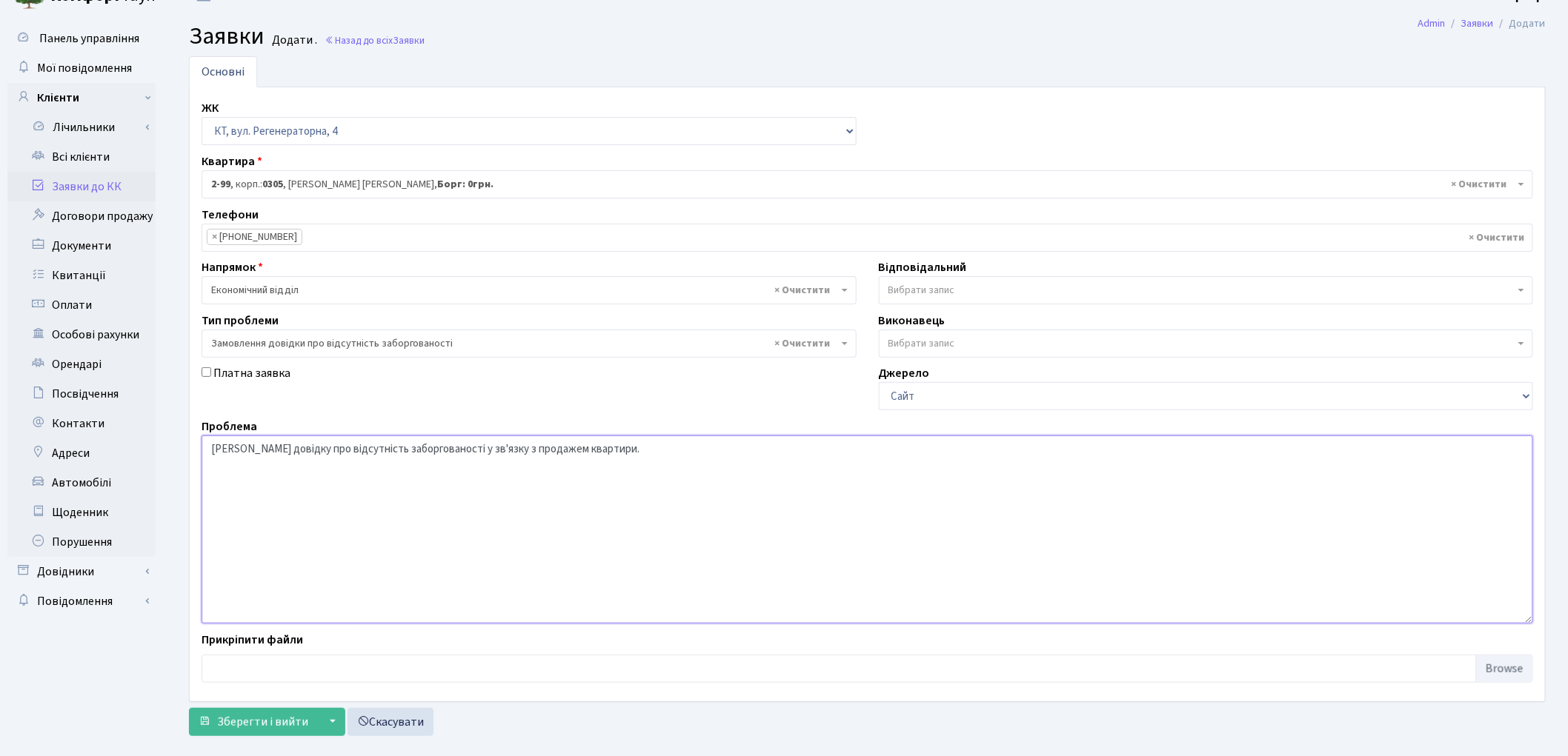
scroll to position [49, 0]
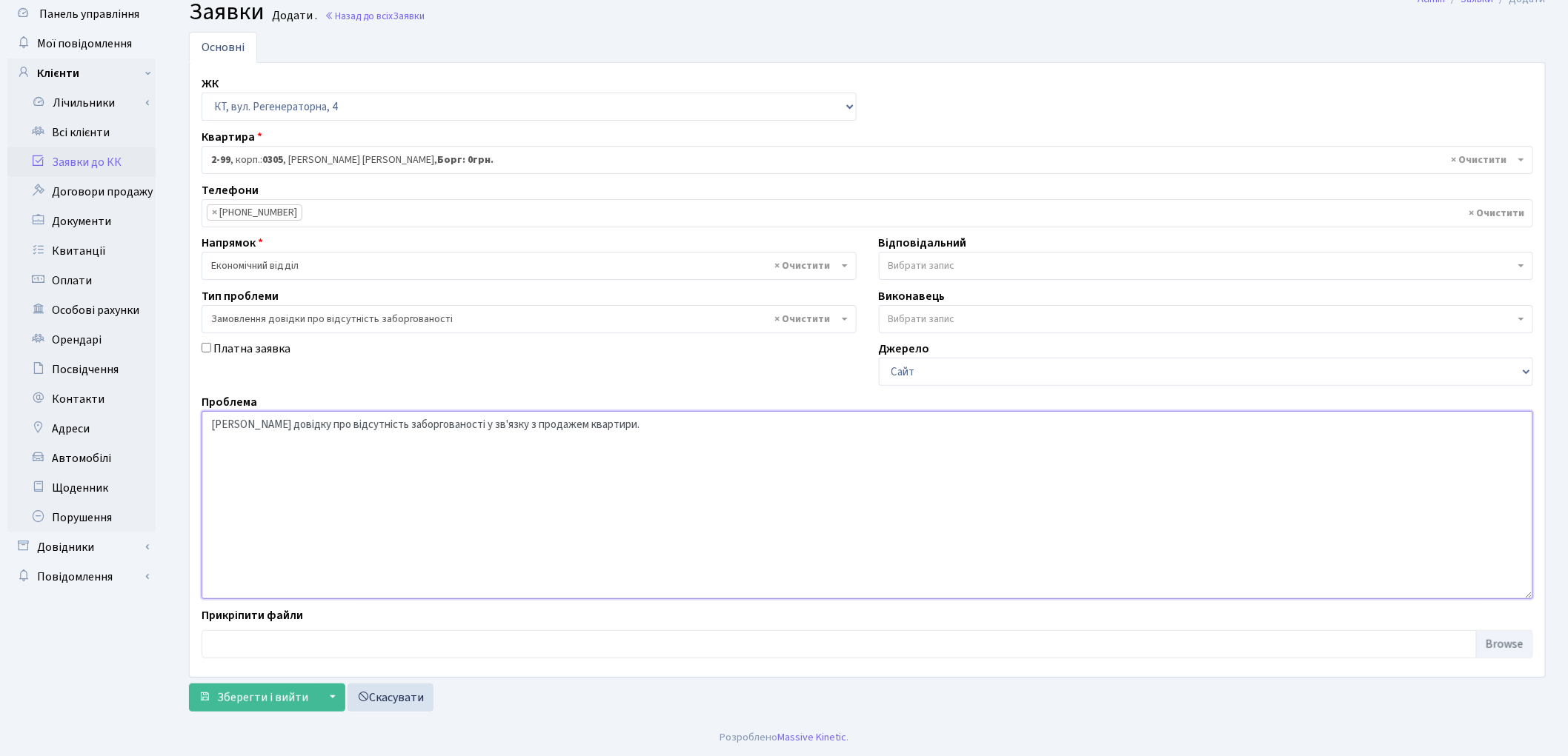
click at [440, 423] on textarea "Надати довідку про відсутність заборгованості у зв'язку з продажем квартири." at bounding box center [867, 506] width 1332 height 189
type textarea "Надати довідку про відсутність заборгованості у зв'язку з продажем квартири."
click at [269, 699] on span "Зберегти і вийти" at bounding box center [262, 698] width 92 height 16
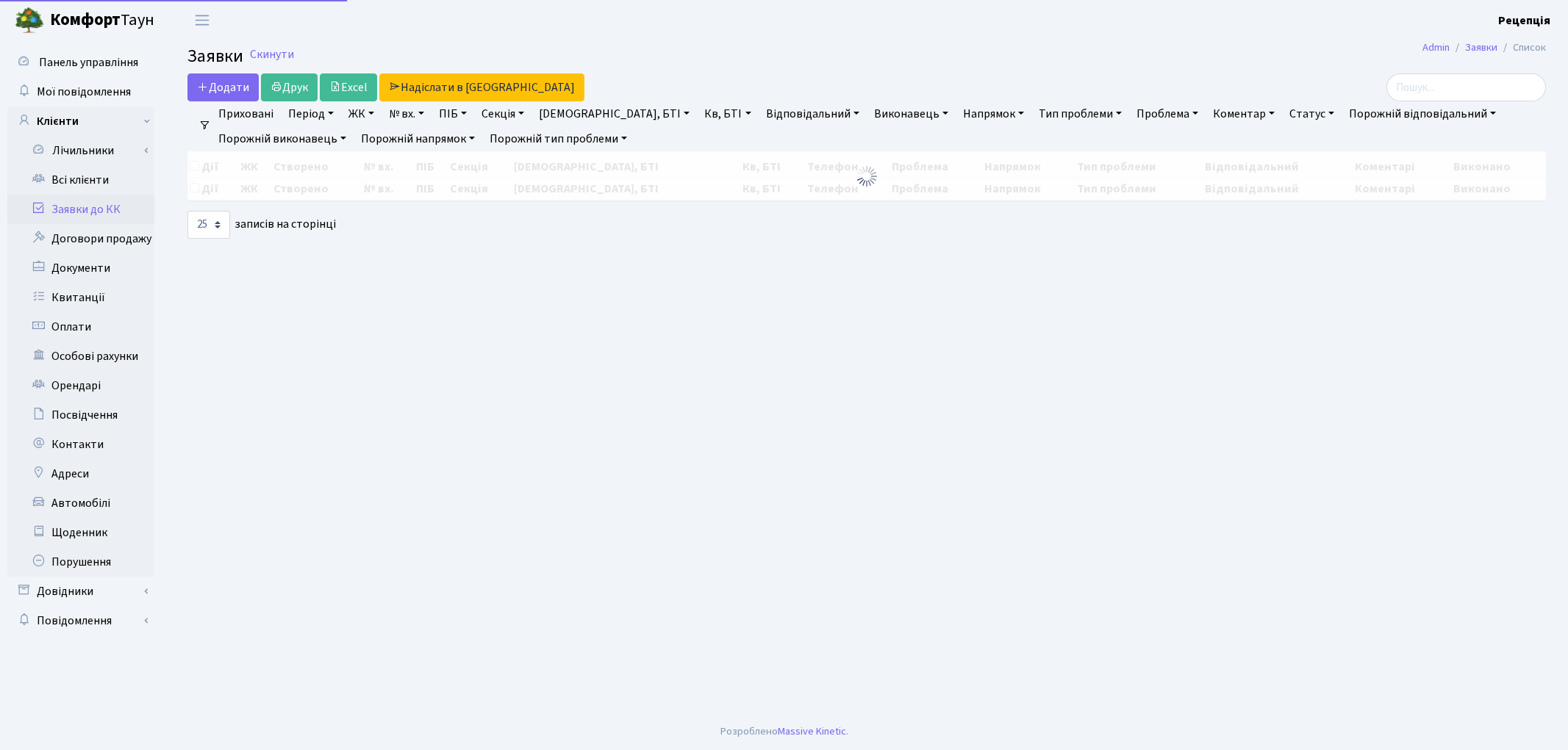
select select "25"
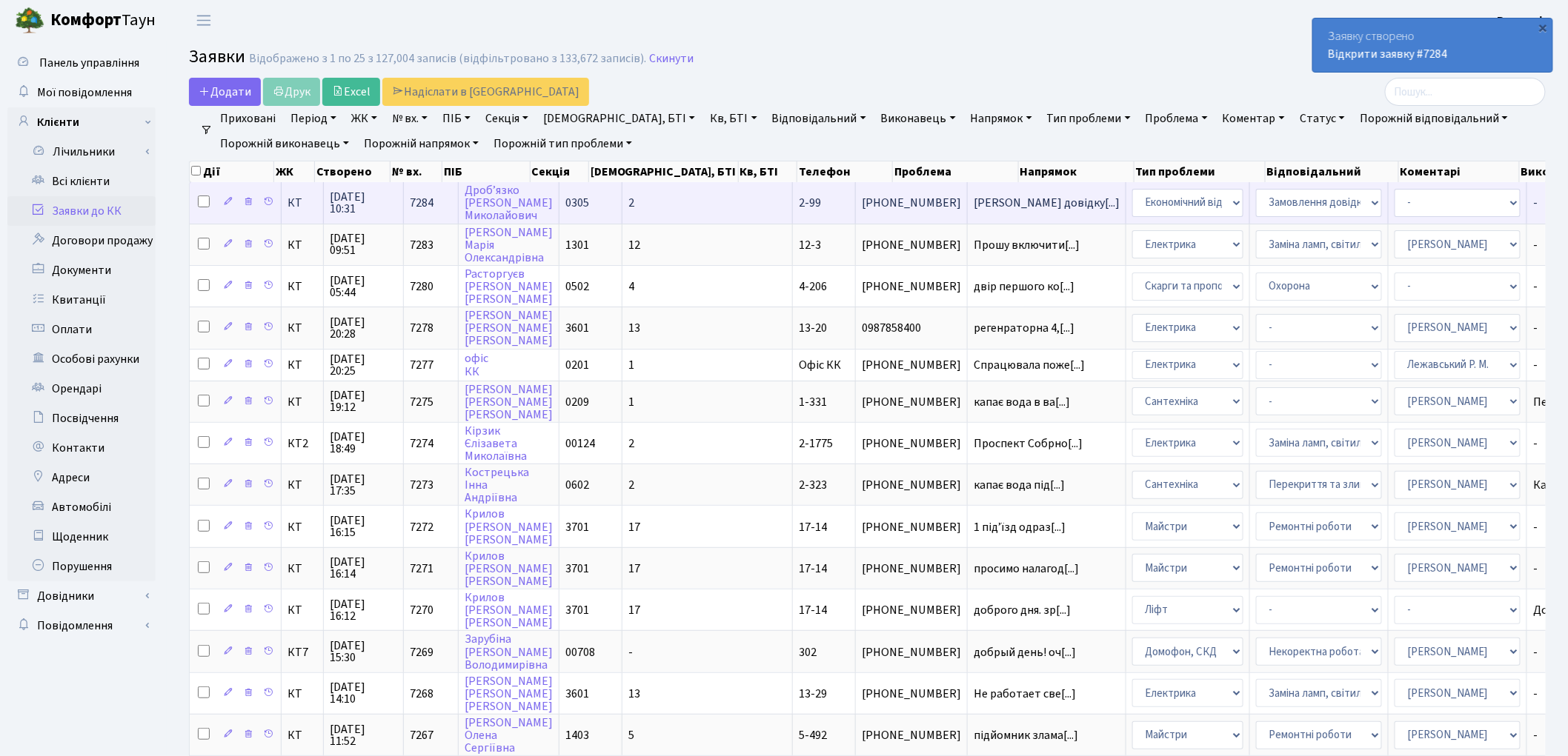
click at [793, 202] on td "2-99" at bounding box center [823, 202] width 63 height 41
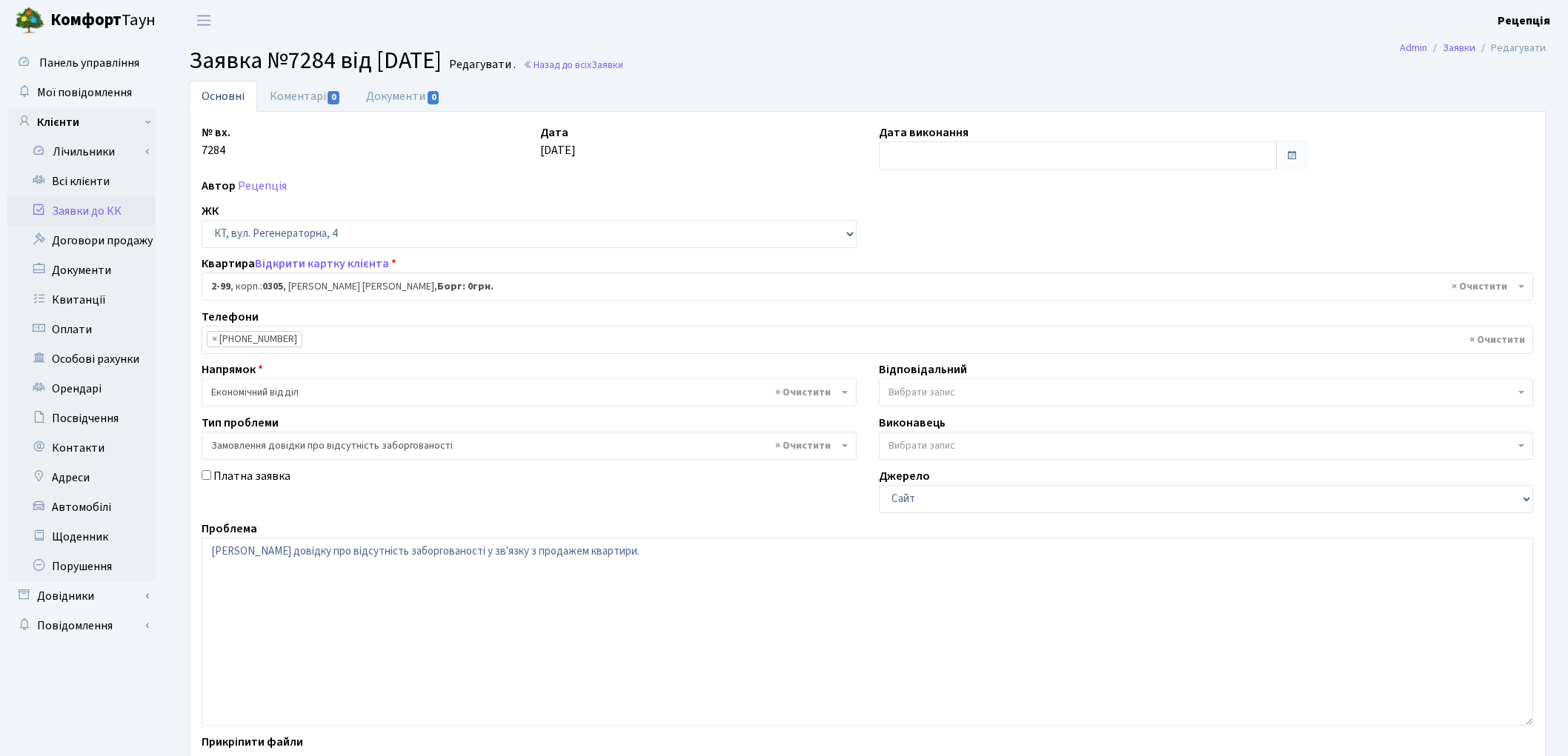
select select "668"
select select "35"
click at [394, 99] on link "Документи 0" at bounding box center [404, 96] width 100 height 31
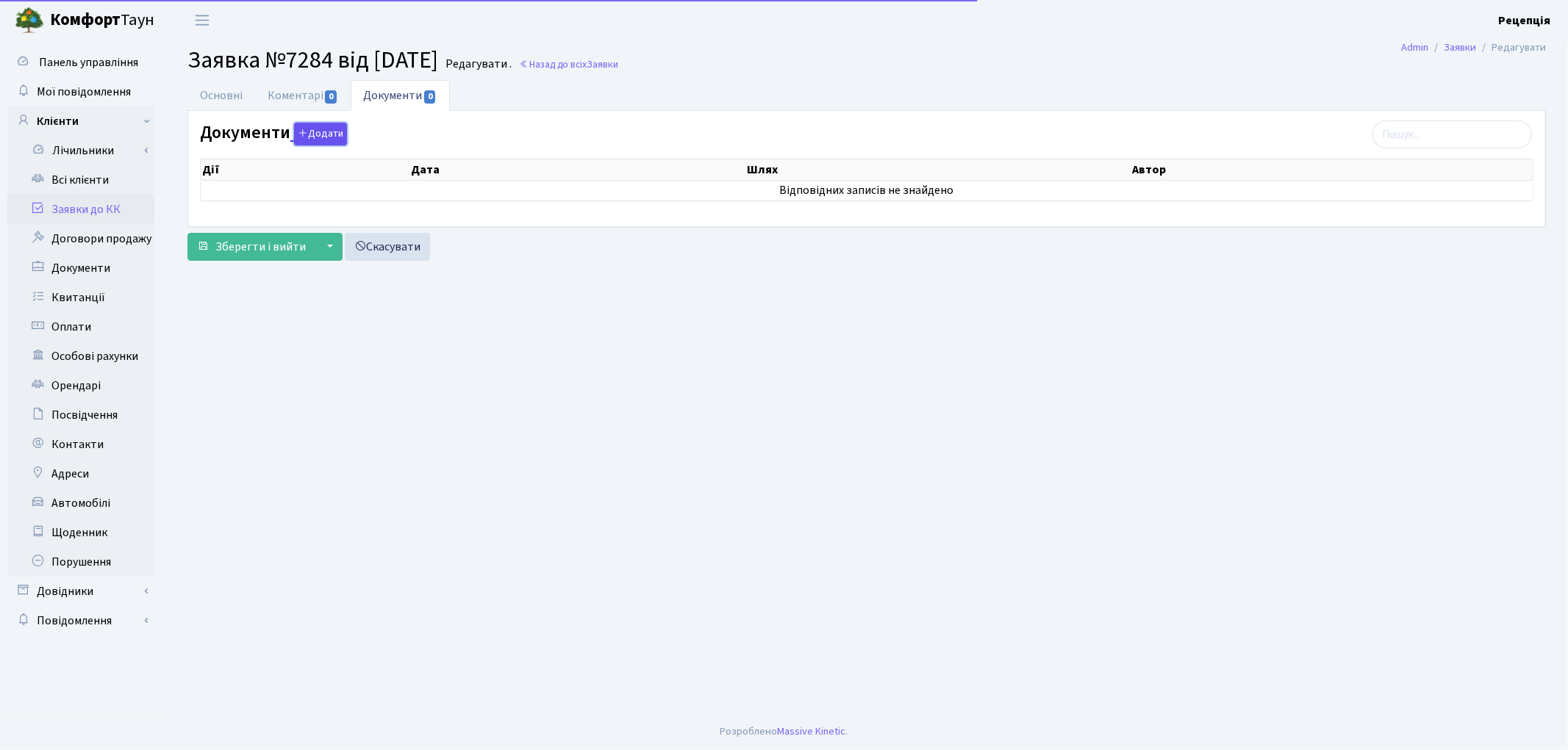
click at [332, 133] on button "Додати" at bounding box center [320, 133] width 53 height 22
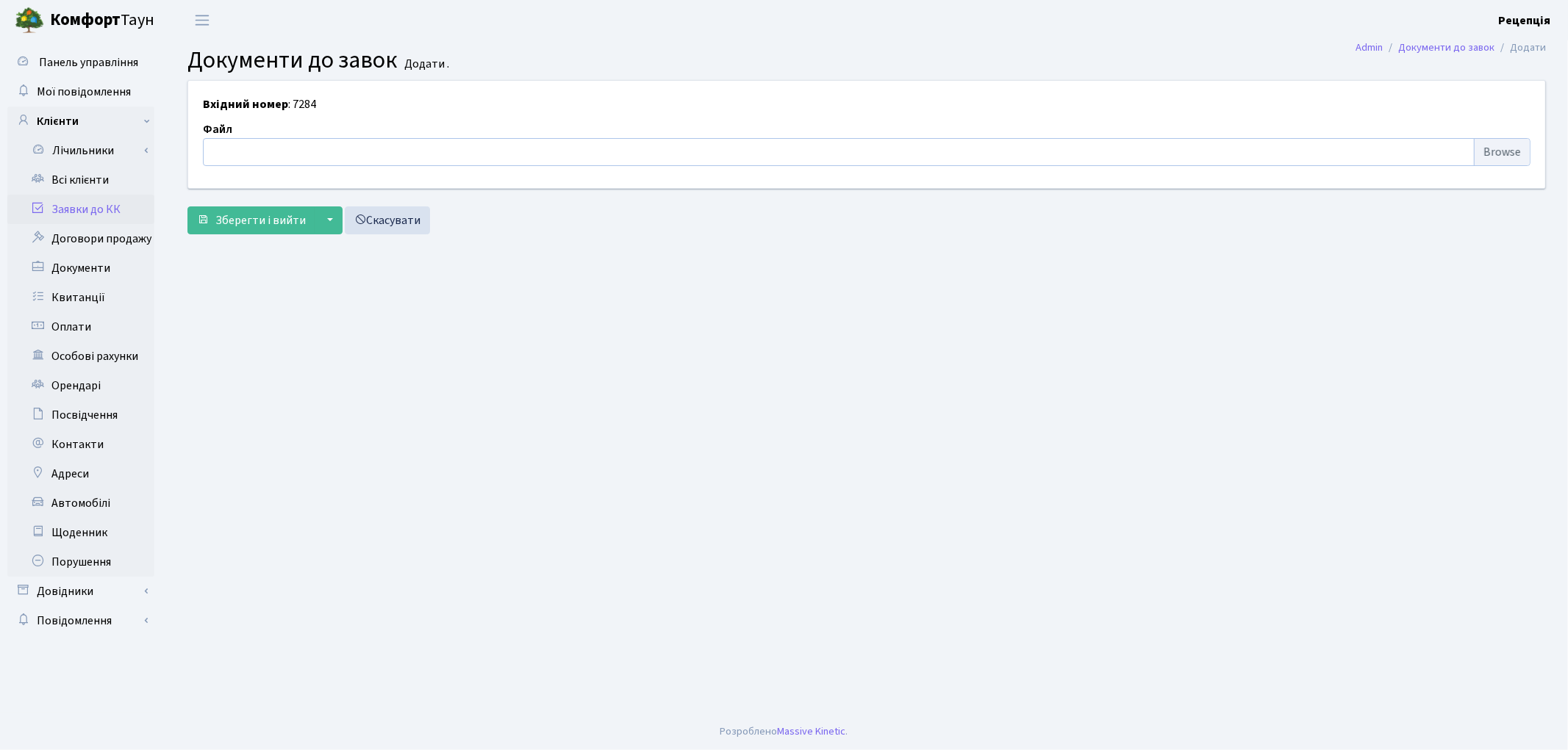
click at [1501, 153] on input "file" at bounding box center [867, 152] width 1328 height 28
type input "C:\fakepath\сканирование0583.pdf"
click at [260, 224] on span "Зберегти і вийти" at bounding box center [260, 220] width 91 height 16
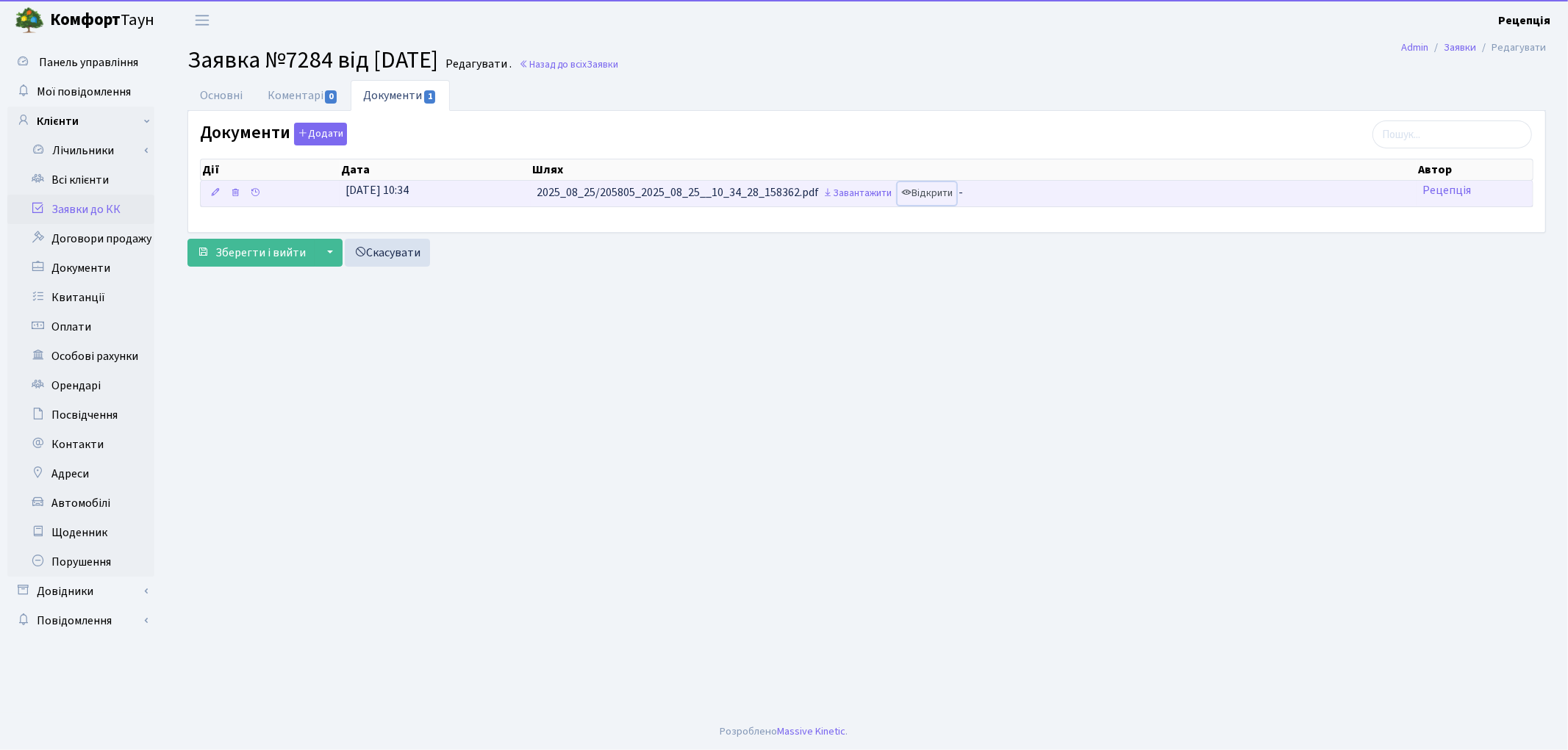
click at [951, 192] on link "Відкрити" at bounding box center [927, 193] width 58 height 22
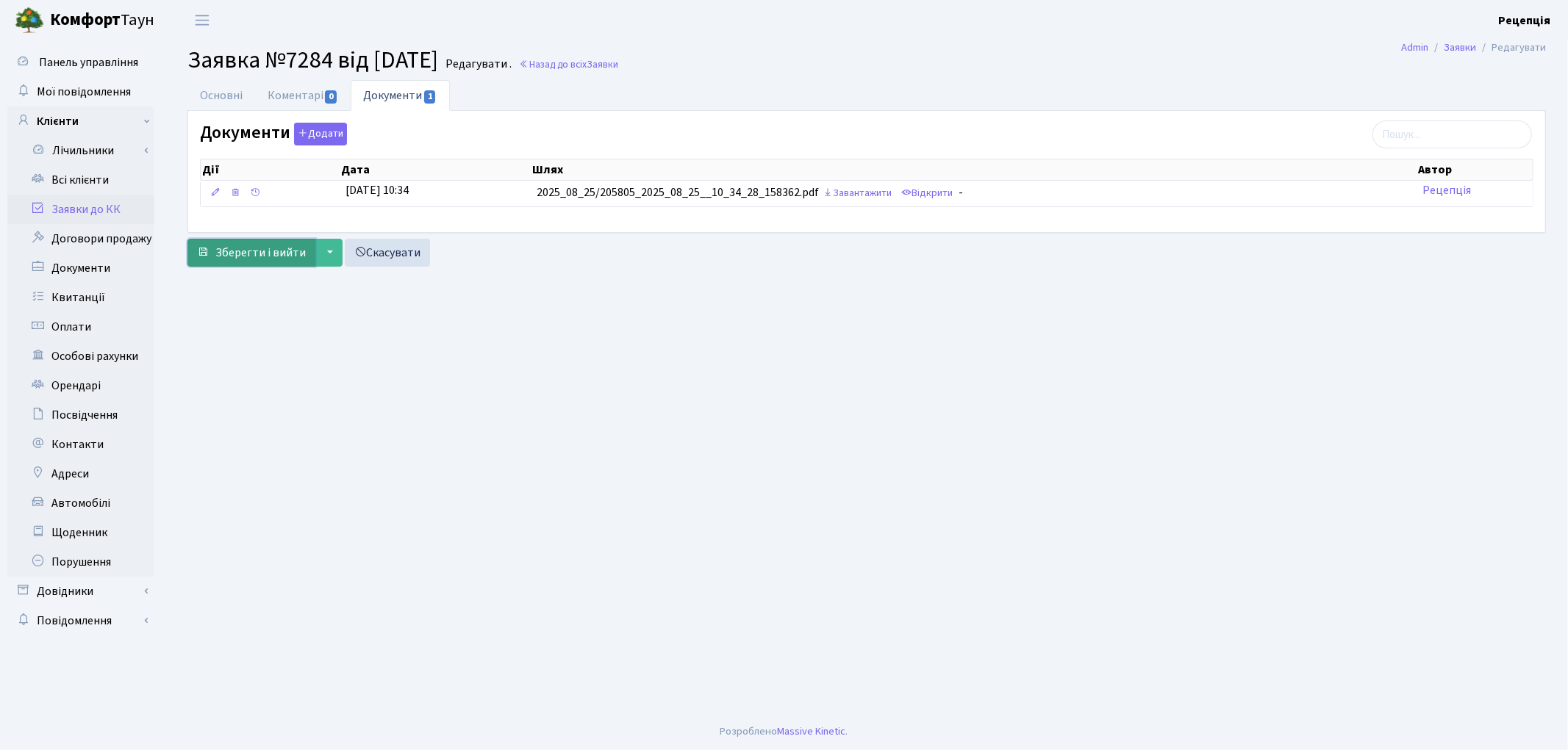
click at [255, 254] on span "Зберегти і вийти" at bounding box center [260, 253] width 91 height 16
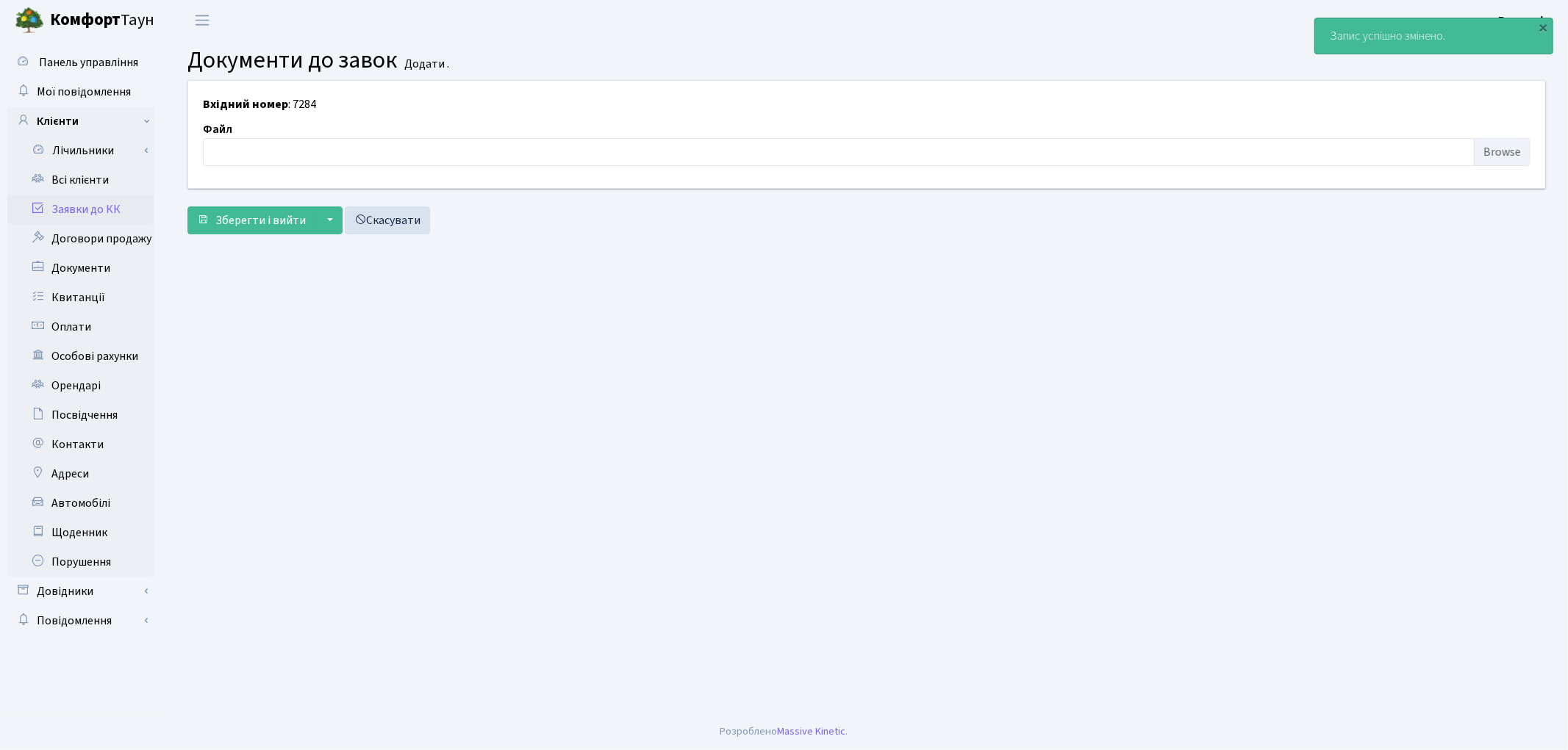
click at [94, 201] on link "Заявки до КК" at bounding box center [80, 210] width 147 height 30
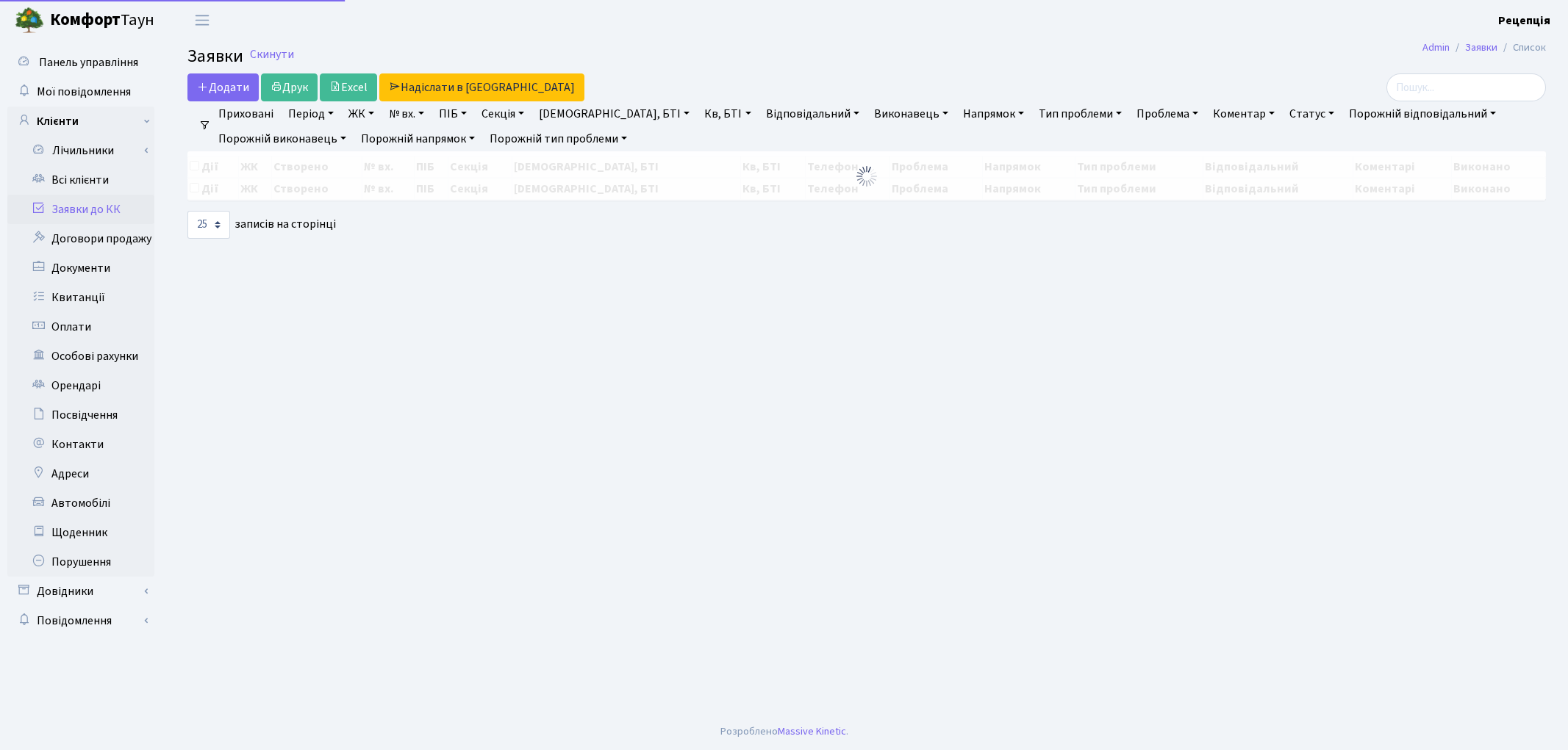
select select "25"
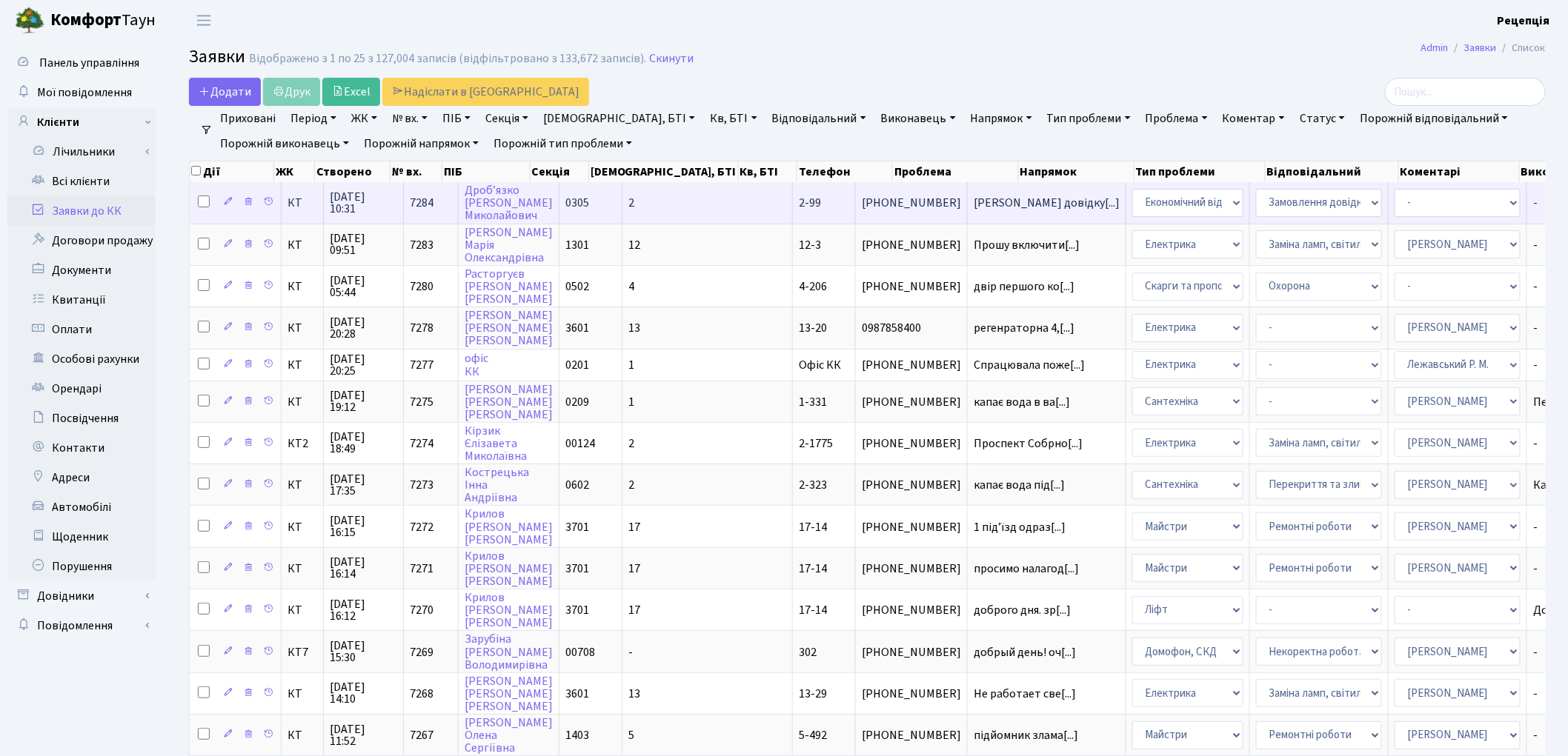
click at [614, 197] on td "0305" at bounding box center [590, 202] width 63 height 41
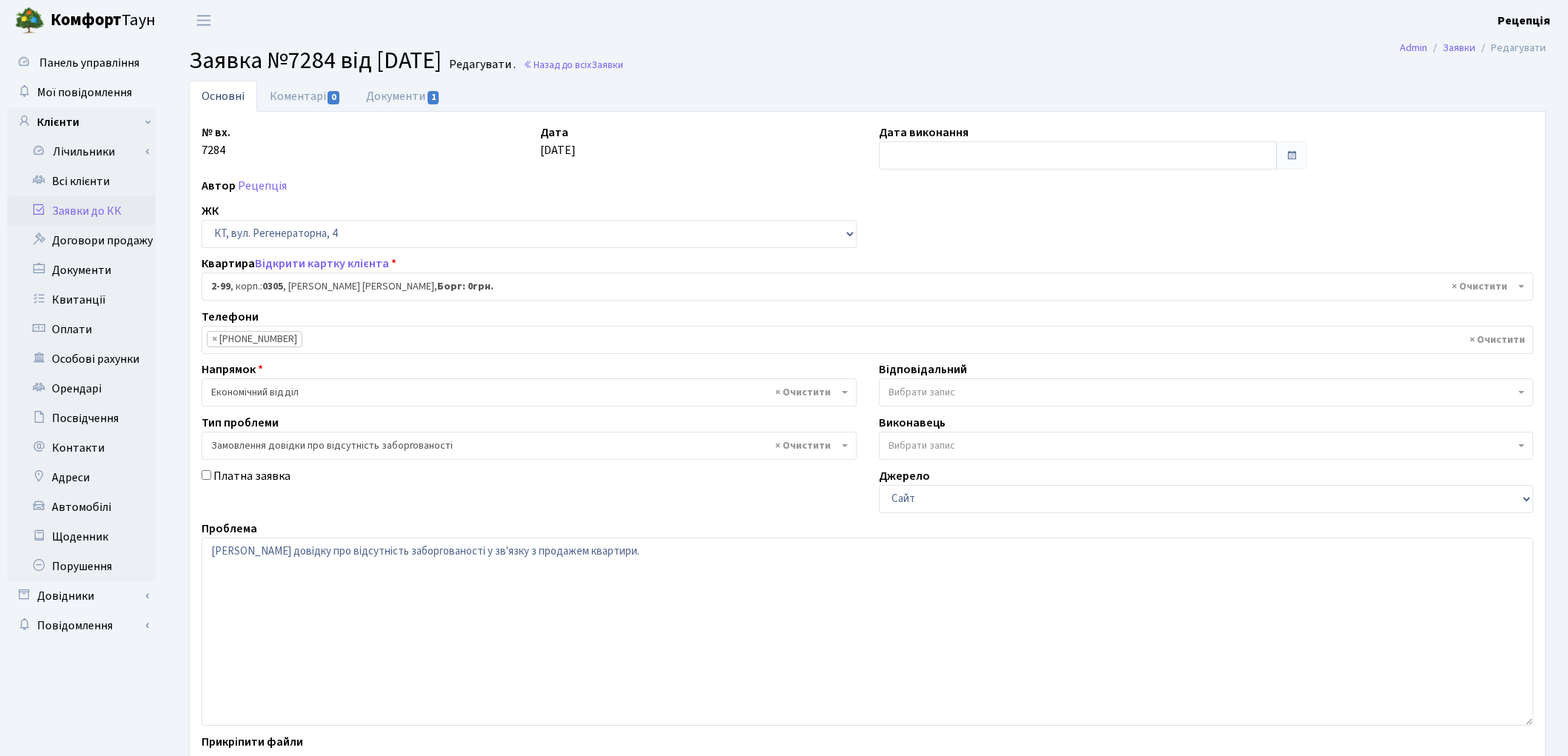
select select "668"
select select "35"
click at [92, 181] on link "Всі клієнти" at bounding box center [81, 181] width 148 height 30
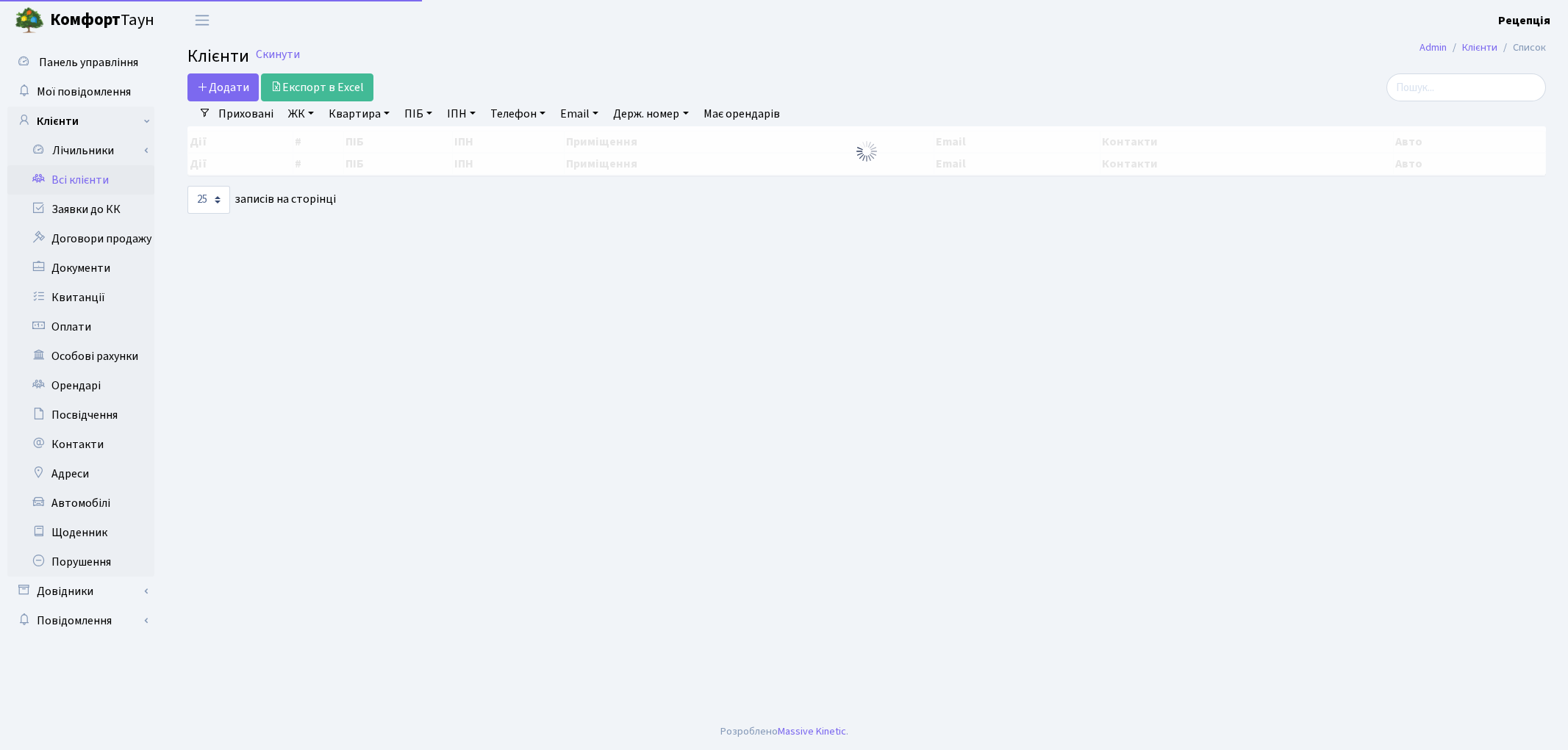
select select "25"
